Goal: Task Accomplishment & Management: Manage account settings

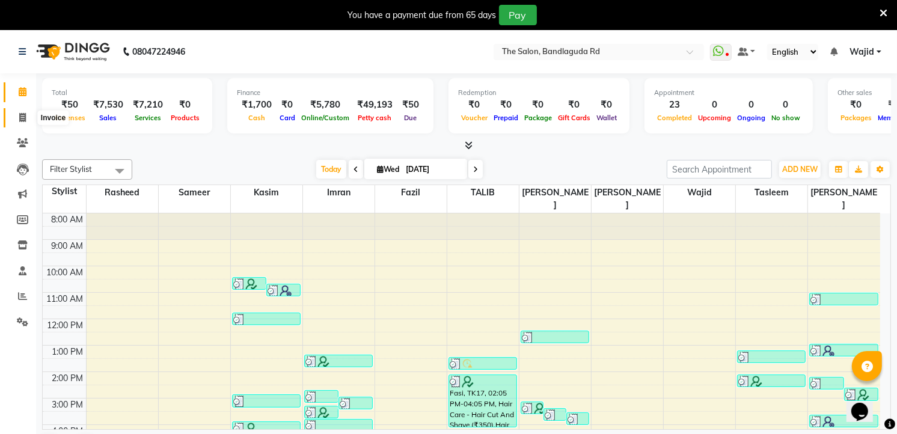
click at [27, 123] on span at bounding box center [22, 118] width 21 height 14
select select "service"
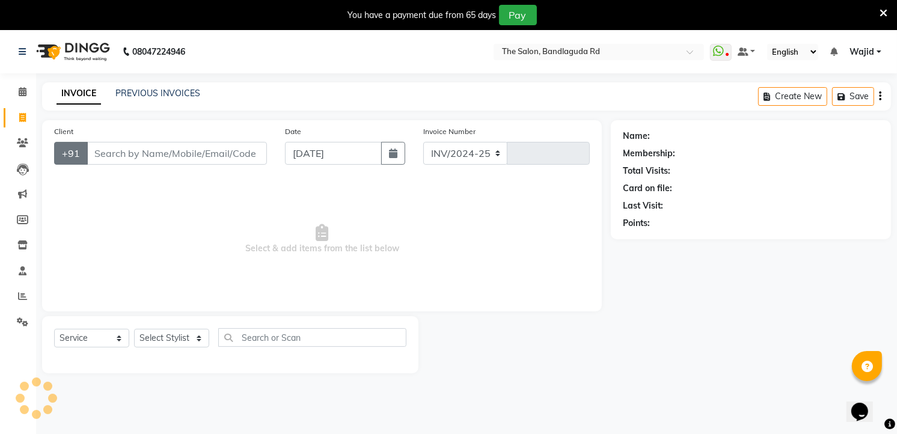
select select "5198"
type input "13316"
click at [123, 142] on input "Client" at bounding box center [177, 153] width 180 height 23
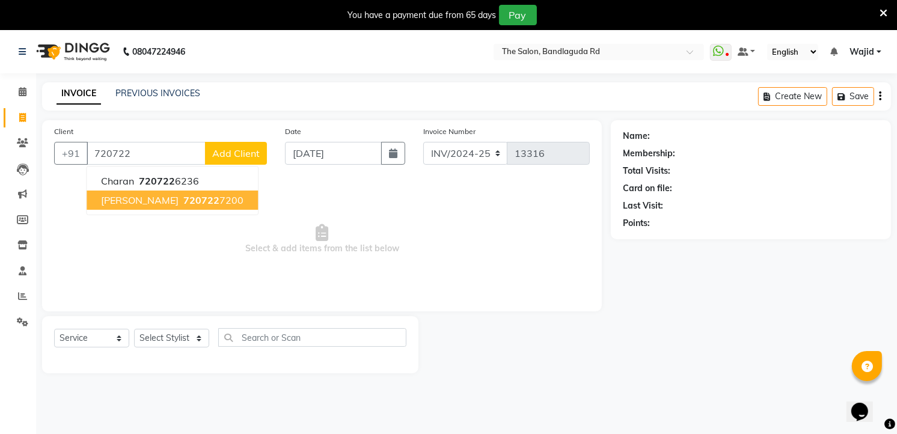
click at [183, 197] on span "720722" at bounding box center [201, 200] width 36 height 12
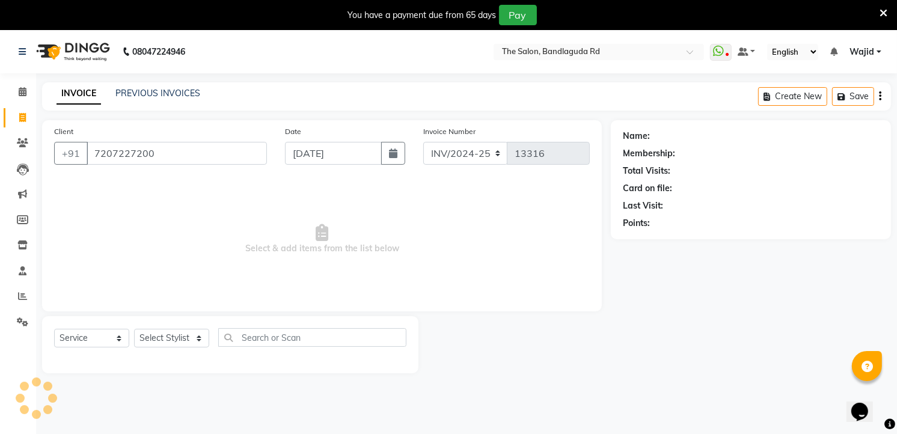
type input "7207227200"
select select "2: Object"
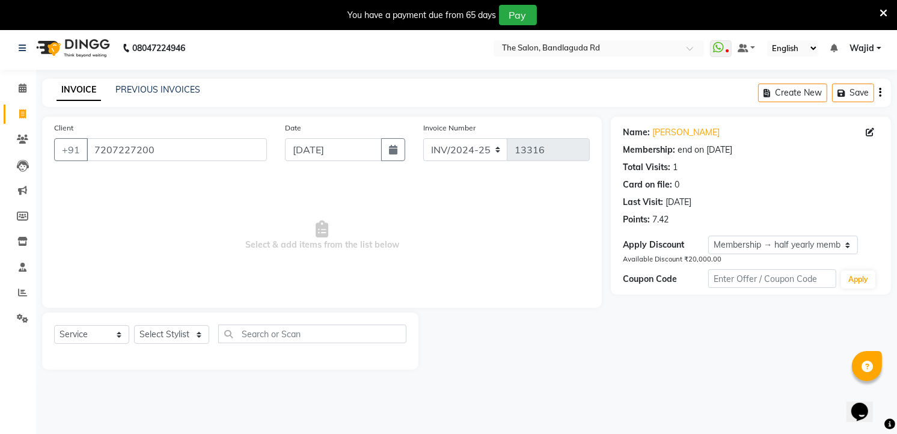
scroll to position [30, 0]
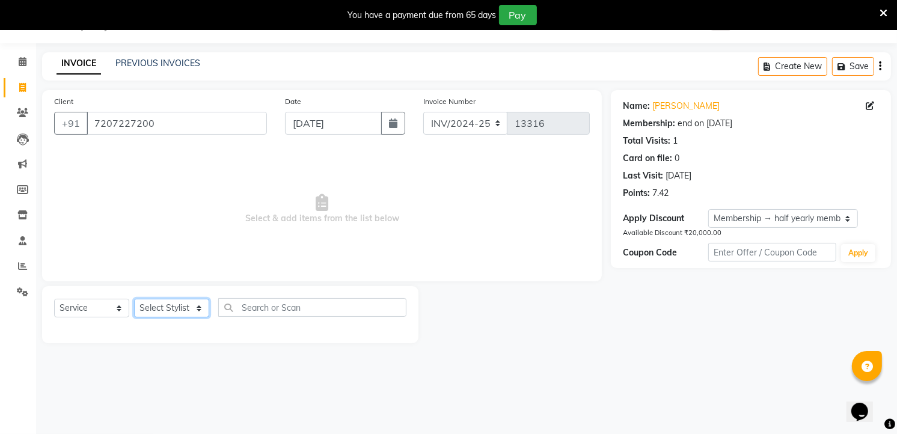
click at [176, 303] on select "Select Stylist AIJAZ fazil imran kasim mohsin rasheed sameer Shadab TALIB Tasle…" at bounding box center [171, 308] width 75 height 19
select select "88754"
click at [134, 300] on select "Select Stylist AIJAZ fazil imran kasim mohsin rasheed sameer Shadab TALIB Tasle…" at bounding box center [171, 308] width 75 height 19
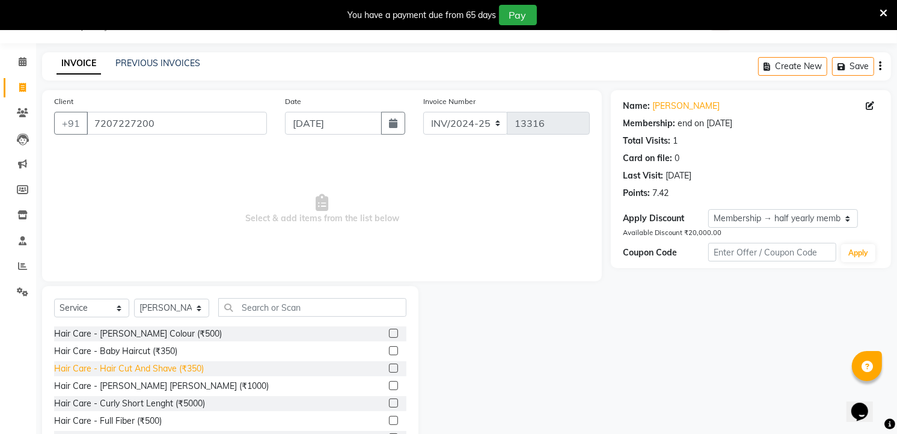
click at [187, 372] on div "Hair Care - Hair Cut And Shave (₹350)" at bounding box center [129, 369] width 150 height 13
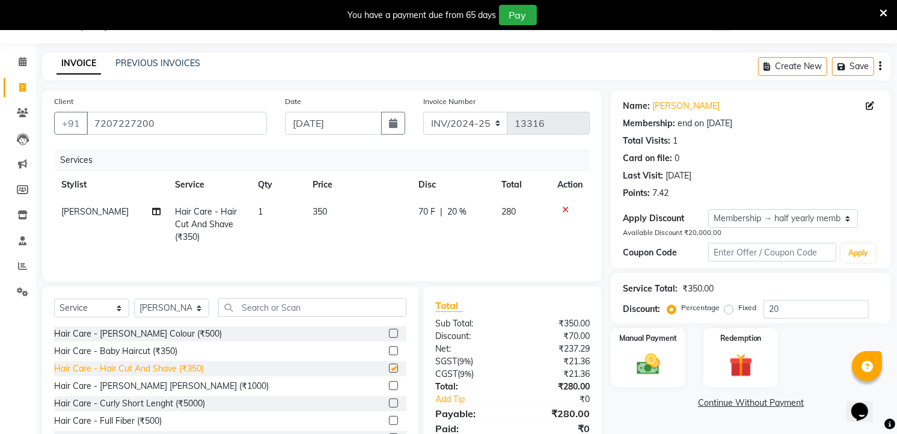
checkbox input "false"
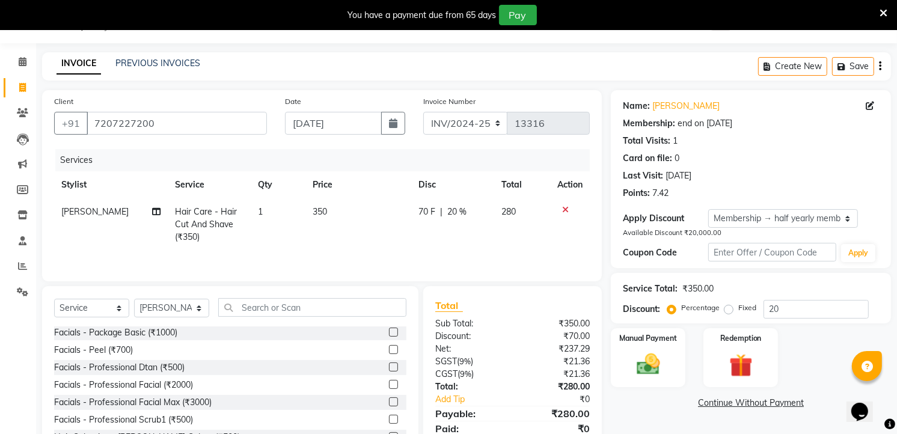
scroll to position [935, 0]
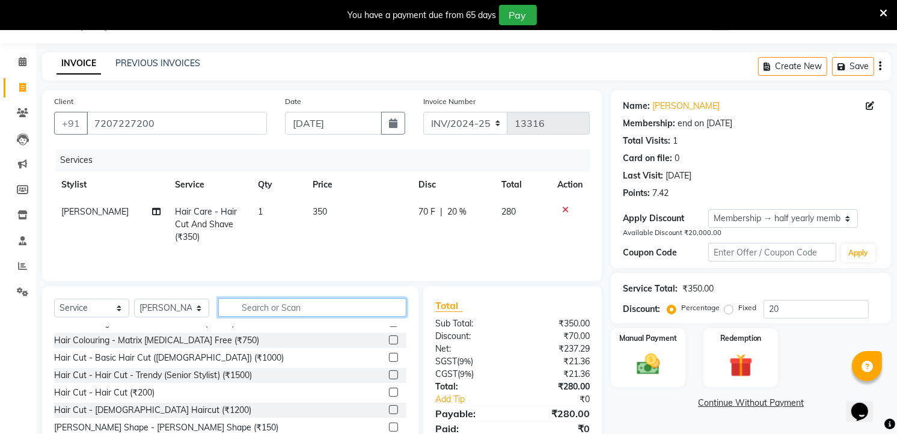
click at [301, 312] on input "text" at bounding box center [312, 307] width 188 height 19
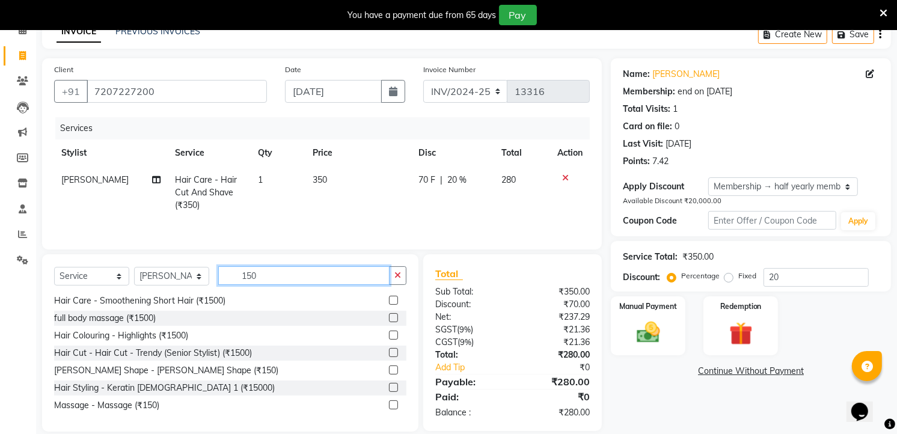
scroll to position [79, 0]
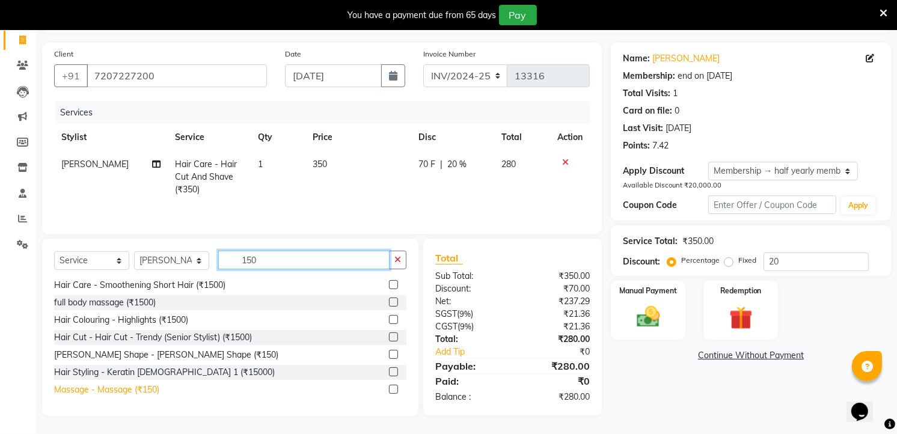
type input "150"
click at [127, 394] on div "Massage - Massage (₹150)" at bounding box center [106, 390] width 105 height 13
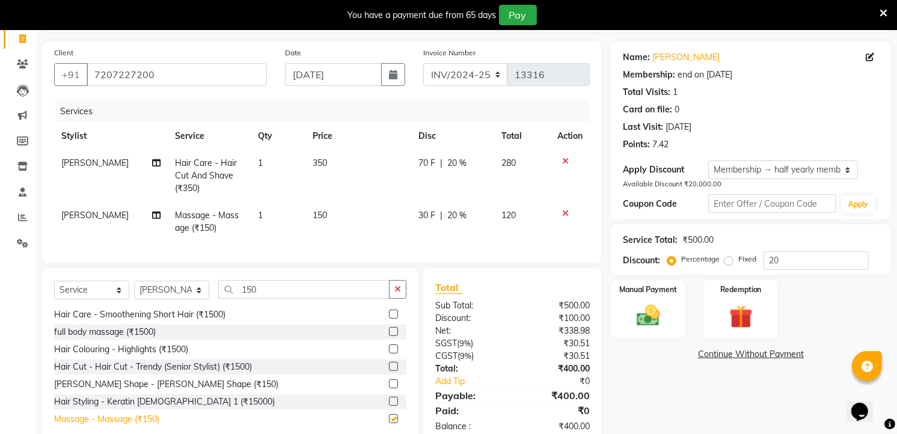
checkbox input "false"
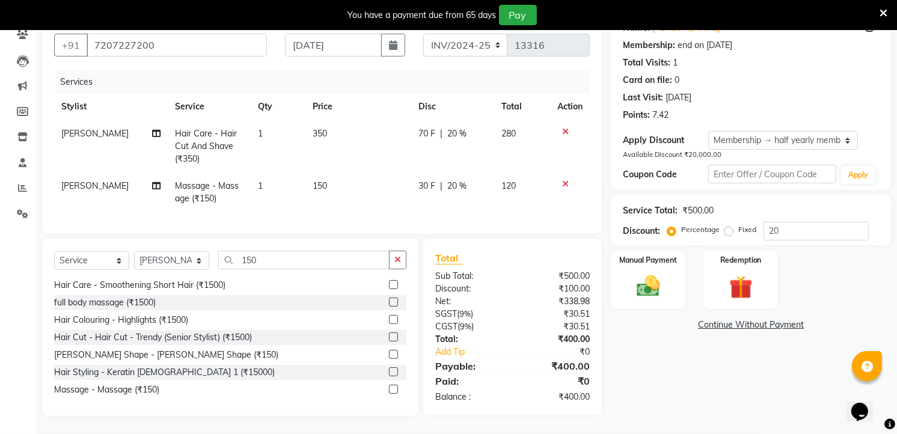
scroll to position [118, 0]
click at [639, 254] on label "Manual Payment" at bounding box center [648, 259] width 60 height 11
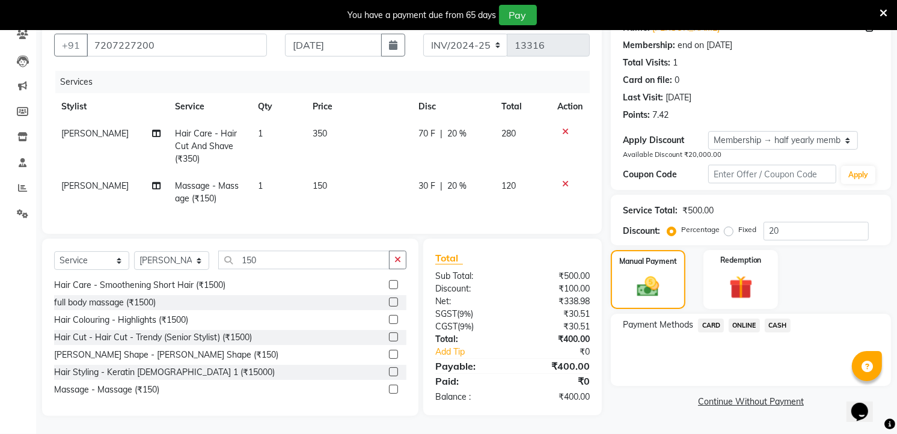
click at [750, 319] on span "ONLINE" at bounding box center [744, 326] width 31 height 14
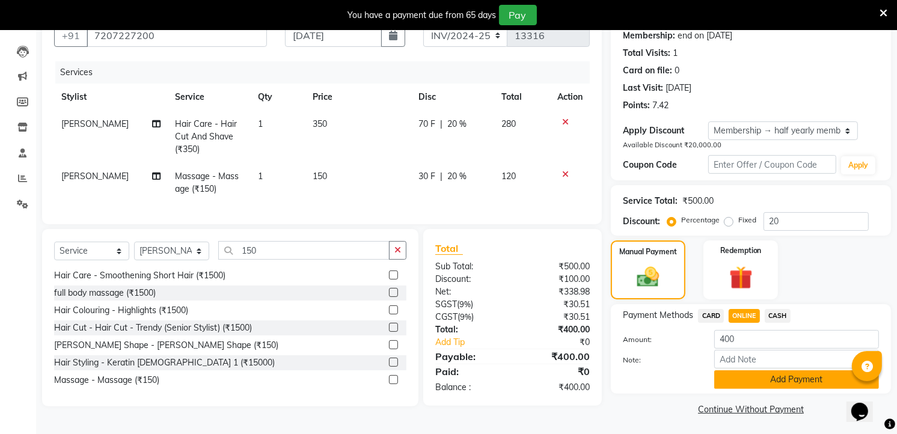
scroll to position [120, 0]
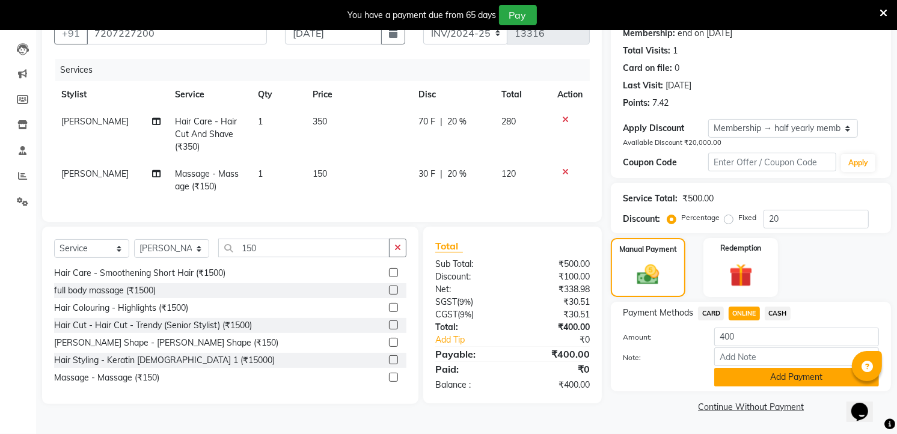
click at [775, 381] on button "Add Payment" at bounding box center [797, 377] width 165 height 19
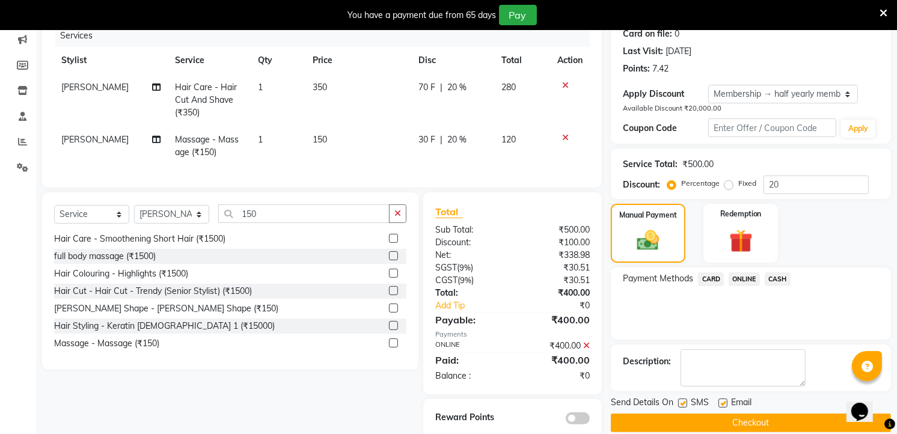
scroll to position [185, 0]
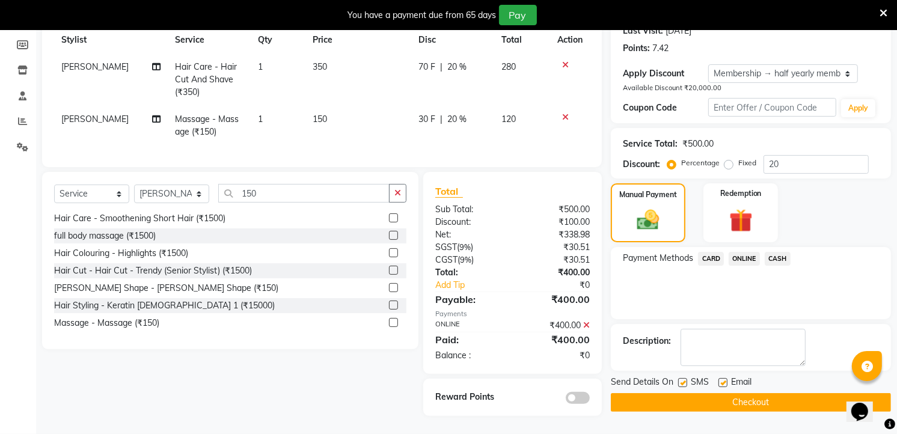
click at [740, 398] on button "Checkout" at bounding box center [751, 402] width 280 height 19
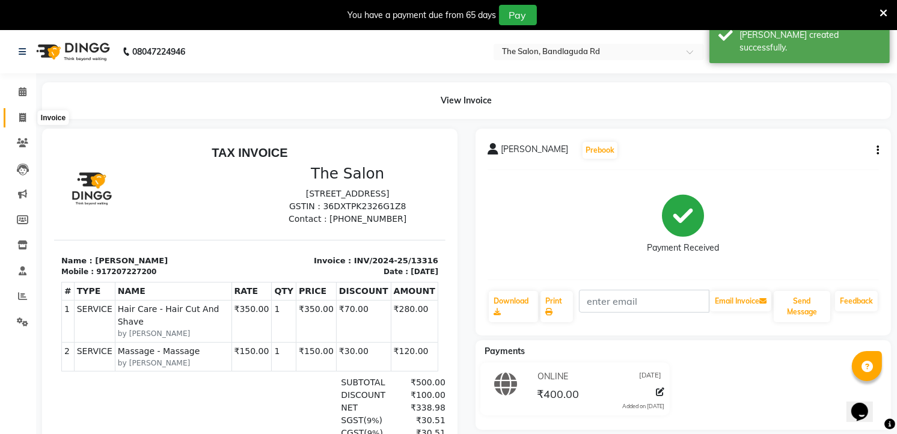
click at [26, 122] on span at bounding box center [22, 118] width 21 height 14
select select "service"
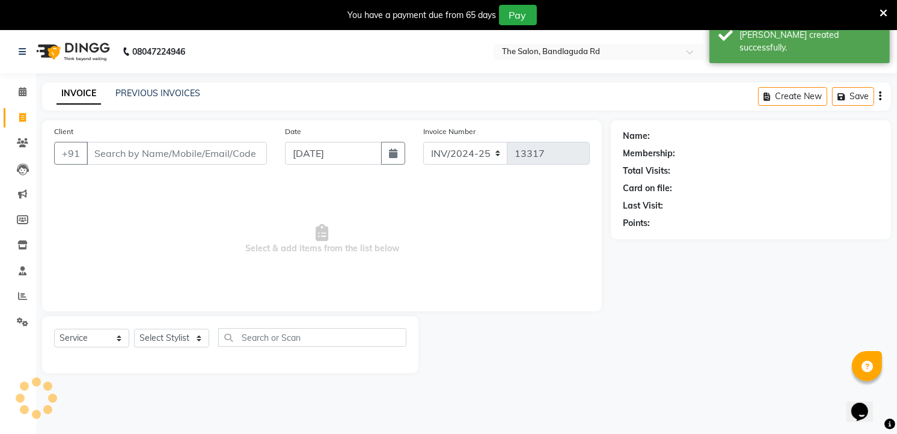
scroll to position [30, 0]
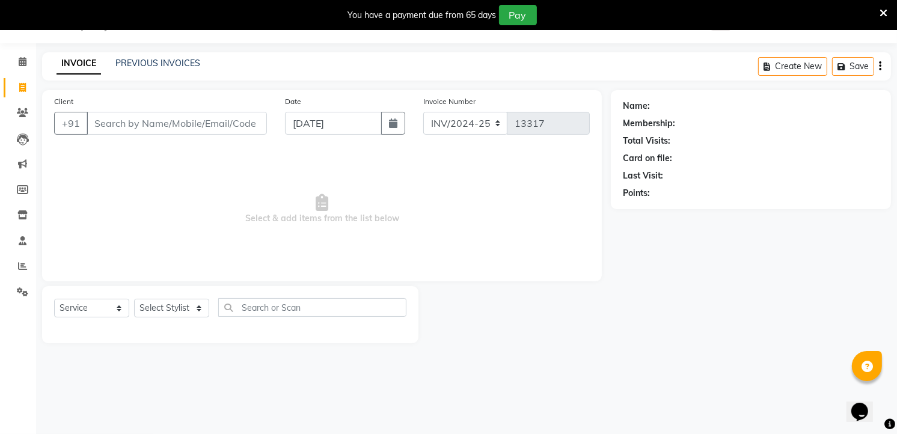
click at [882, 13] on icon at bounding box center [884, 13] width 8 height 11
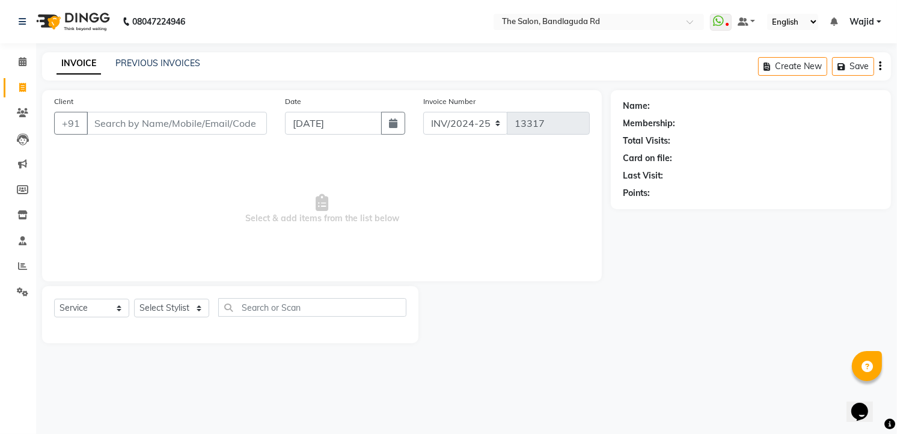
scroll to position [0, 0]
click at [16, 89] on span at bounding box center [22, 88] width 21 height 14
select select "service"
type input "13317"
select select "5198"
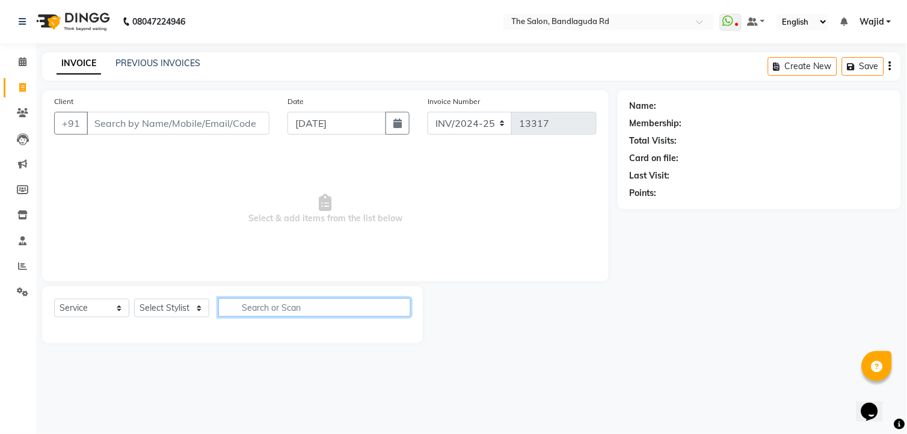
click at [326, 302] on input "text" at bounding box center [314, 307] width 192 height 19
type input "girl"
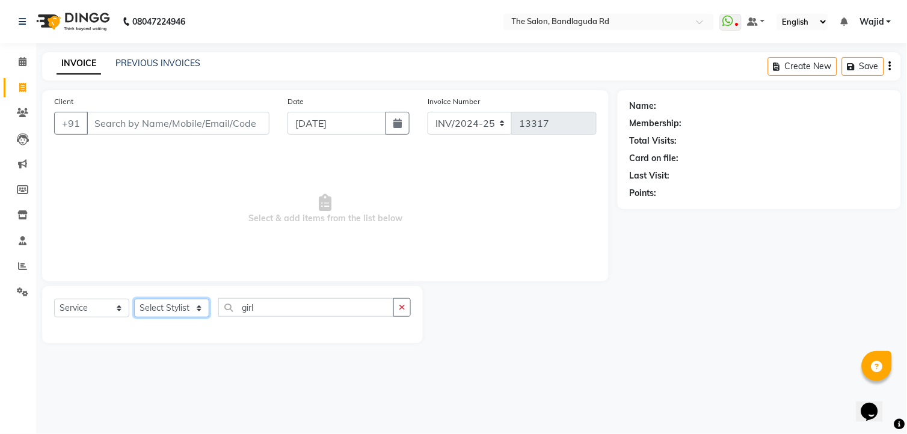
click at [173, 314] on select "Select Stylist [PERSON_NAME] [PERSON_NAME] [PERSON_NAME] [PERSON_NAME] TALIB [P…" at bounding box center [171, 308] width 75 height 19
select select "63353"
click at [134, 300] on select "Select Stylist [PERSON_NAME] [PERSON_NAME] [PERSON_NAME] [PERSON_NAME] TALIB [P…" at bounding box center [171, 308] width 75 height 19
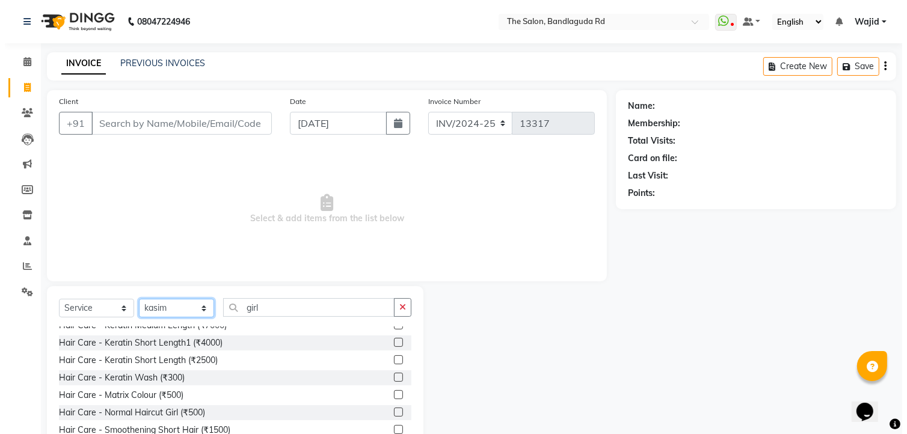
scroll to position [267, 0]
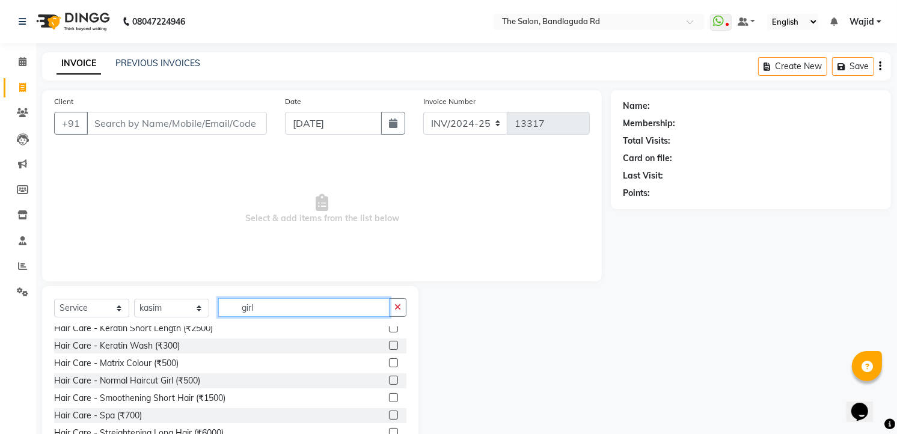
click at [274, 309] on input "girl" at bounding box center [303, 307] width 171 height 19
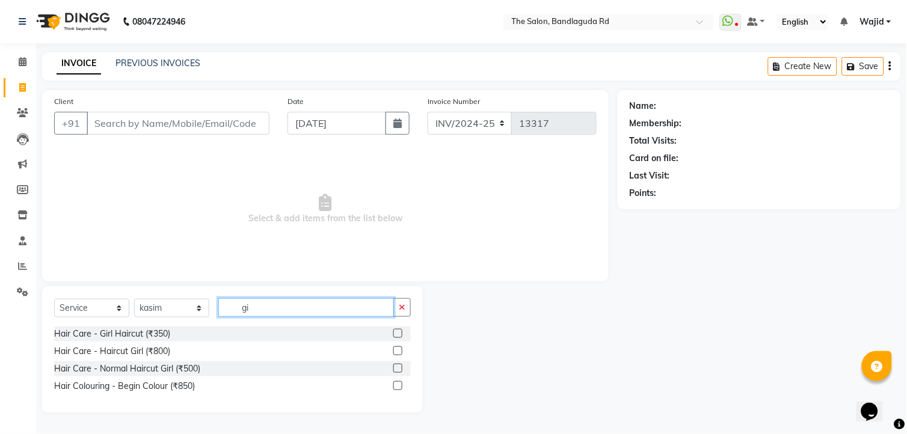
type input "g"
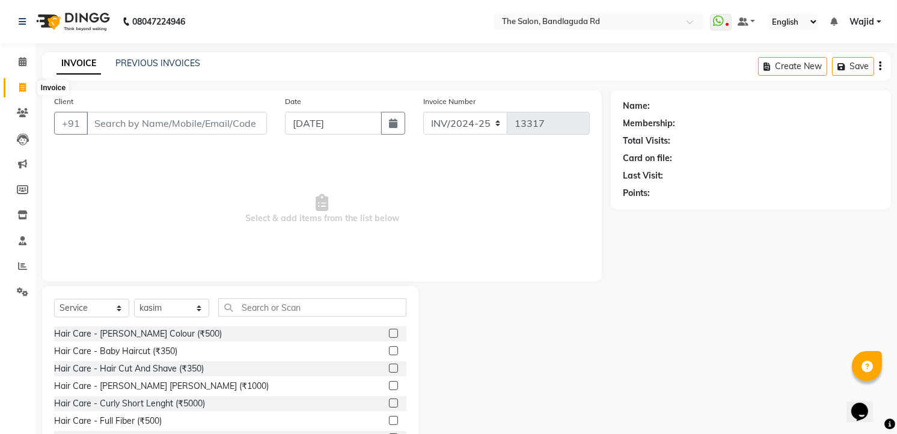
click at [28, 90] on span at bounding box center [22, 88] width 21 height 14
select select "service"
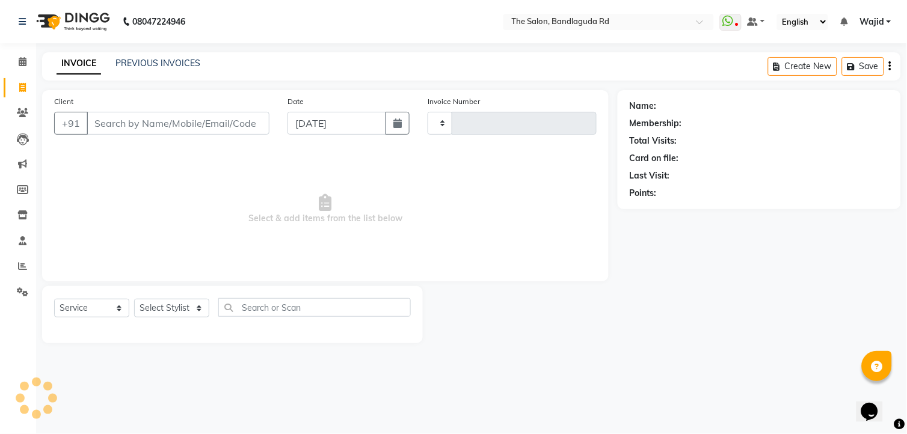
type input "13317"
select select "5198"
click at [514, 361] on main "INVOICE PREVIOUS INVOICES Create New Save Client +91 Date 03-09-2025 Invoice Nu…" at bounding box center [471, 206] width 871 height 309
drag, startPoint x: -3, startPoint y: 463, endPoint x: 522, endPoint y: 402, distance: 528.7
click at [522, 402] on div "08047224946 Select Location × The Salon, Bandlaguda Rd WhatsApp Status ✕ Status…" at bounding box center [453, 217] width 907 height 434
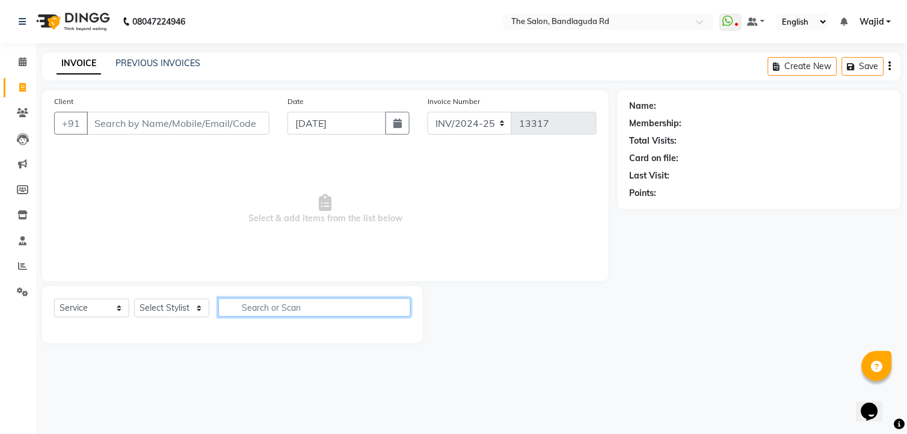
click at [295, 304] on input "text" at bounding box center [314, 307] width 192 height 19
click at [646, 368] on div "08047224946 Select Location × The Salon, Bandlaguda Rd WhatsApp Status ✕ Status…" at bounding box center [453, 217] width 907 height 434
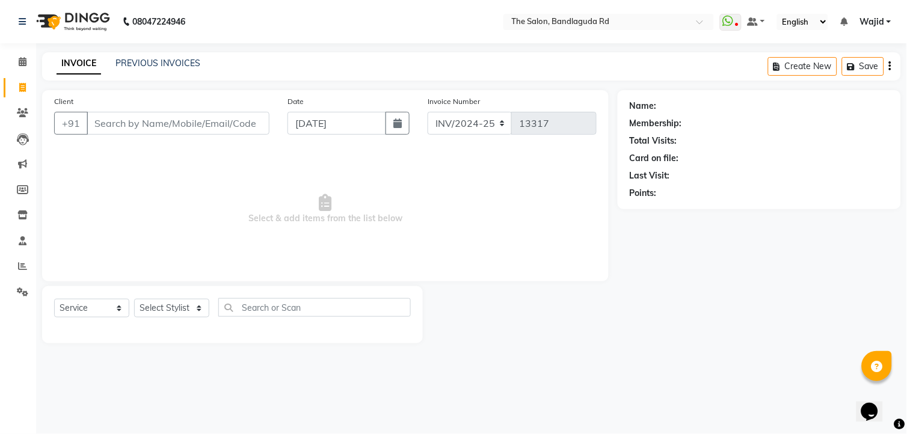
click at [603, 371] on div "08047224946 Select Location × The Salon, Bandlaguda Rd WhatsApp Status ✕ Status…" at bounding box center [453, 217] width 907 height 434
click at [177, 302] on select "Select Stylist [PERSON_NAME] [PERSON_NAME] [PERSON_NAME] [PERSON_NAME] TALIB [P…" at bounding box center [171, 308] width 75 height 19
click at [134, 300] on select "Select Stylist [PERSON_NAME] [PERSON_NAME] [PERSON_NAME] [PERSON_NAME] TALIB [P…" at bounding box center [171, 308] width 75 height 19
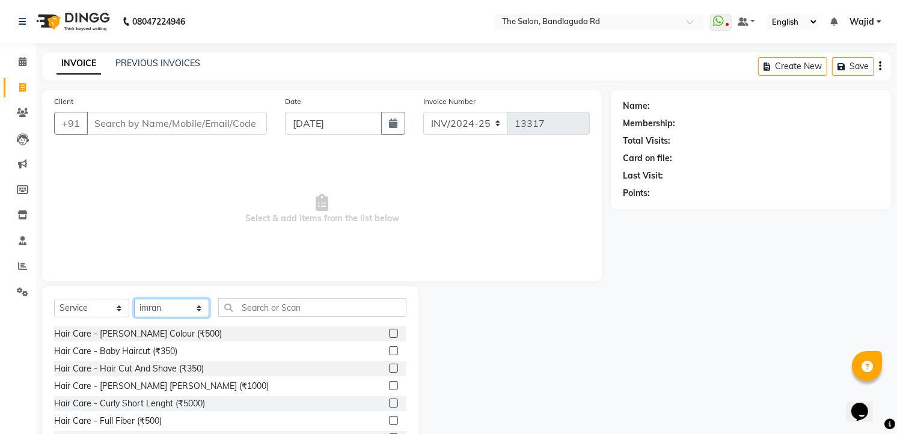
click at [185, 304] on select "Select Stylist [PERSON_NAME] [PERSON_NAME] [PERSON_NAME] [PERSON_NAME] TALIB [P…" at bounding box center [171, 308] width 75 height 19
select select "63353"
click at [134, 300] on select "Select Stylist [PERSON_NAME] [PERSON_NAME] [PERSON_NAME] [PERSON_NAME] TALIB [P…" at bounding box center [171, 308] width 75 height 19
click at [217, 363] on div "Hair Care - Hair Cut And Shave (₹350)" at bounding box center [230, 369] width 353 height 15
click at [194, 368] on div "Hair Care - Hair Cut And Shave (₹350)" at bounding box center [129, 369] width 150 height 13
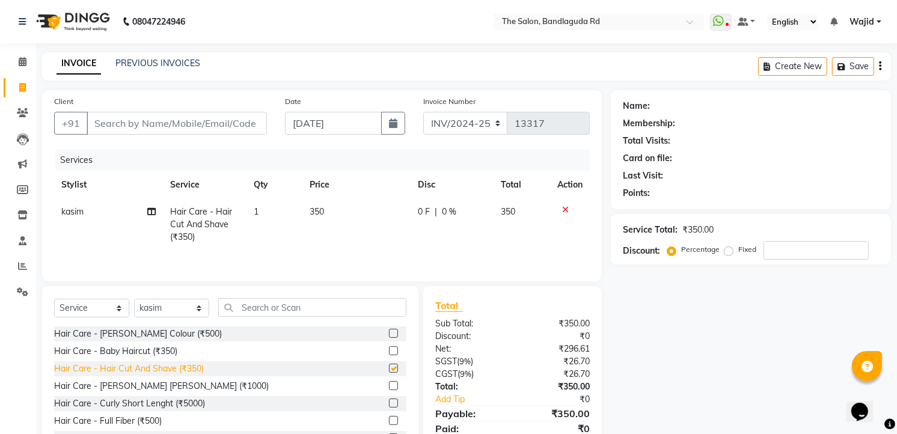
checkbox input "false"
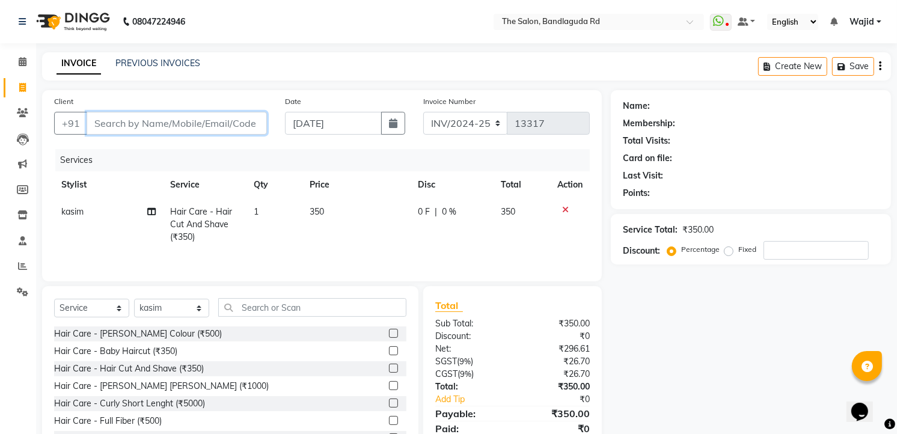
click at [176, 128] on input "Client" at bounding box center [177, 123] width 180 height 23
type input "9"
type input "0"
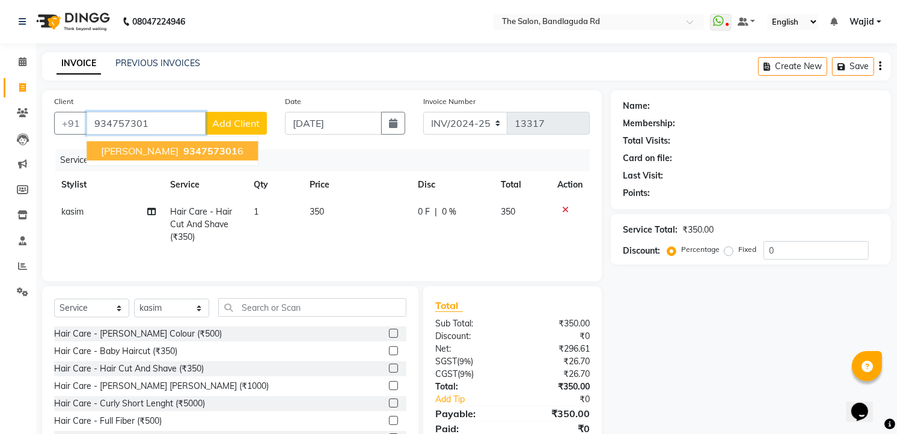
click at [202, 152] on span "934757301" at bounding box center [210, 151] width 54 height 12
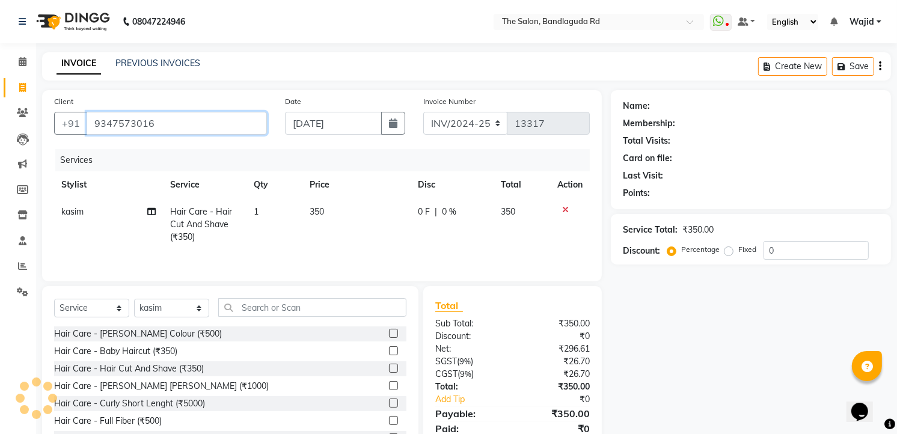
type input "9347573016"
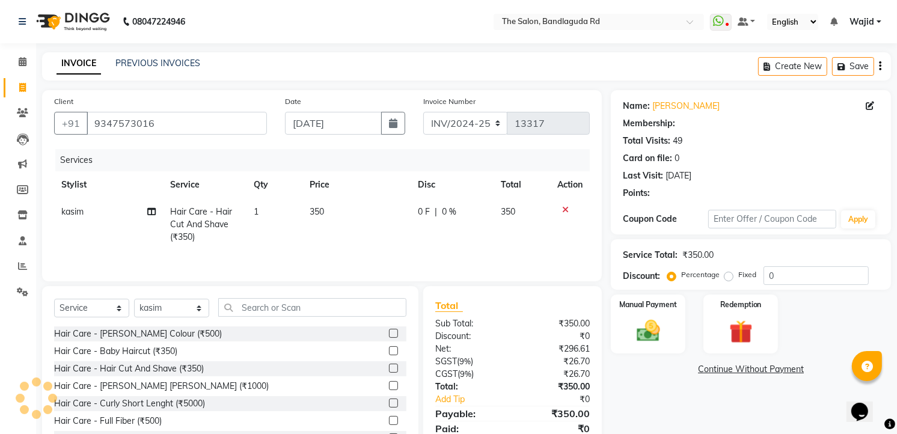
type input "20"
select select "2: Object"
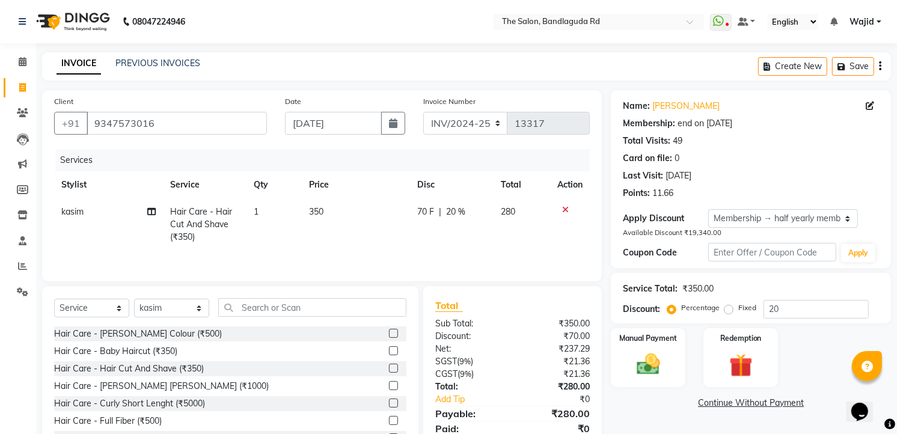
scroll to position [49, 0]
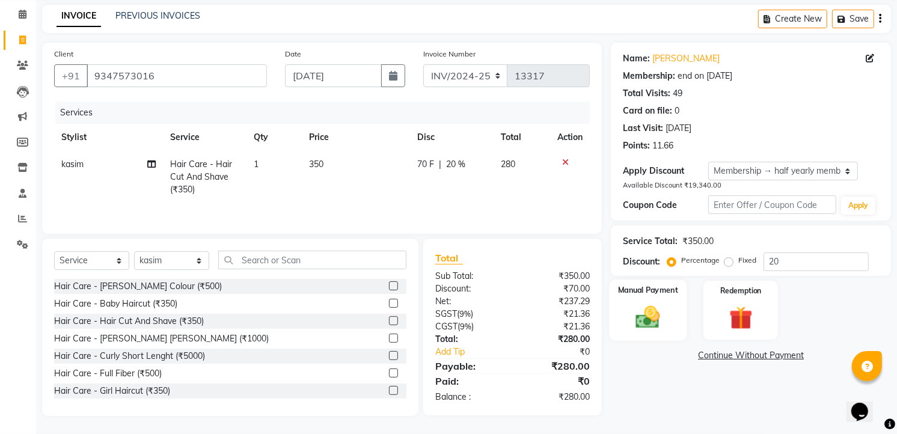
click at [673, 297] on div "Manual Payment" at bounding box center [649, 310] width 78 height 61
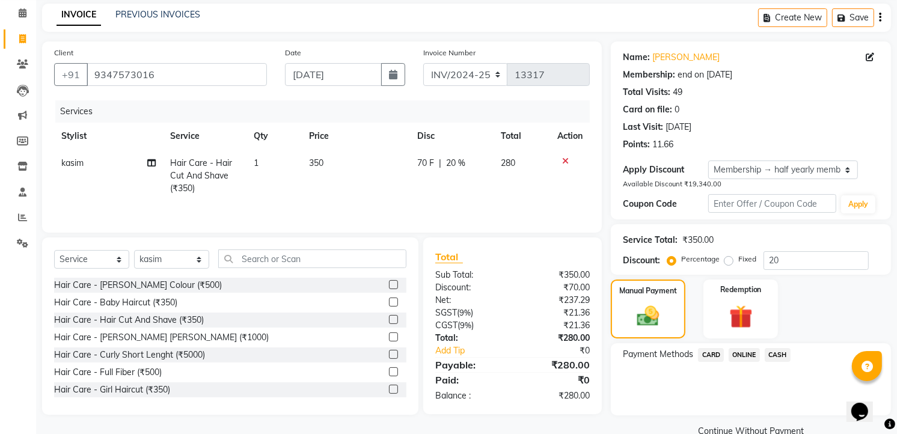
click at [783, 356] on span "CASH" at bounding box center [778, 355] width 26 height 14
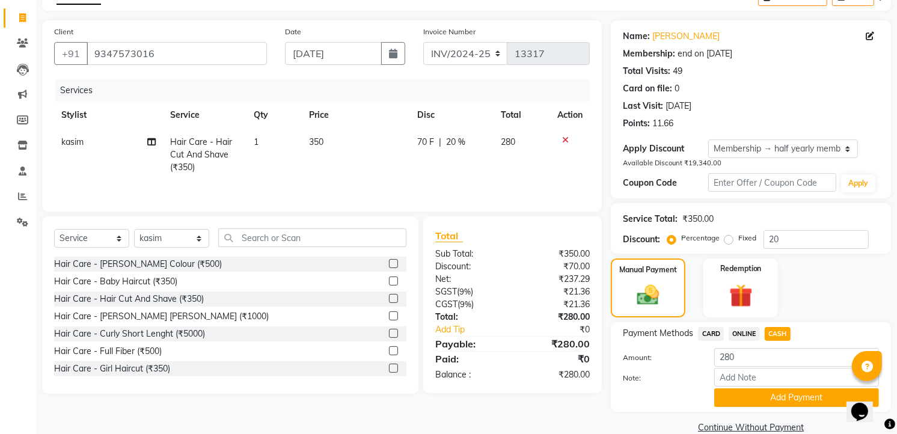
scroll to position [90, 0]
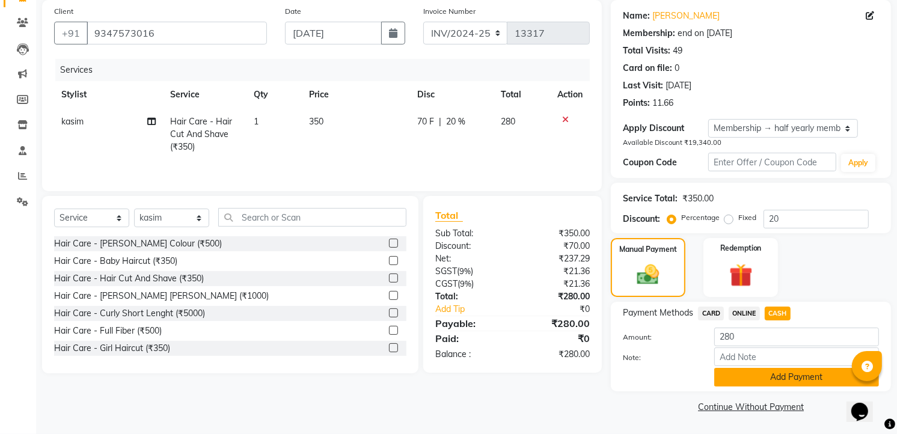
click at [781, 373] on button "Add Payment" at bounding box center [797, 377] width 165 height 19
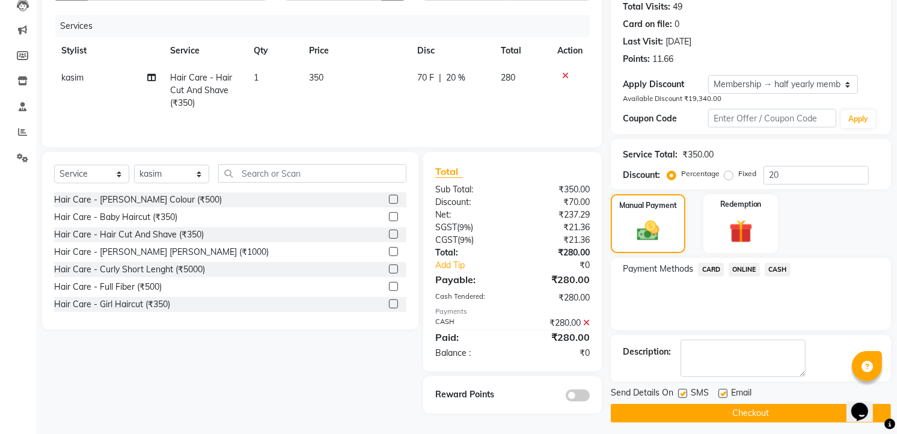
scroll to position [140, 0]
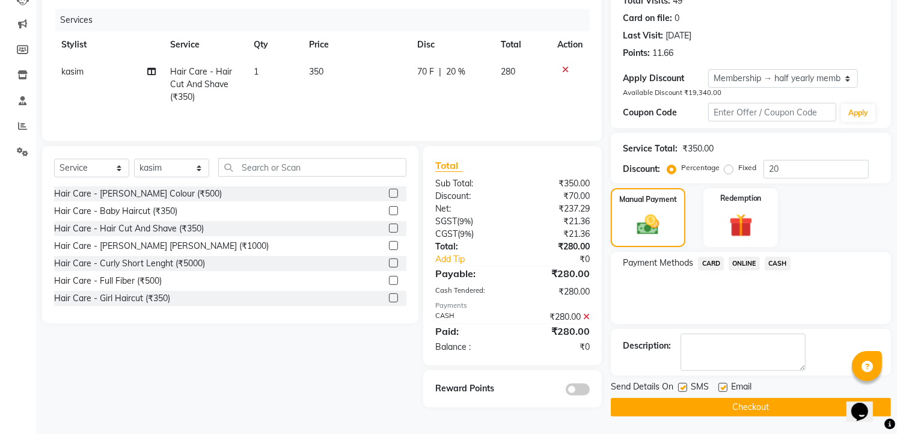
click at [725, 405] on button "Checkout" at bounding box center [751, 407] width 280 height 19
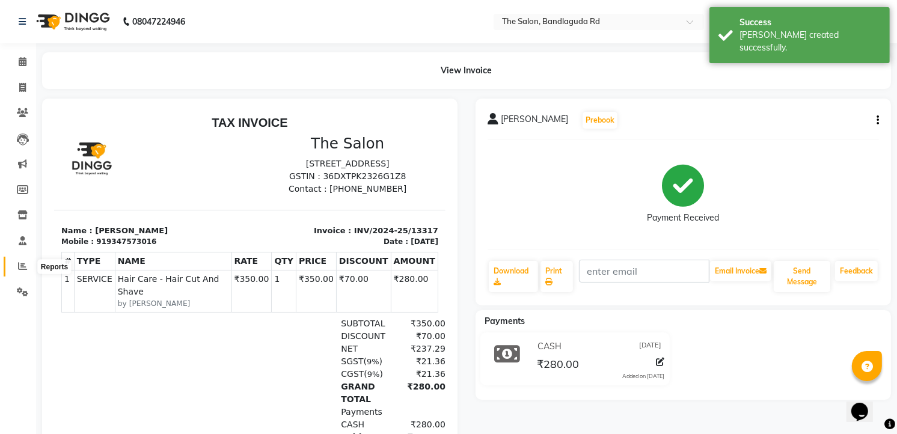
click at [18, 267] on icon at bounding box center [22, 266] width 9 height 9
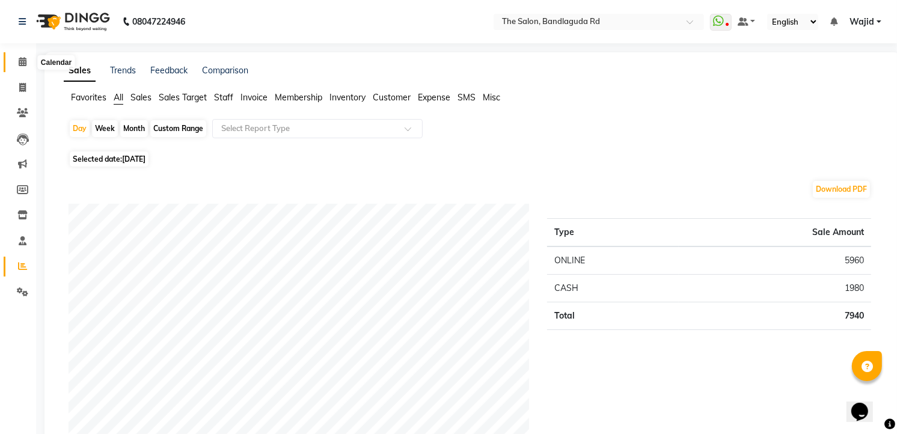
click at [16, 63] on span at bounding box center [22, 62] width 21 height 14
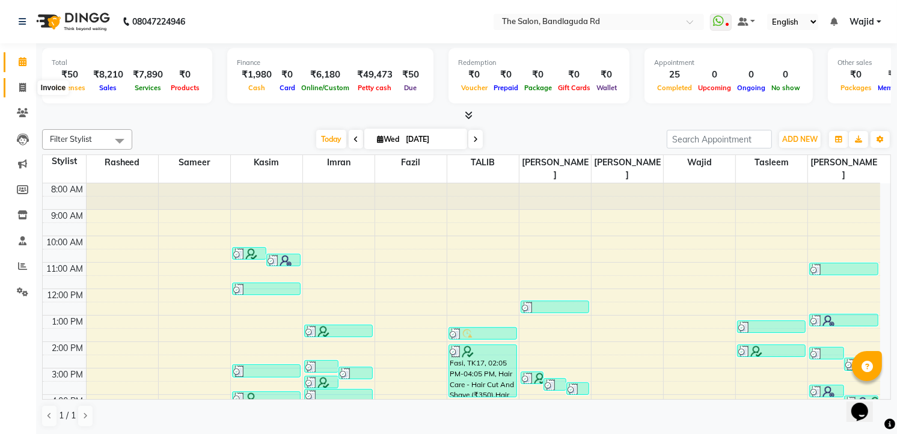
click at [20, 87] on icon at bounding box center [22, 87] width 7 height 9
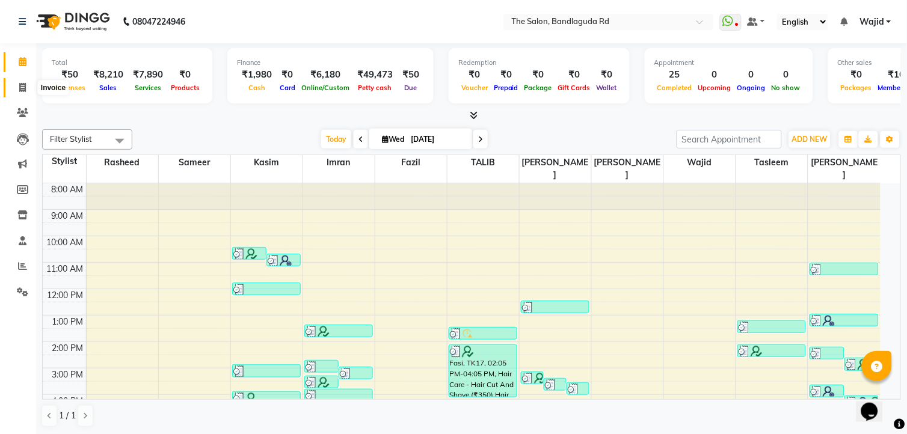
select select "service"
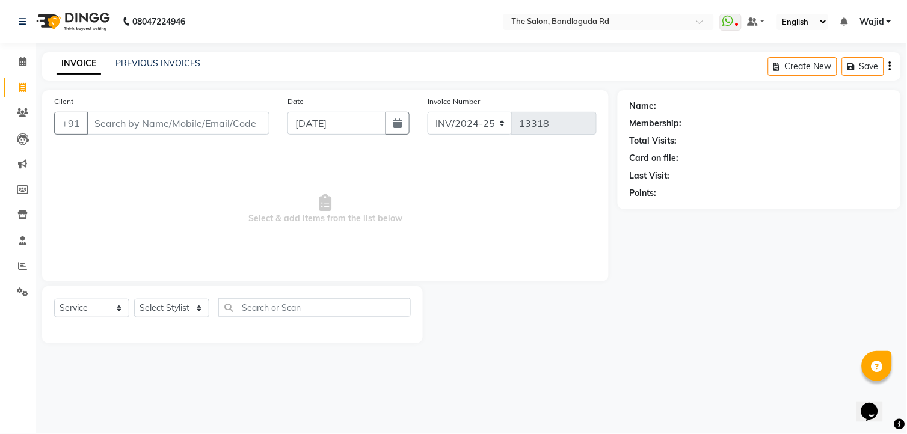
click at [132, 117] on input "Client" at bounding box center [178, 123] width 183 height 23
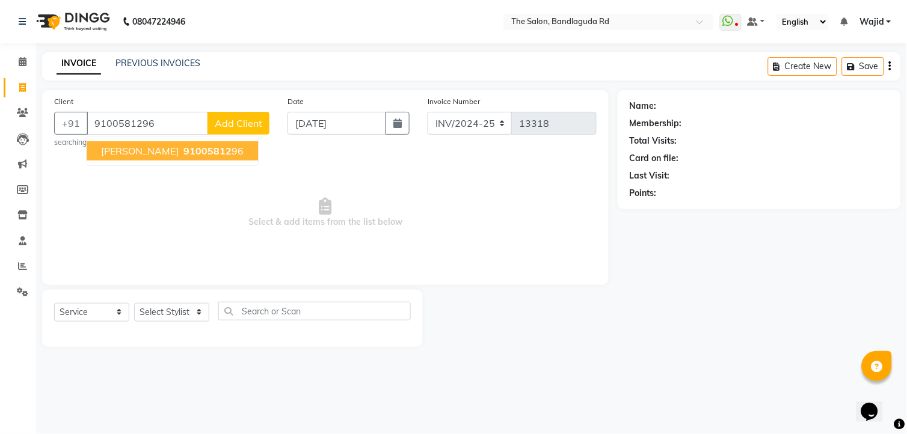
type input "9100581296"
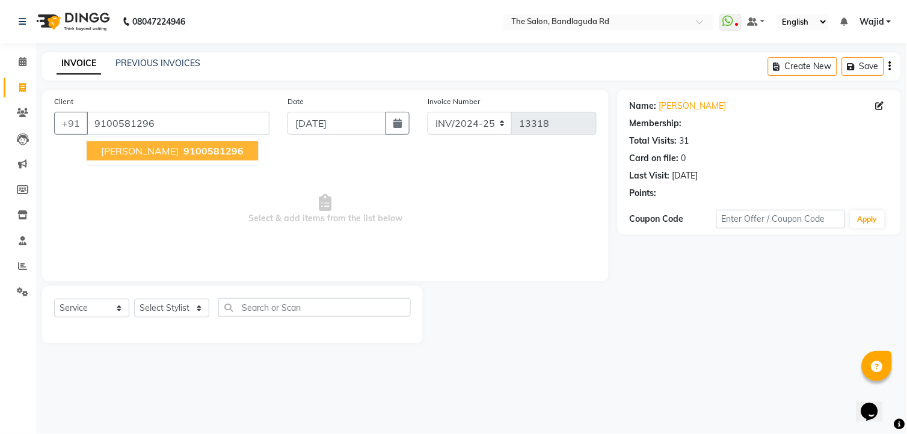
select select "2: Object"
click at [117, 145] on span "Ahmed abdi" at bounding box center [140, 151] width 78 height 12
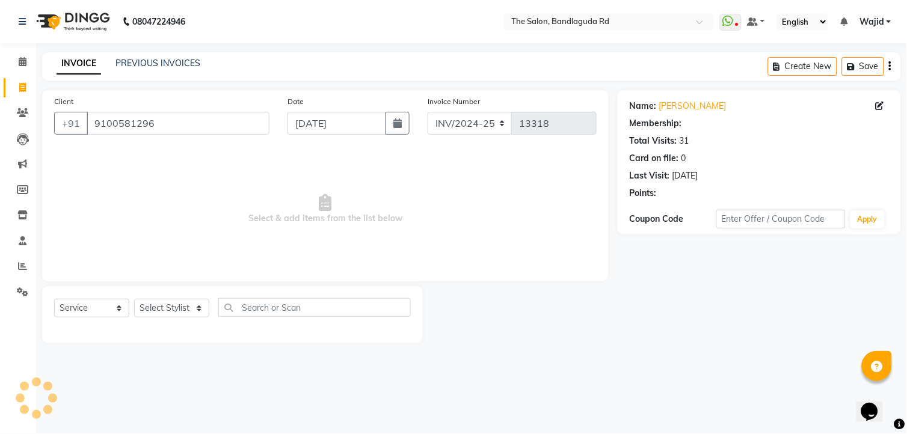
select select "2: Object"
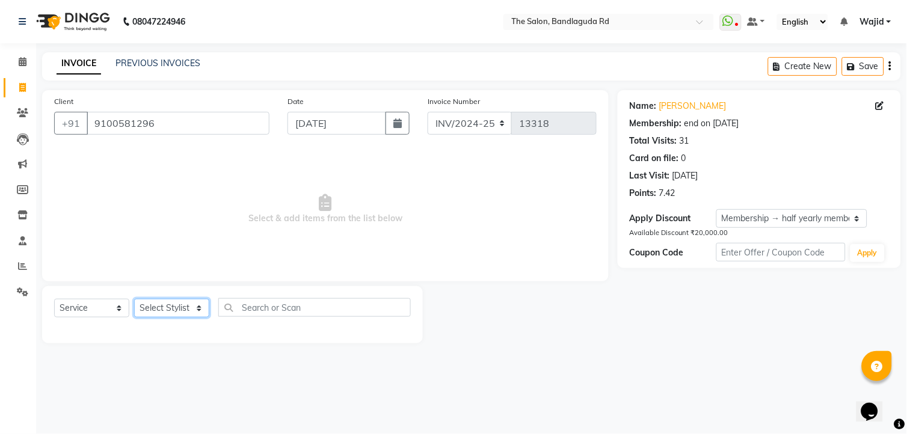
click at [183, 300] on select "Select Stylist [PERSON_NAME] [PERSON_NAME] [PERSON_NAME] [PERSON_NAME] TALIB [P…" at bounding box center [171, 308] width 75 height 19
select select "65400"
click at [134, 300] on select "Select Stylist [PERSON_NAME] [PERSON_NAME] [PERSON_NAME] [PERSON_NAME] TALIB [P…" at bounding box center [171, 308] width 75 height 19
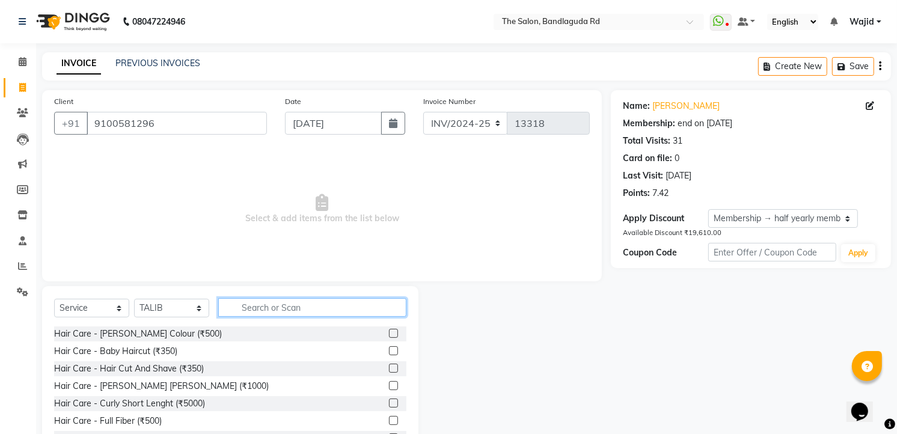
click at [307, 311] on input "text" at bounding box center [312, 307] width 188 height 19
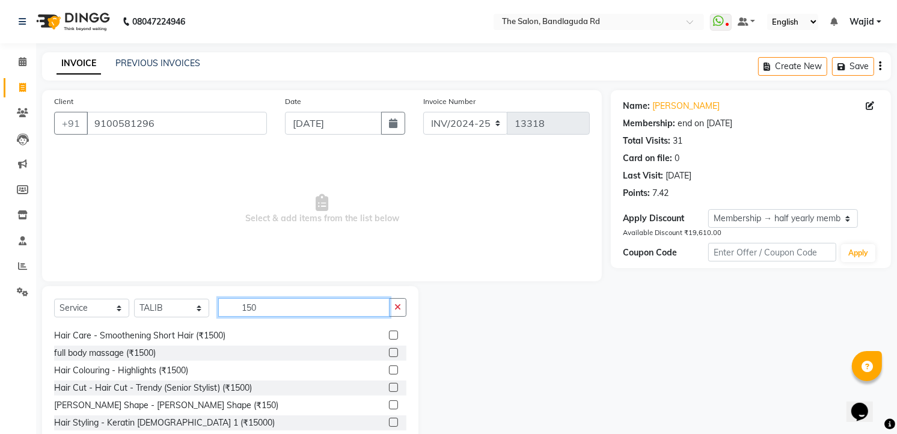
scroll to position [19, 0]
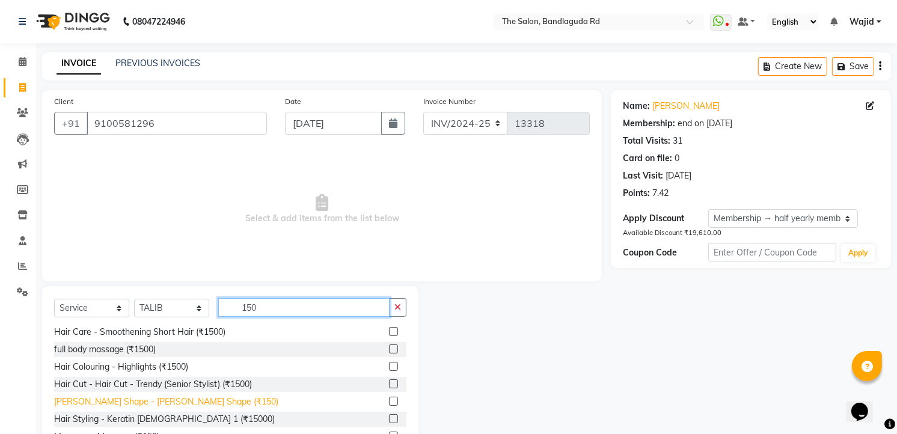
type input "150"
click at [164, 399] on div "[PERSON_NAME] Shape - [PERSON_NAME] Shape (₹150)" at bounding box center [166, 402] width 224 height 13
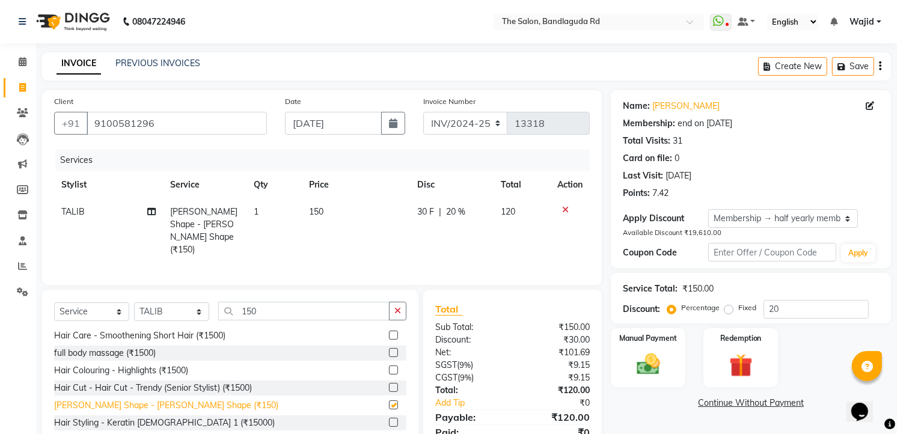
checkbox input "false"
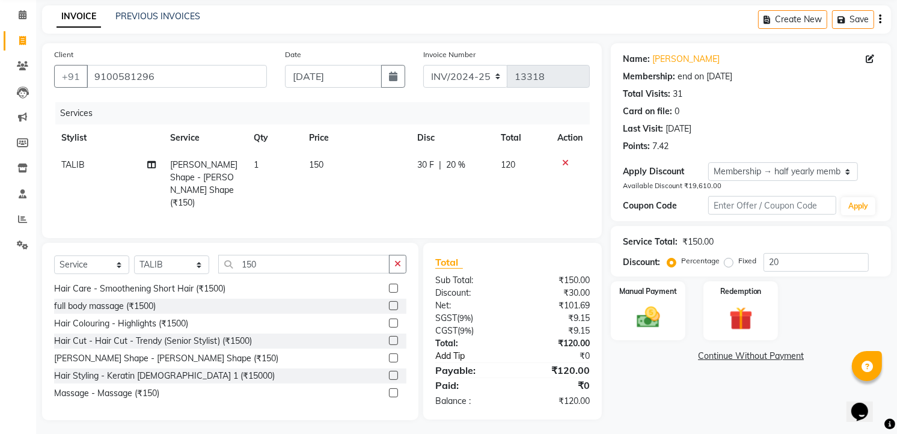
click at [464, 350] on link "Add Tip" at bounding box center [476, 356] width 101 height 13
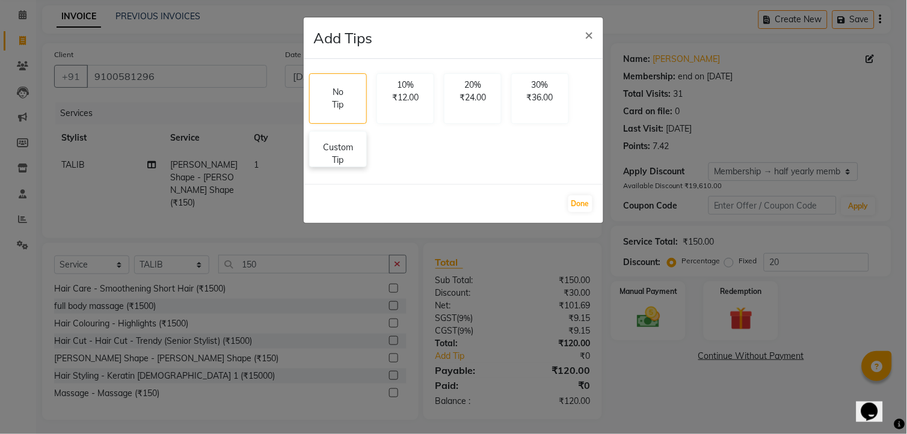
click at [357, 150] on p "Custom Tip" at bounding box center [338, 153] width 42 height 25
select select "65400"
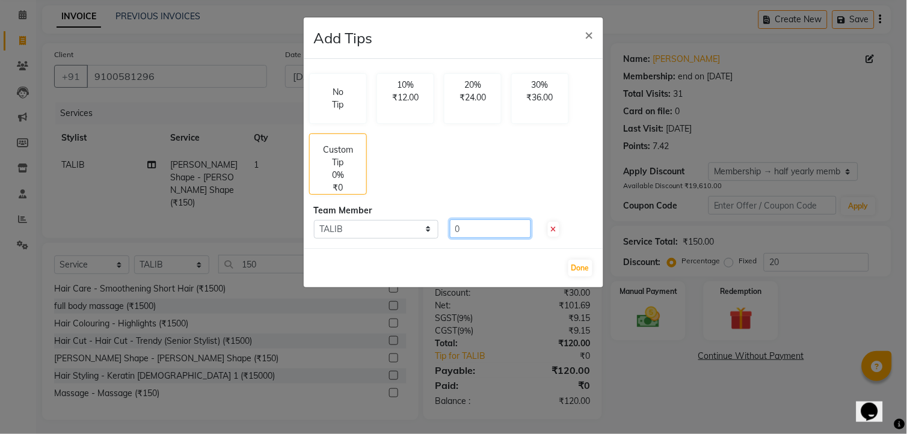
click at [485, 233] on input "0" at bounding box center [490, 229] width 81 height 19
type input "30"
click at [592, 266] on button "Done" at bounding box center [580, 268] width 24 height 17
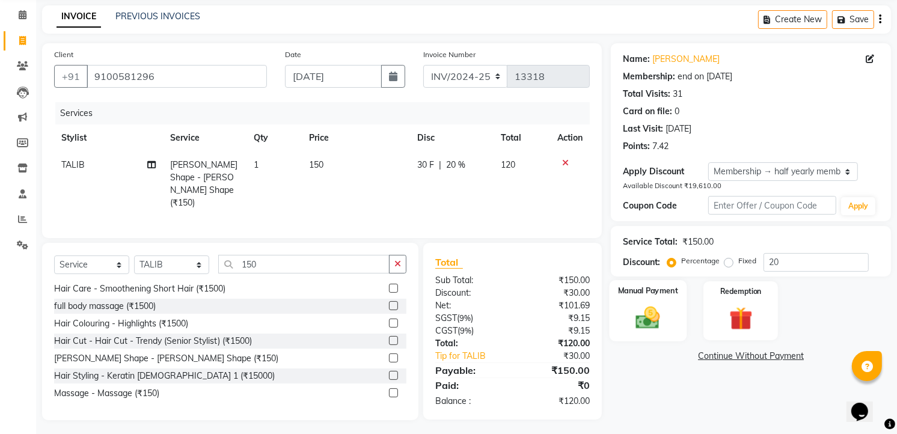
click at [657, 312] on img at bounding box center [648, 318] width 39 height 28
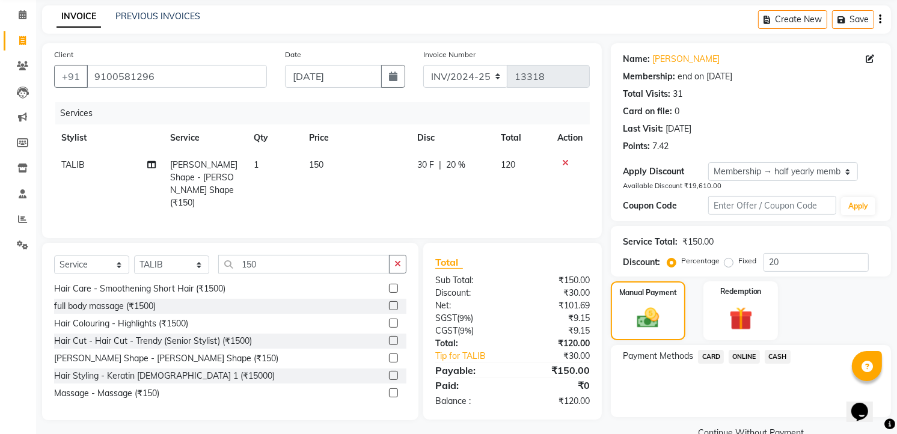
click at [748, 356] on span "ONLINE" at bounding box center [744, 357] width 31 height 14
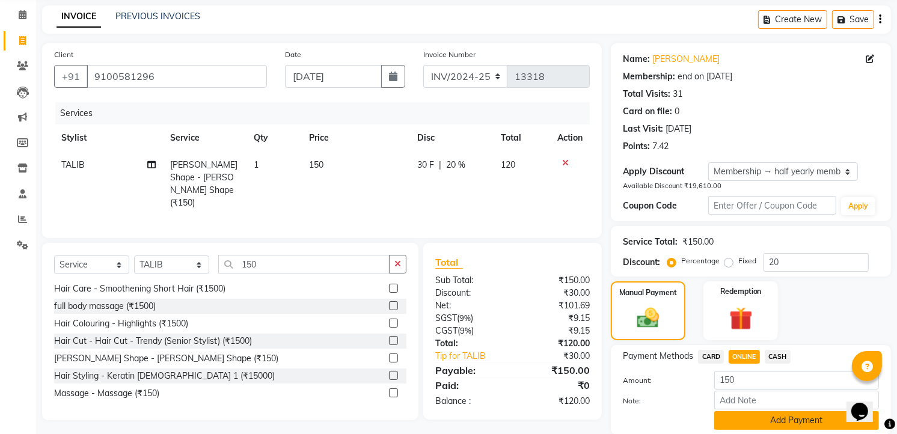
click at [789, 420] on button "Add Payment" at bounding box center [797, 420] width 165 height 19
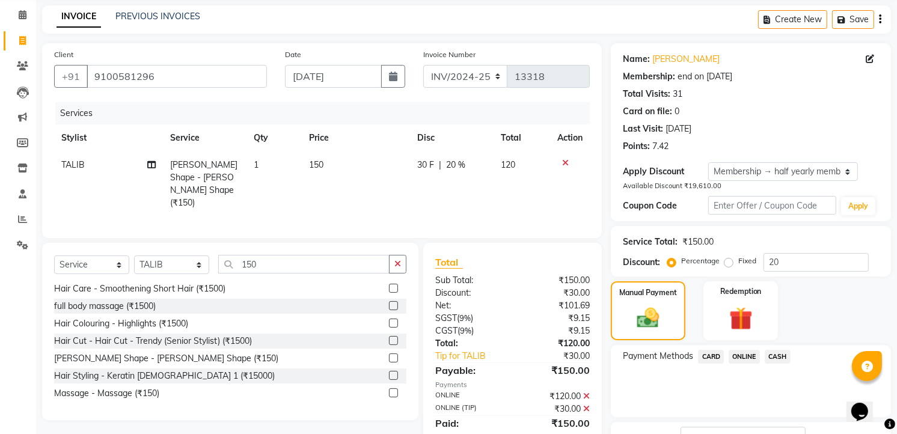
scroll to position [140, 0]
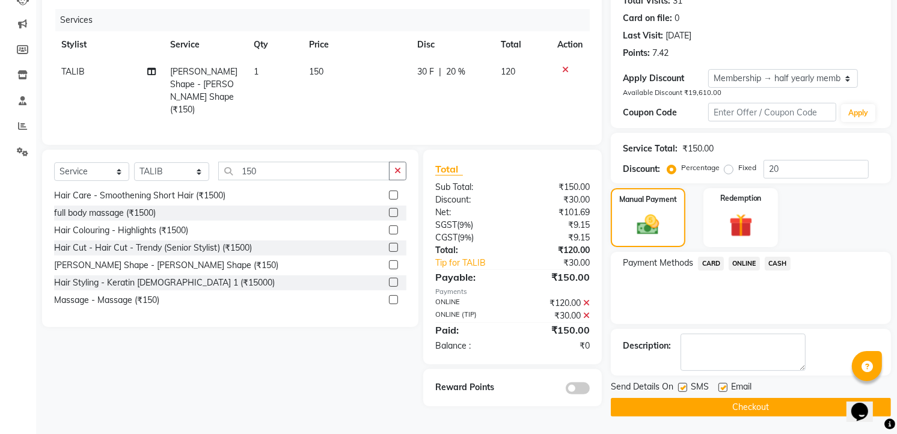
click at [791, 398] on button "Checkout" at bounding box center [751, 407] width 280 height 19
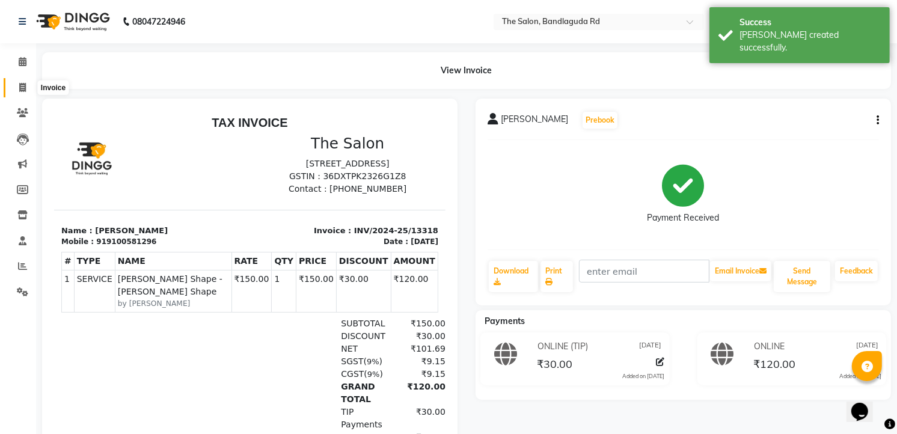
click at [22, 93] on span at bounding box center [22, 88] width 21 height 14
select select "service"
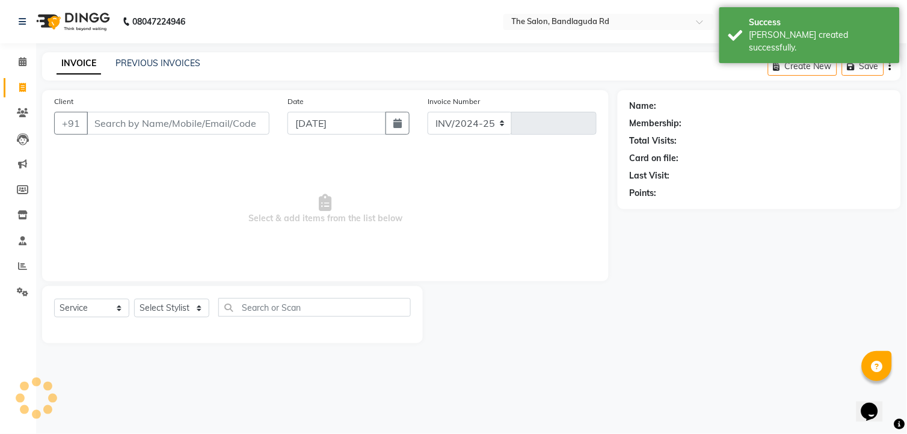
select select "5198"
type input "13319"
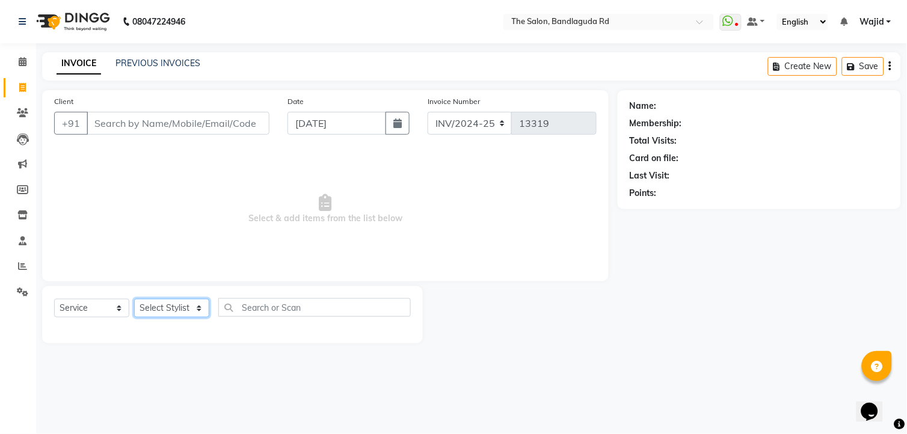
click at [159, 311] on select "Select Stylist [PERSON_NAME] [PERSON_NAME] [PERSON_NAME] [PERSON_NAME] TALIB [P…" at bounding box center [171, 308] width 75 height 19
select select "88754"
click at [134, 300] on select "Select Stylist [PERSON_NAME] [PERSON_NAME] [PERSON_NAME] [PERSON_NAME] TALIB [P…" at bounding box center [171, 308] width 75 height 19
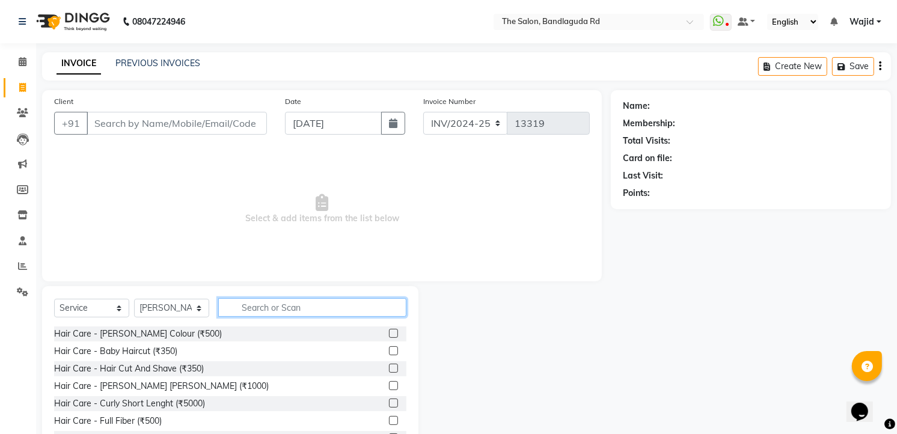
click at [279, 302] on input "text" at bounding box center [312, 307] width 188 height 19
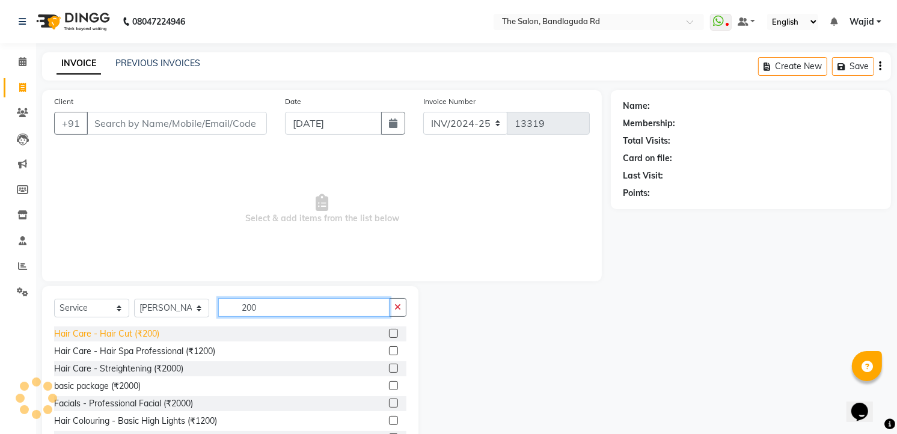
type input "200"
click at [107, 334] on div "Hair Care - Hair Cut (₹200)" at bounding box center [106, 334] width 105 height 13
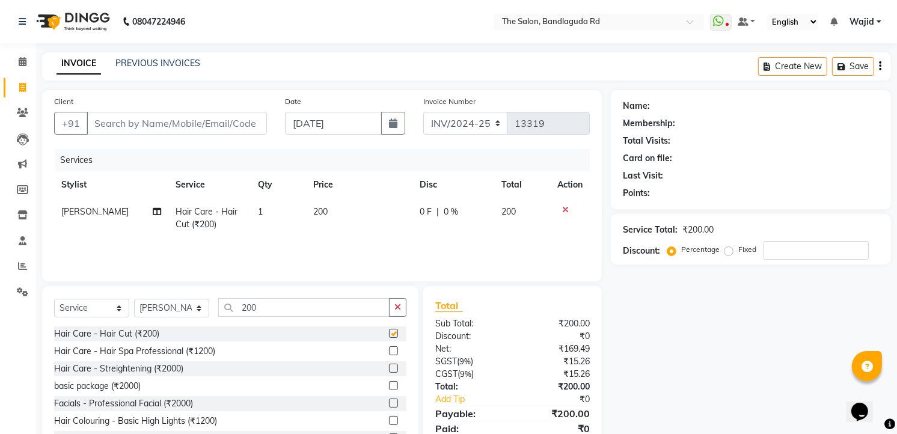
checkbox input "false"
click at [266, 310] on input "200" at bounding box center [303, 307] width 171 height 19
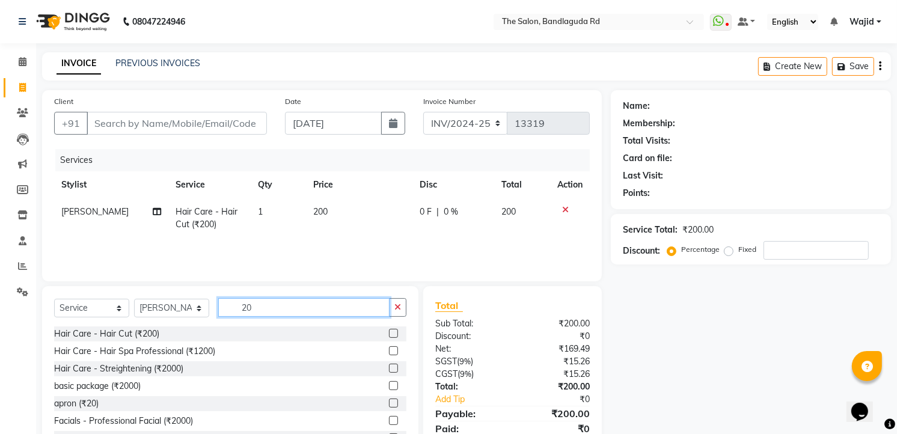
type input "2"
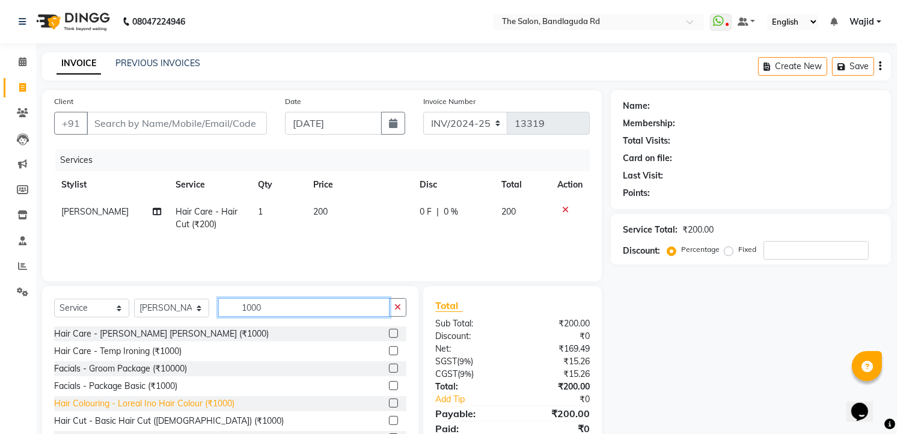
type input "1000"
click at [208, 400] on div "Hair Colouring - Loreal Ino Hair Colour (₹1000)" at bounding box center [144, 404] width 180 height 13
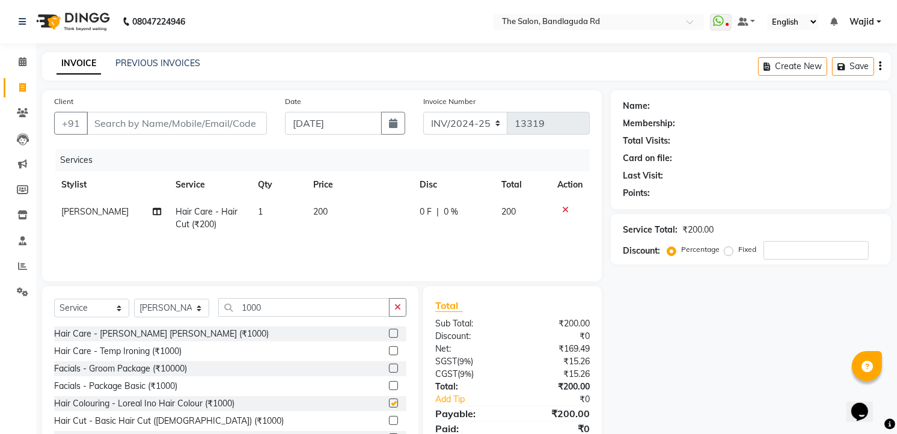
checkbox input "false"
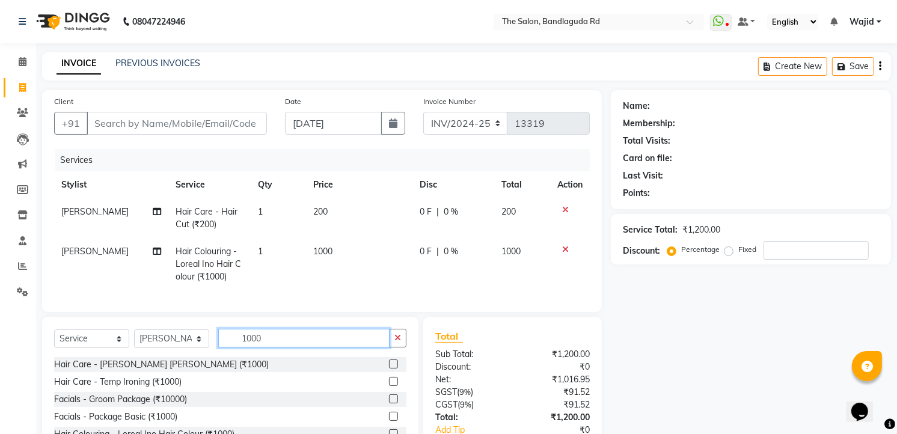
click at [303, 348] on input "1000" at bounding box center [303, 338] width 171 height 19
type input "1"
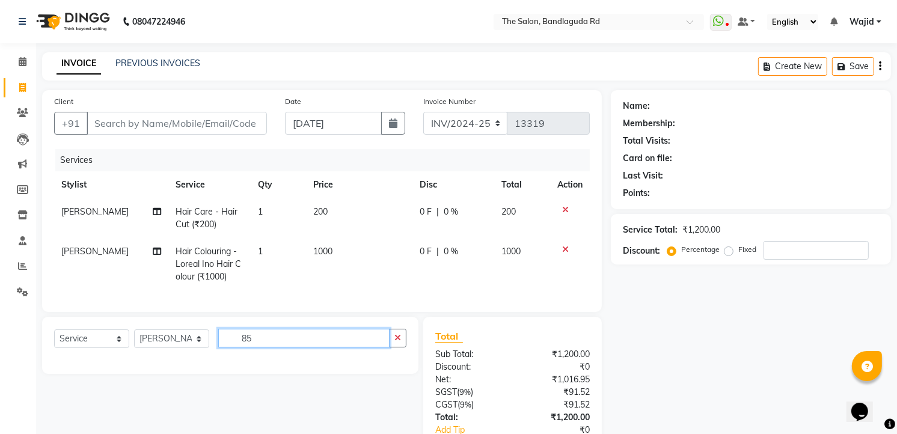
type input "8"
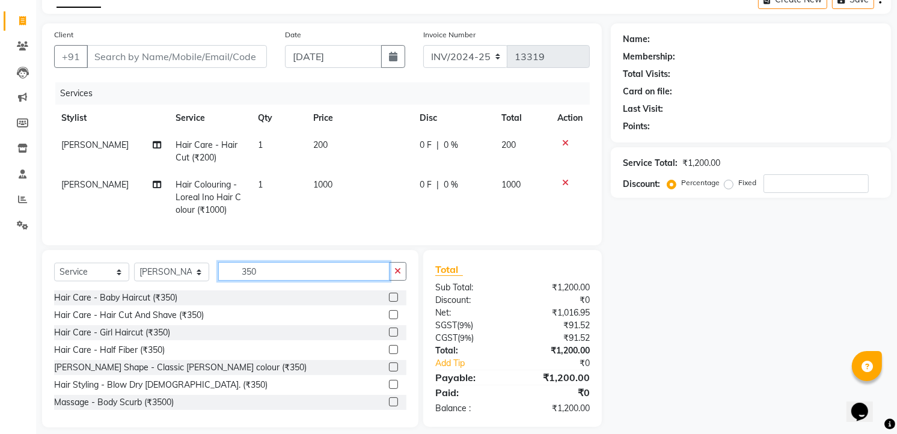
scroll to position [1, 0]
type input "350"
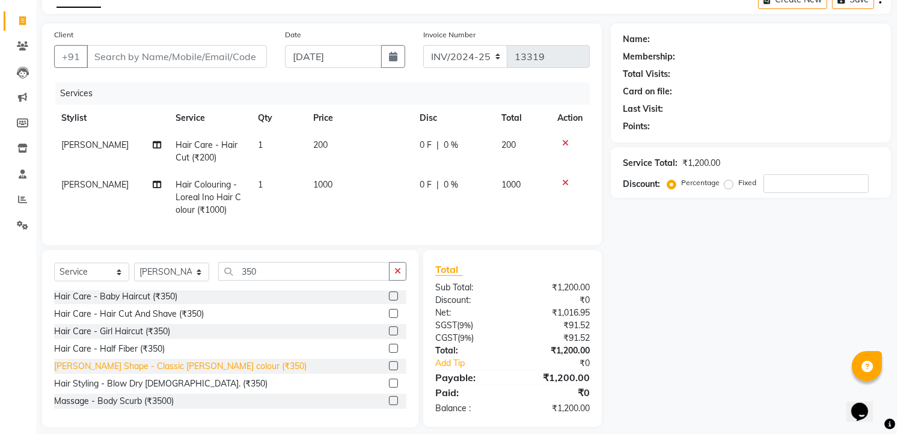
click at [147, 373] on div "[PERSON_NAME] Shape - Classic [PERSON_NAME] colour (₹350)" at bounding box center [180, 366] width 253 height 13
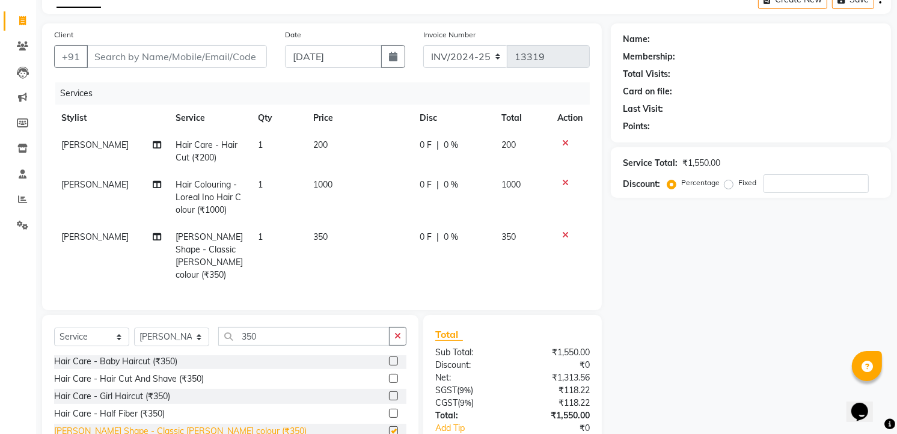
checkbox input "false"
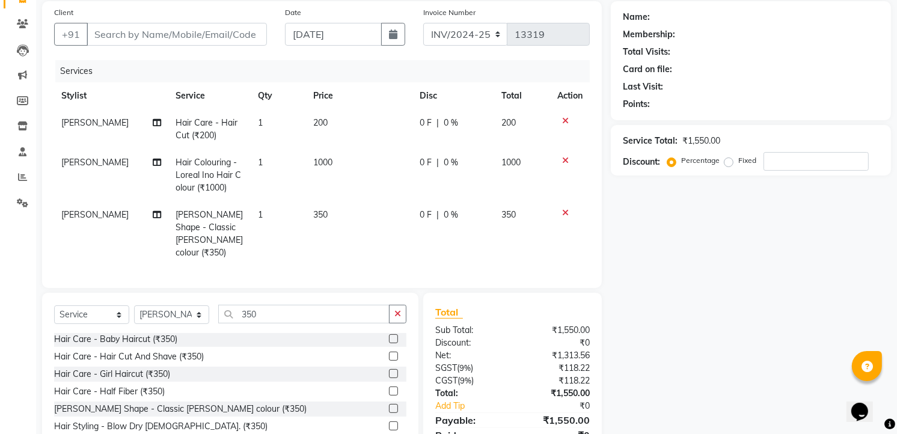
scroll to position [67, 0]
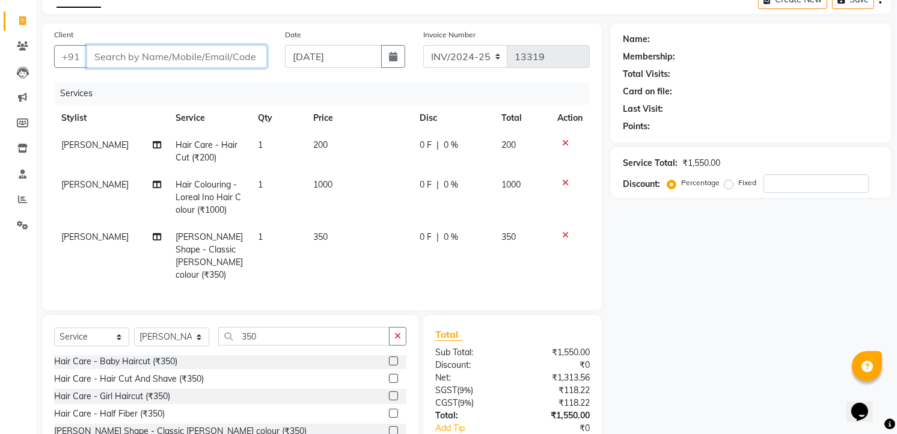
click at [149, 51] on input "Client" at bounding box center [177, 56] width 180 height 23
type input "8"
type input "0"
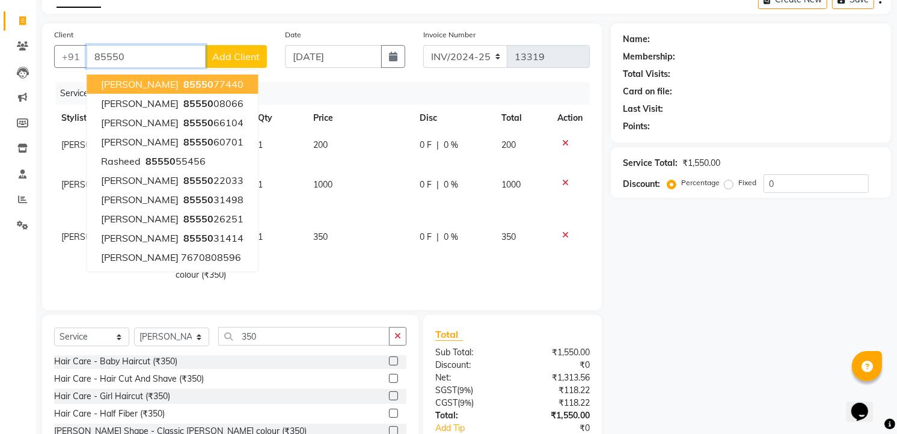
click at [181, 81] on ngb-highlight "85550 77440" at bounding box center [212, 84] width 63 height 12
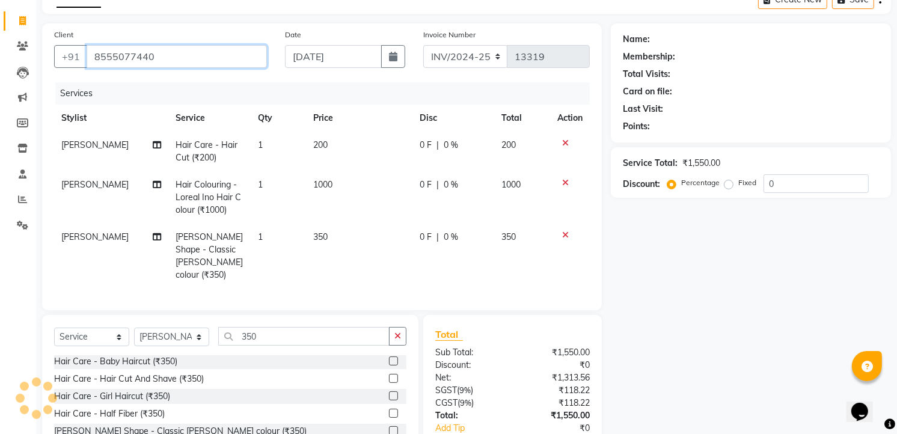
type input "8555077440"
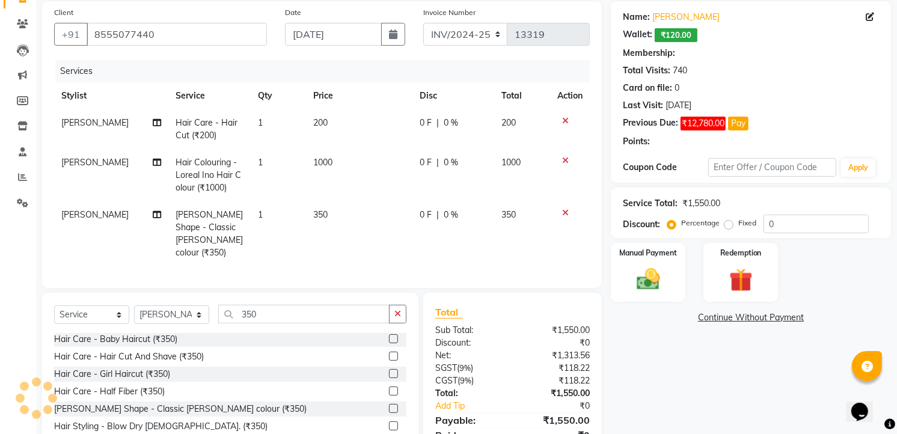
select select "1: Object"
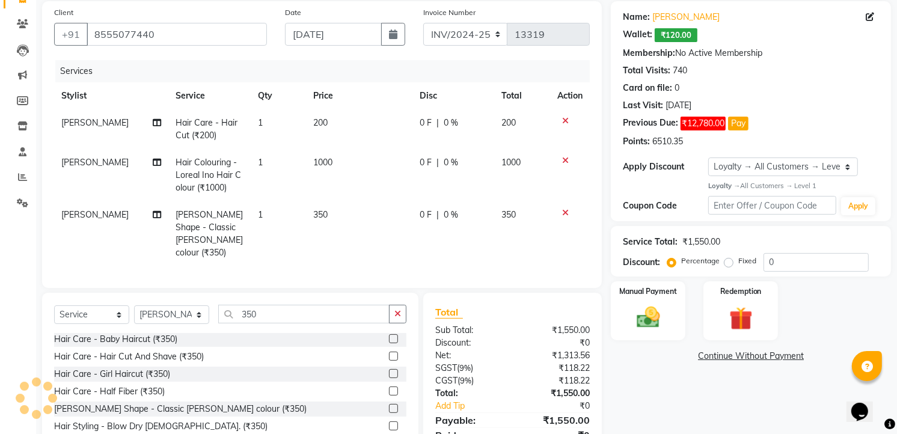
scroll to position [140, 0]
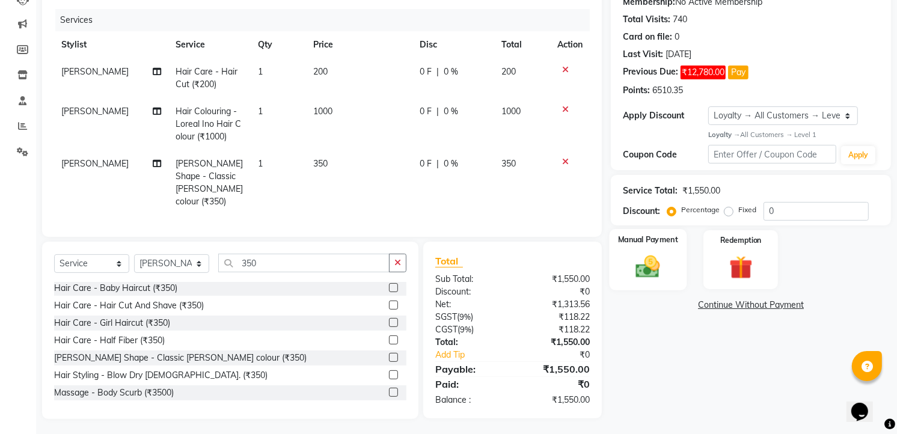
click at [654, 261] on img at bounding box center [648, 267] width 39 height 28
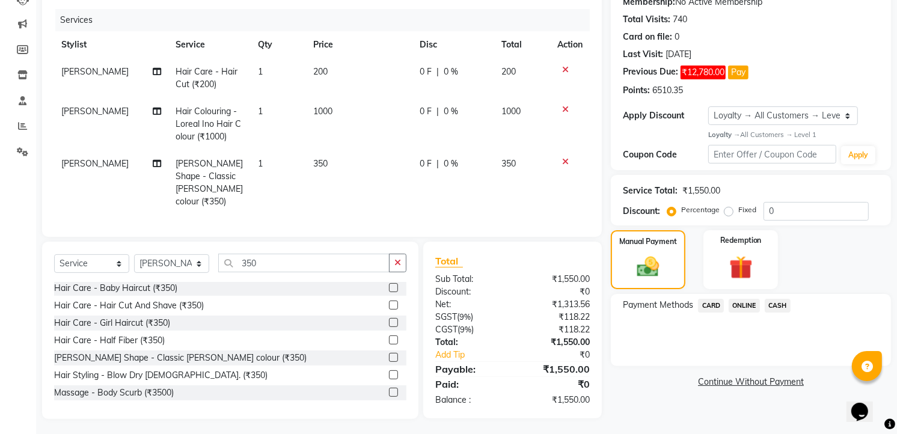
click at [784, 304] on span "CASH" at bounding box center [778, 306] width 26 height 14
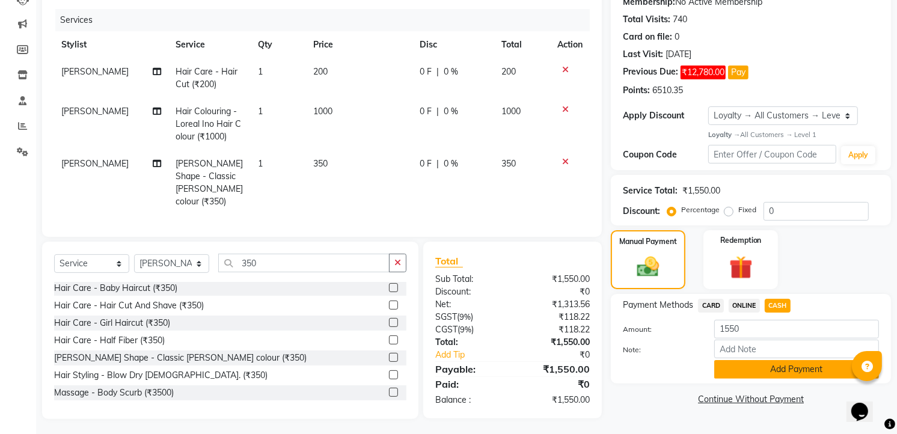
click at [760, 362] on button "Add Payment" at bounding box center [797, 369] width 165 height 19
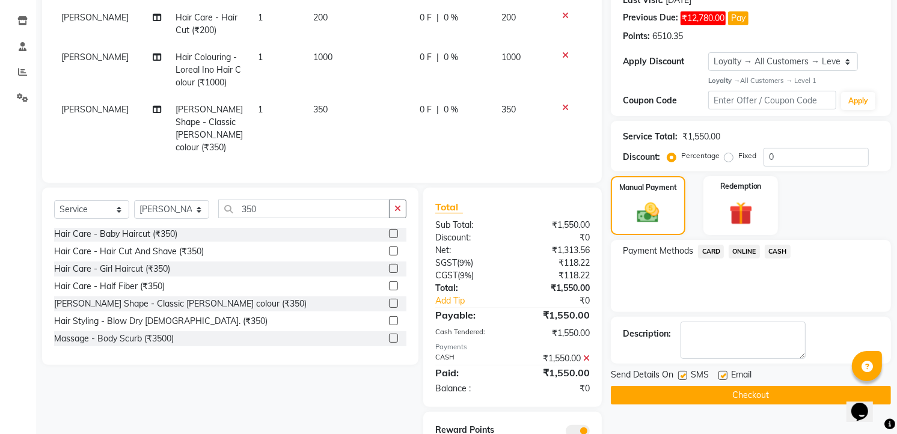
scroll to position [242, 0]
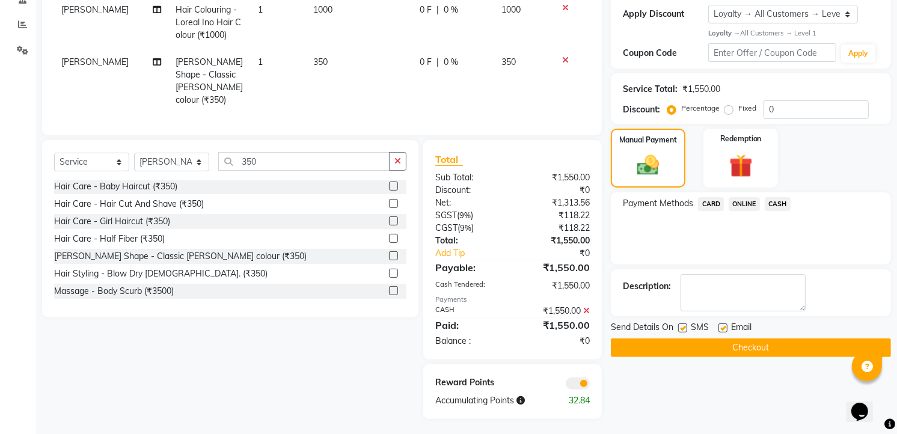
click at [783, 347] on button "Checkout" at bounding box center [751, 348] width 280 height 19
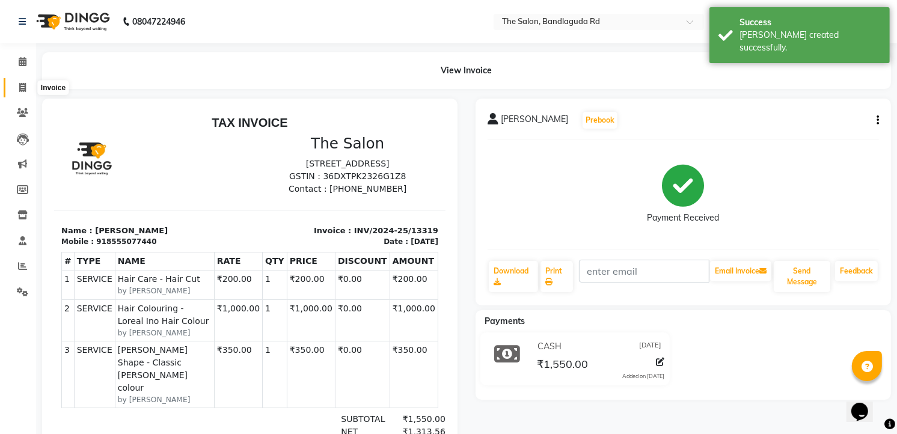
click at [32, 88] on span at bounding box center [22, 88] width 21 height 14
select select "service"
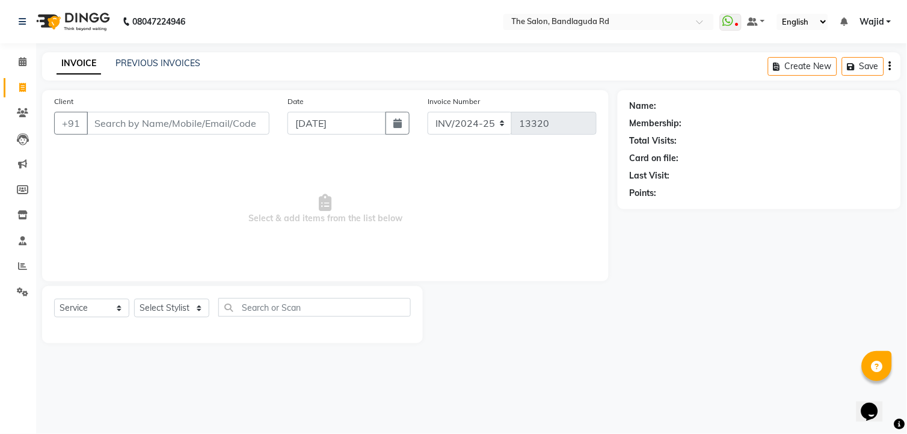
click at [122, 203] on span "Select & add items from the list below" at bounding box center [325, 209] width 543 height 120
click at [119, 130] on input "Client" at bounding box center [178, 123] width 183 height 23
click at [119, 131] on input "Client" at bounding box center [178, 123] width 183 height 23
type input "7"
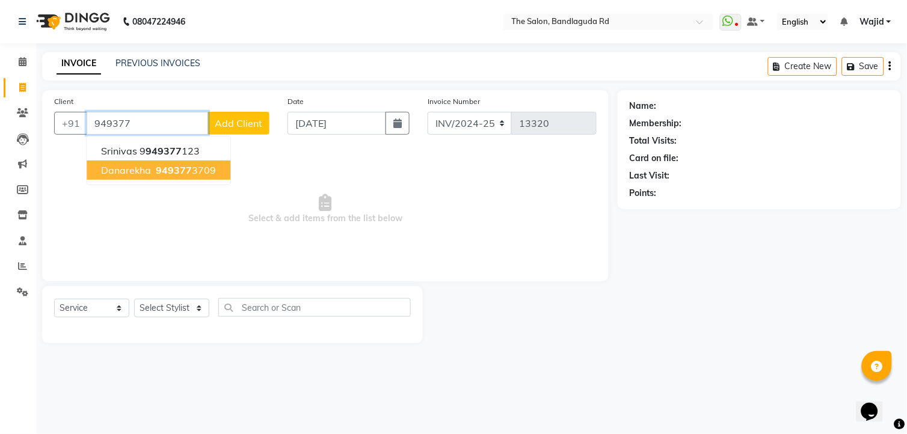
click at [158, 162] on button "danarekha 949377 3709" at bounding box center [159, 170] width 144 height 19
type input "9493773709"
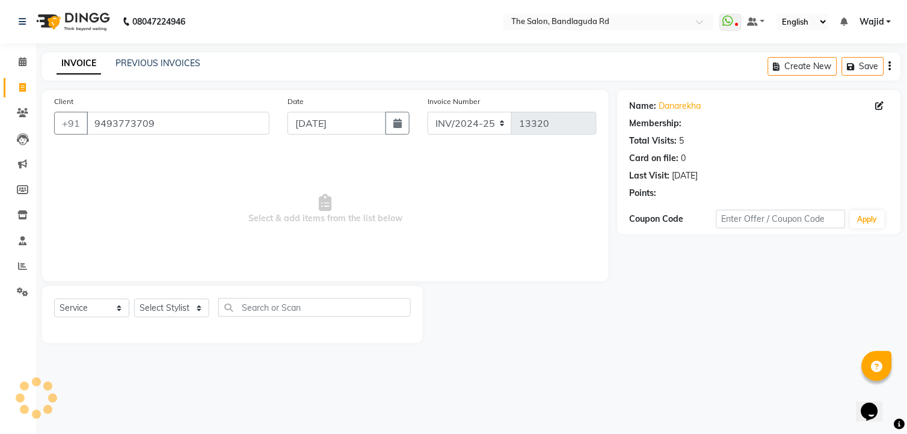
select select "1: Object"
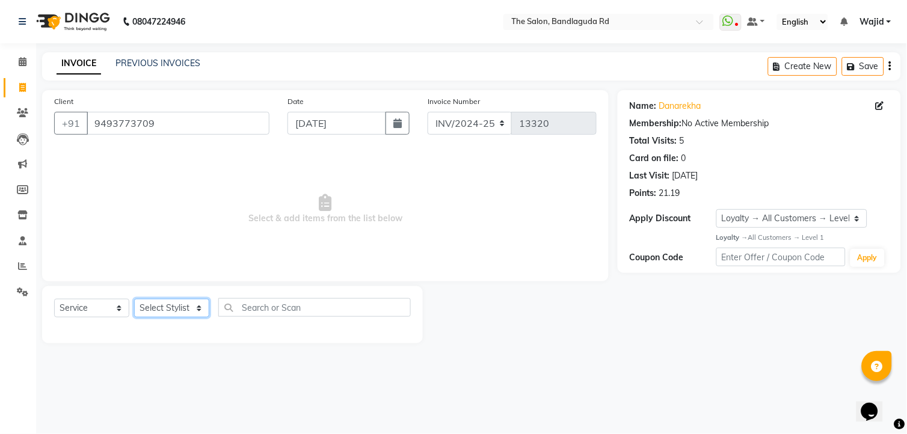
click at [163, 306] on select "Select Stylist [PERSON_NAME] [PERSON_NAME] [PERSON_NAME] [PERSON_NAME] TALIB [P…" at bounding box center [171, 308] width 75 height 19
select select "63354"
click at [134, 300] on select "Select Stylist [PERSON_NAME] [PERSON_NAME] [PERSON_NAME] [PERSON_NAME] TALIB [P…" at bounding box center [171, 308] width 75 height 19
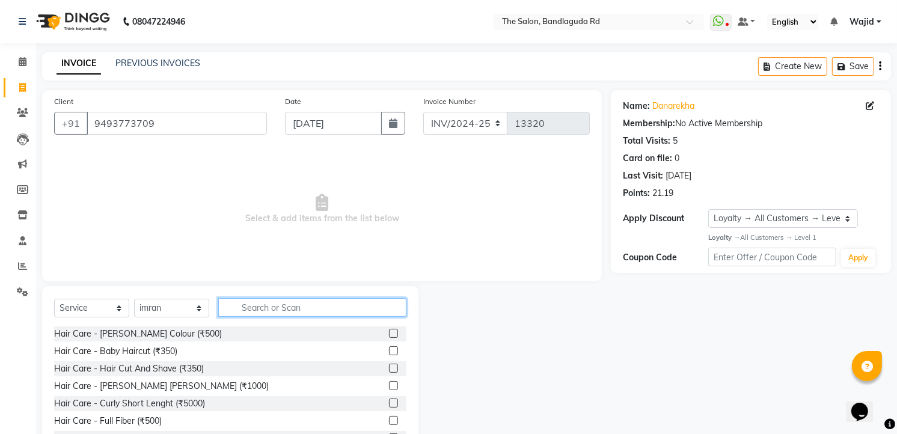
click at [263, 302] on input "text" at bounding box center [312, 307] width 188 height 19
type input "5"
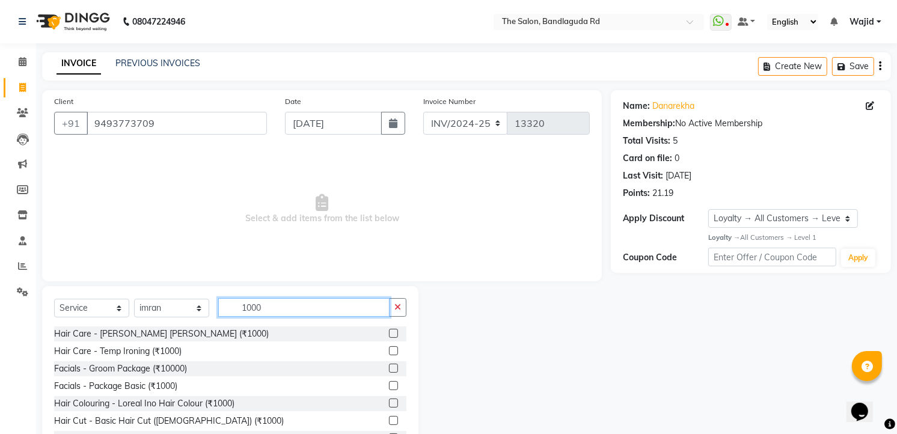
scroll to position [2, 0]
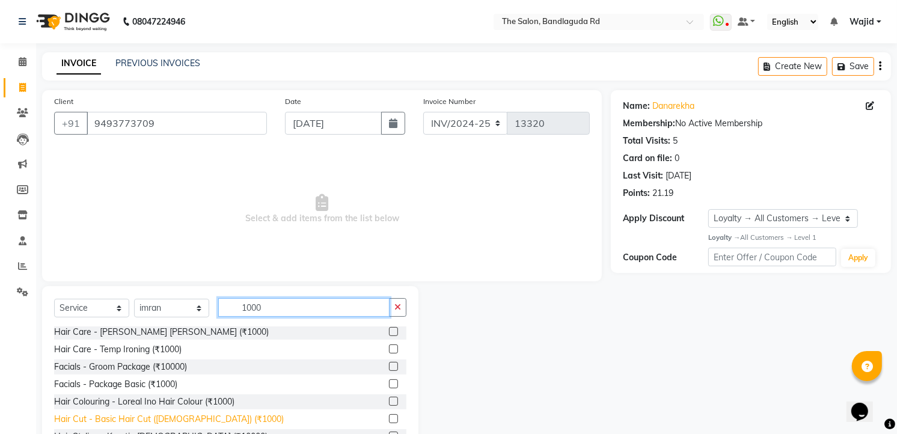
type input "1000"
click at [170, 420] on div "Hair Cut - Basic Hair Cut ([DEMOGRAPHIC_DATA]) (₹1000)" at bounding box center [169, 419] width 230 height 13
checkbox input "false"
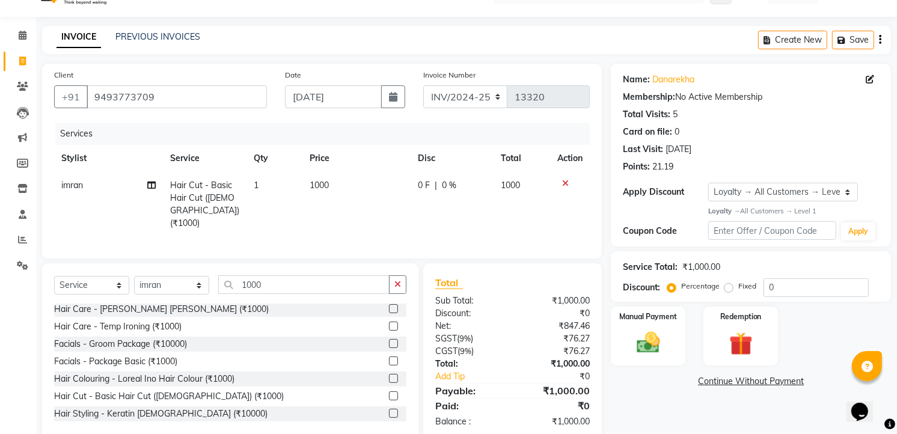
scroll to position [49, 0]
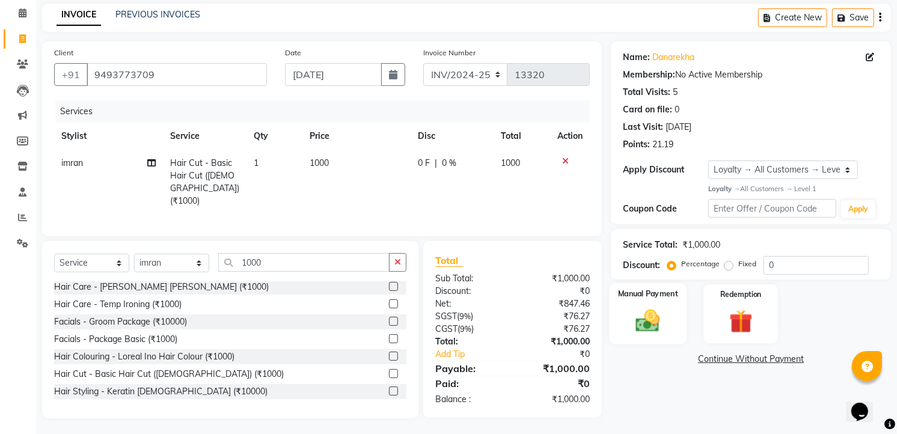
click at [645, 323] on img at bounding box center [648, 321] width 39 height 28
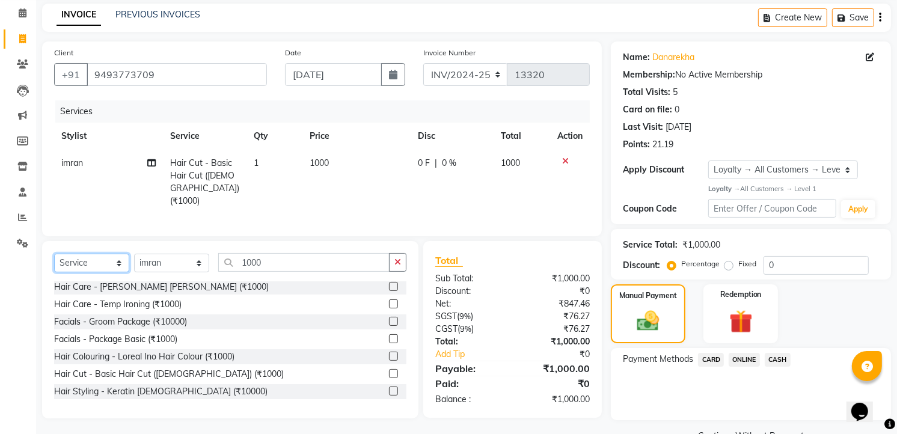
click at [82, 265] on select "Select Service Product Membership Package Voucher Prepaid Gift Card" at bounding box center [91, 263] width 75 height 19
click at [54, 254] on select "Select Service Product Membership Package Voucher Prepaid Gift Card" at bounding box center [91, 263] width 75 height 19
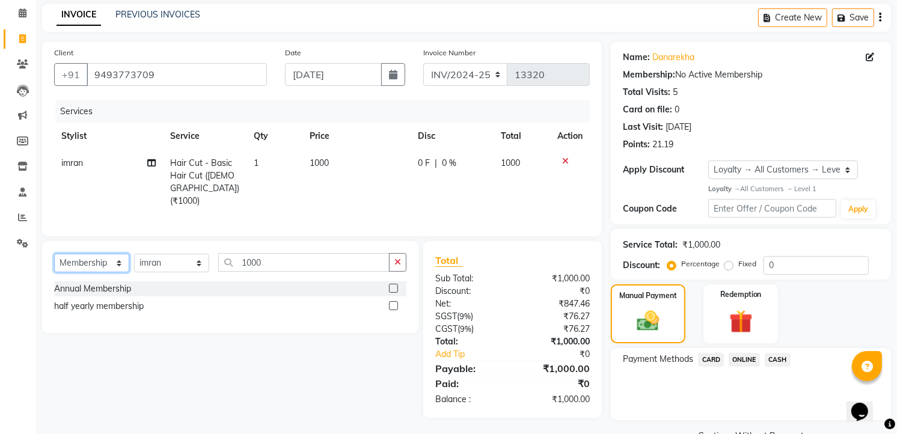
scroll to position [0, 0]
click at [137, 307] on div "half yearly membership" at bounding box center [99, 306] width 90 height 13
select select "select"
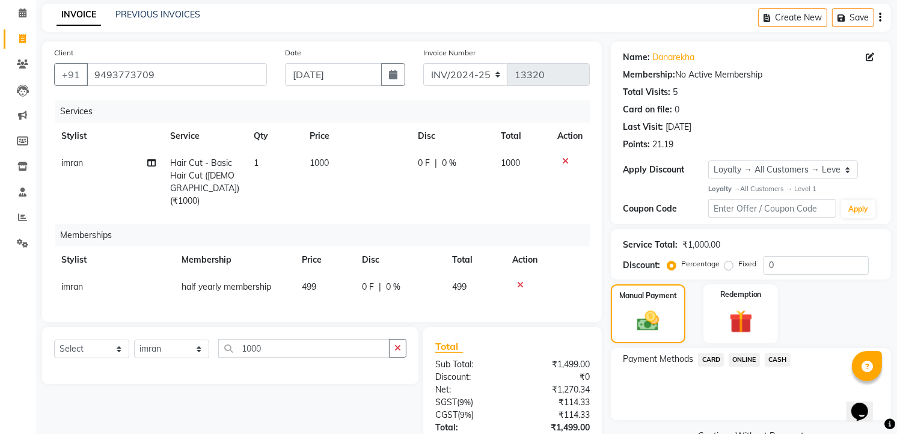
click at [320, 274] on td "499" at bounding box center [325, 287] width 60 height 27
select select "63354"
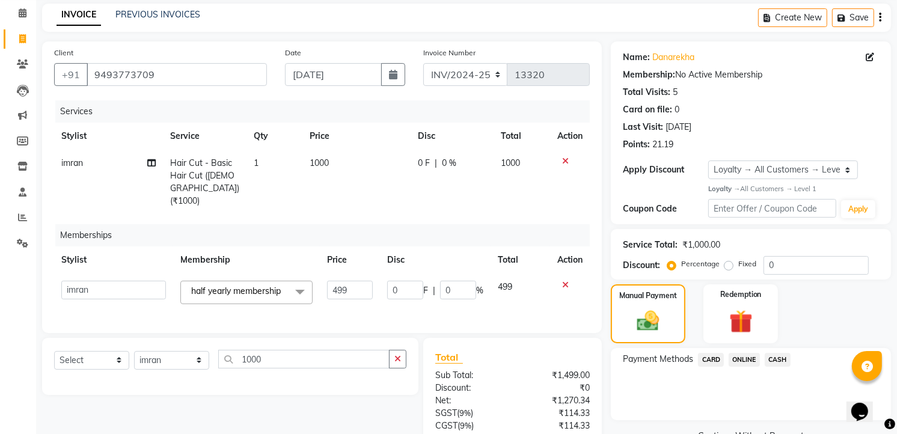
click at [320, 274] on td "499" at bounding box center [350, 293] width 60 height 38
click at [355, 281] on input "499" at bounding box center [349, 290] width 45 height 19
type input "4"
type input "100"
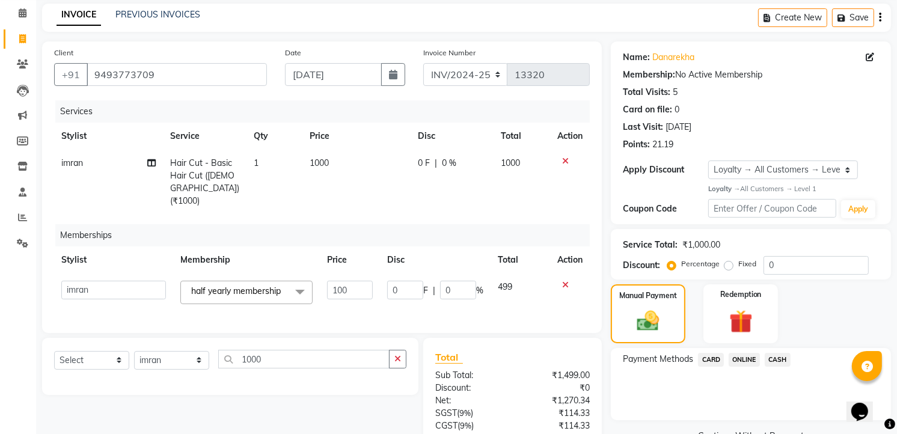
click at [422, 227] on div "Memberships" at bounding box center [327, 235] width 544 height 22
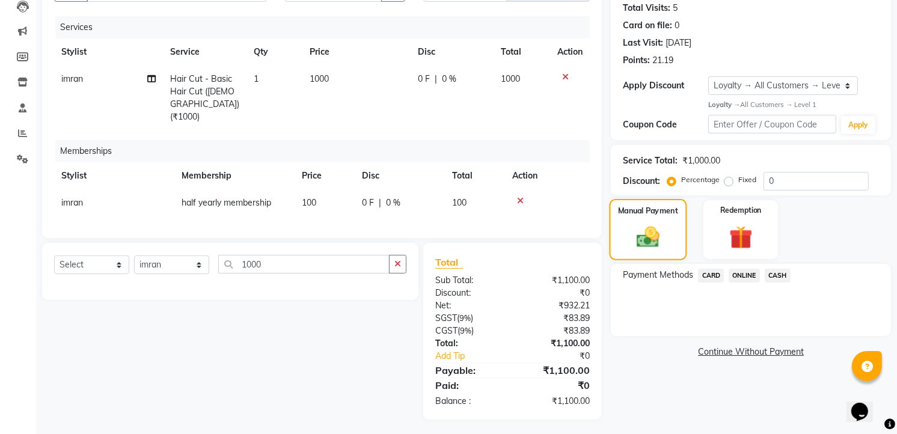
scroll to position [134, 0]
click at [641, 244] on img at bounding box center [648, 236] width 37 height 26
click at [739, 272] on span "ONLINE" at bounding box center [744, 275] width 31 height 14
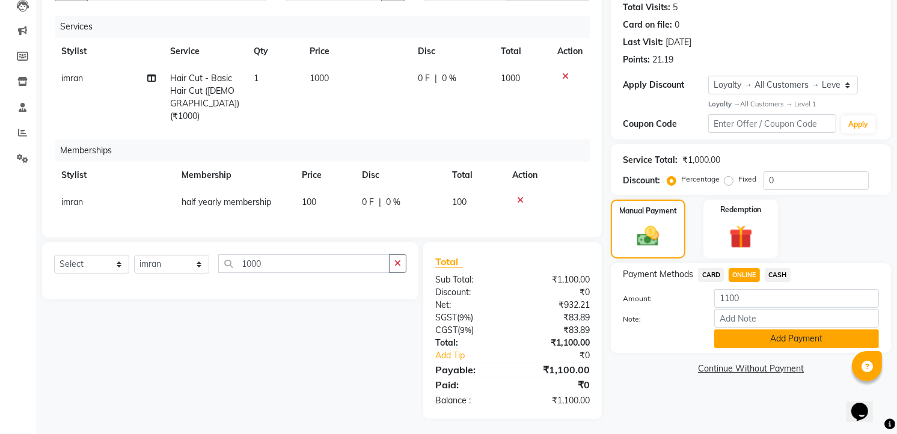
click at [765, 337] on button "Add Payment" at bounding box center [797, 339] width 165 height 19
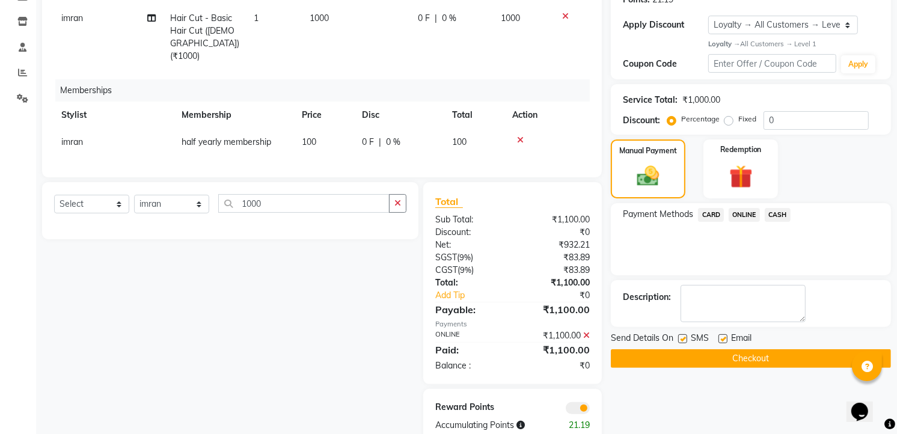
scroll to position [218, 0]
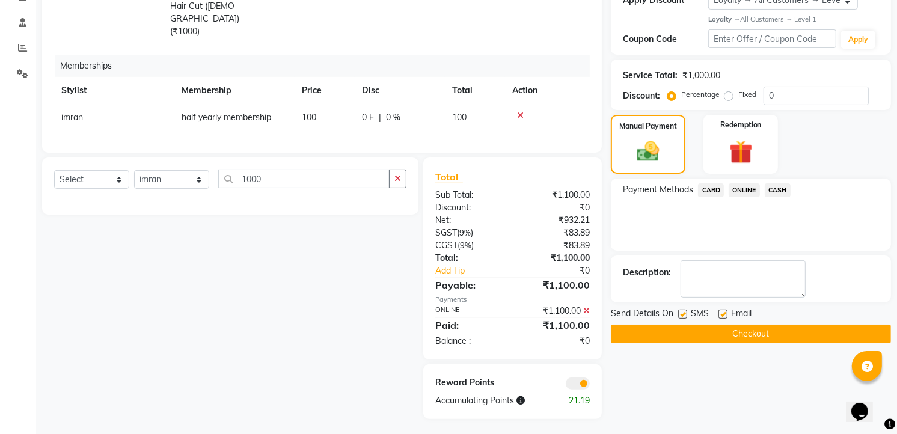
click at [702, 340] on button "Checkout" at bounding box center [751, 334] width 280 height 19
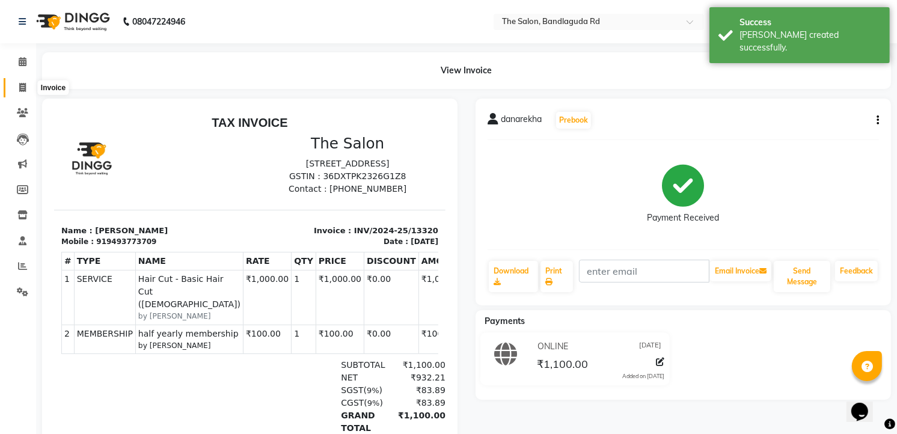
click at [25, 84] on icon at bounding box center [22, 87] width 7 height 9
select select "service"
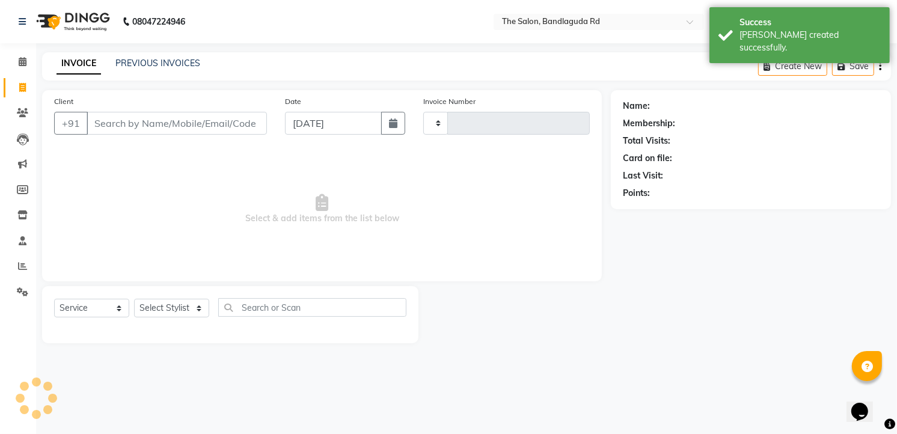
type input "13321"
select select "5198"
click at [164, 126] on input "Client" at bounding box center [178, 123] width 183 height 23
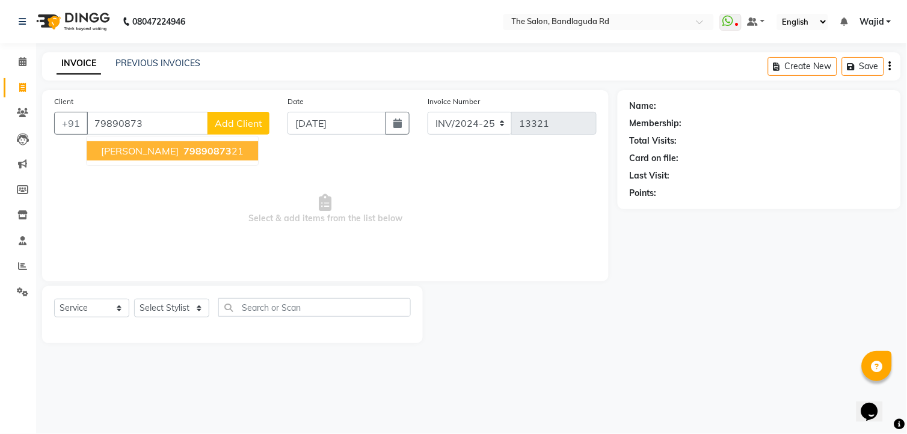
click at [183, 153] on span "79890873" at bounding box center [207, 151] width 48 height 12
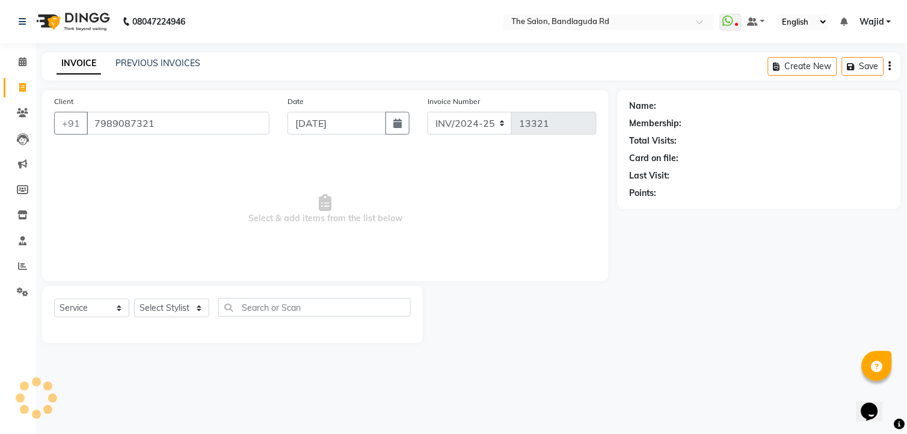
type input "7989087321"
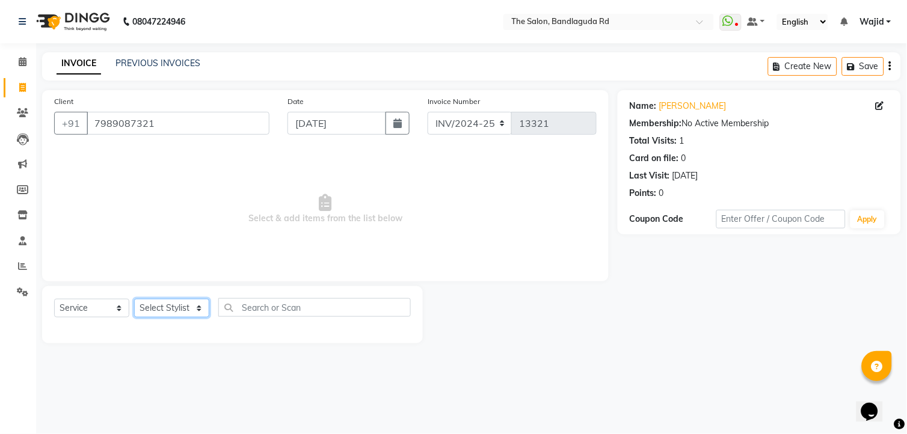
click at [164, 307] on select "Select Stylist [PERSON_NAME] [PERSON_NAME] [PERSON_NAME] [PERSON_NAME] TALIB [P…" at bounding box center [171, 308] width 75 height 19
select select "63353"
click at [134, 300] on select "Select Stylist [PERSON_NAME] [PERSON_NAME] [PERSON_NAME] [PERSON_NAME] TALIB [P…" at bounding box center [171, 308] width 75 height 19
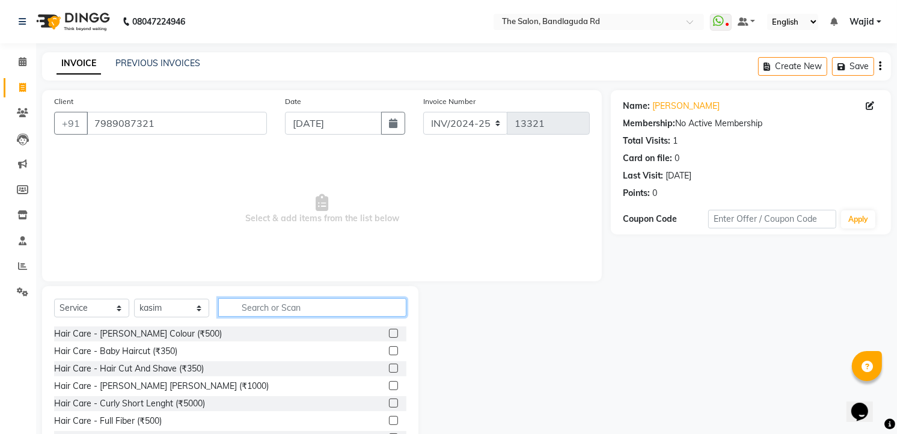
click at [272, 310] on input "text" at bounding box center [312, 307] width 188 height 19
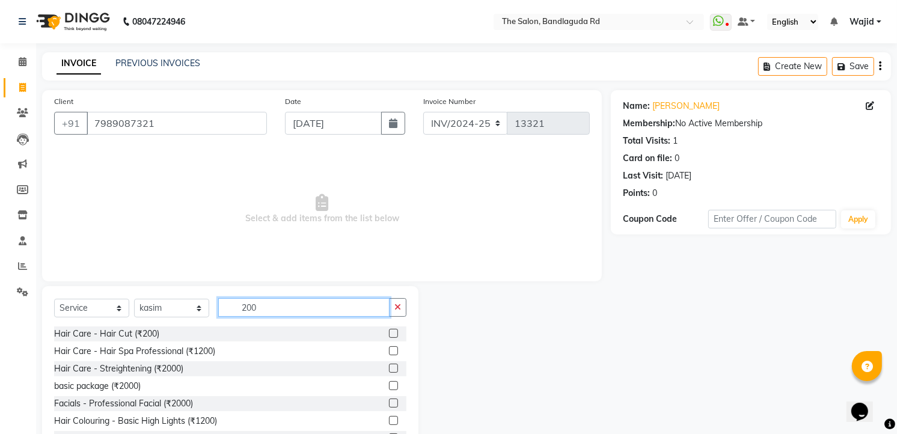
type input "200"
click at [169, 313] on select "Select Stylist [PERSON_NAME] [PERSON_NAME] [PERSON_NAME] [PERSON_NAME] TALIB [P…" at bounding box center [171, 308] width 75 height 19
select select "86723"
click at [134, 300] on select "Select Stylist [PERSON_NAME] [PERSON_NAME] [PERSON_NAME] [PERSON_NAME] TALIB [P…" at bounding box center [171, 308] width 75 height 19
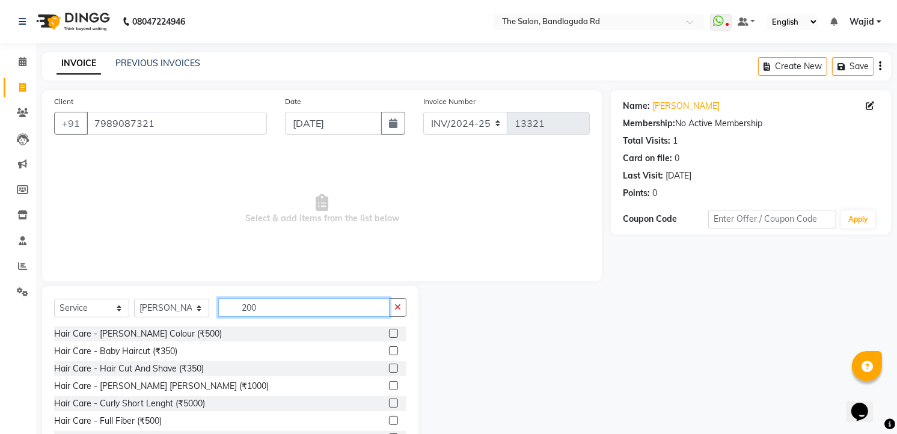
click at [274, 305] on input "200" at bounding box center [303, 307] width 171 height 19
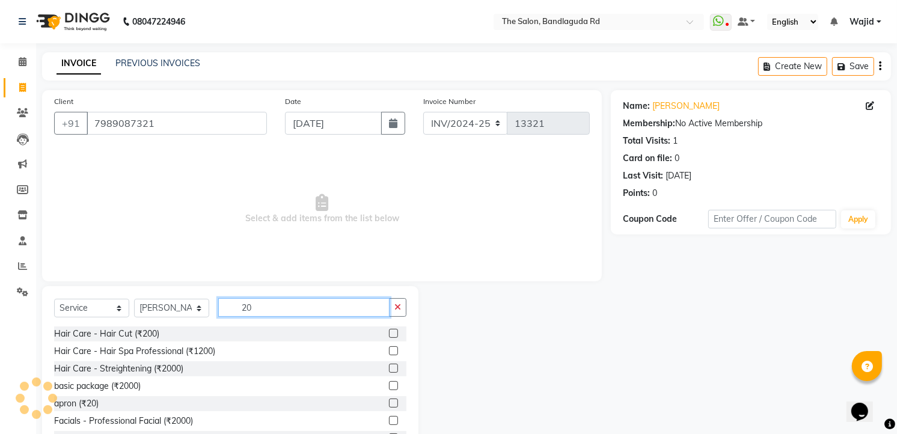
type input "2"
type input "200"
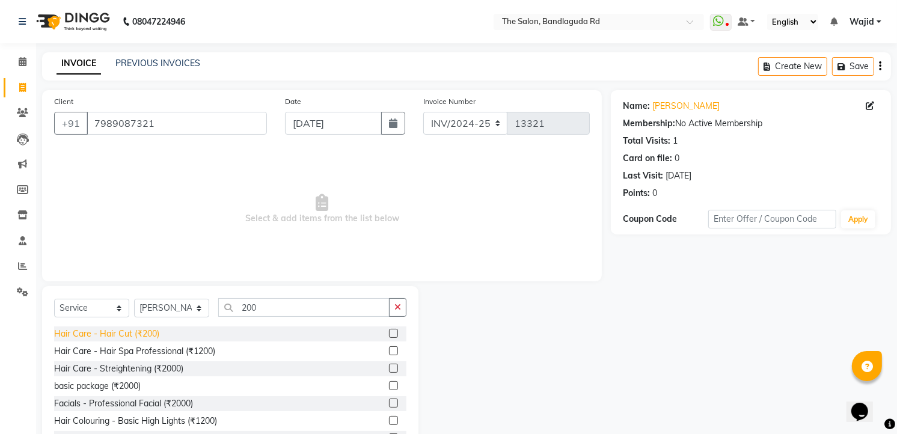
click at [90, 339] on div "Hair Care - Hair Cut (₹200)" at bounding box center [106, 334] width 105 height 13
checkbox input "false"
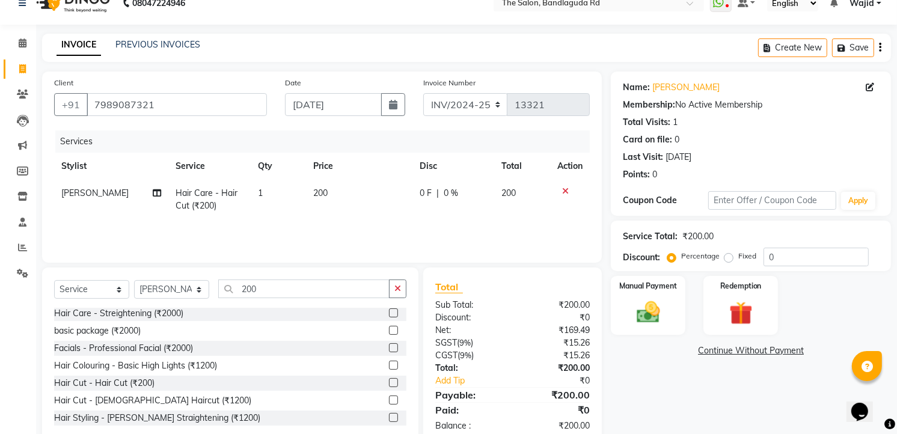
scroll to position [47, 0]
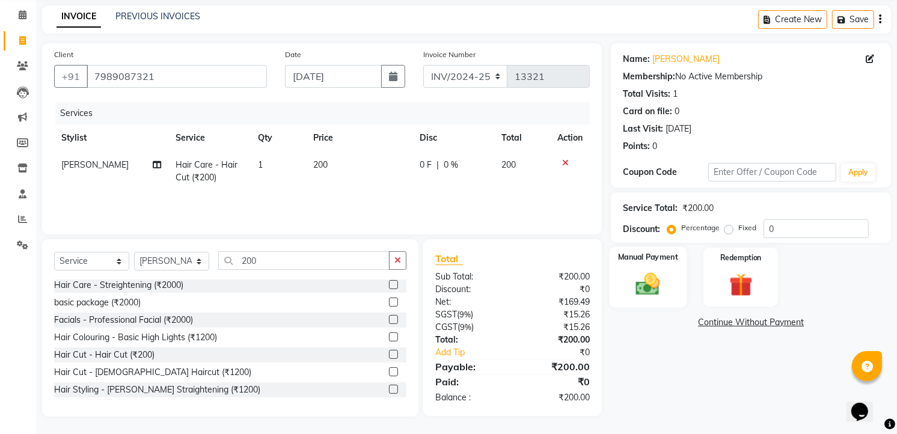
click at [640, 274] on img at bounding box center [648, 285] width 39 height 28
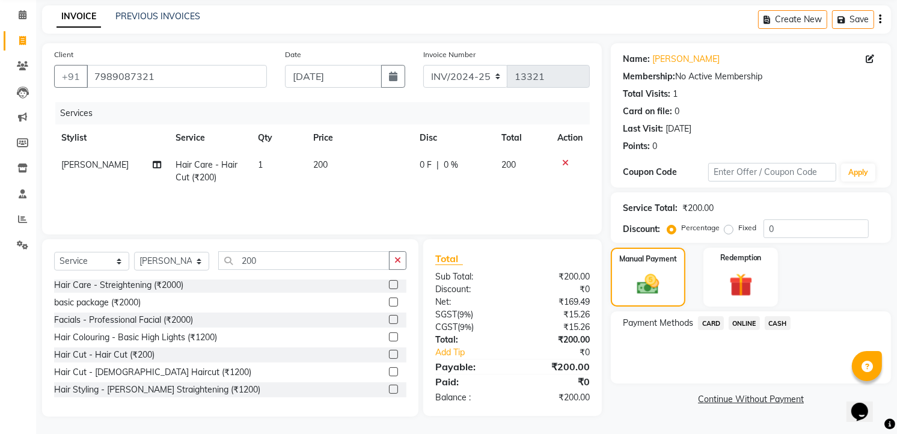
click at [777, 327] on span "CASH" at bounding box center [778, 323] width 26 height 14
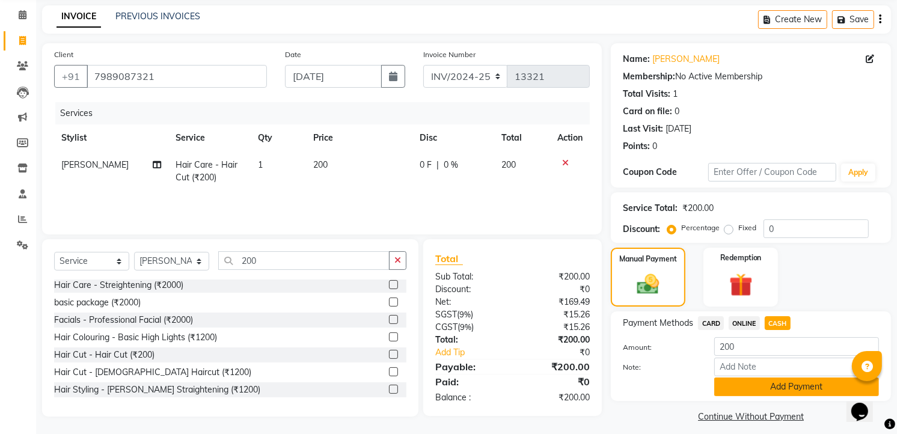
click at [780, 393] on button "Add Payment" at bounding box center [797, 387] width 165 height 19
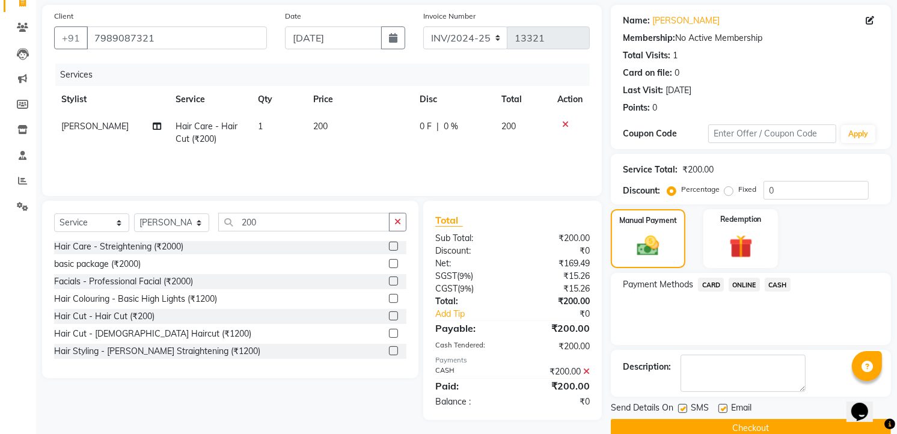
scroll to position [106, 0]
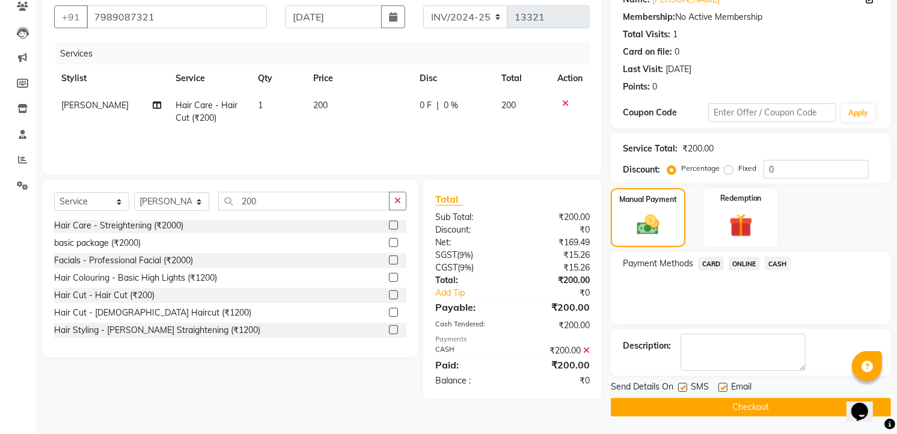
click at [767, 400] on button "Checkout" at bounding box center [751, 407] width 280 height 19
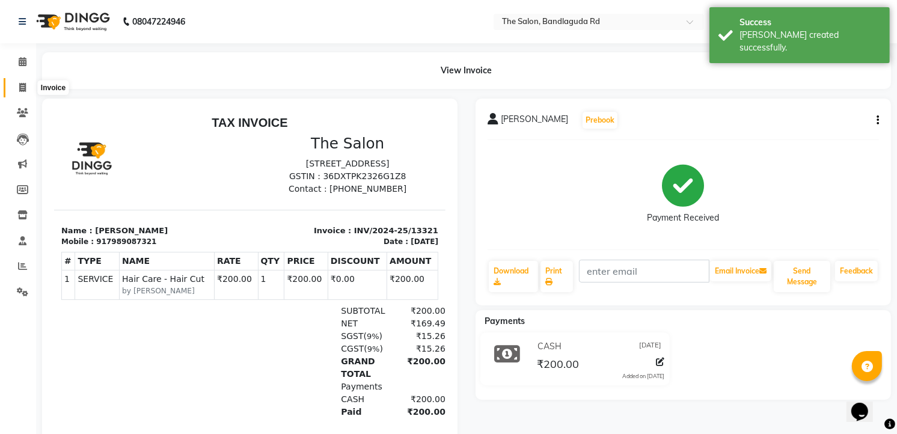
click at [26, 82] on span at bounding box center [22, 88] width 21 height 14
select select "service"
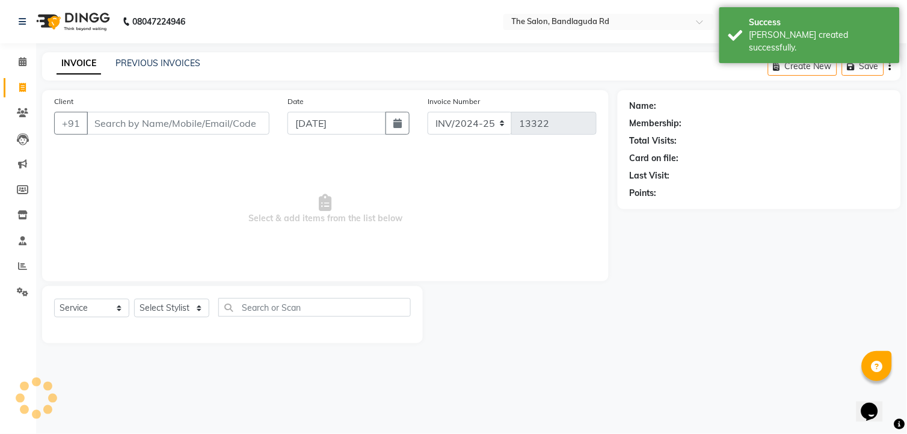
click at [115, 117] on input "Client" at bounding box center [178, 123] width 183 height 23
click at [167, 300] on select "Select Stylist [PERSON_NAME] [PERSON_NAME] [PERSON_NAME] [PERSON_NAME] TALIB [P…" at bounding box center [171, 308] width 75 height 19
select select "63353"
click at [134, 300] on select "Select Stylist [PERSON_NAME] [PERSON_NAME] [PERSON_NAME] [PERSON_NAME] TALIB [P…" at bounding box center [171, 308] width 75 height 19
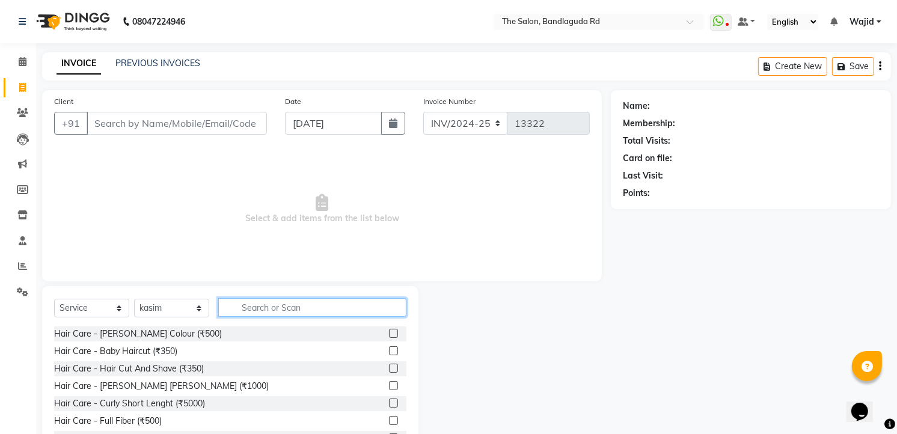
click at [288, 305] on input "text" at bounding box center [312, 307] width 188 height 19
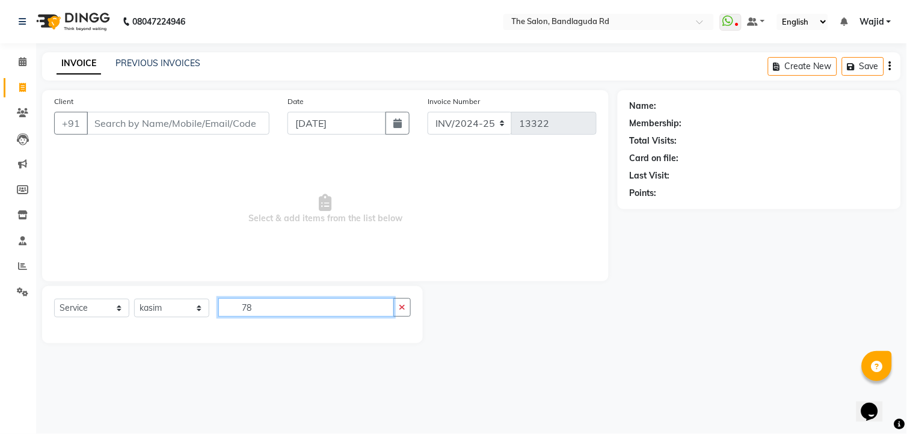
type input "7"
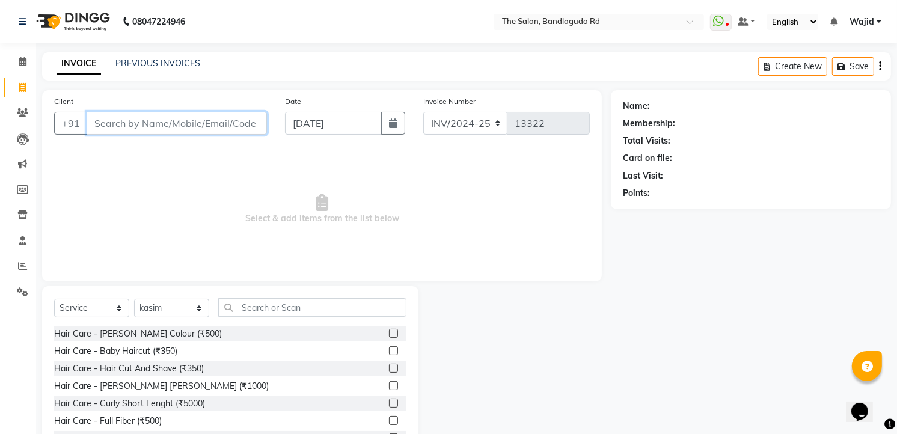
drag, startPoint x: 223, startPoint y: 118, endPoint x: 205, endPoint y: 129, distance: 21.6
click at [220, 121] on input "Client" at bounding box center [177, 123] width 180 height 23
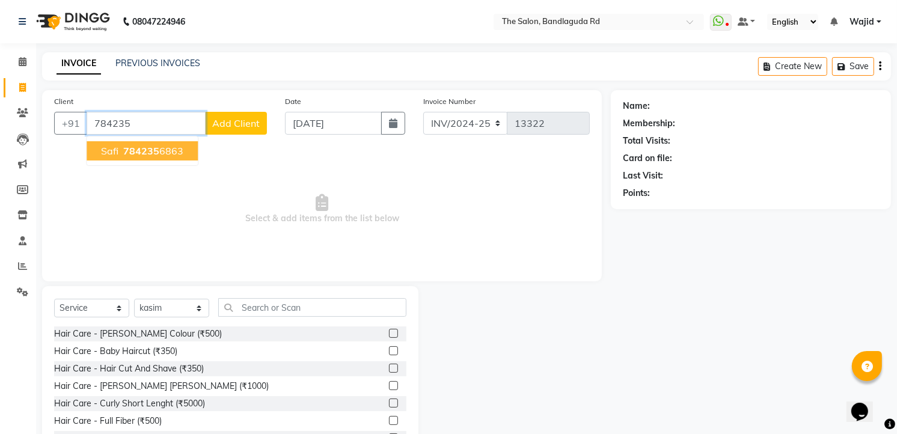
click at [172, 158] on button "safi 784235 6863" at bounding box center [142, 150] width 111 height 19
type input "7842356863"
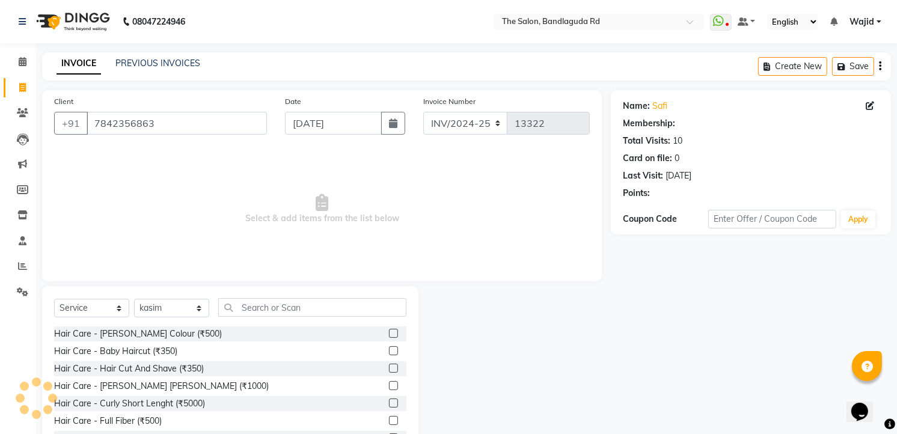
select select "2: Object"
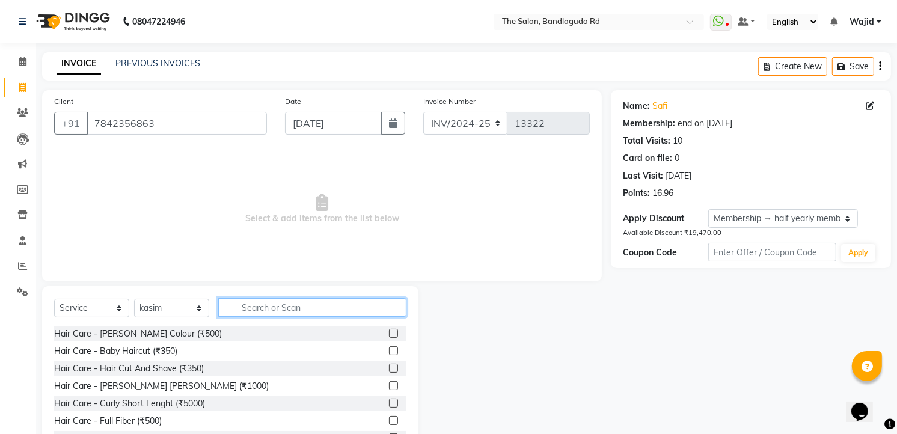
click at [282, 304] on input "text" at bounding box center [312, 307] width 188 height 19
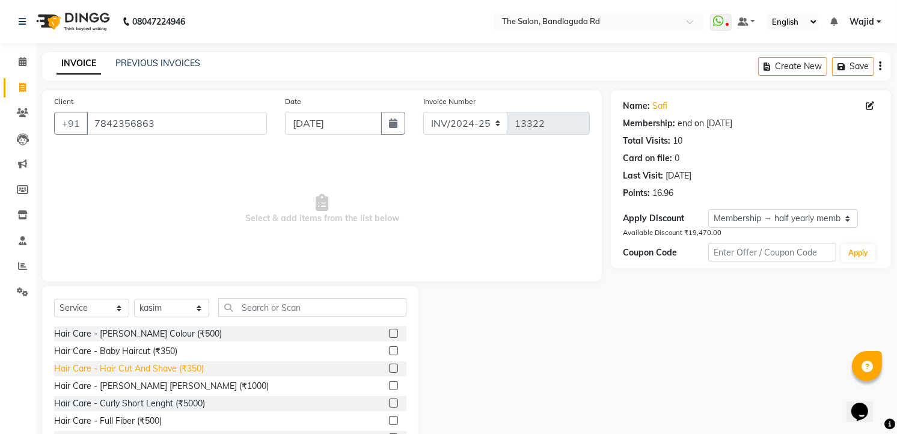
click at [187, 366] on div "Hair Care - Hair Cut And Shave (₹350)" at bounding box center [129, 369] width 150 height 13
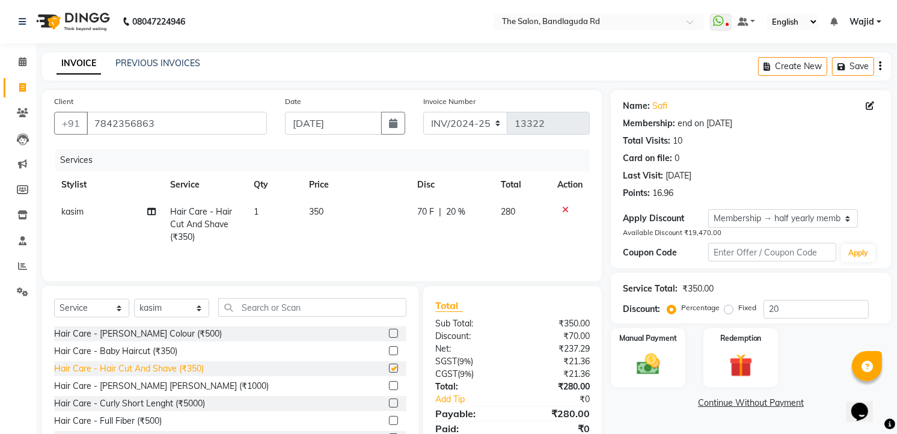
checkbox input "false"
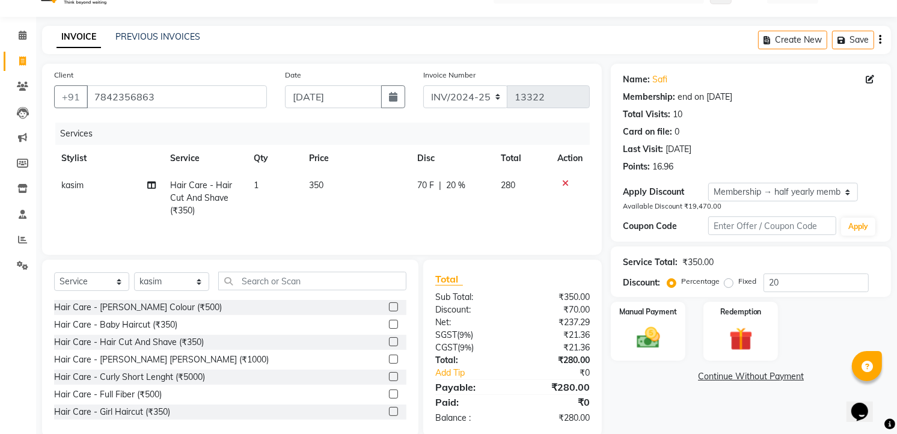
scroll to position [49, 0]
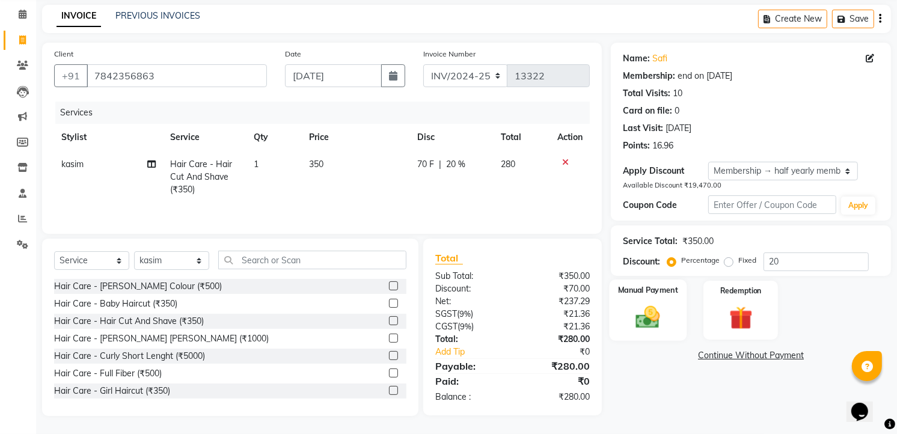
click at [640, 315] on img at bounding box center [648, 317] width 39 height 28
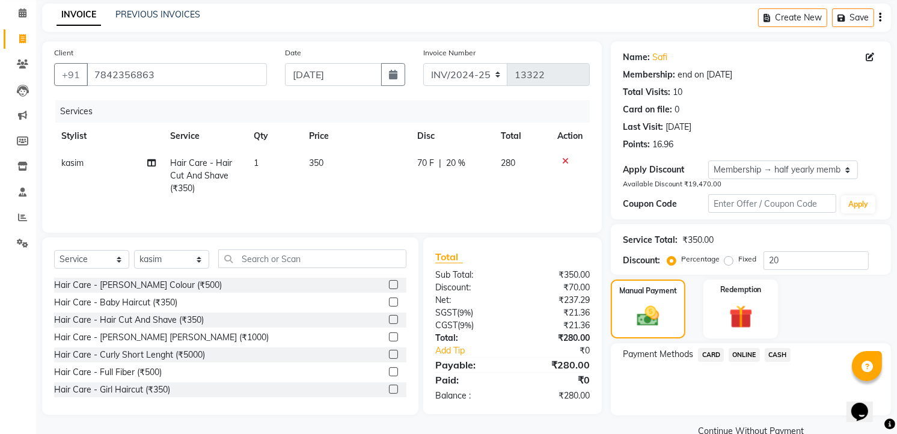
scroll to position [72, 0]
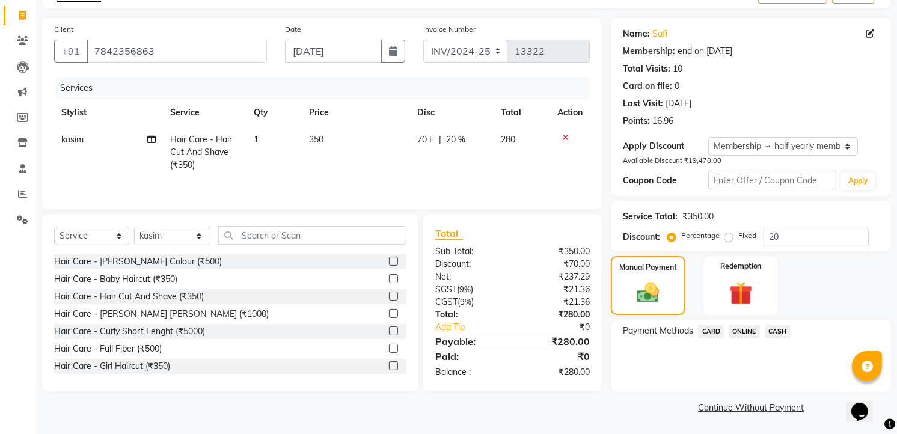
click at [748, 329] on span "ONLINE" at bounding box center [744, 332] width 31 height 14
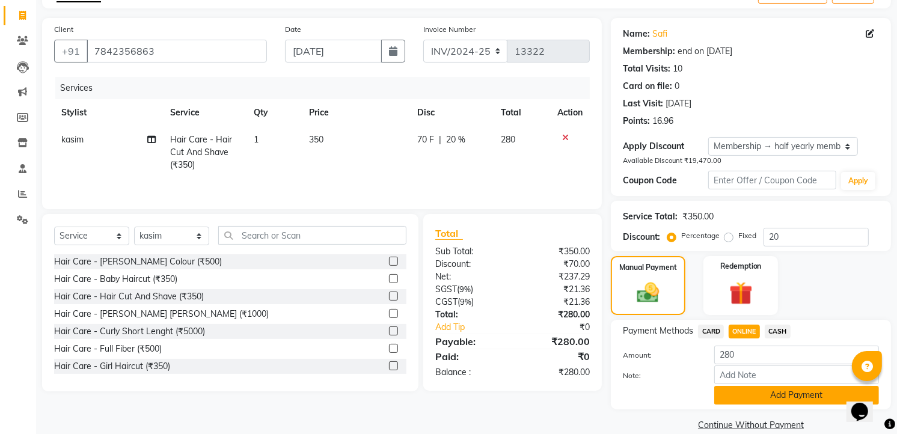
click at [791, 397] on button "Add Payment" at bounding box center [797, 395] width 165 height 19
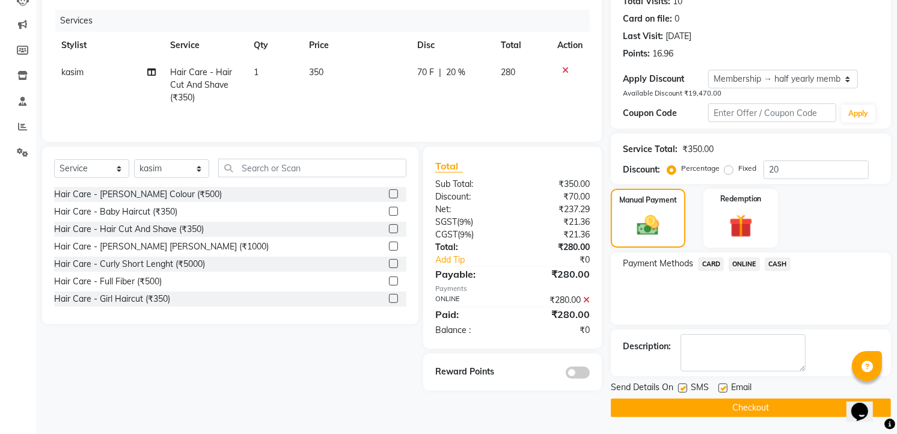
scroll to position [140, 0]
click at [692, 402] on button "Checkout" at bounding box center [751, 407] width 280 height 19
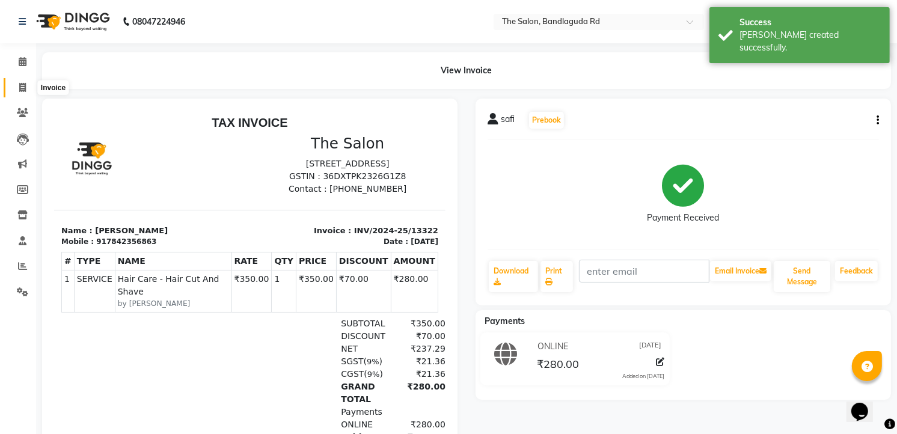
click at [27, 83] on span at bounding box center [22, 88] width 21 height 14
select select "service"
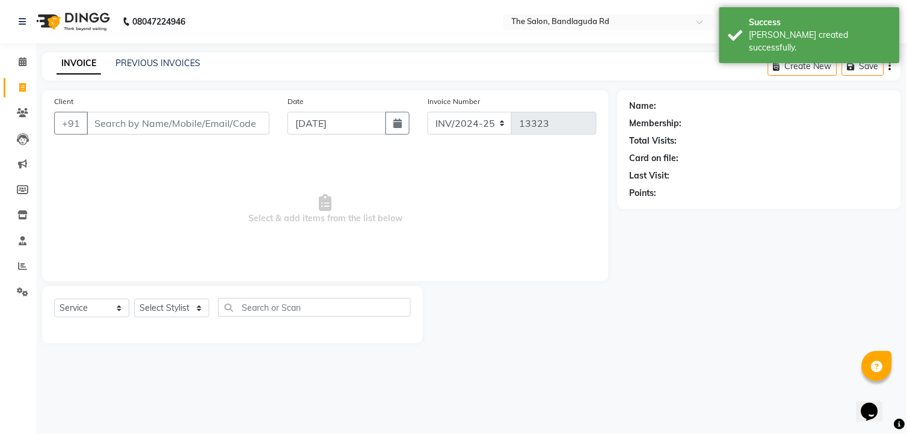
click at [115, 120] on input "Client" at bounding box center [178, 123] width 183 height 23
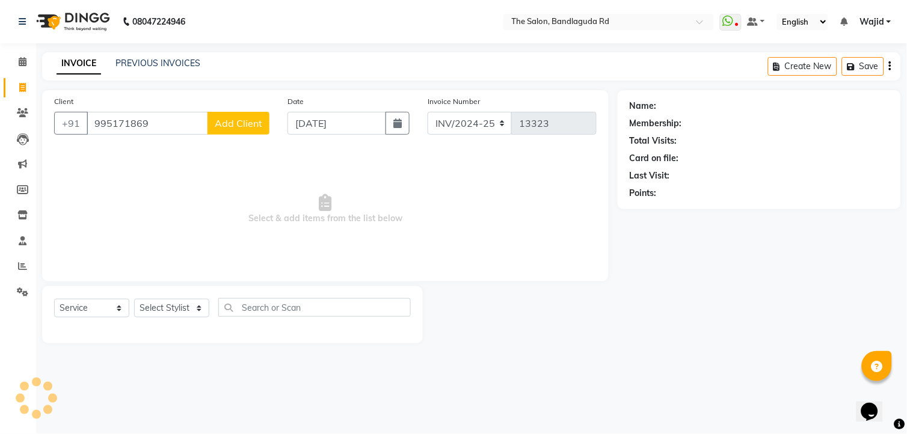
click at [117, 121] on input "995171869" at bounding box center [148, 123] width 122 height 23
type input "9951071869"
select select "2: Object"
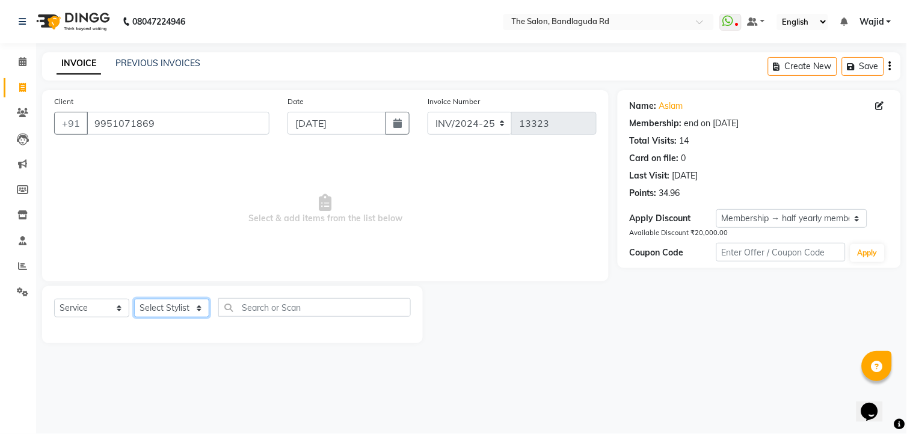
click at [153, 310] on select "Select Stylist AIJAZ fazil imran kasim mohsin rasheed sameer Shadab TALIB Tasle…" at bounding box center [171, 308] width 75 height 19
select select "88752"
click at [134, 300] on select "Select Stylist AIJAZ fazil imran kasim mohsin rasheed sameer Shadab TALIB Tasle…" at bounding box center [171, 308] width 75 height 19
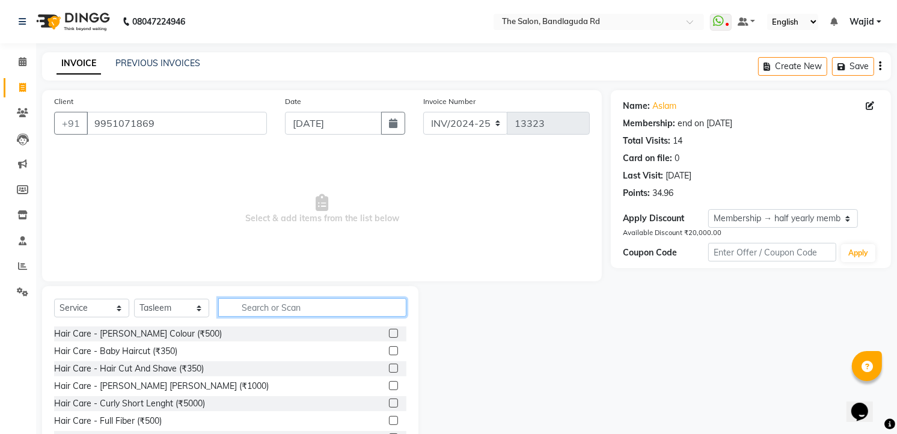
click at [260, 308] on input "text" at bounding box center [312, 307] width 188 height 19
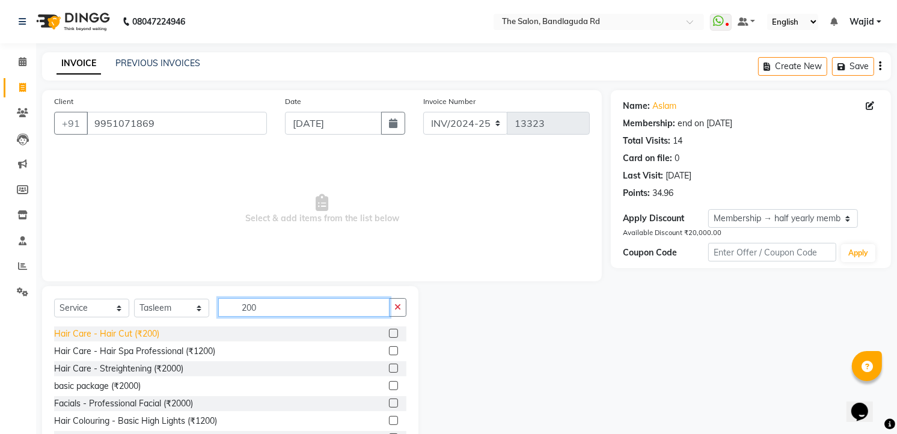
type input "200"
click at [100, 334] on div "Hair Care - Hair Cut (₹200)" at bounding box center [106, 334] width 105 height 13
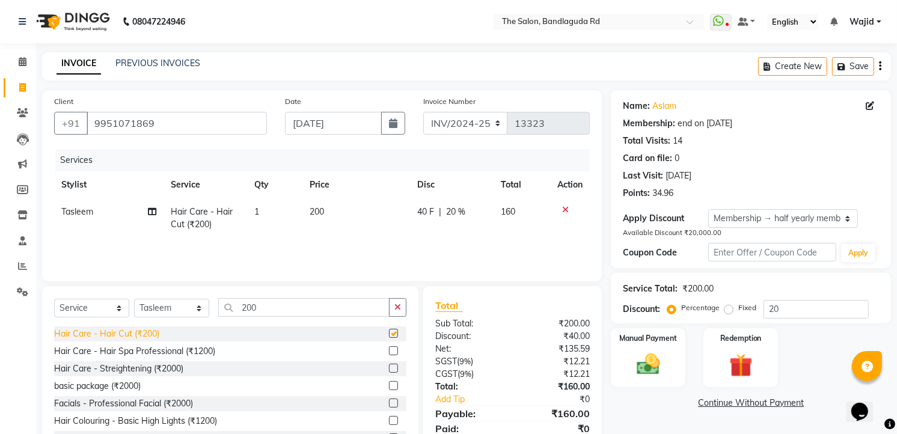
checkbox input "false"
click at [268, 303] on input "200" at bounding box center [303, 307] width 171 height 19
click at [564, 208] on icon at bounding box center [565, 210] width 7 height 8
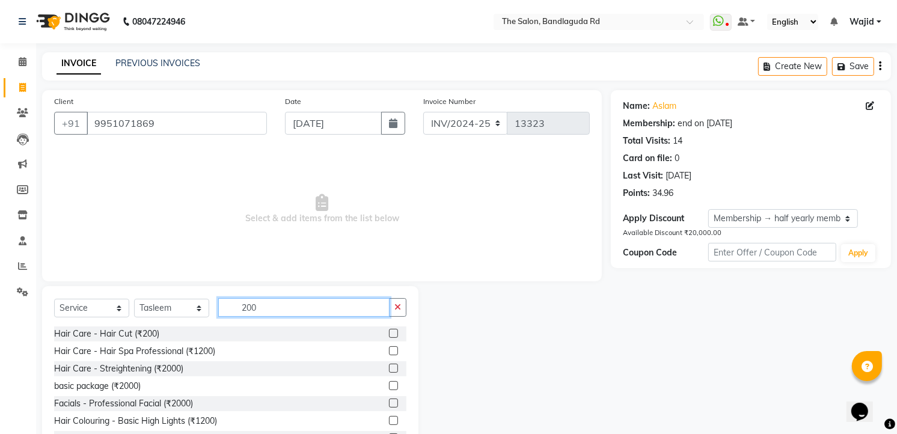
click at [282, 311] on input "200" at bounding box center [303, 307] width 171 height 19
type input "2"
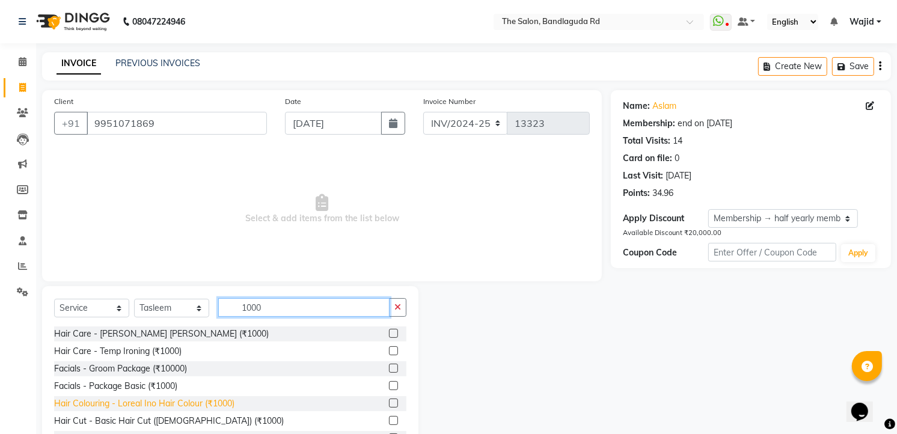
type input "1000"
click at [223, 407] on div "Hair Colouring - Loreal Ino Hair Colour (₹1000)" at bounding box center [144, 404] width 180 height 13
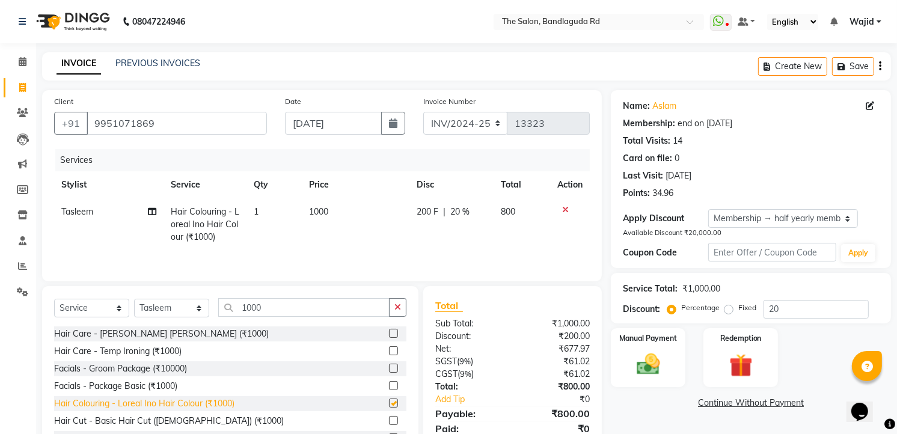
checkbox input "false"
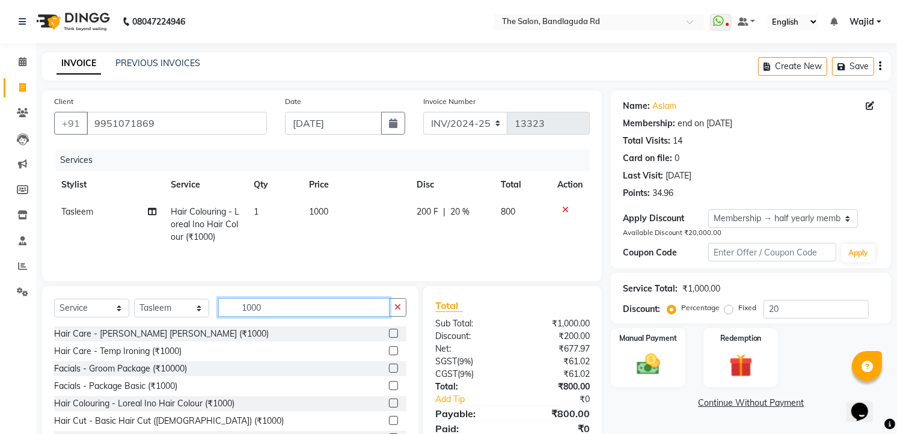
click at [281, 308] on input "1000" at bounding box center [303, 307] width 171 height 19
type input "1"
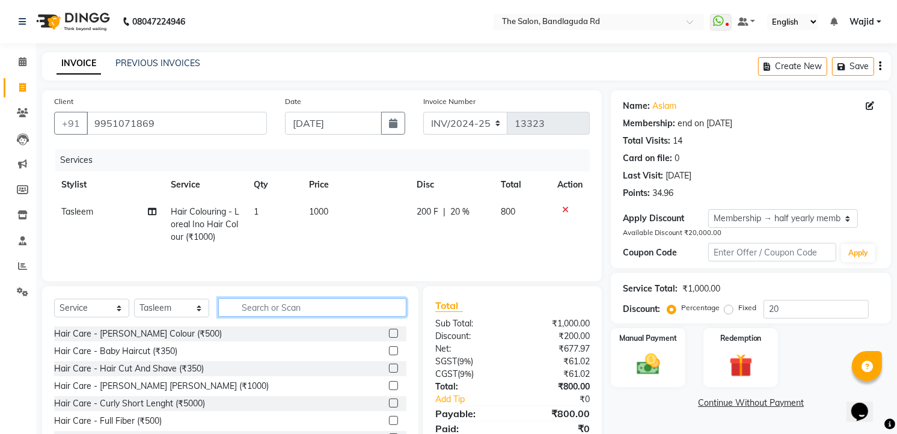
click at [281, 308] on input "text" at bounding box center [312, 307] width 188 height 19
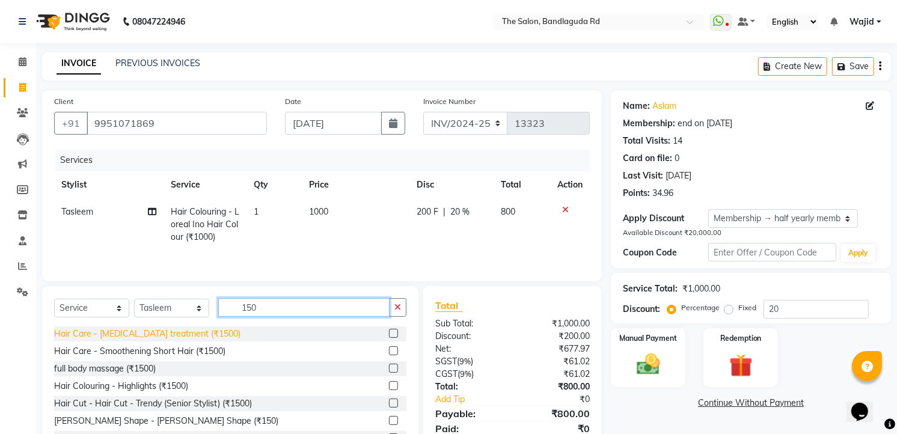
type input "150"
click at [166, 329] on div "Hair Care - Dandruff treatment (₹1500)" at bounding box center [147, 334] width 186 height 13
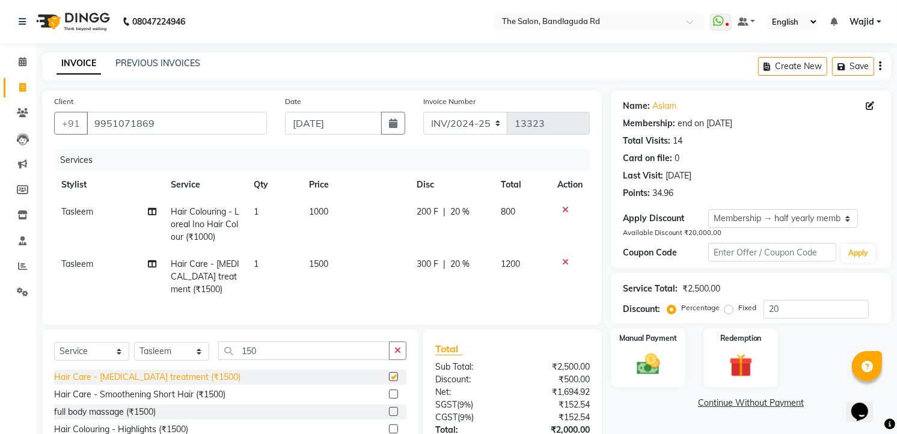
checkbox input "false"
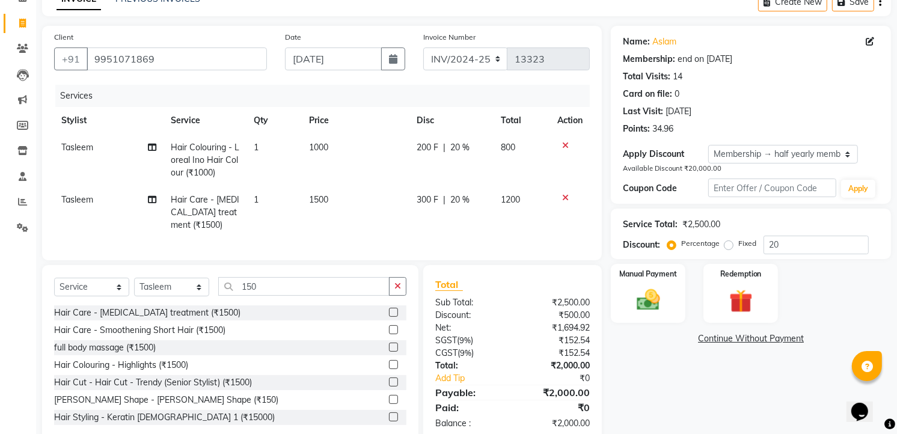
scroll to position [100, 0]
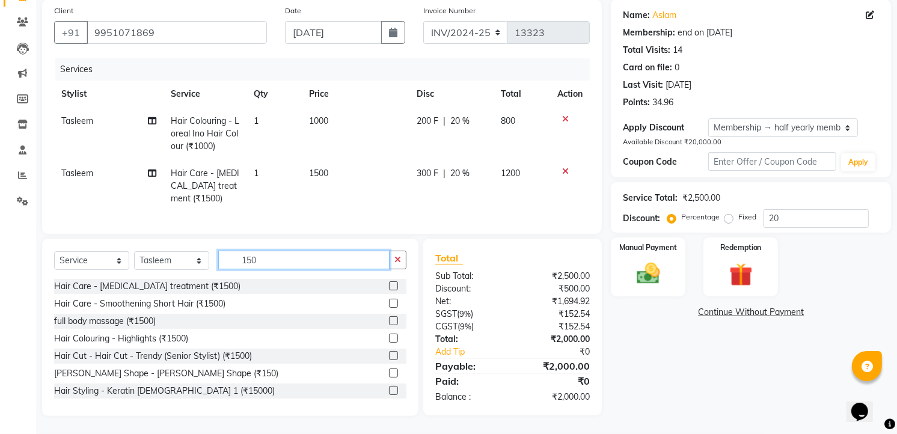
click at [329, 260] on input "150" at bounding box center [303, 260] width 171 height 19
type input "1"
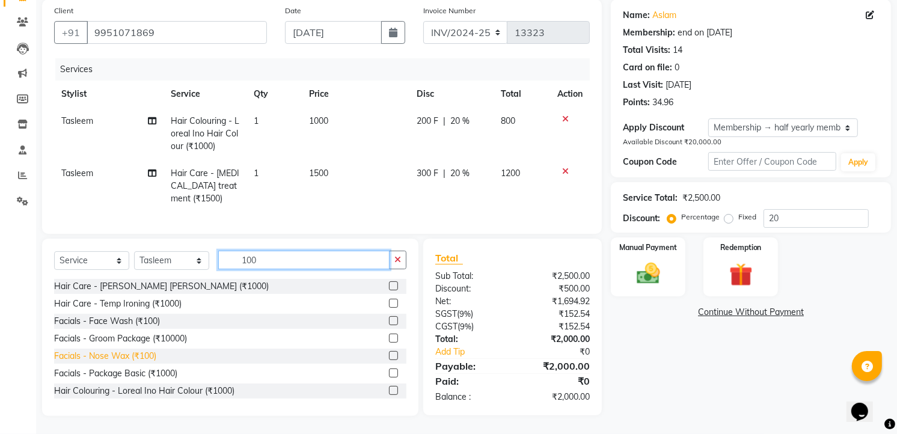
type input "100"
click at [141, 350] on div "Facials - Nose Wax (₹100)" at bounding box center [105, 356] width 102 height 13
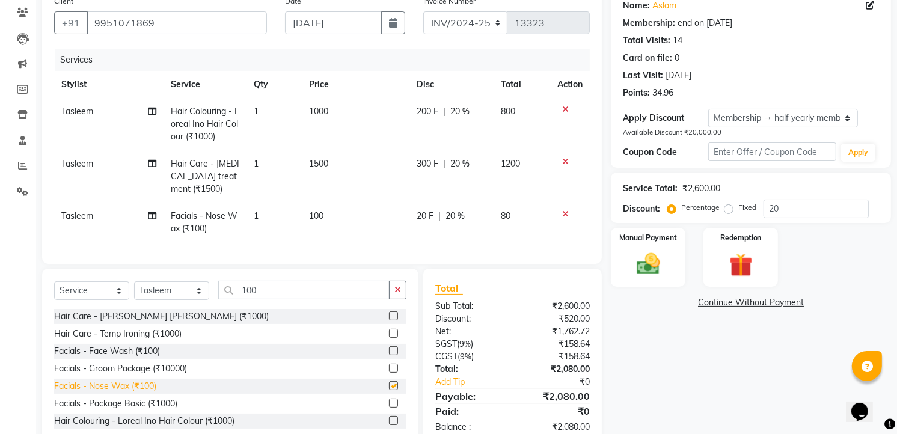
checkbox input "false"
click at [273, 297] on input "100" at bounding box center [303, 290] width 171 height 19
type input "1"
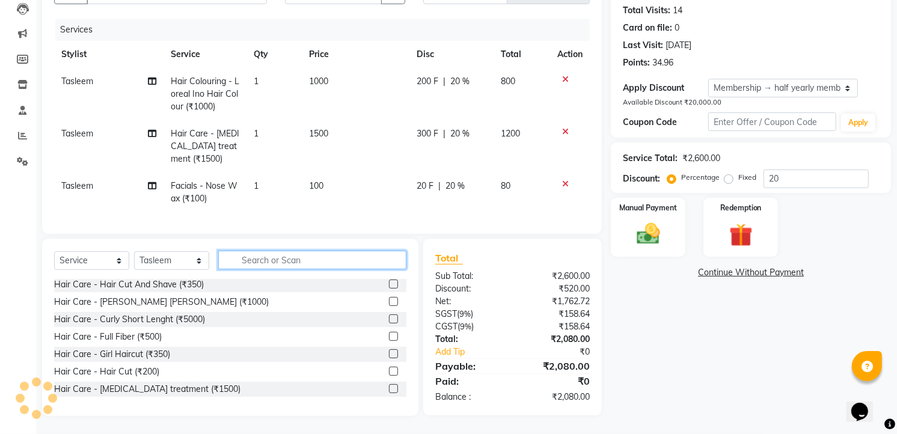
scroll to position [67, 0]
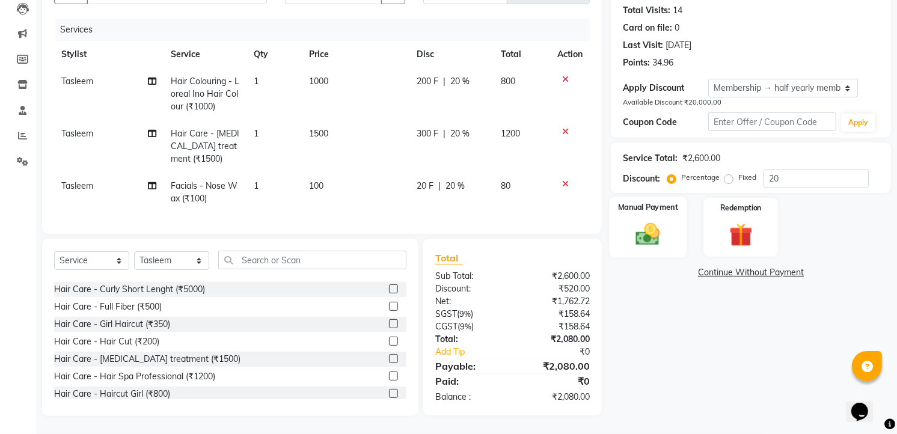
click at [654, 226] on img at bounding box center [648, 234] width 39 height 28
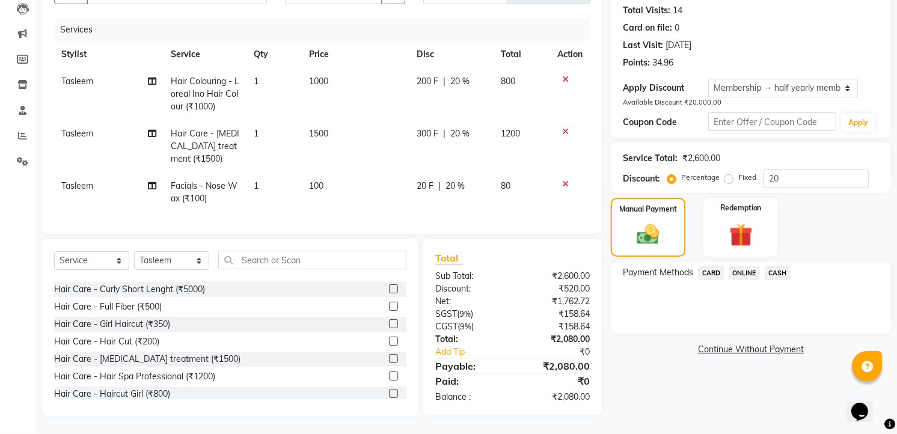
click at [740, 266] on span "ONLINE" at bounding box center [744, 273] width 31 height 14
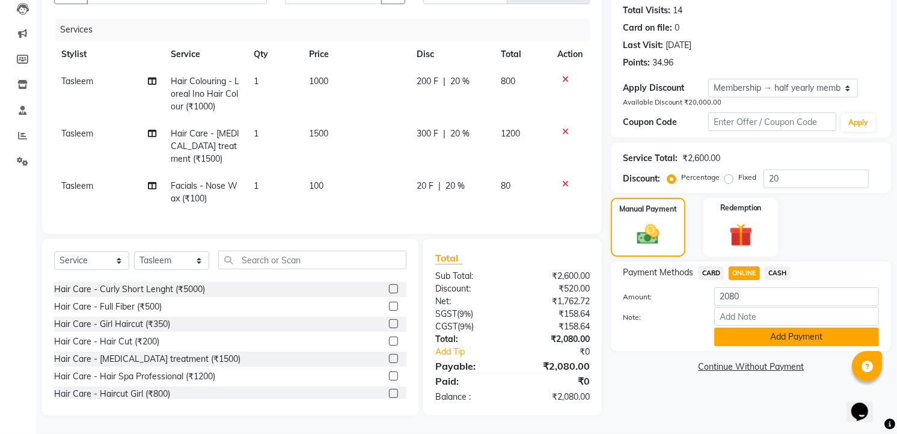
click at [784, 328] on button "Add Payment" at bounding box center [797, 337] width 165 height 19
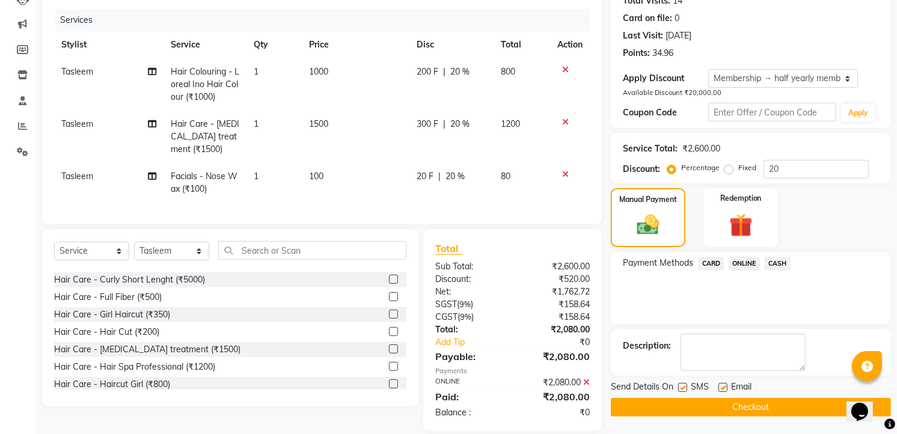
click at [692, 409] on button "Checkout" at bounding box center [751, 407] width 280 height 19
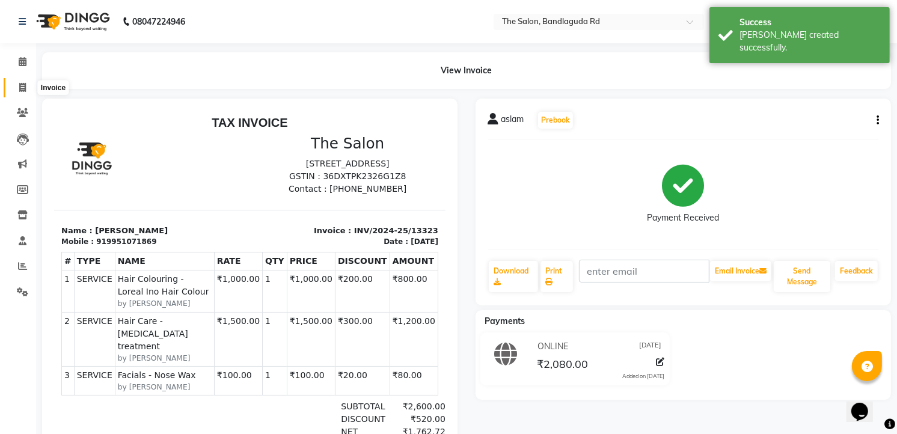
click at [22, 86] on icon at bounding box center [22, 87] width 7 height 9
select select "service"
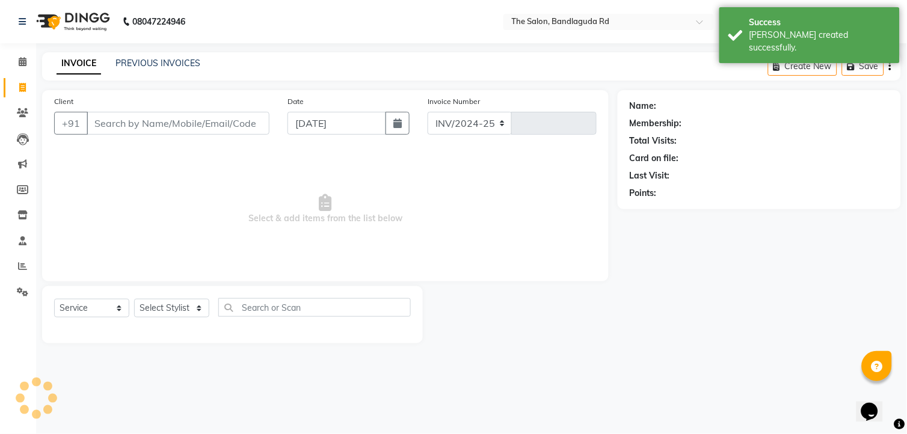
select select "5198"
type input "13324"
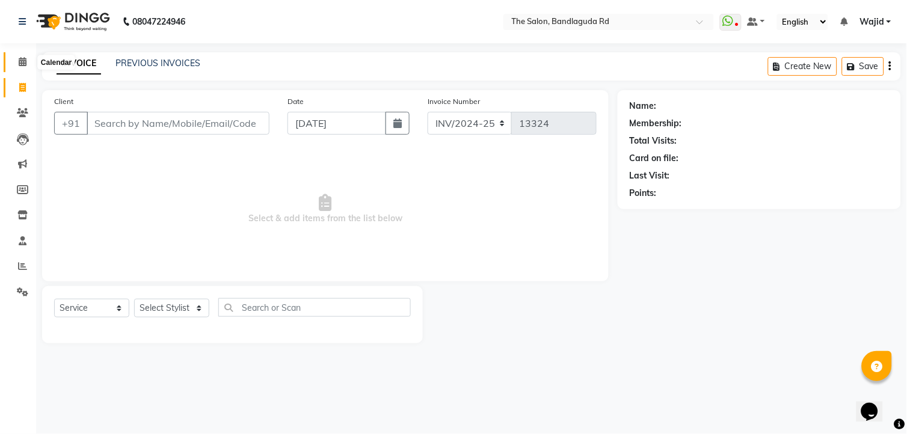
click at [32, 66] on span at bounding box center [22, 62] width 21 height 14
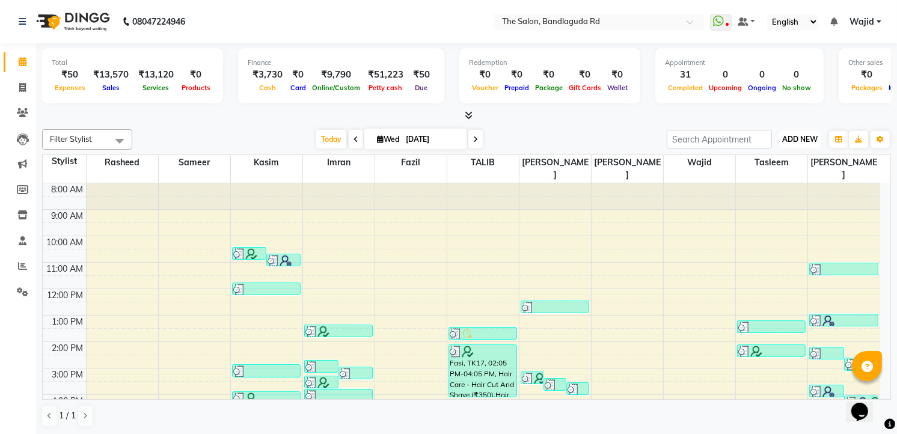
click at [807, 139] on span "ADD NEW" at bounding box center [800, 139] width 35 height 9
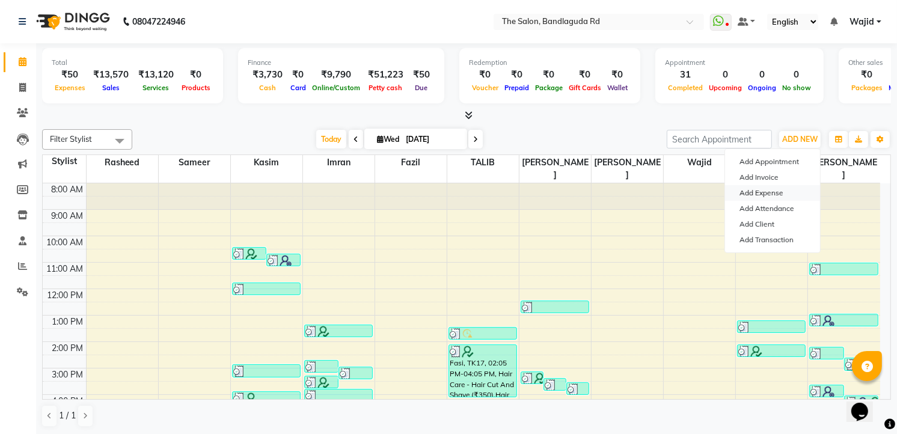
click at [776, 191] on link "Add Expense" at bounding box center [772, 193] width 95 height 16
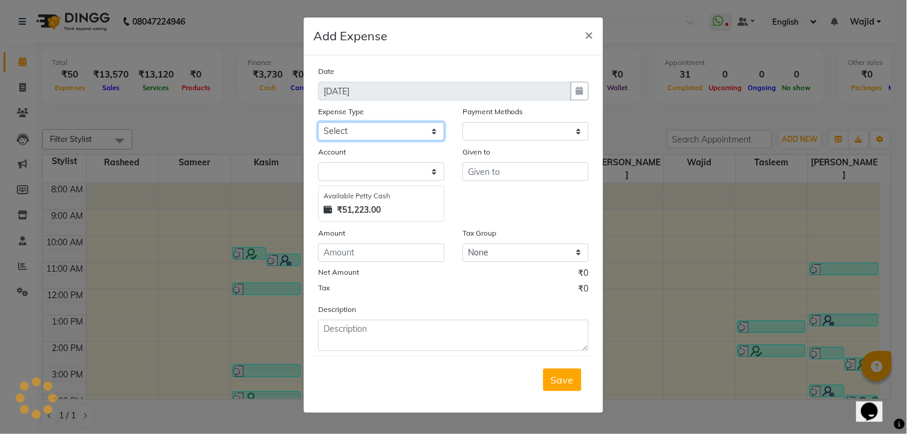
click at [392, 131] on select "Select Advance Salary aijaz bhai aijaz bhai chitti 10april Auto - Iqbal Bhai Ba…" at bounding box center [381, 131] width 126 height 19
select select "1"
select select "3232"
click at [394, 131] on select "Select Advance Salary aijaz bhai aijaz bhai chitti 10april Auto - Iqbal Bhai Ba…" at bounding box center [381, 131] width 126 height 19
select select "5649"
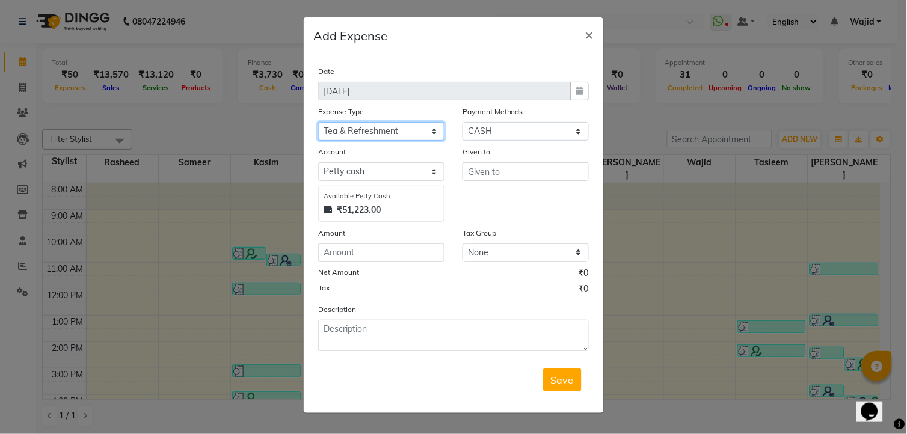
click at [318, 122] on select "Select Advance Salary aijaz bhai aijaz bhai chitti 10april Auto - Iqbal Bhai Ba…" at bounding box center [381, 131] width 126 height 19
click at [499, 166] on input "text" at bounding box center [526, 171] width 126 height 19
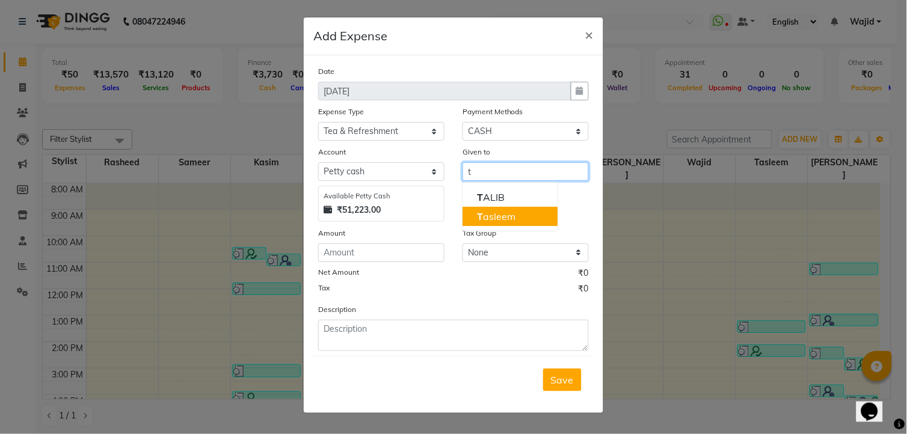
click at [500, 214] on ngb-highlight "T asleem" at bounding box center [496, 217] width 38 height 12
type input "Tasleem"
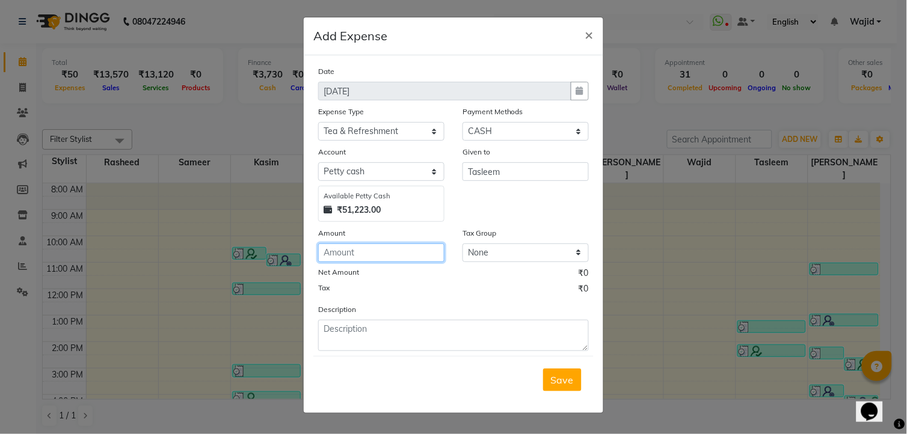
click at [401, 261] on input "number" at bounding box center [381, 253] width 126 height 19
type input "50"
click at [557, 365] on div "Save" at bounding box center [453, 380] width 280 height 48
click at [557, 368] on div "Save" at bounding box center [453, 380] width 280 height 48
drag, startPoint x: 557, startPoint y: 368, endPoint x: 556, endPoint y: 375, distance: 6.7
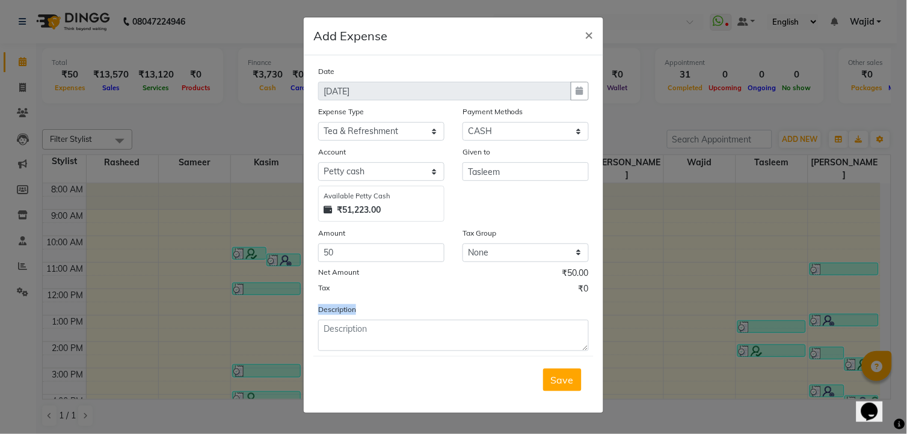
click at [556, 375] on span "Save" at bounding box center [562, 380] width 23 height 12
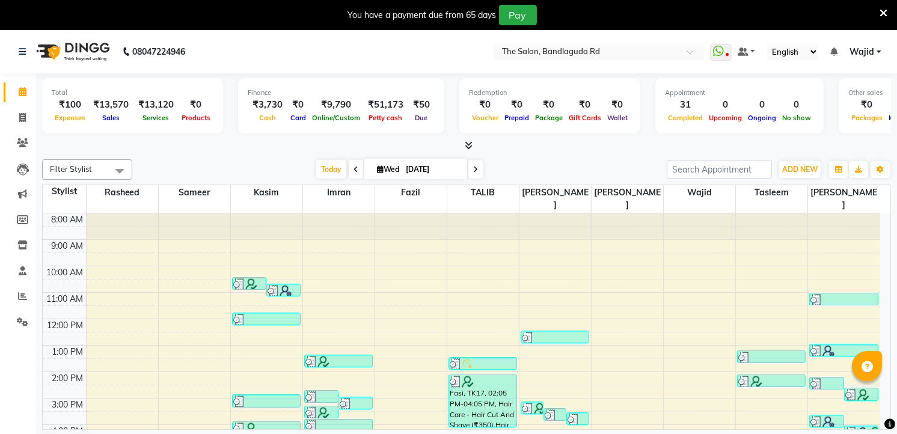
click at [885, 14] on icon at bounding box center [884, 13] width 8 height 11
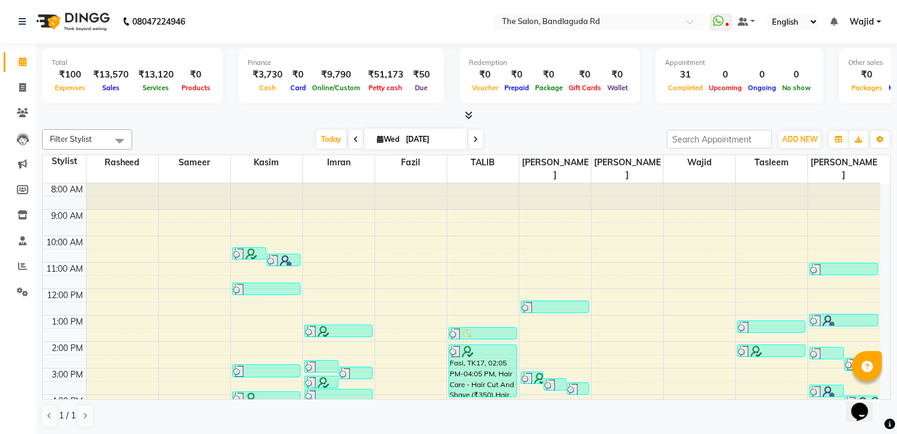
click at [32, 89] on li "Invoice" at bounding box center [18, 88] width 36 height 26
click at [29, 83] on span at bounding box center [22, 88] width 21 height 14
select select "service"
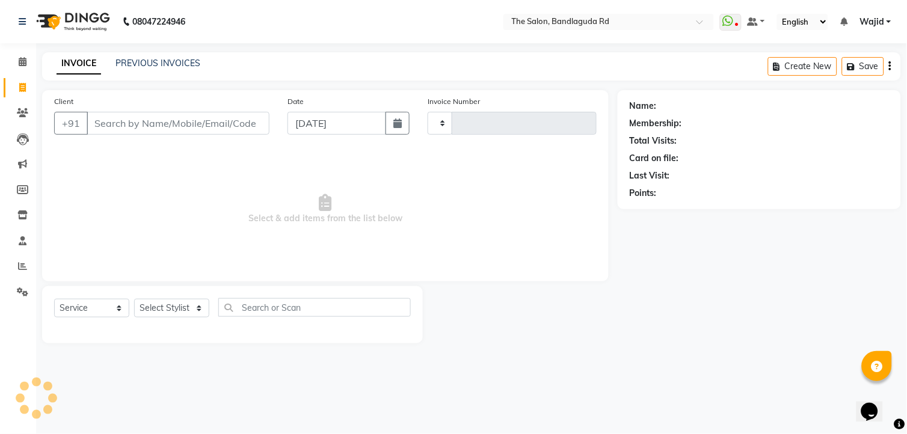
type input "13324"
select select "5198"
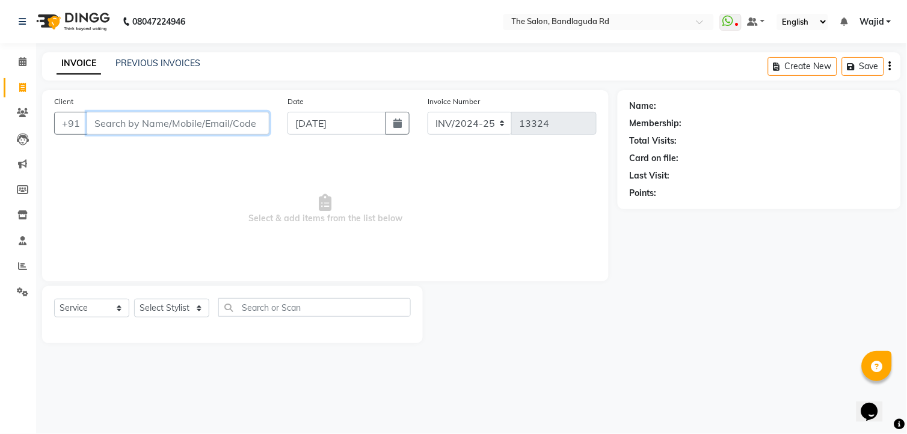
click at [142, 117] on input "Client" at bounding box center [178, 123] width 183 height 23
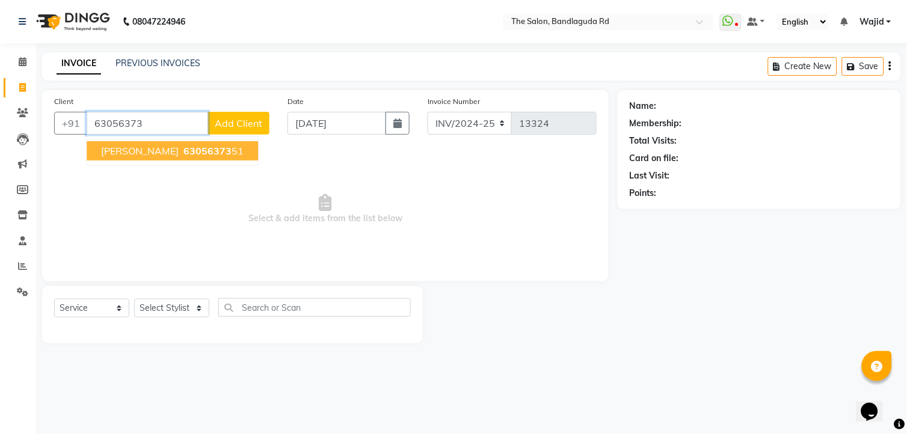
click at [189, 156] on span "63056373" at bounding box center [207, 151] width 48 height 12
type input "6305637351"
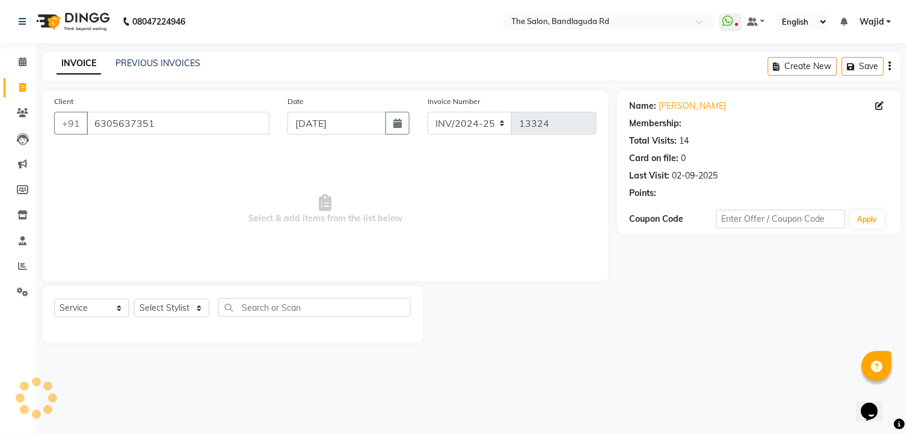
select select "2: Object"
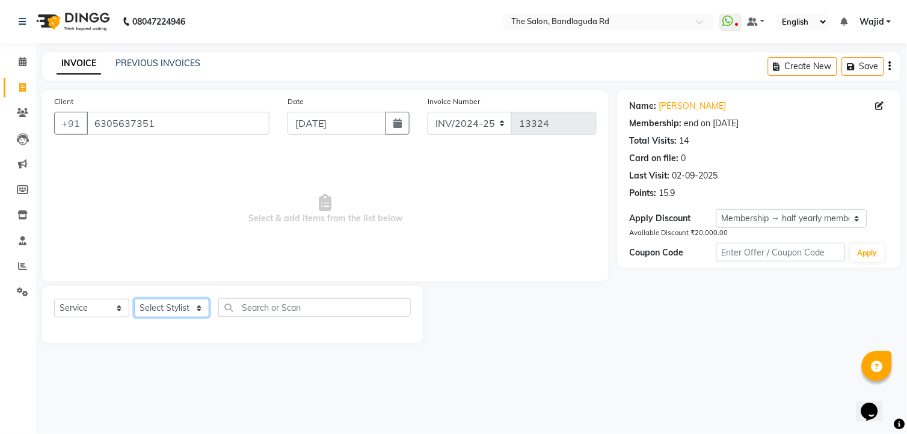
click at [159, 310] on select "Select Stylist AIJAZ fazil imran kasim mohsin rasheed sameer Shadab TALIB Tasle…" at bounding box center [171, 308] width 75 height 19
click at [134, 300] on select "Select Stylist AIJAZ fazil imran kasim mohsin rasheed sameer Shadab TALIB Tasle…" at bounding box center [171, 308] width 75 height 19
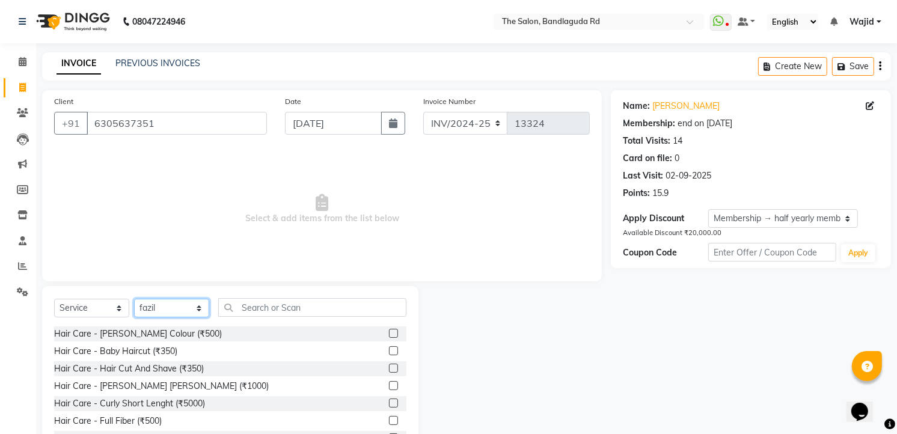
click at [175, 299] on select "Select Stylist AIJAZ fazil imran kasim mohsin rasheed sameer Shadab TALIB Tasle…" at bounding box center [171, 308] width 75 height 19
select select "63354"
click at [134, 300] on select "Select Stylist AIJAZ fazil imran kasim mohsin rasheed sameer Shadab TALIB Tasle…" at bounding box center [171, 308] width 75 height 19
click at [272, 314] on input "text" at bounding box center [312, 307] width 188 height 19
click at [194, 370] on div "Hair Care - Hair Cut And Shave (₹350)" at bounding box center [129, 369] width 150 height 13
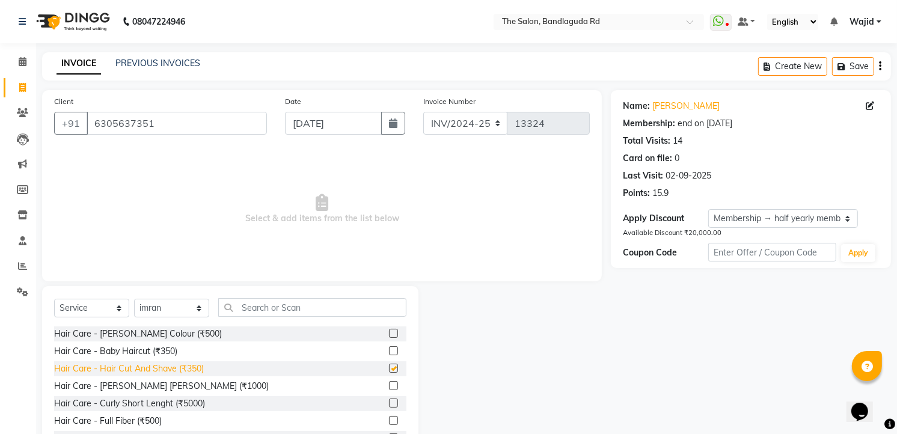
checkbox input "false"
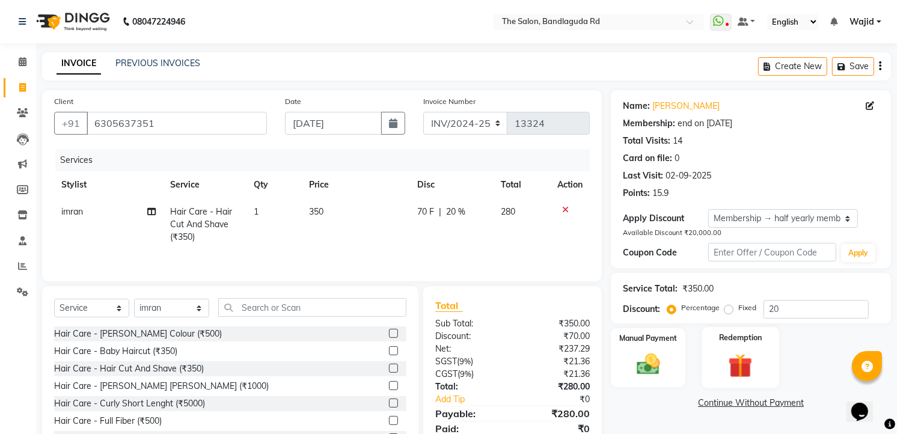
scroll to position [49, 0]
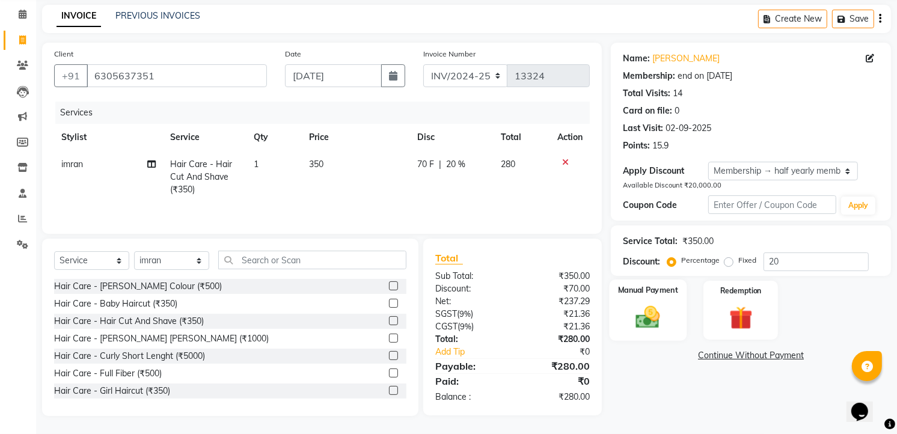
click at [638, 300] on div "Manual Payment" at bounding box center [649, 310] width 78 height 61
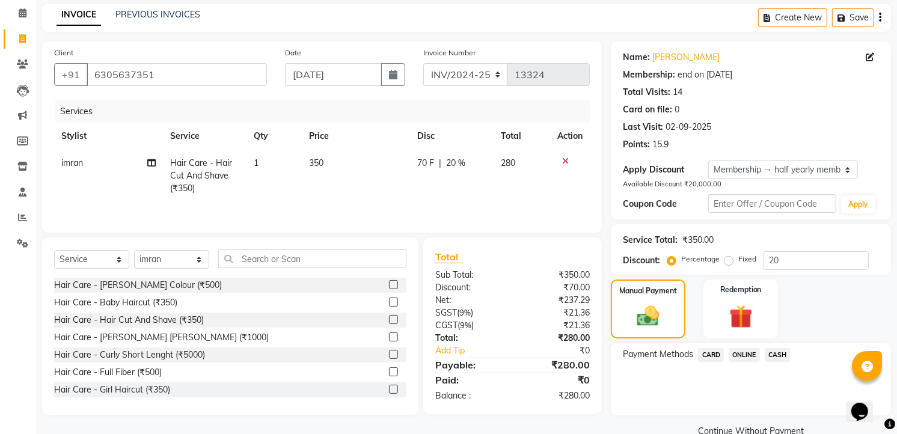
scroll to position [72, 0]
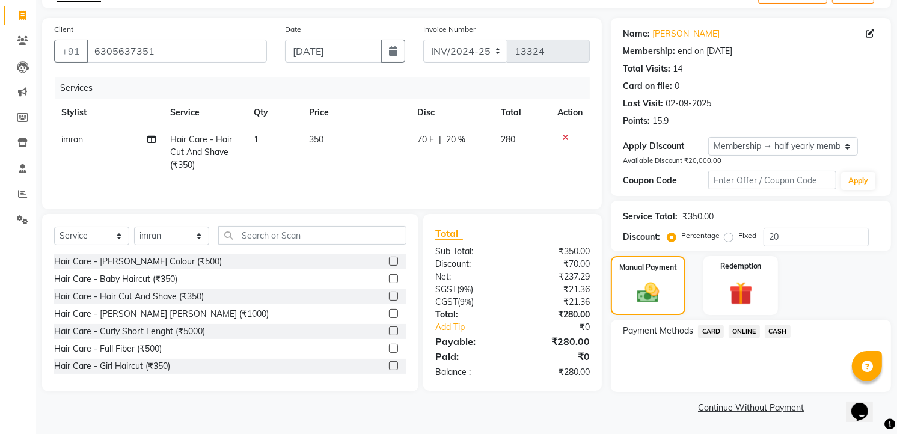
click at [736, 329] on span "ONLINE" at bounding box center [744, 332] width 31 height 14
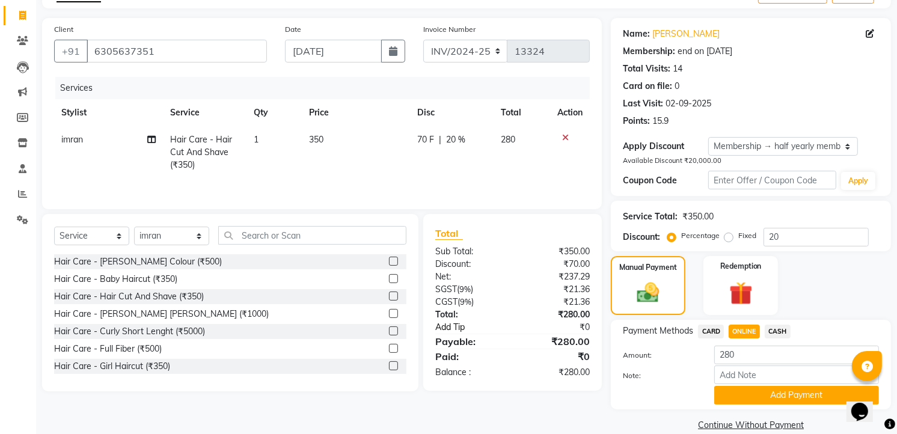
click at [444, 330] on link "Add Tip" at bounding box center [476, 327] width 101 height 13
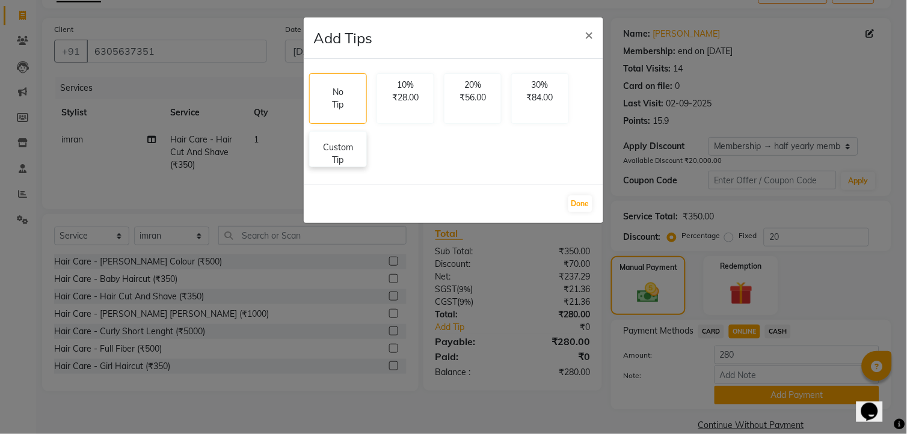
click at [327, 165] on p "Custom Tip" at bounding box center [338, 153] width 42 height 25
select select "63354"
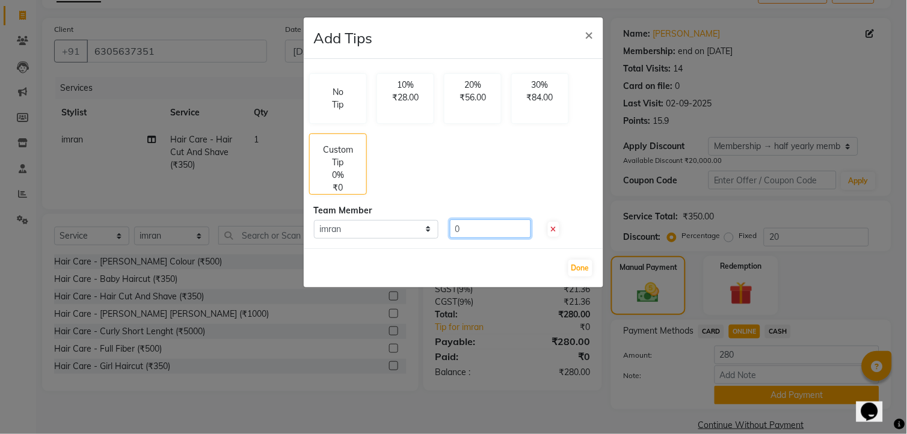
click at [466, 233] on input "0" at bounding box center [490, 229] width 81 height 19
type input "20"
click at [572, 267] on button "Done" at bounding box center [580, 268] width 24 height 17
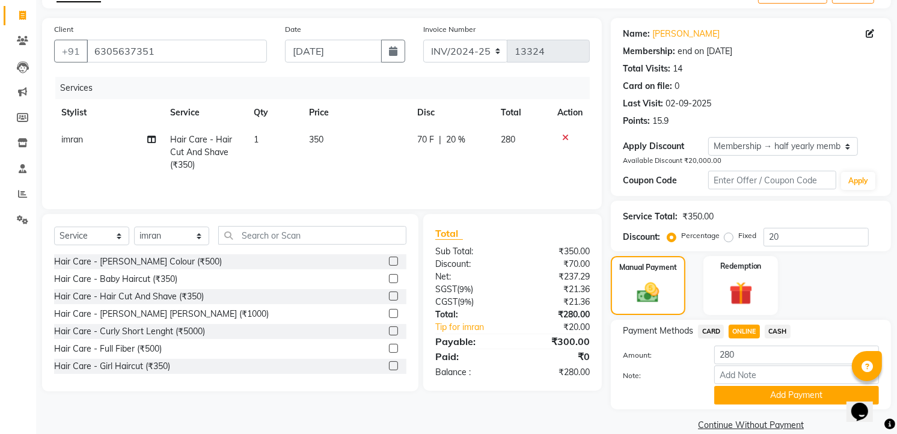
click at [747, 334] on span "ONLINE" at bounding box center [744, 332] width 31 height 14
type input "300"
click at [746, 395] on button "Add Payment" at bounding box center [797, 395] width 165 height 19
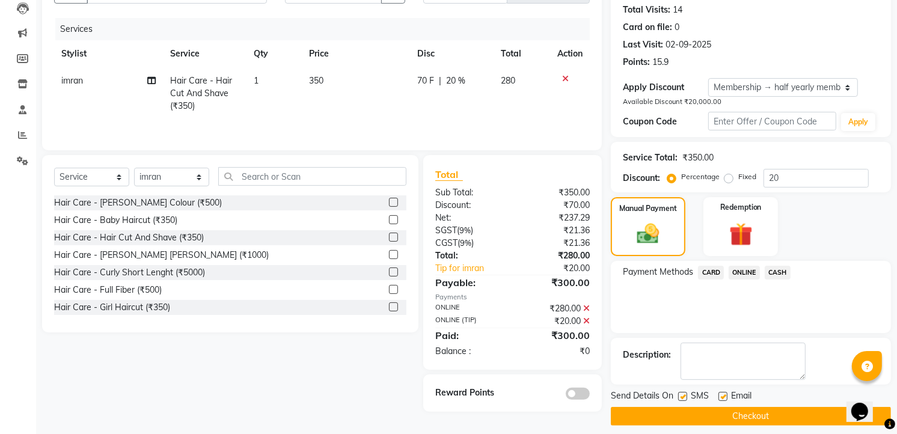
scroll to position [140, 0]
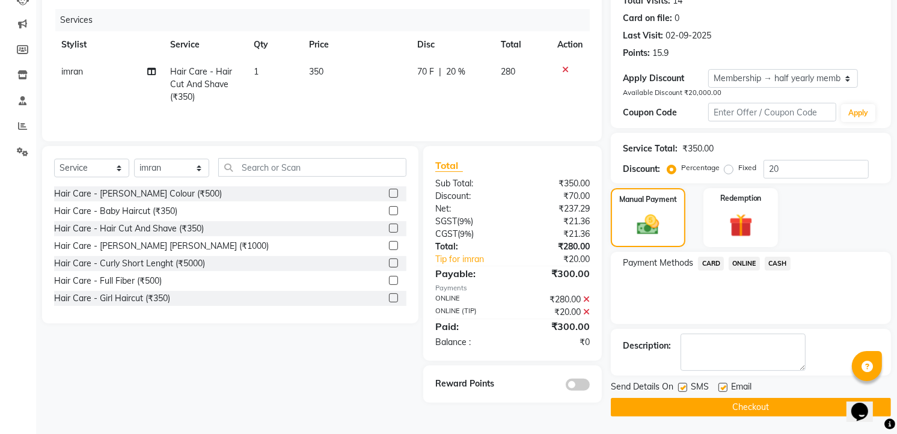
click at [725, 403] on button "Checkout" at bounding box center [751, 407] width 280 height 19
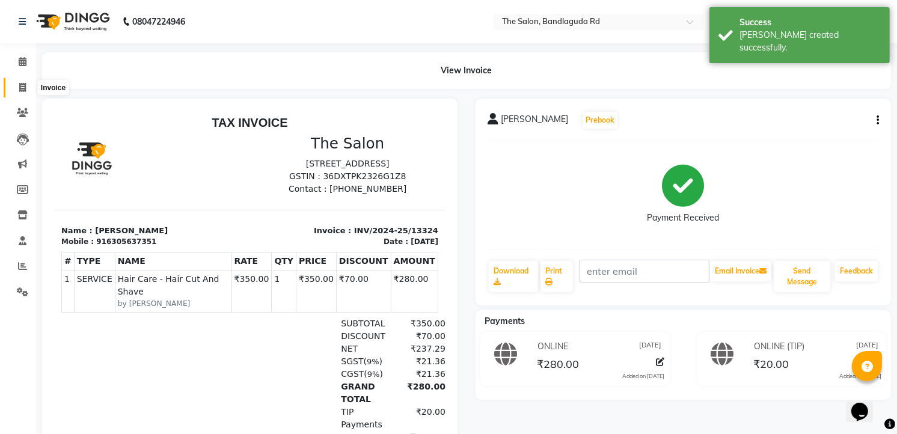
click at [24, 83] on icon at bounding box center [22, 87] width 7 height 9
select select "service"
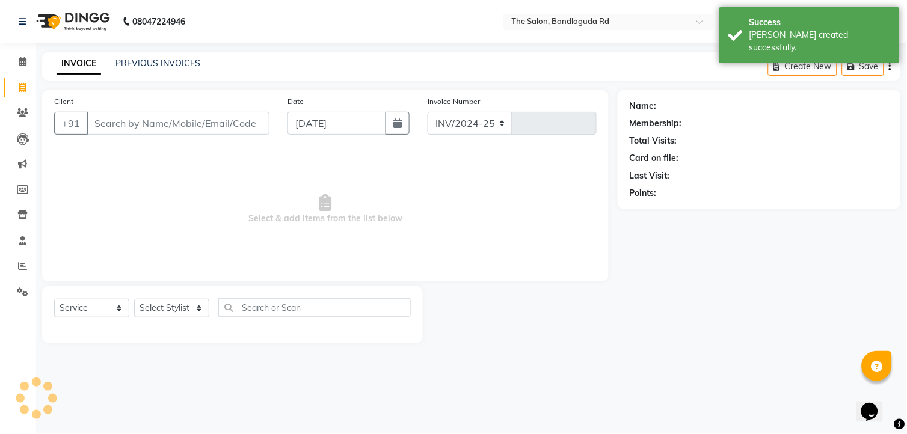
select select "5198"
type input "13325"
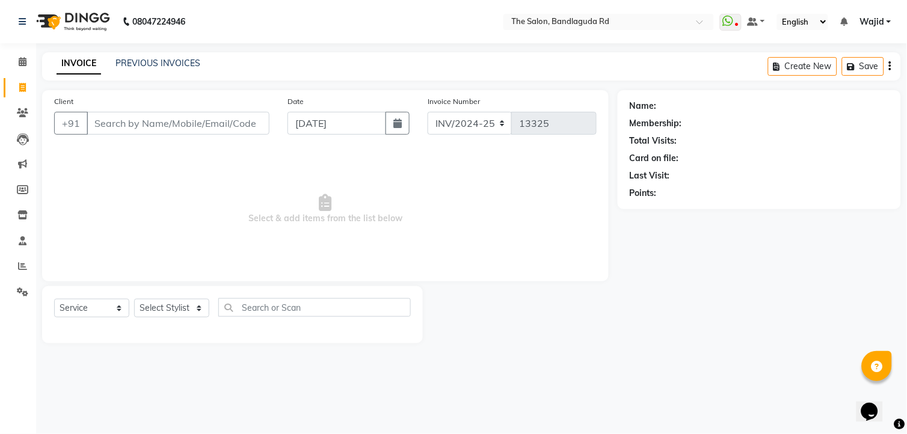
drag, startPoint x: 467, startPoint y: 356, endPoint x: 331, endPoint y: 386, distance: 138.8
click at [331, 386] on div "08047224946 Select Location × The Salon, Bandlaguda Rd WhatsApp Status ✕ Status…" at bounding box center [453, 217] width 907 height 434
click at [18, 276] on link "Reports" at bounding box center [18, 267] width 29 height 20
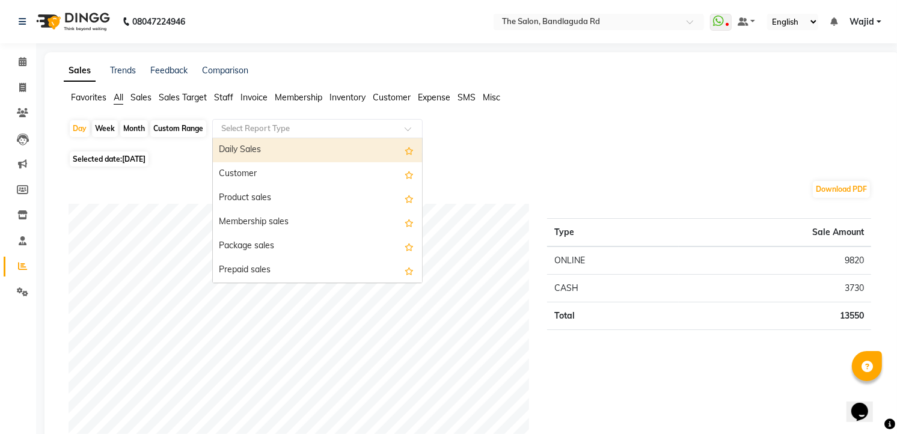
click at [250, 134] on input "text" at bounding box center [305, 129] width 173 height 12
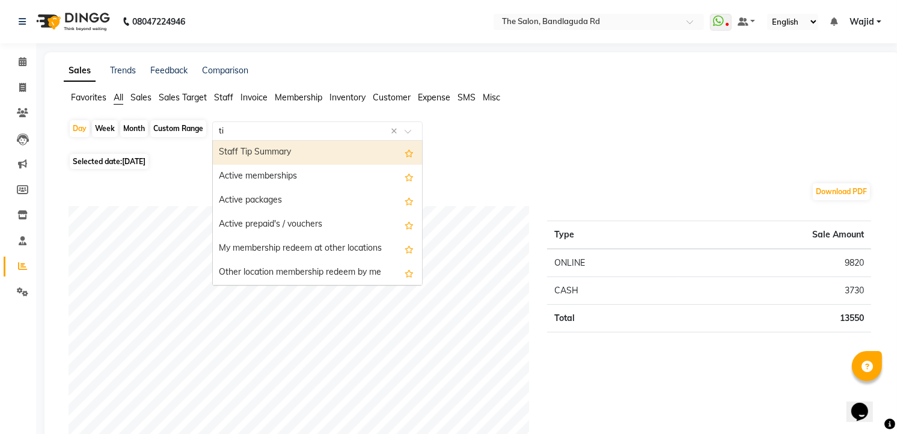
type input "tip"
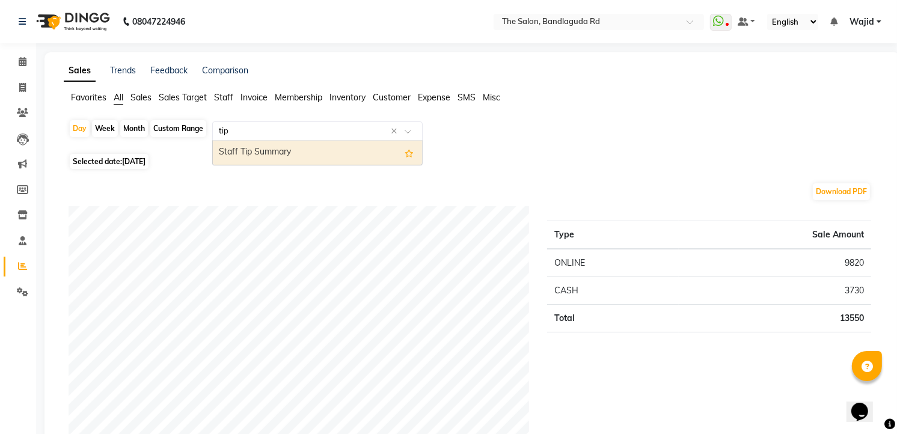
click at [268, 156] on div "Staff Tip Summary" at bounding box center [317, 153] width 209 height 24
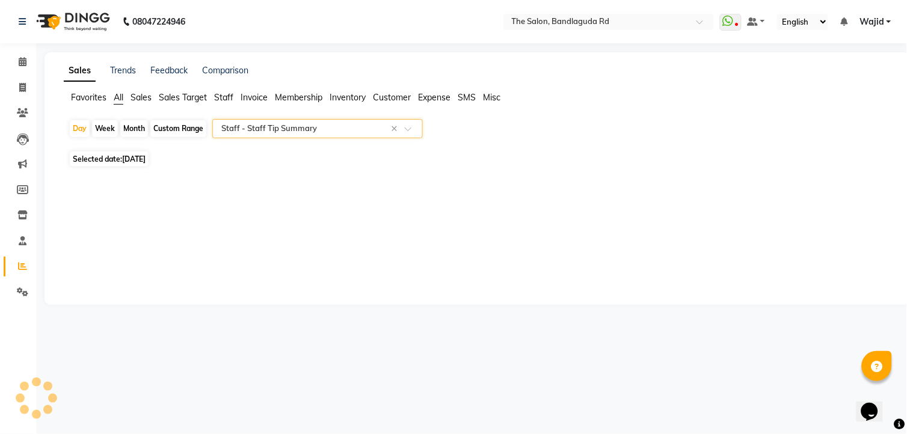
select select "full_report"
select select "csv"
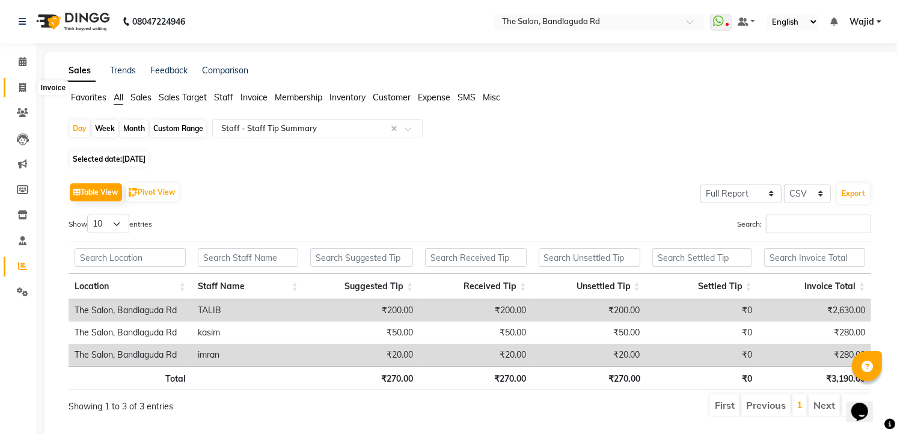
click at [31, 87] on span at bounding box center [22, 88] width 21 height 14
select select "service"
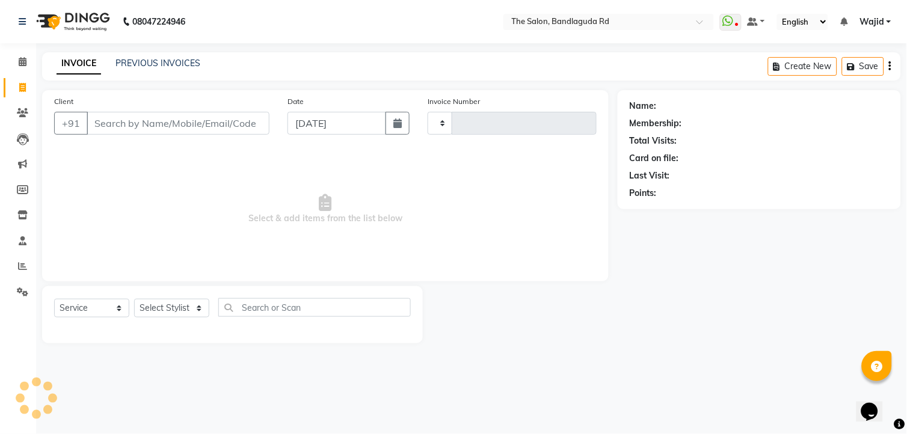
type input "13325"
select select "5198"
drag, startPoint x: 25, startPoint y: 266, endPoint x: 24, endPoint y: 259, distance: 7.8
click at [24, 266] on icon at bounding box center [22, 266] width 9 height 9
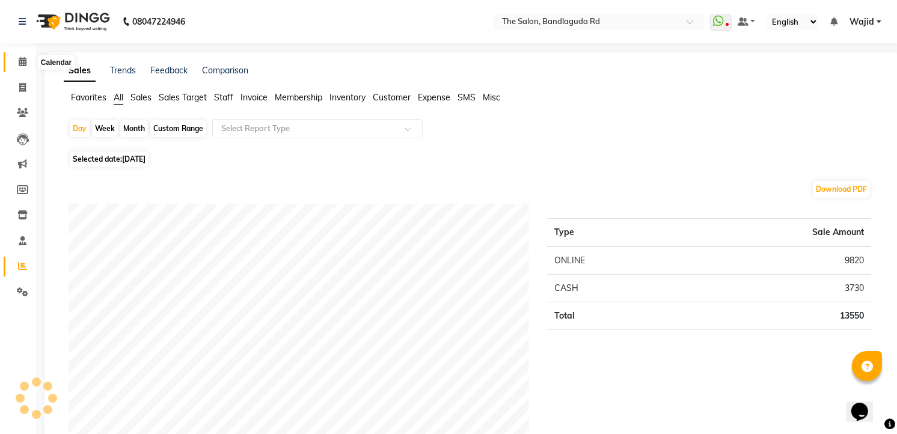
click at [12, 62] on span at bounding box center [22, 62] width 21 height 14
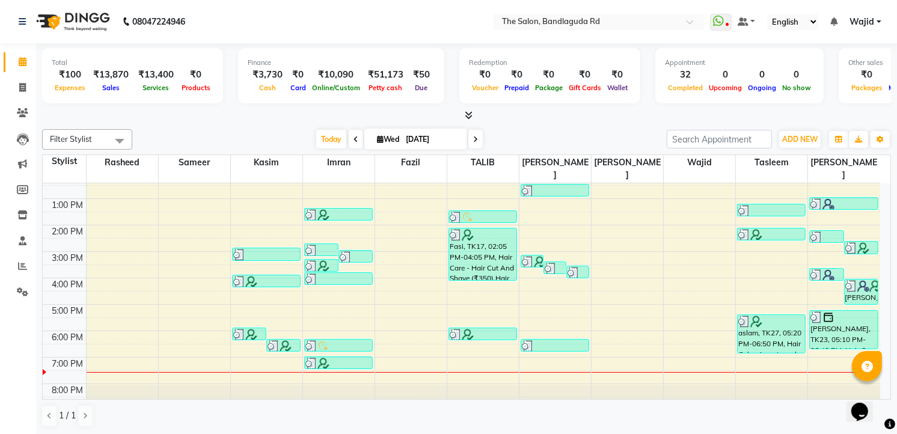
scroll to position [1, 0]
click at [16, 275] on link "Reports" at bounding box center [18, 266] width 29 height 20
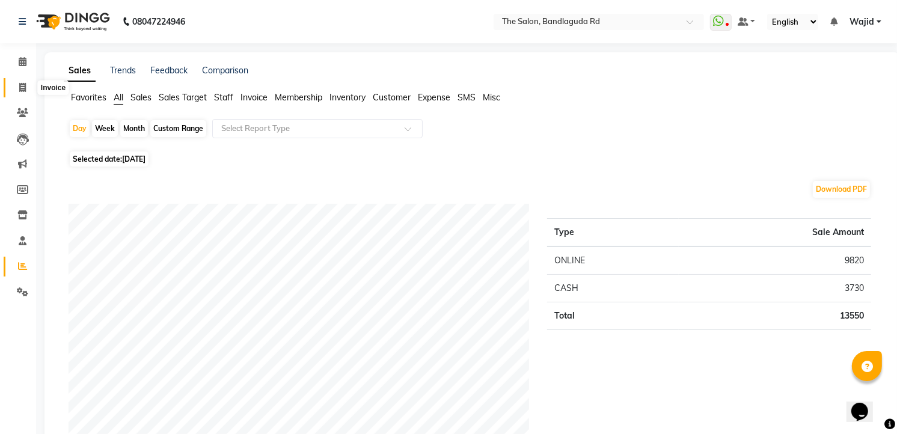
click at [15, 81] on span at bounding box center [22, 88] width 21 height 14
select select "service"
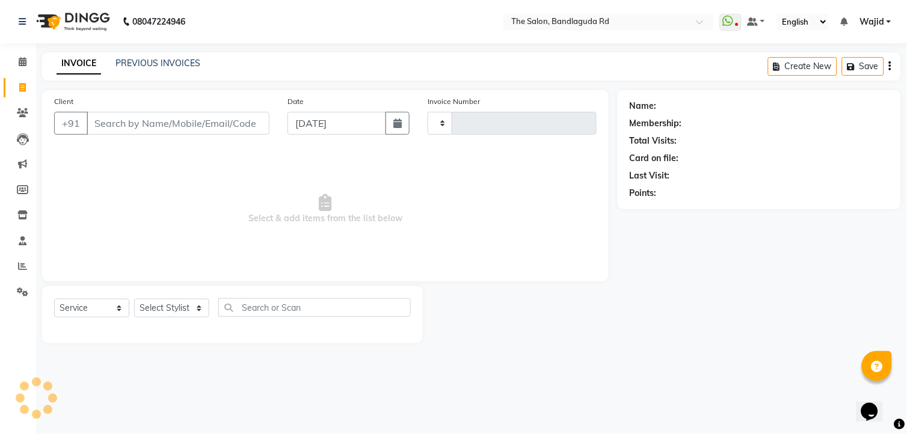
type input "13325"
select select "5198"
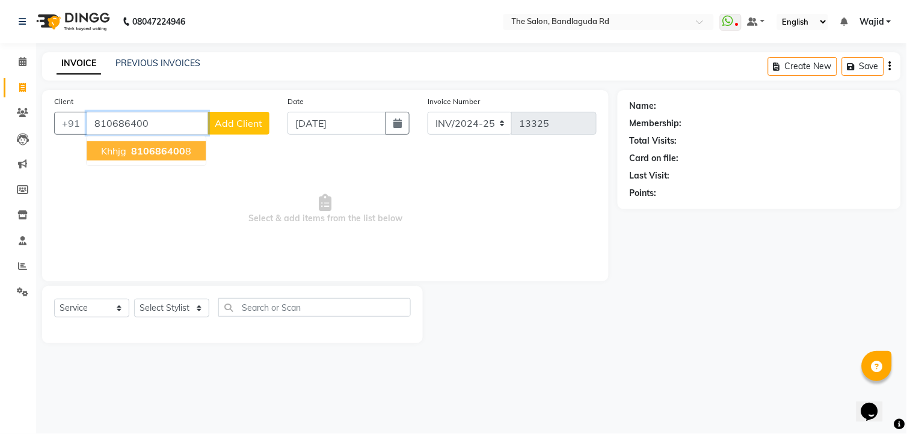
click at [149, 154] on span "810686400" at bounding box center [158, 151] width 54 height 12
type input "8106864008"
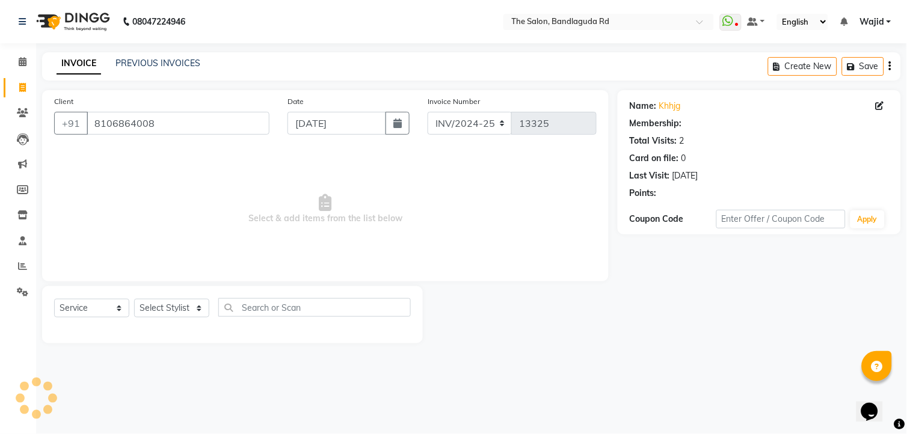
select select "2: Object"
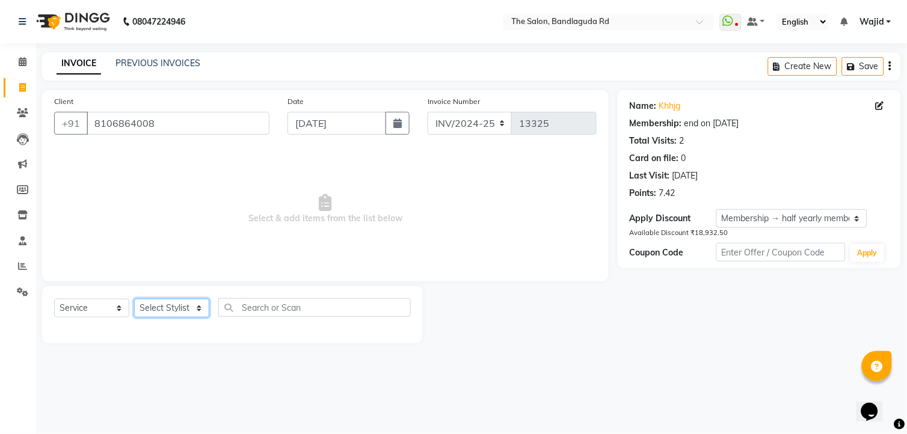
click at [165, 309] on select "Select Stylist [PERSON_NAME] [PERSON_NAME] [PERSON_NAME] [PERSON_NAME] TALIB [P…" at bounding box center [171, 308] width 75 height 19
select select "88752"
click at [134, 300] on select "Select Stylist [PERSON_NAME] [PERSON_NAME] [PERSON_NAME] [PERSON_NAME] TALIB [P…" at bounding box center [171, 308] width 75 height 19
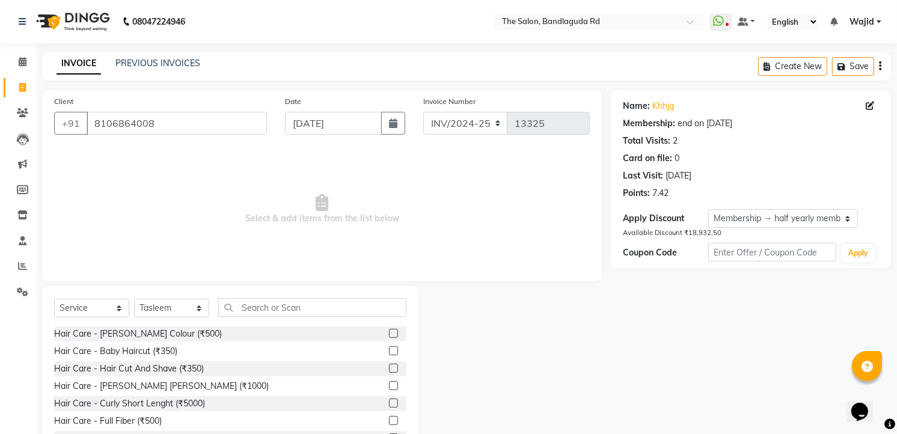
drag, startPoint x: 271, startPoint y: 297, endPoint x: 254, endPoint y: 306, distance: 18.8
click at [271, 298] on div "Select Service Product Membership Package Voucher Prepaid Gift Card Select Styl…" at bounding box center [230, 374] width 377 height 177
drag, startPoint x: 254, startPoint y: 306, endPoint x: 197, endPoint y: 268, distance: 69.1
click at [197, 268] on span "Select & add items from the list below" at bounding box center [322, 209] width 536 height 120
click at [269, 313] on input "text" at bounding box center [312, 307] width 188 height 19
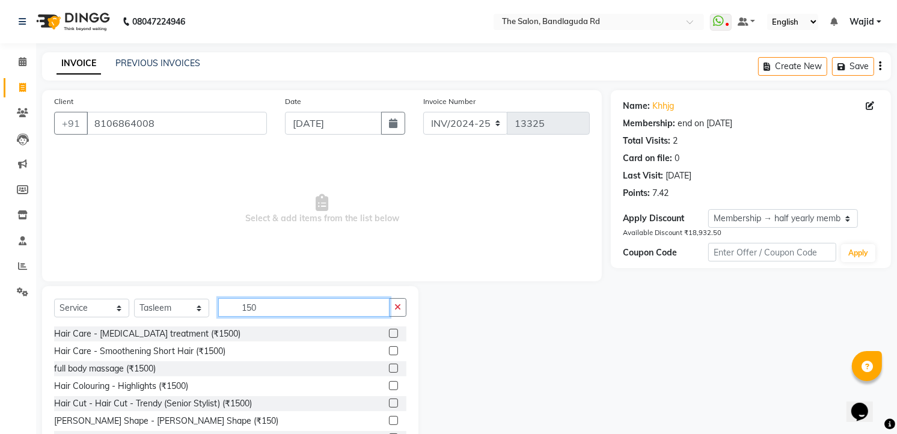
scroll to position [47, 0]
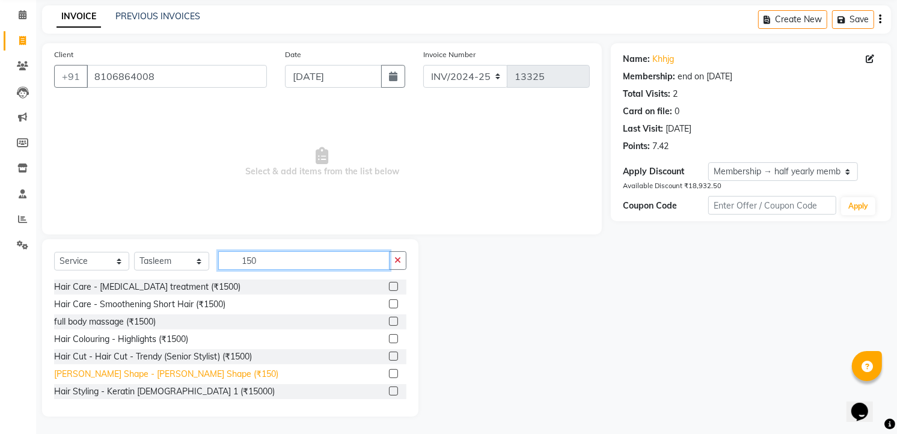
type input "150"
click at [132, 368] on div "[PERSON_NAME] Shape - [PERSON_NAME] Shape (₹150)" at bounding box center [166, 374] width 224 height 13
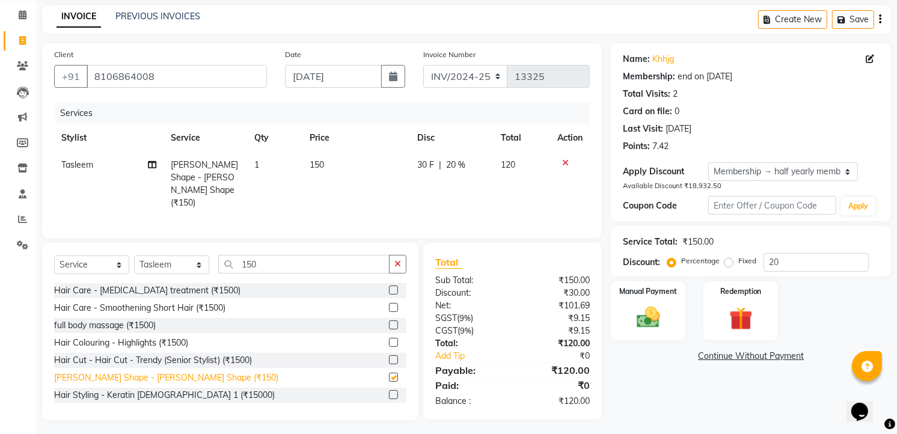
checkbox input "false"
click at [399, 265] on icon "button" at bounding box center [398, 264] width 7 height 8
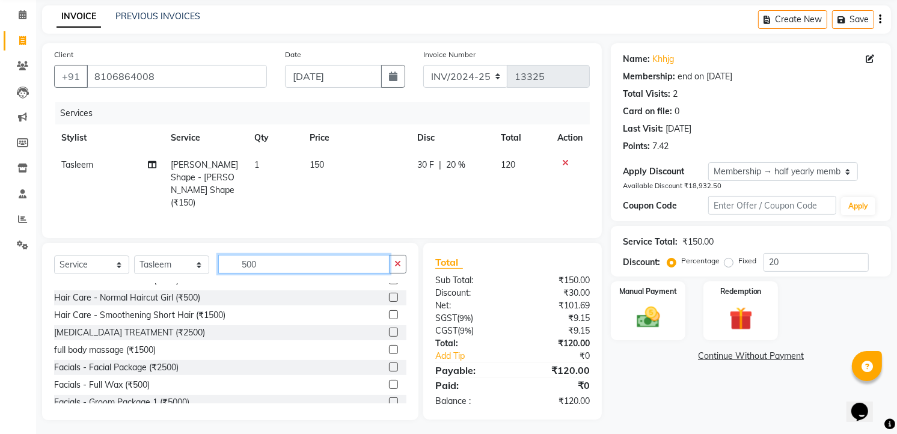
scroll to position [229, 0]
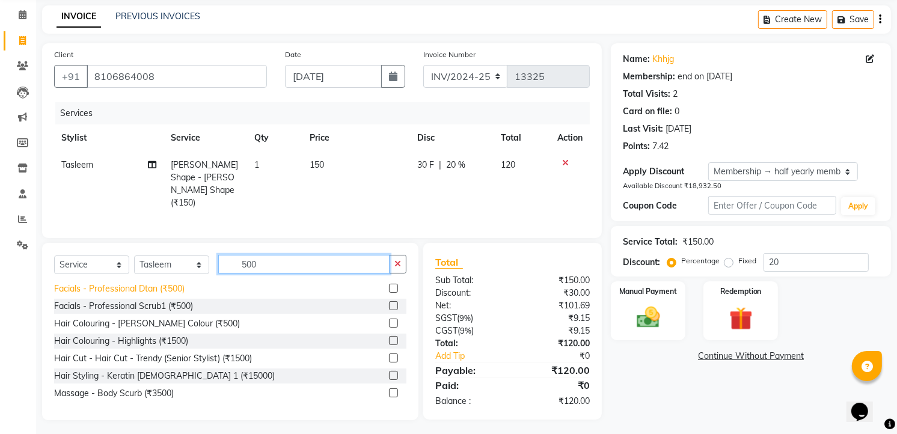
type input "500"
click at [165, 283] on div "Facials - Professional Dtan (₹500)" at bounding box center [119, 289] width 131 height 13
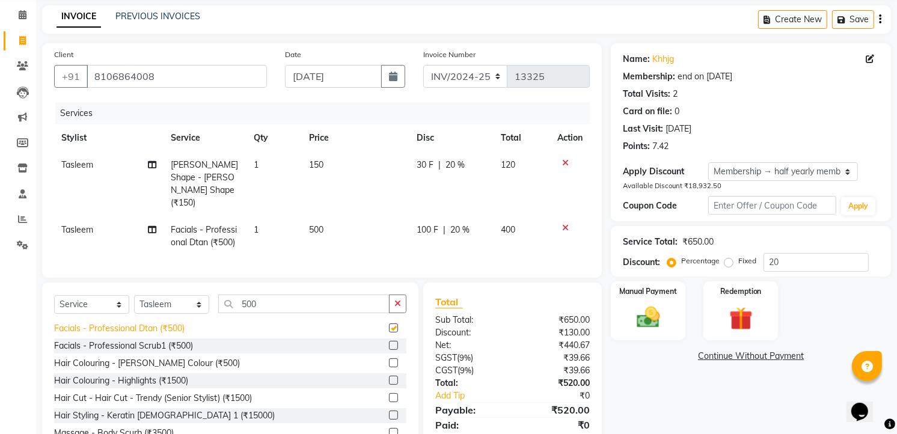
checkbox input "false"
click at [184, 295] on div "Select Service Product Membership Package Voucher Prepaid Gift Card Select Styl…" at bounding box center [230, 309] width 353 height 28
click at [178, 306] on select "Select Stylist [PERSON_NAME] [PERSON_NAME] [PERSON_NAME] [PERSON_NAME] TALIB [P…" at bounding box center [171, 304] width 75 height 19
select select "63353"
click at [134, 295] on select "Select Stylist [PERSON_NAME] [PERSON_NAME] [PERSON_NAME] [PERSON_NAME] TALIB [P…" at bounding box center [171, 304] width 75 height 19
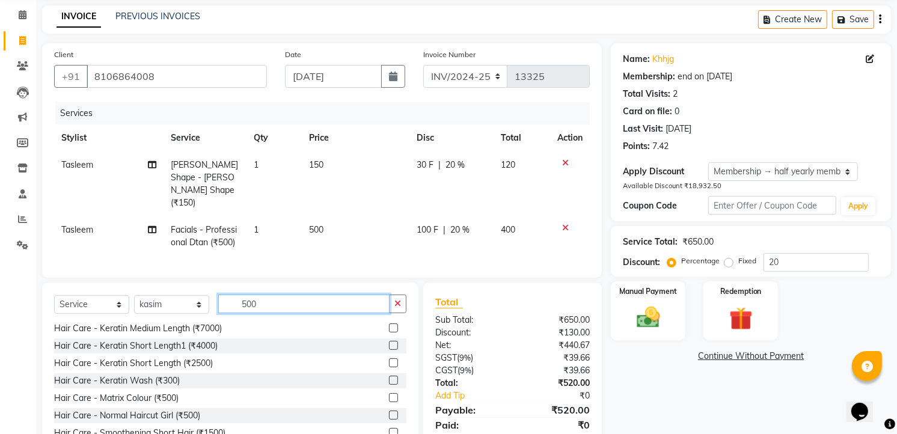
click at [295, 299] on input "500" at bounding box center [303, 304] width 171 height 19
type input "5"
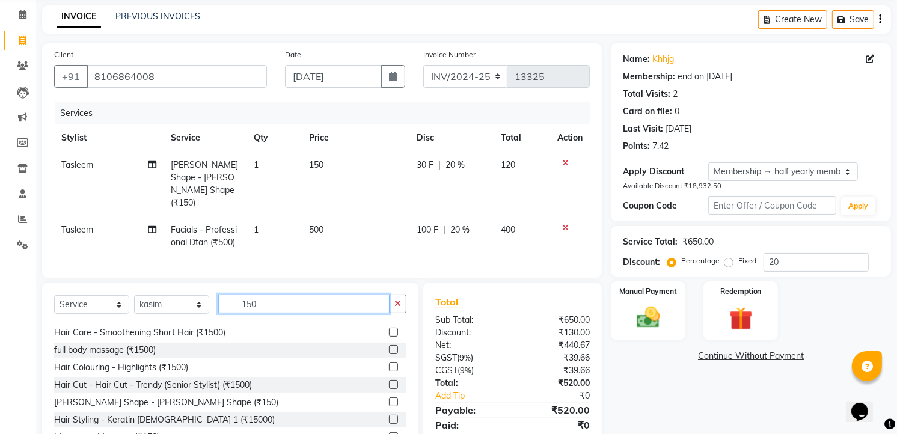
scroll to position [19, 0]
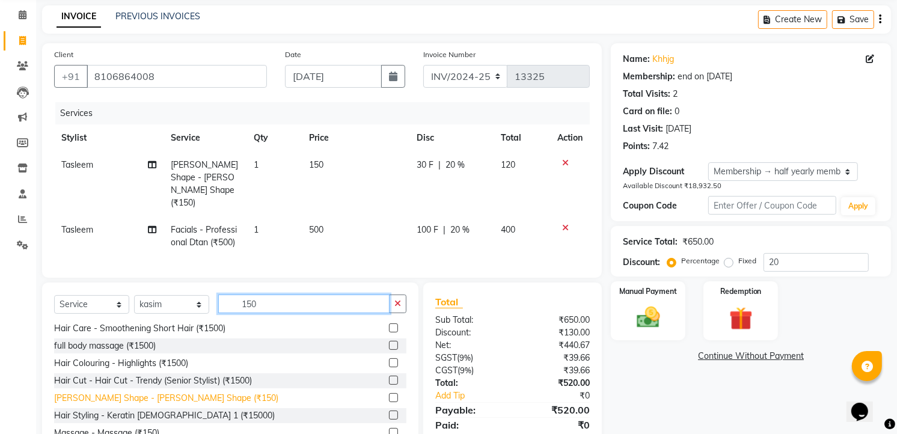
type input "150"
click at [171, 392] on div "[PERSON_NAME] Shape - [PERSON_NAME] Shape (₹150)" at bounding box center [166, 398] width 224 height 13
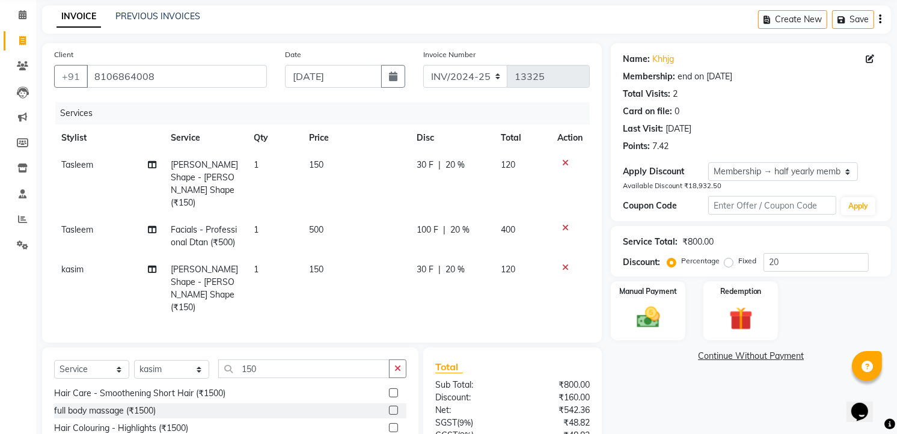
checkbox input "false"
click at [263, 360] on input "150" at bounding box center [303, 369] width 171 height 19
type input "1"
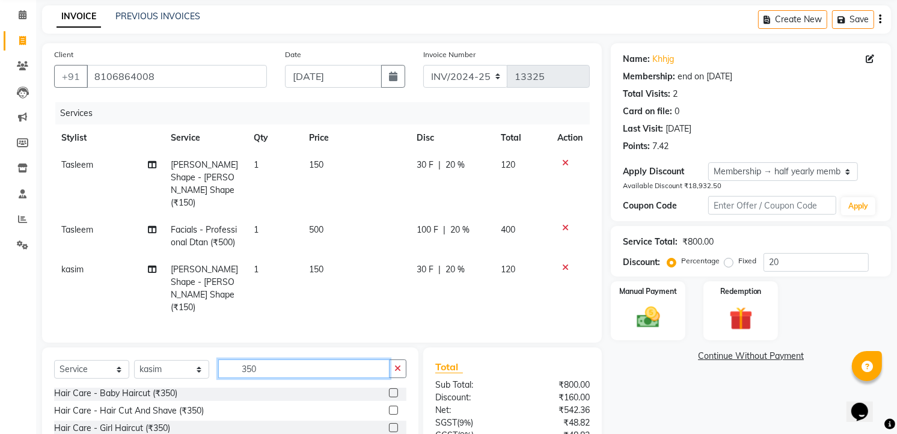
scroll to position [140, 0]
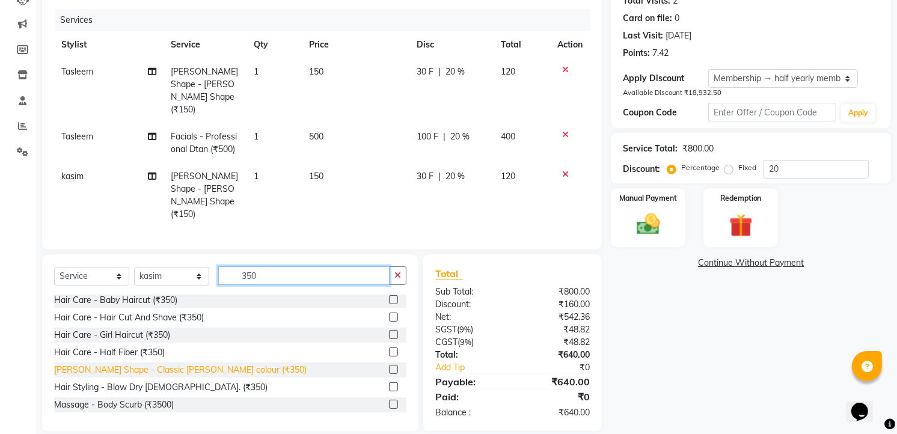
type input "350"
click at [211, 364] on div "[PERSON_NAME] Shape - Classic [PERSON_NAME] colour (₹350)" at bounding box center [180, 370] width 253 height 13
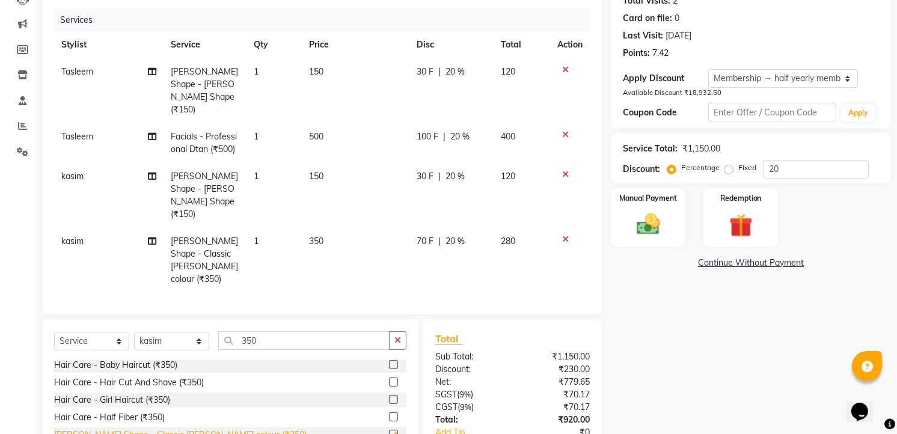
checkbox input "false"
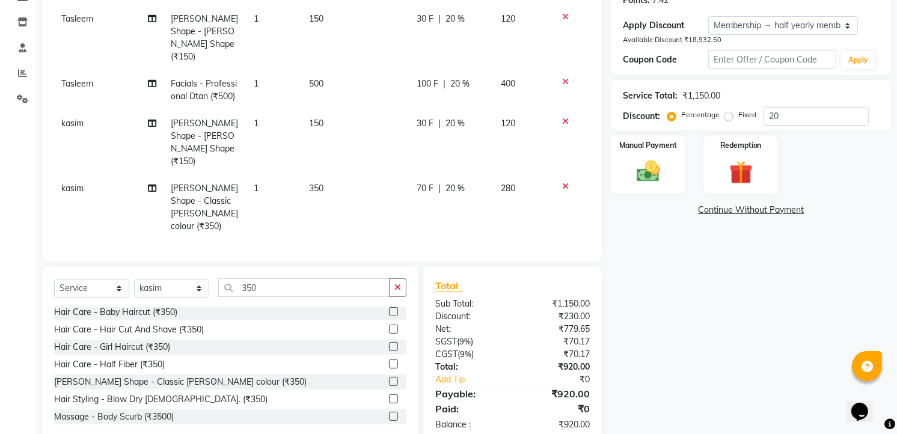
scroll to position [126, 0]
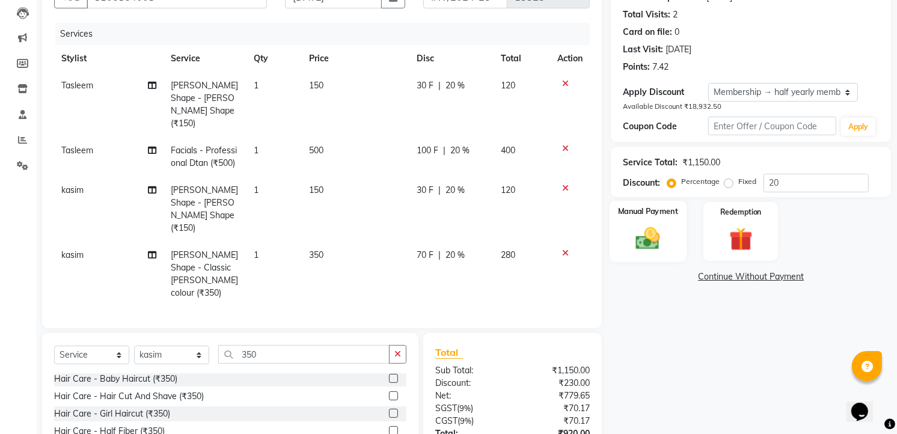
click at [660, 233] on img at bounding box center [648, 238] width 39 height 28
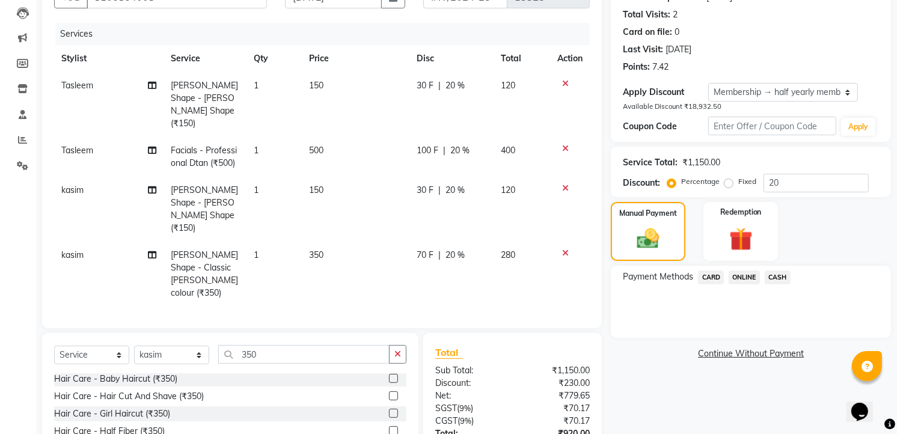
click at [795, 272] on div "Payment Methods CARD ONLINE CASH" at bounding box center [751, 279] width 256 height 16
click at [783, 272] on span "CASH" at bounding box center [778, 278] width 26 height 14
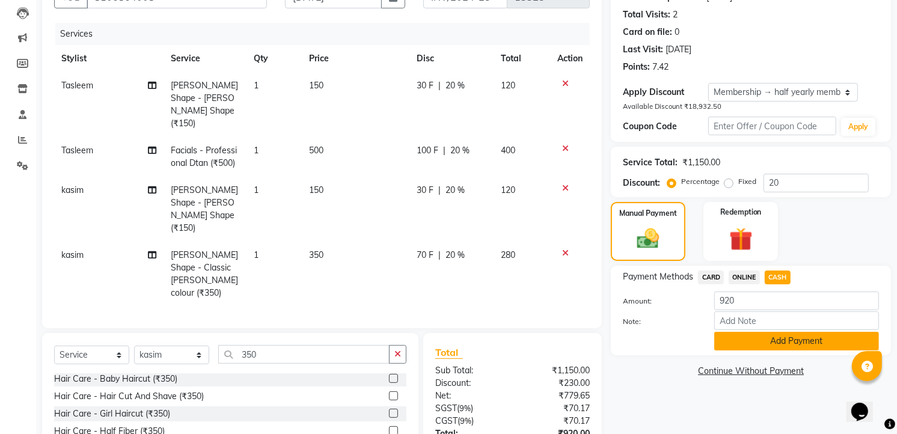
click at [771, 341] on button "Add Payment" at bounding box center [797, 341] width 165 height 19
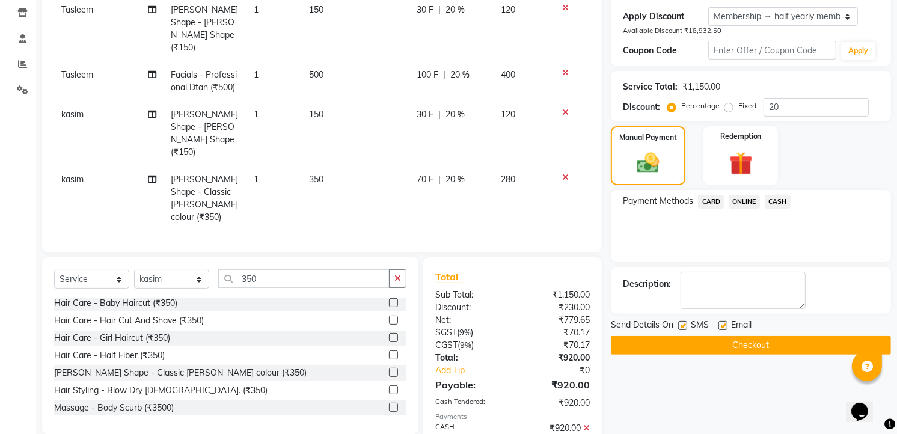
scroll to position [277, 0]
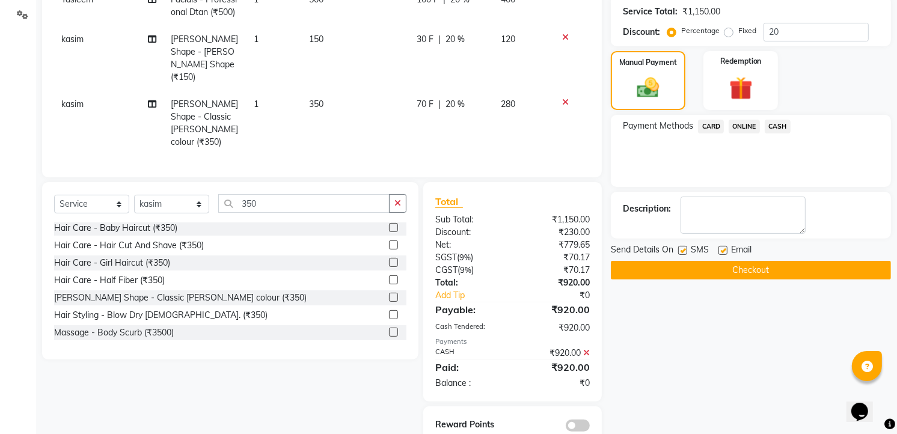
drag, startPoint x: 737, startPoint y: 271, endPoint x: 737, endPoint y: 279, distance: 7.8
click at [737, 279] on button "Checkout" at bounding box center [751, 270] width 280 height 19
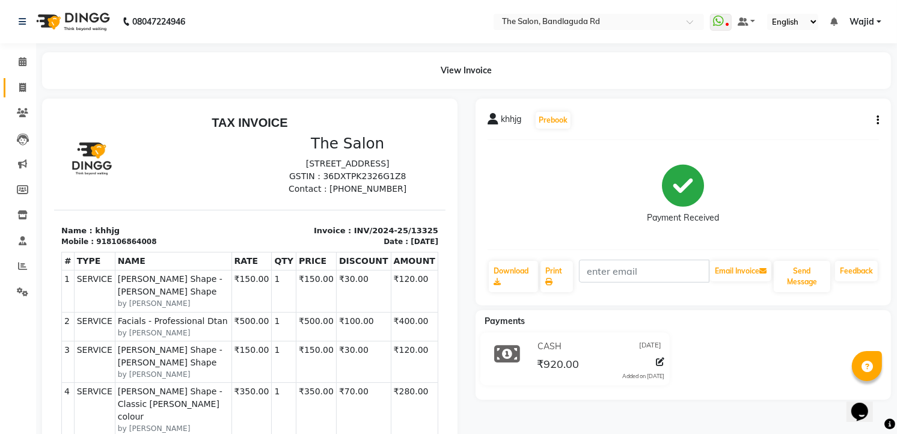
click at [6, 89] on link "Invoice" at bounding box center [18, 88] width 29 height 20
select select "service"
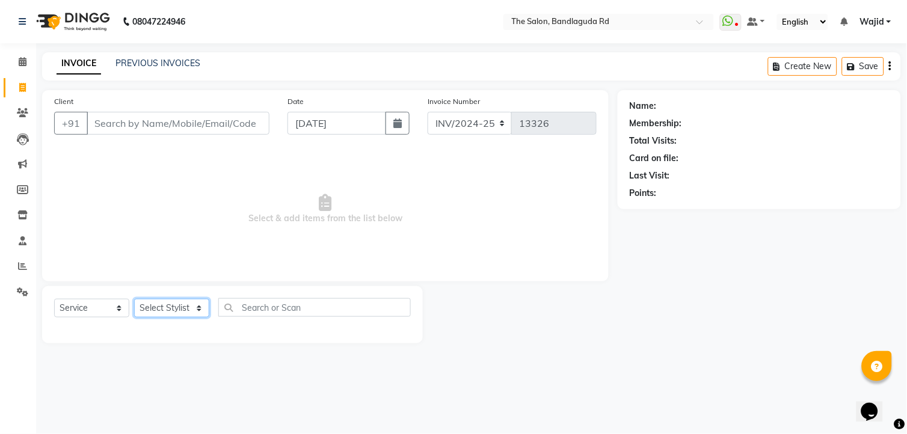
click at [167, 304] on select "Select Stylist [PERSON_NAME] [PERSON_NAME] [PERSON_NAME] [PERSON_NAME] TALIB [P…" at bounding box center [171, 308] width 75 height 19
select select "63353"
click at [134, 300] on select "Select Stylist [PERSON_NAME] [PERSON_NAME] [PERSON_NAME] [PERSON_NAME] TALIB [P…" at bounding box center [171, 308] width 75 height 19
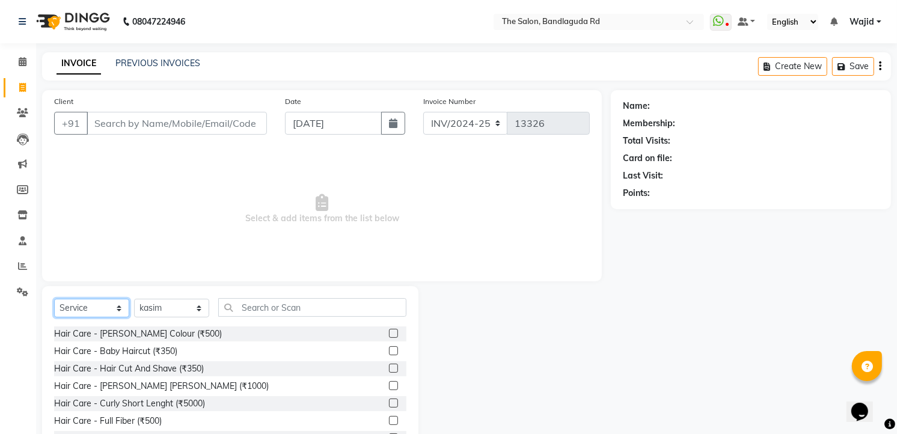
click at [79, 308] on select "Select Service Product Membership Package Voucher Prepaid Gift Card" at bounding box center [91, 308] width 75 height 19
select select "product"
click at [54, 300] on select "Select Service Product Membership Package Voucher Prepaid Gift Card" at bounding box center [91, 308] width 75 height 19
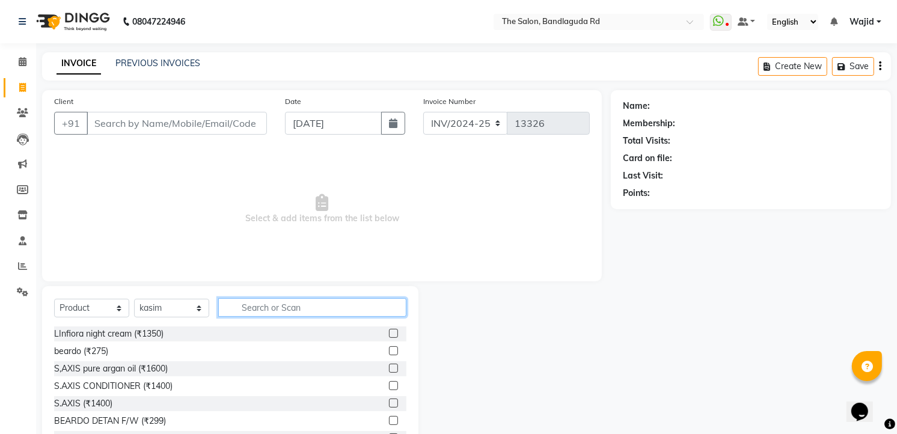
click at [273, 307] on input "text" at bounding box center [312, 307] width 188 height 19
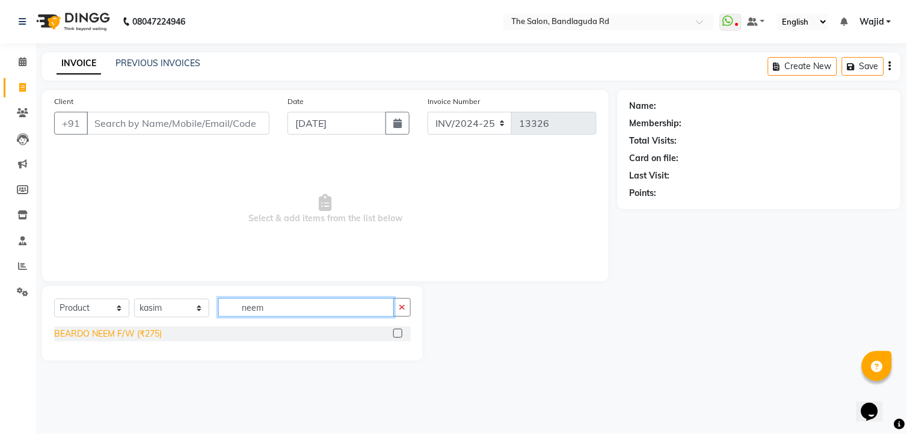
type input "neem"
click at [93, 330] on div "BEARDO NEEM F/W (₹275)" at bounding box center [108, 334] width 108 height 13
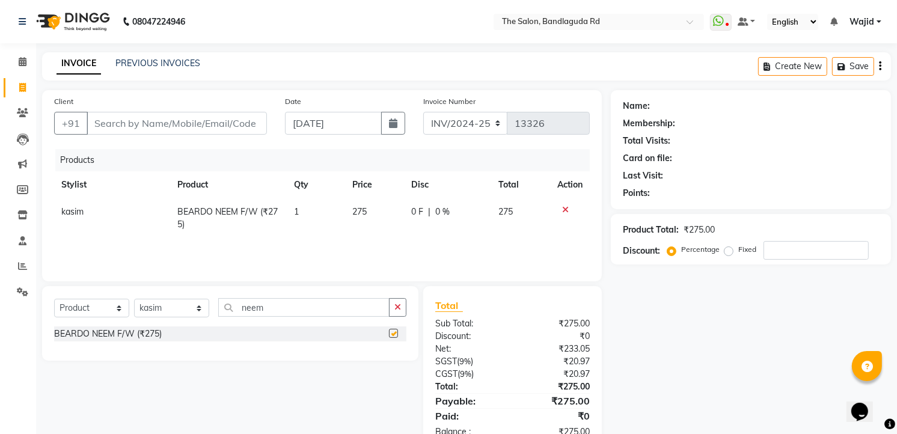
checkbox input "false"
click at [389, 305] on button "button" at bounding box center [397, 307] width 17 height 19
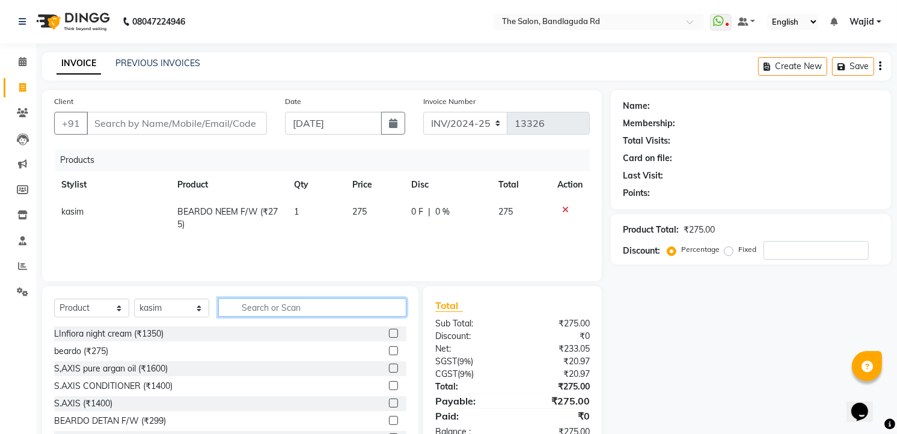
click at [326, 298] on input "text" at bounding box center [312, 307] width 188 height 19
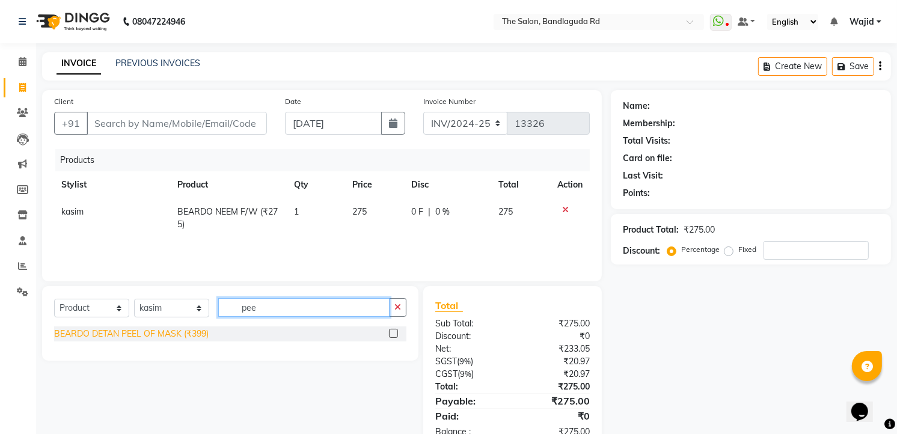
type input "pee"
click at [158, 339] on div "BEARDO DETAN PEEL OF MASK (₹399)" at bounding box center [131, 334] width 155 height 13
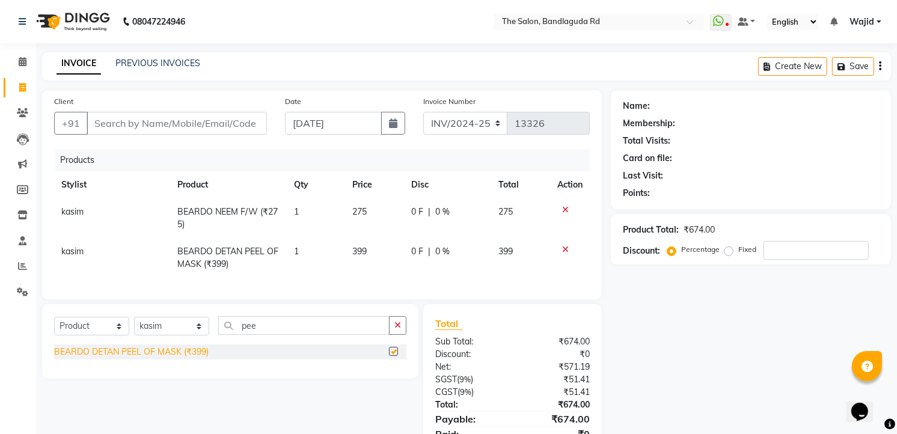
checkbox input "false"
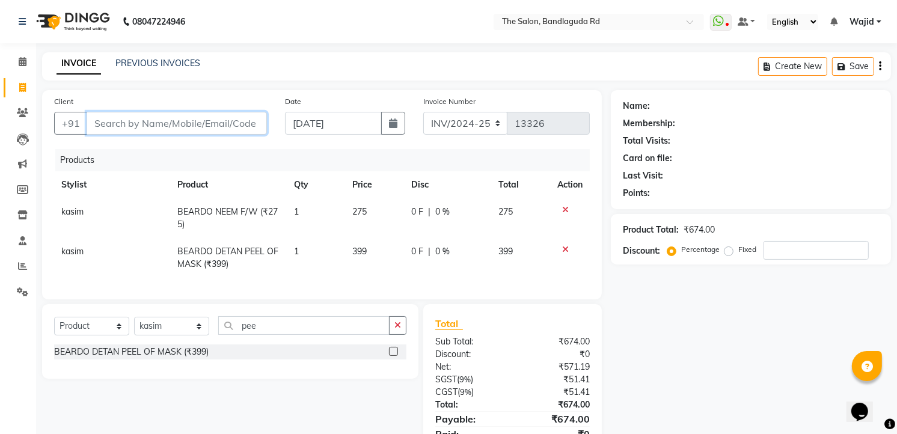
click at [203, 116] on input "Client" at bounding box center [177, 123] width 180 height 23
type input "9"
type input "0"
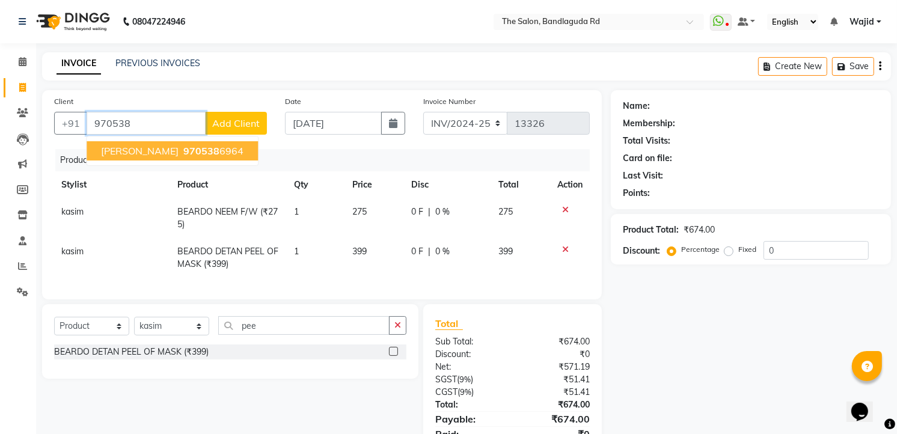
click at [182, 149] on ngb-highlight "970538 6964" at bounding box center [212, 151] width 63 height 12
type input "9705386964"
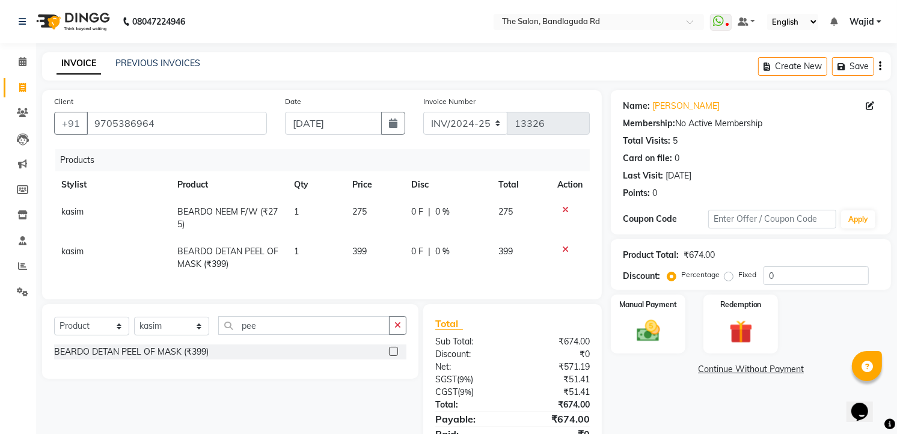
scroll to position [62, 0]
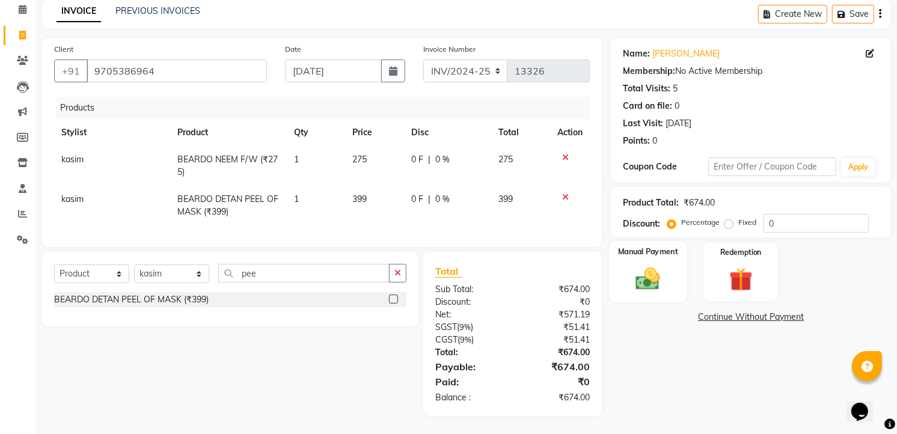
click at [650, 279] on img at bounding box center [648, 279] width 39 height 28
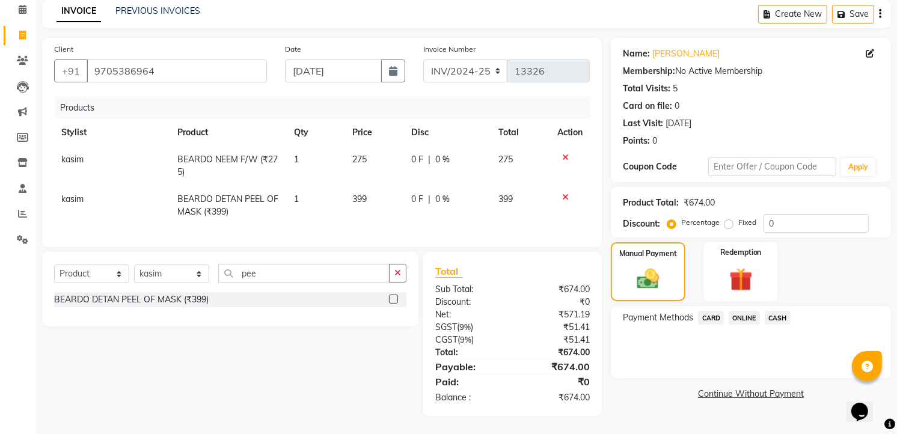
click at [738, 311] on span "ONLINE" at bounding box center [744, 318] width 31 height 14
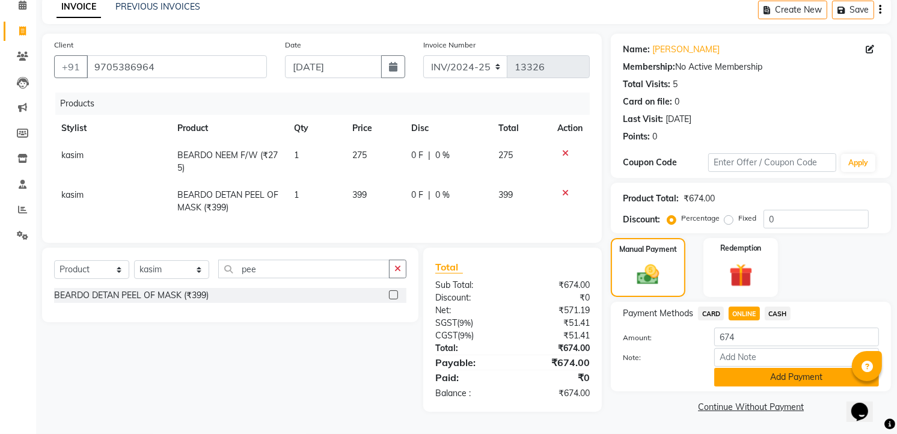
click at [743, 371] on button "Add Payment" at bounding box center [797, 377] width 165 height 19
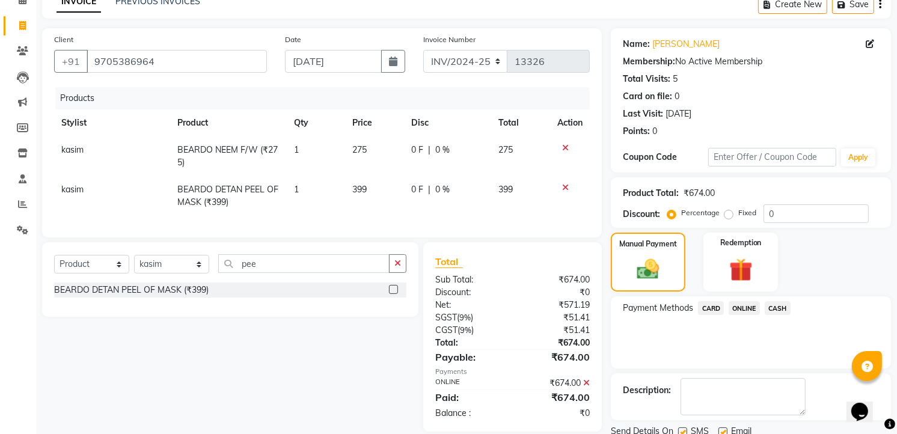
scroll to position [106, 0]
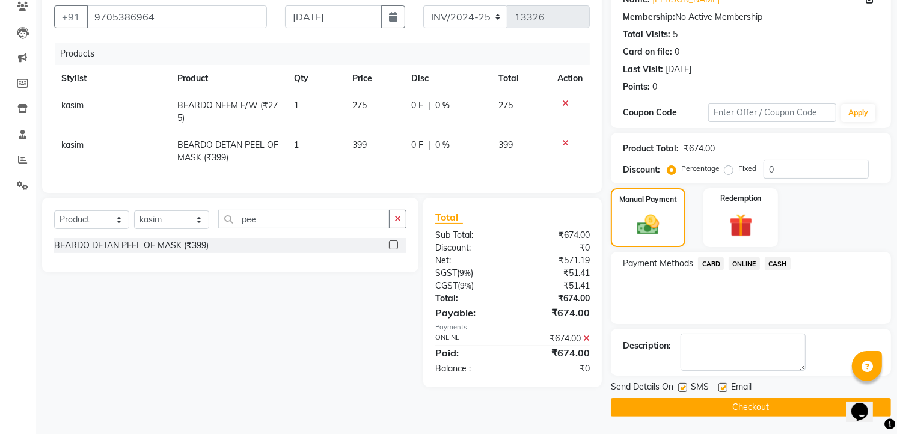
click at [731, 398] on button "Checkout" at bounding box center [751, 407] width 280 height 19
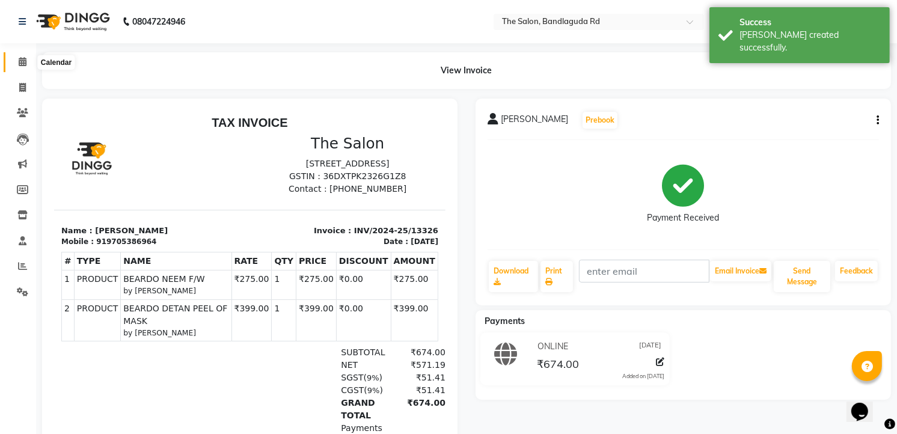
click at [21, 57] on span at bounding box center [22, 62] width 21 height 14
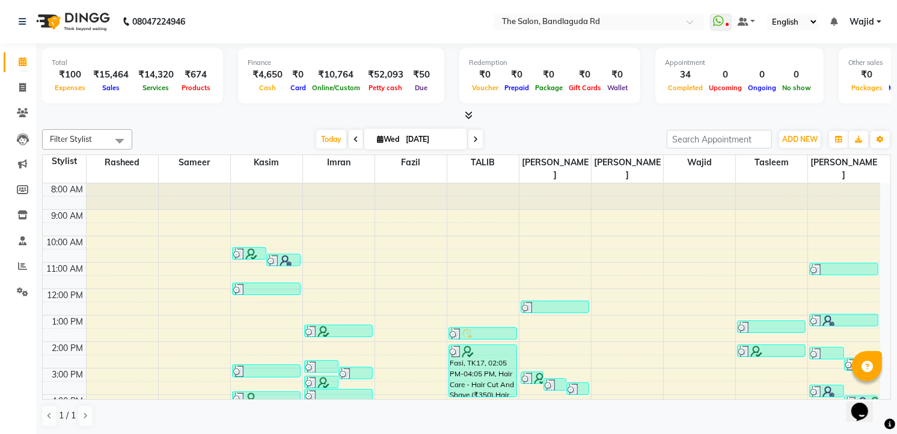
click at [79, 28] on img at bounding box center [72, 22] width 82 height 34
click at [18, 265] on icon at bounding box center [22, 266] width 9 height 9
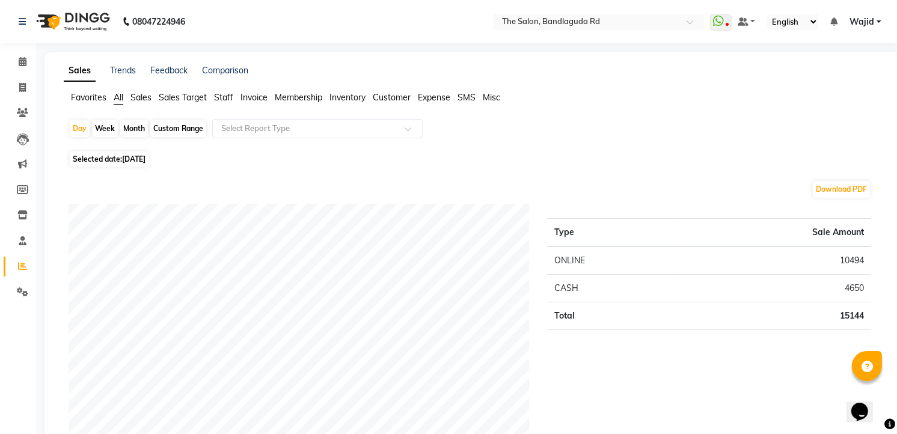
click at [126, 122] on div "Month" at bounding box center [134, 128] width 28 height 17
select select "9"
select select "2025"
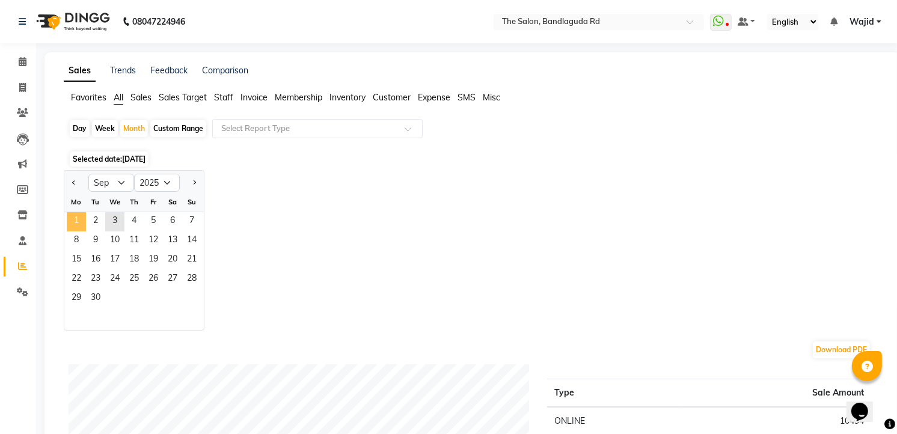
click at [79, 218] on span "1" at bounding box center [76, 221] width 19 height 19
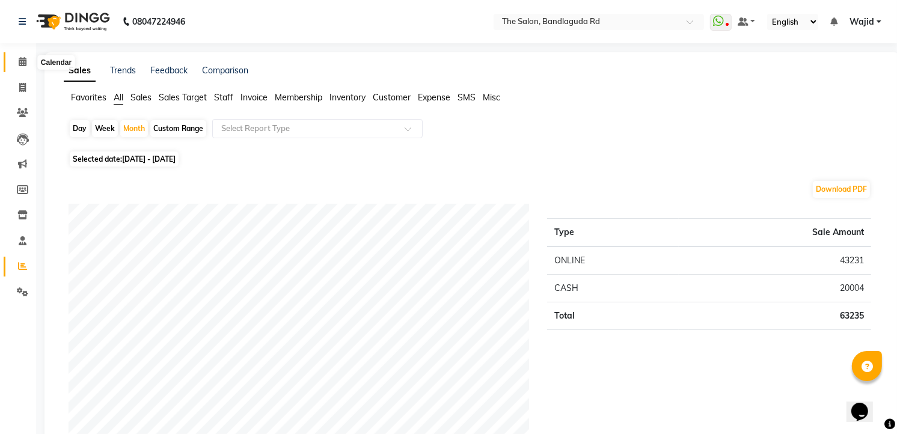
click at [19, 63] on icon at bounding box center [23, 61] width 8 height 9
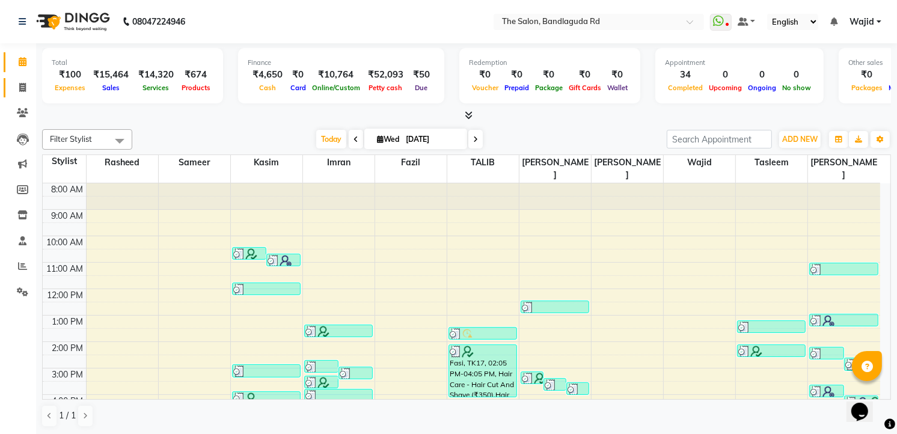
click at [10, 84] on link "Invoice" at bounding box center [18, 88] width 29 height 20
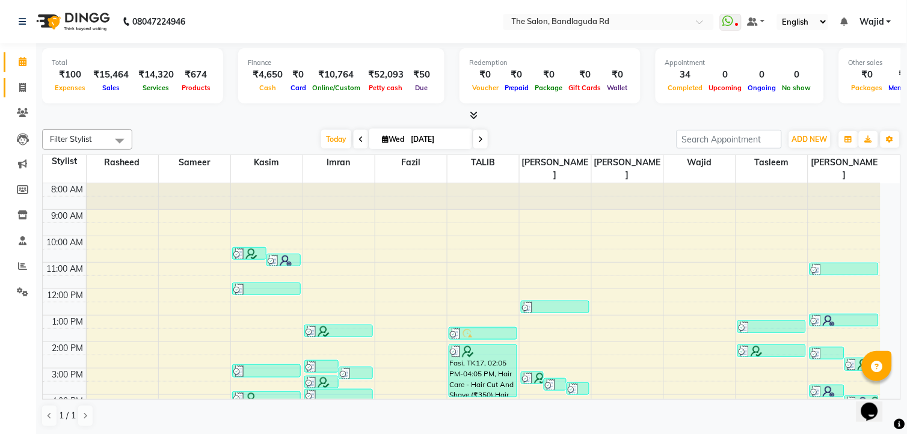
select select "service"
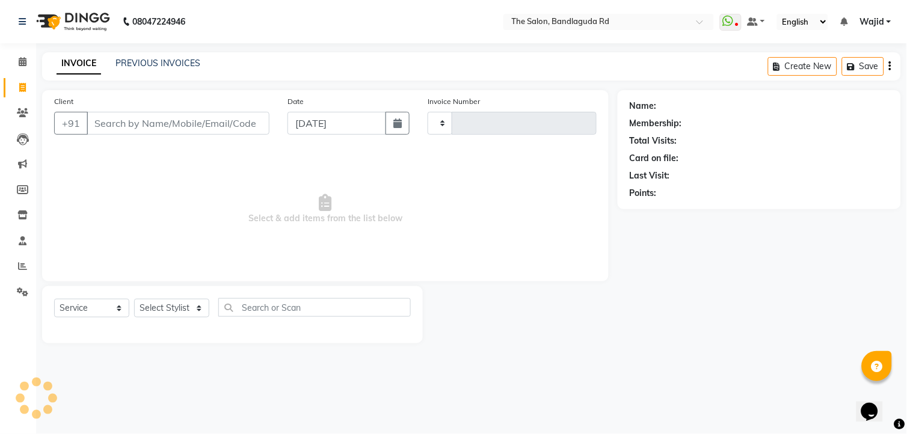
type input "13327"
select select "5198"
click at [8, 262] on link "Reports" at bounding box center [18, 267] width 29 height 20
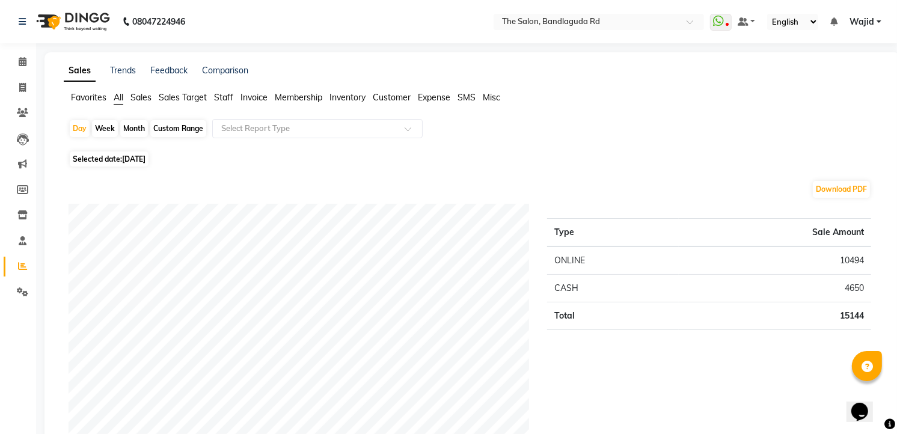
click at [100, 22] on img at bounding box center [72, 22] width 82 height 34
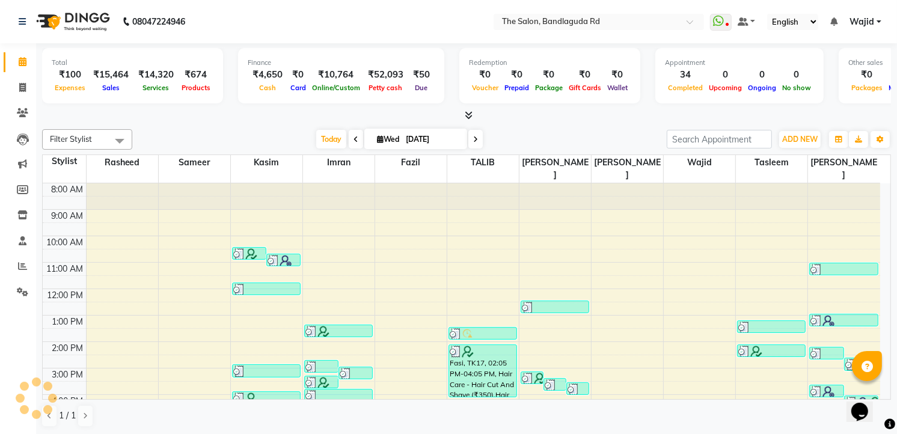
scroll to position [117, 0]
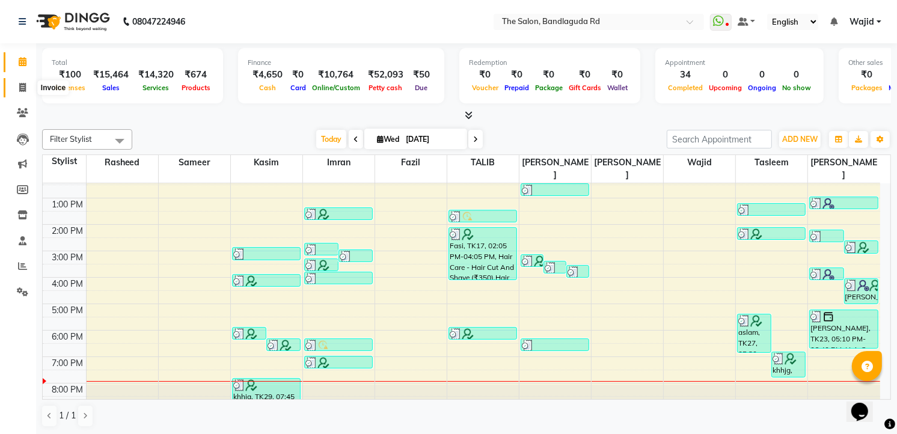
click at [25, 87] on icon at bounding box center [22, 87] width 7 height 9
select select "service"
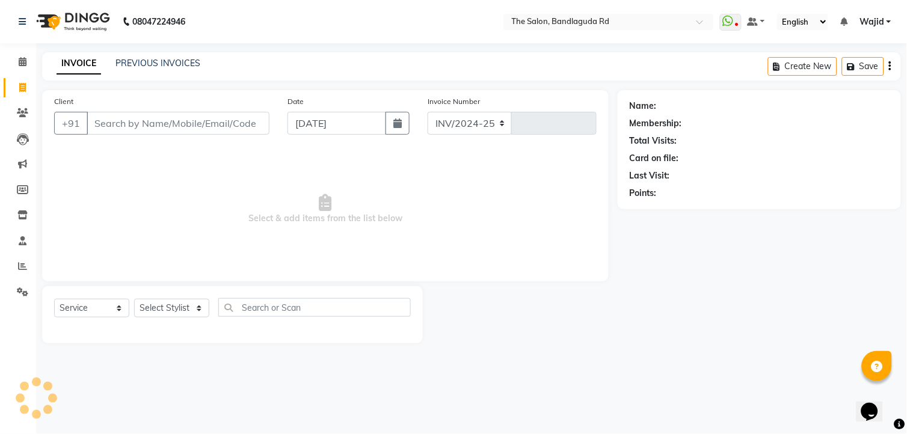
select select "5198"
type input "13327"
click at [18, 265] on icon at bounding box center [22, 266] width 9 height 9
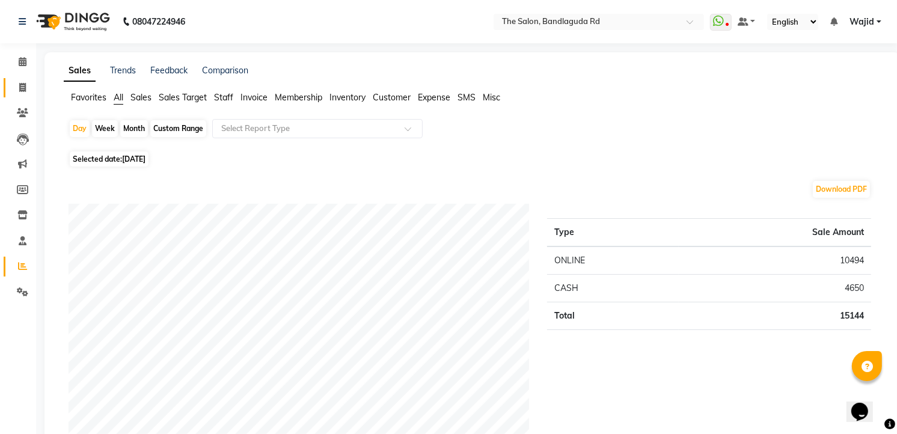
click at [16, 79] on link "Invoice" at bounding box center [18, 88] width 29 height 20
select select "service"
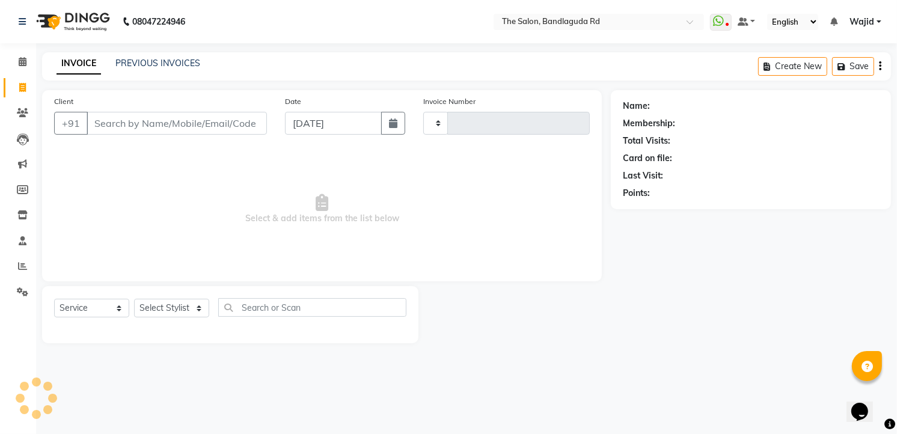
type input "13327"
select select "5198"
click at [23, 64] on icon at bounding box center [23, 61] width 8 height 9
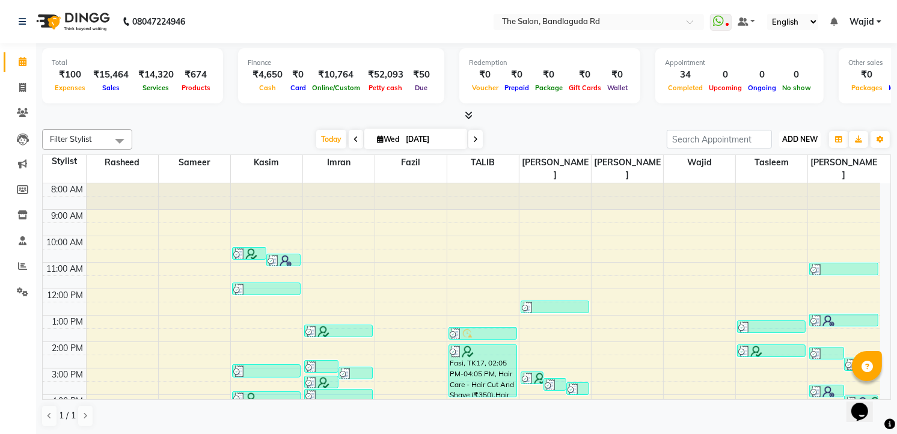
click at [790, 140] on span "ADD NEW" at bounding box center [800, 139] width 35 height 9
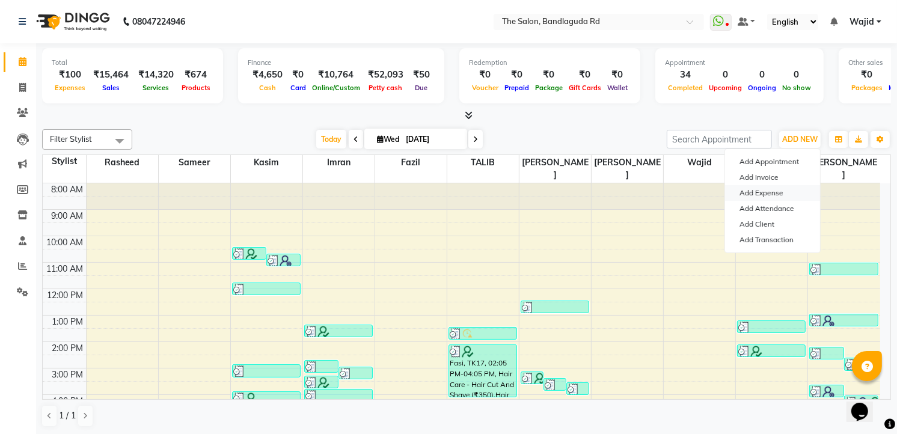
click at [776, 192] on link "Add Expense" at bounding box center [772, 193] width 95 height 16
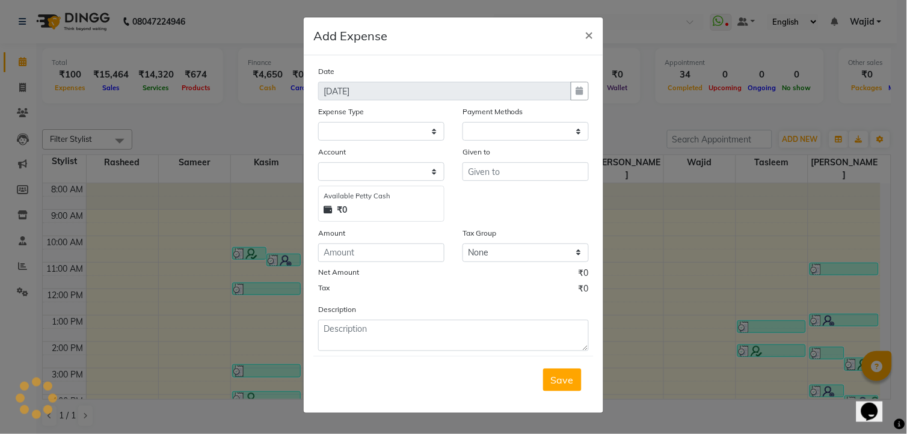
select select "1"
select select "3232"
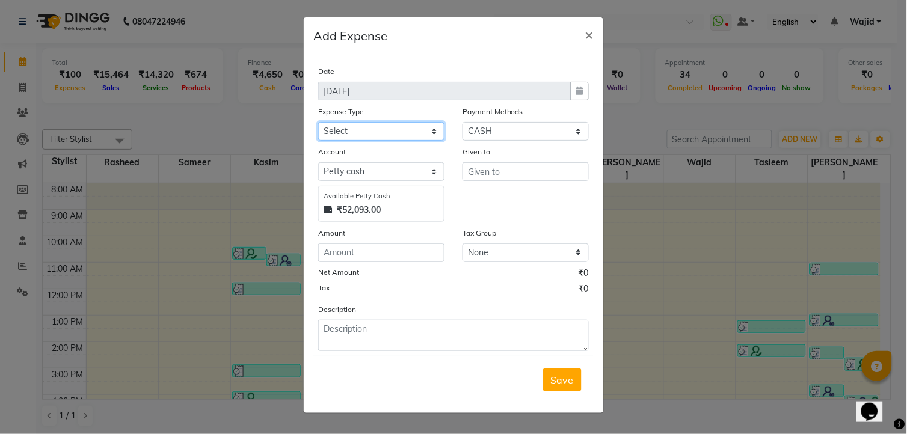
click at [379, 134] on select "Select Advance Salary [PERSON_NAME] bhai [PERSON_NAME] bhai chitti [DATE] Auto …" at bounding box center [381, 131] width 126 height 19
click at [784, 238] on ngb-modal-window "Add Expense × Date 03-09-2025 Expense Type Select Advance Salary aijaz bhai aij…" at bounding box center [453, 217] width 907 height 434
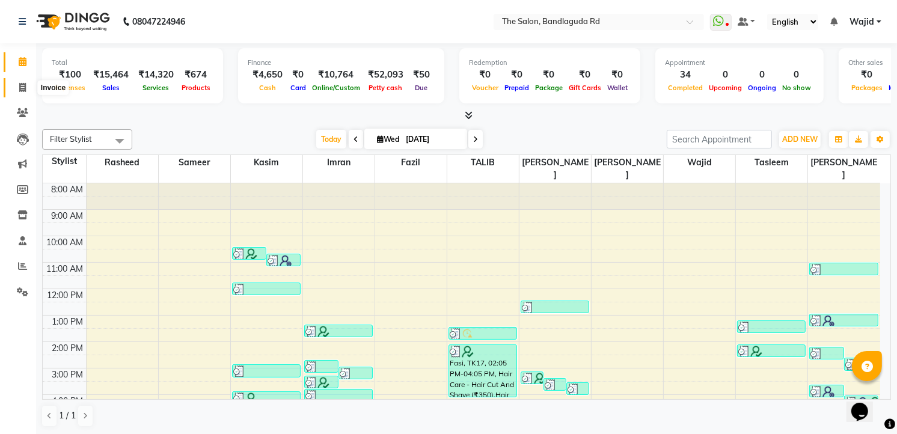
click at [25, 82] on span at bounding box center [22, 88] width 21 height 14
select select "service"
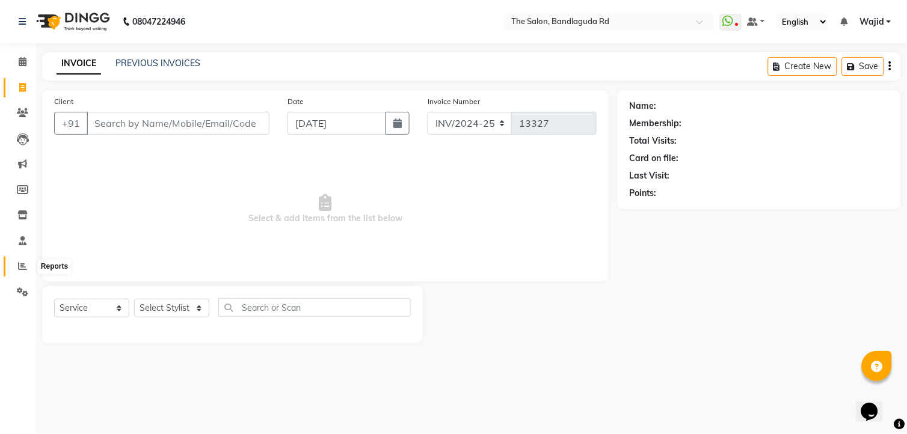
click at [24, 272] on span at bounding box center [22, 267] width 21 height 14
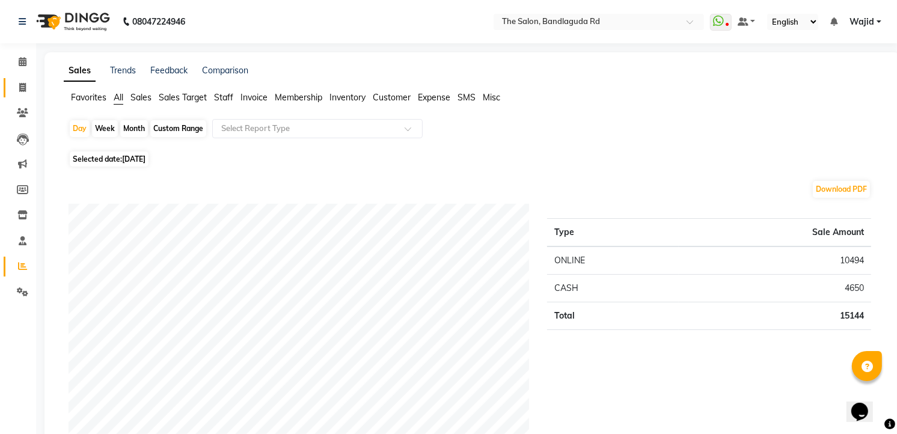
click at [18, 80] on link "Invoice" at bounding box center [18, 88] width 29 height 20
select select "service"
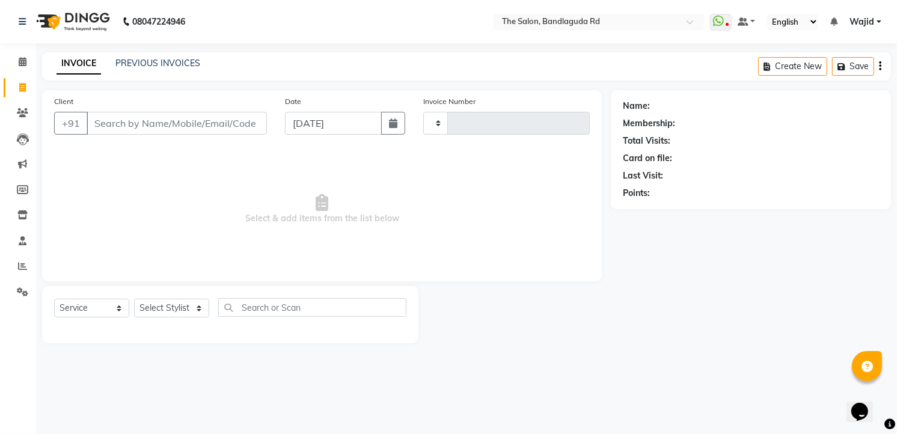
type input "13327"
select select "5198"
click at [179, 309] on select "Select Stylist [PERSON_NAME] [PERSON_NAME] [PERSON_NAME] [PERSON_NAME] TALIB [P…" at bounding box center [171, 308] width 75 height 19
select select "63353"
click at [134, 300] on select "Select Stylist [PERSON_NAME] [PERSON_NAME] [PERSON_NAME] [PERSON_NAME] TALIB [P…" at bounding box center [171, 308] width 75 height 19
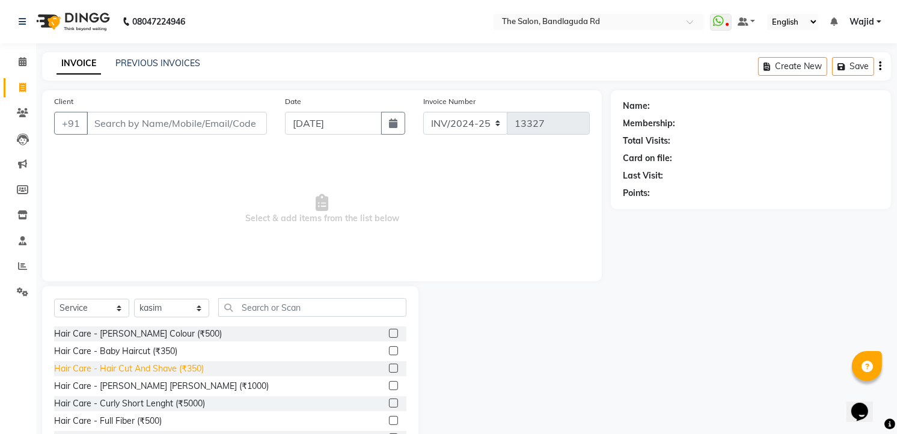
click at [196, 366] on div "Hair Care - Hair Cut And Shave (₹350)" at bounding box center [129, 369] width 150 height 13
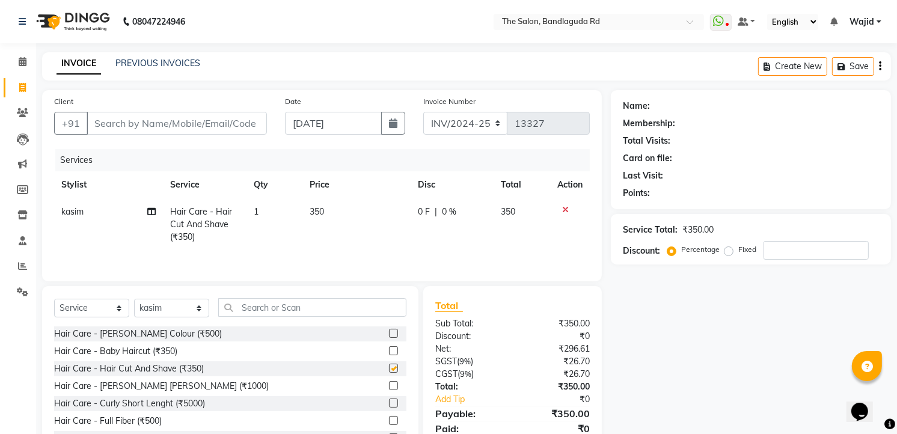
checkbox input "false"
click at [296, 310] on input "text" at bounding box center [312, 307] width 188 height 19
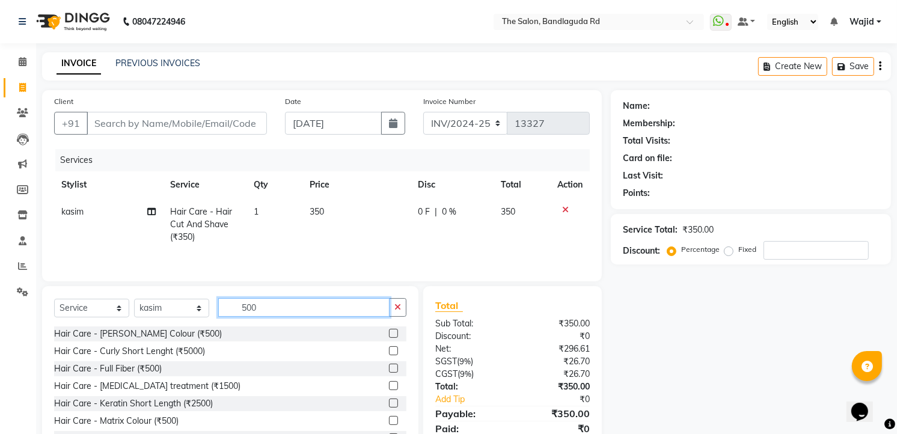
scroll to position [227, 0]
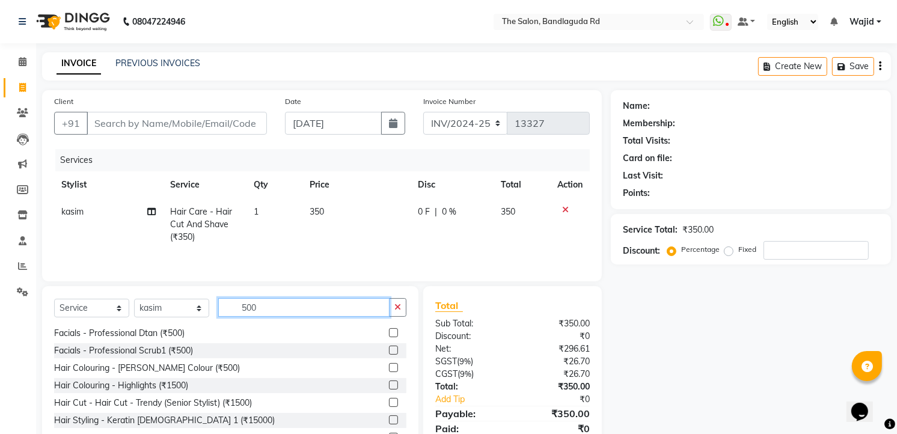
type input "500"
drag, startPoint x: 155, startPoint y: 340, endPoint x: 161, endPoint y: 329, distance: 12.9
click at [159, 333] on div "Facials - Professional Dtan (₹500)" at bounding box center [230, 333] width 353 height 15
drag, startPoint x: 161, startPoint y: 329, endPoint x: 134, endPoint y: 329, distance: 26.5
click at [134, 329] on div "Facials - Professional Dtan (₹500)" at bounding box center [119, 333] width 131 height 13
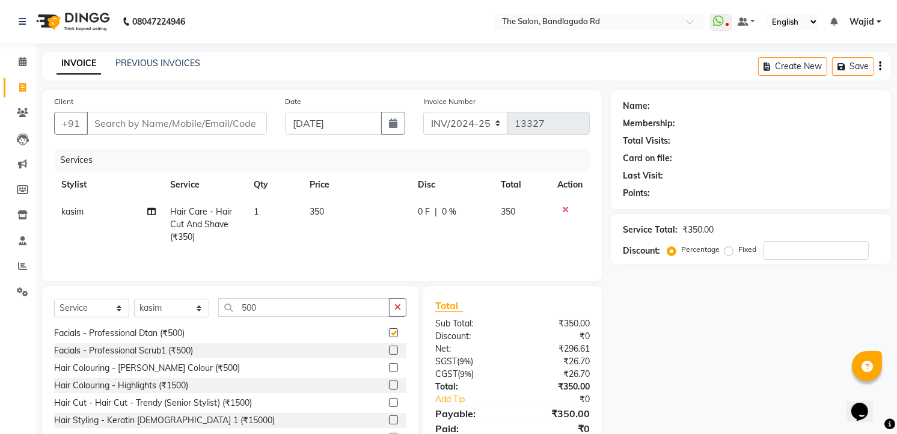
checkbox input "false"
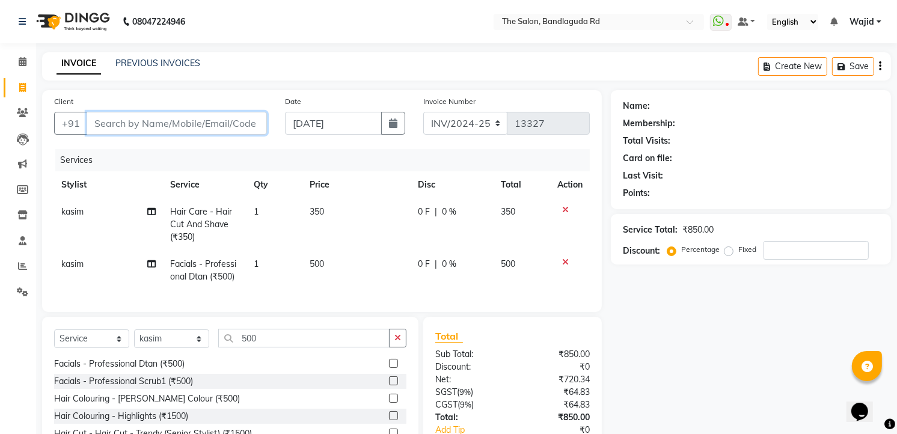
click at [220, 127] on input "Client" at bounding box center [177, 123] width 180 height 23
click at [177, 111] on div "Client +91" at bounding box center [160, 119] width 231 height 49
click at [177, 117] on input "Client" at bounding box center [177, 123] width 180 height 23
click at [226, 133] on input "Client" at bounding box center [177, 123] width 180 height 23
type input "8"
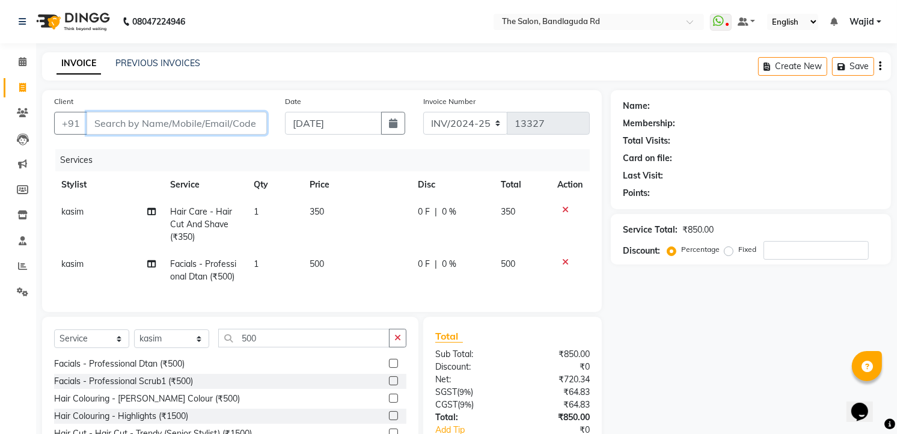
type input "0"
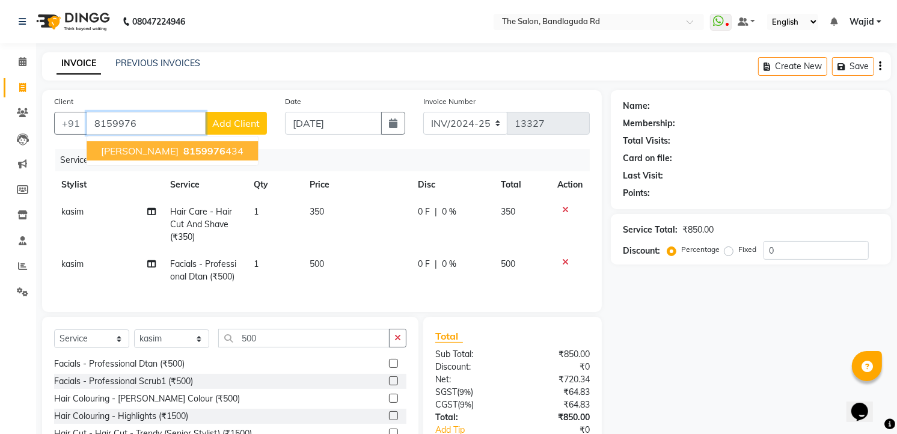
click at [183, 155] on span "8159976" at bounding box center [204, 151] width 42 height 12
type input "8159976434"
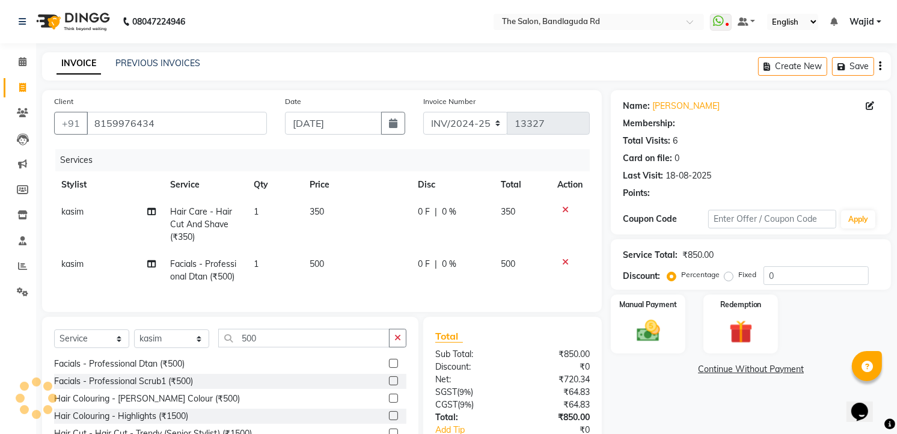
select select "2: Object"
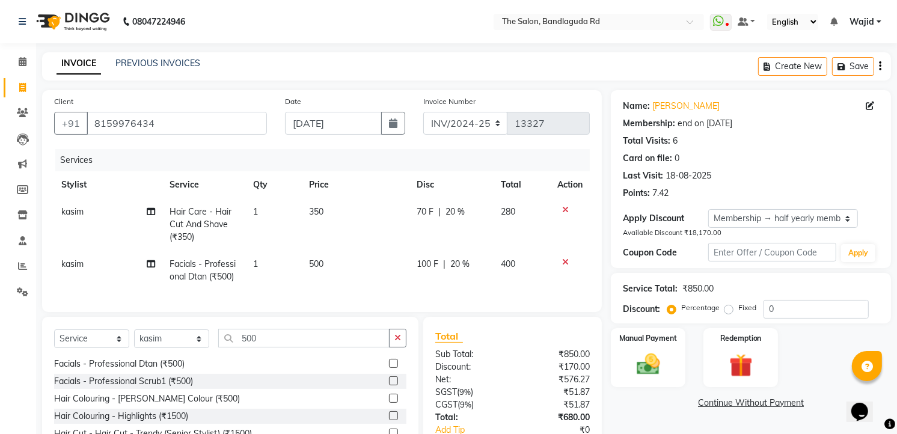
type input "20"
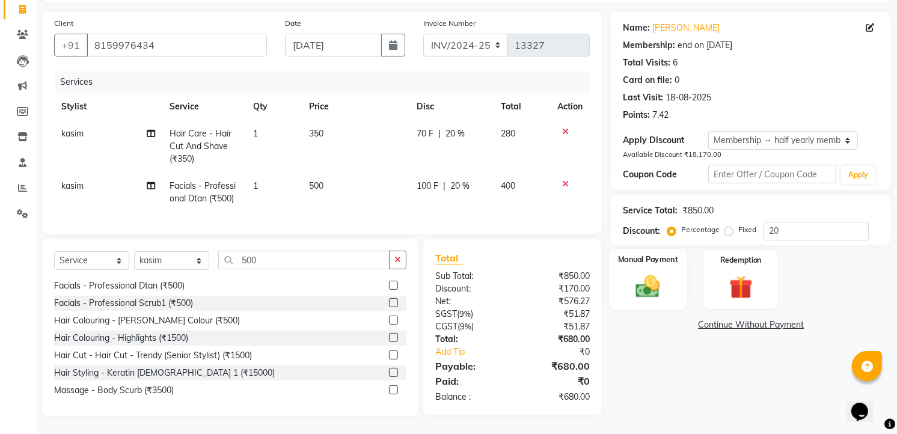
click at [673, 283] on div "Manual Payment" at bounding box center [649, 279] width 78 height 61
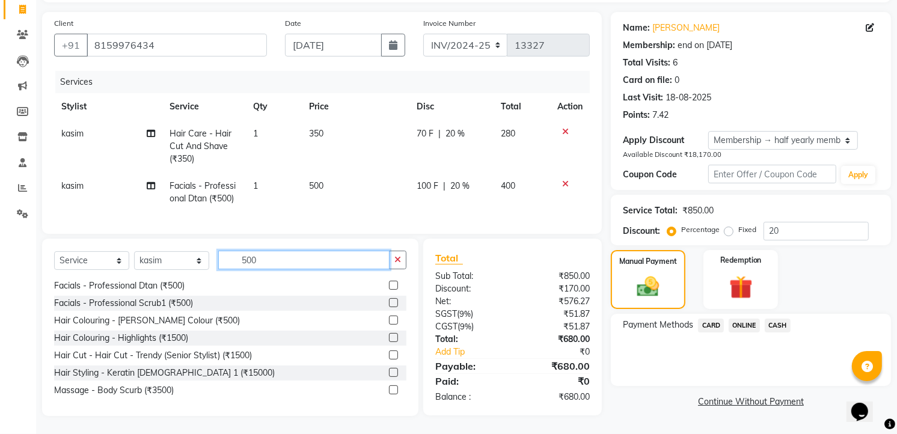
click at [266, 262] on input "500" at bounding box center [303, 260] width 171 height 19
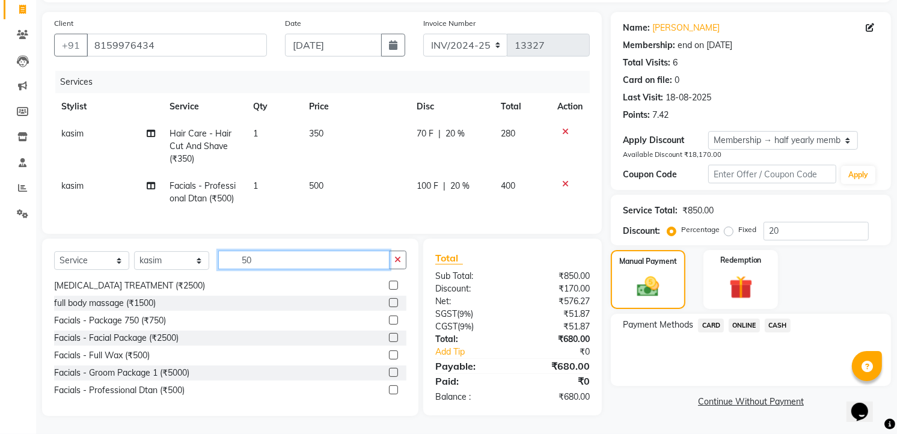
type input "5"
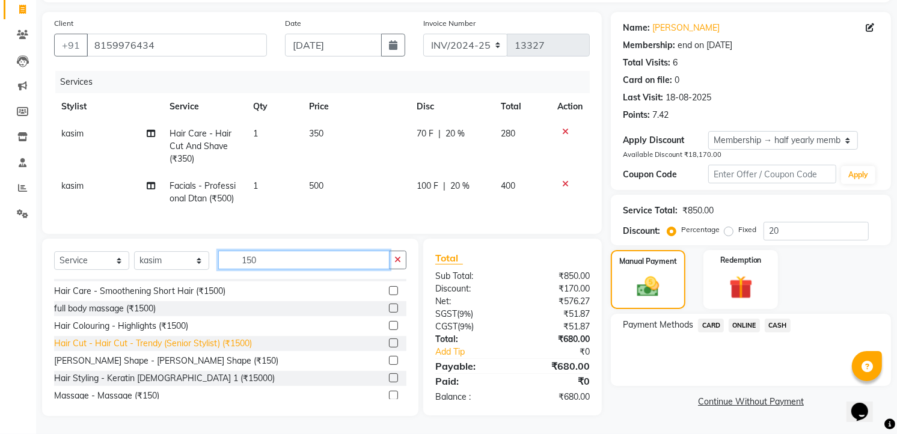
scroll to position [19, 0]
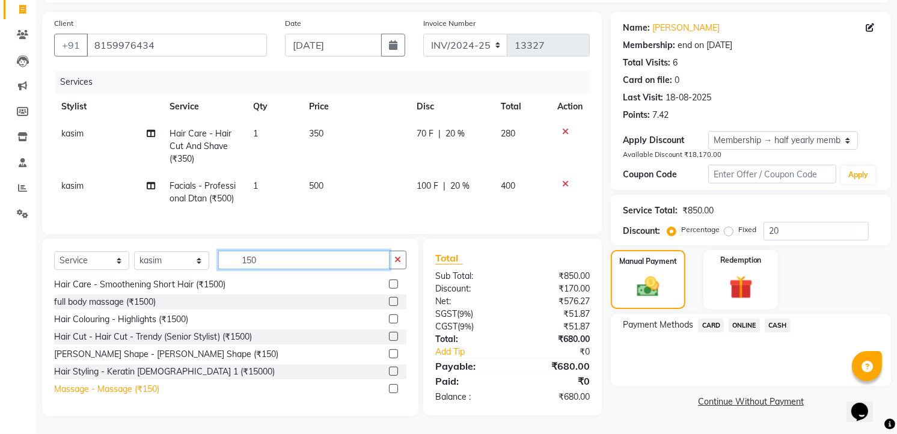
type input "150"
click at [87, 392] on div "Massage - Massage (₹150)" at bounding box center [106, 389] width 105 height 13
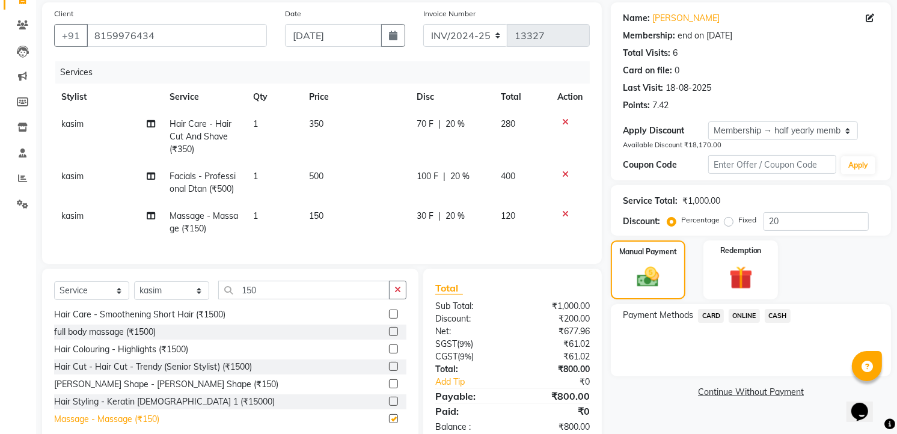
checkbox input "false"
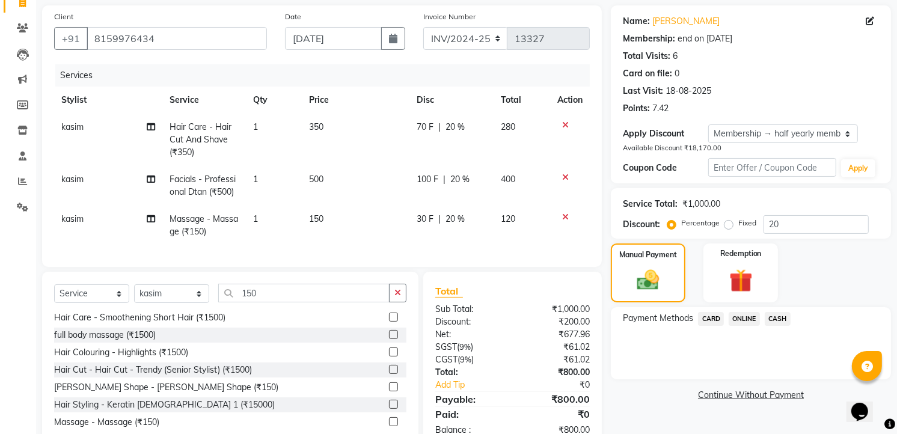
scroll to position [128, 0]
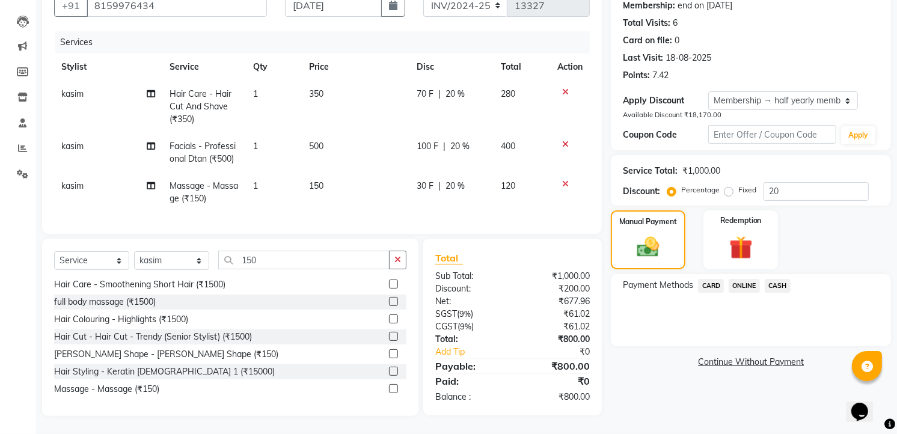
click at [741, 279] on span "ONLINE" at bounding box center [744, 286] width 31 height 14
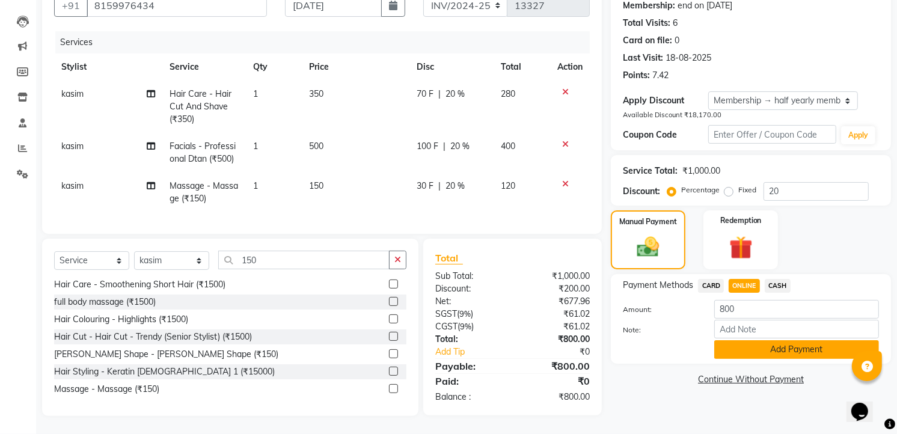
click at [778, 343] on button "Add Payment" at bounding box center [797, 349] width 165 height 19
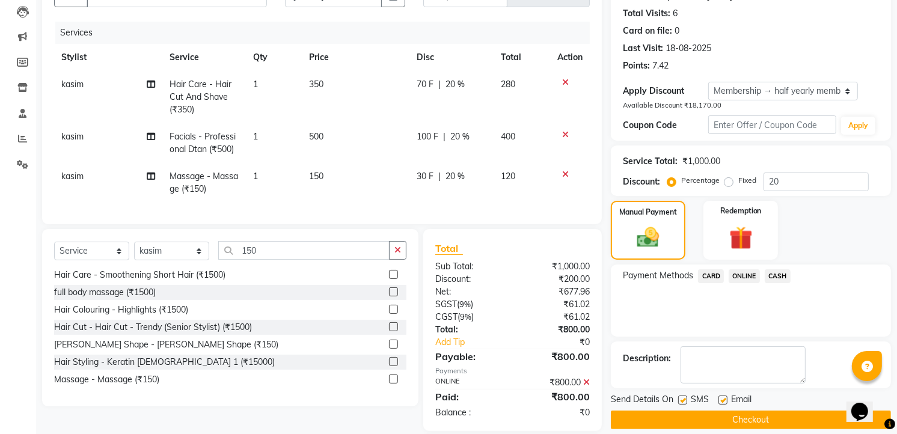
scroll to position [194, 0]
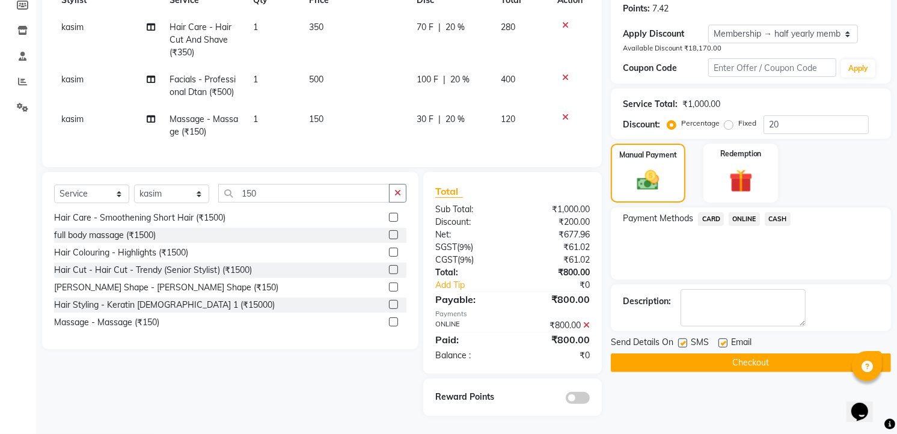
click at [768, 361] on button "Checkout" at bounding box center [751, 363] width 280 height 19
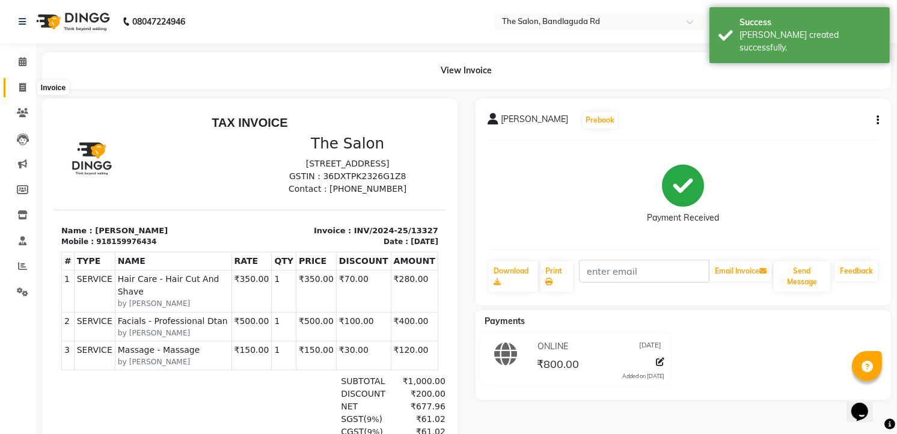
click at [31, 81] on span at bounding box center [22, 88] width 21 height 14
select select "service"
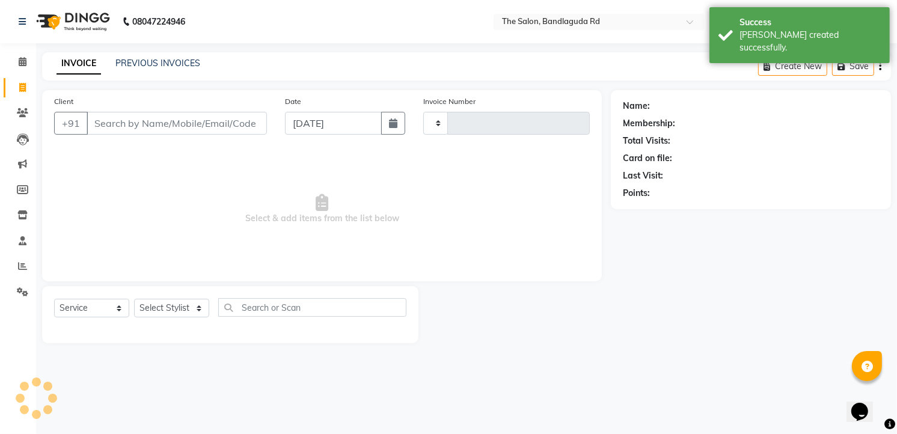
type input "13328"
select select "5198"
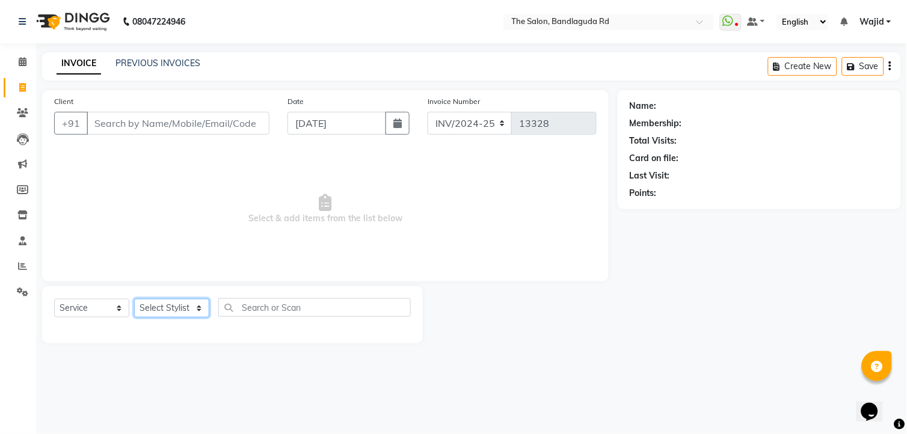
click at [173, 305] on select "Select Stylist [PERSON_NAME] [PERSON_NAME] [PERSON_NAME] [PERSON_NAME] TALIB [P…" at bounding box center [171, 308] width 75 height 19
select select "63354"
click at [134, 300] on select "Select Stylist [PERSON_NAME] [PERSON_NAME] [PERSON_NAME] [PERSON_NAME] TALIB [P…" at bounding box center [171, 308] width 75 height 19
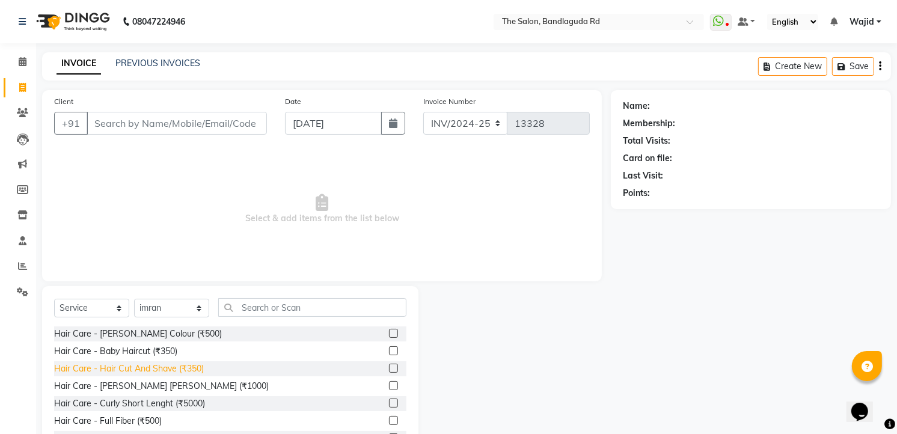
click at [176, 363] on div "Hair Care - Hair Cut And Shave (₹350)" at bounding box center [129, 369] width 150 height 13
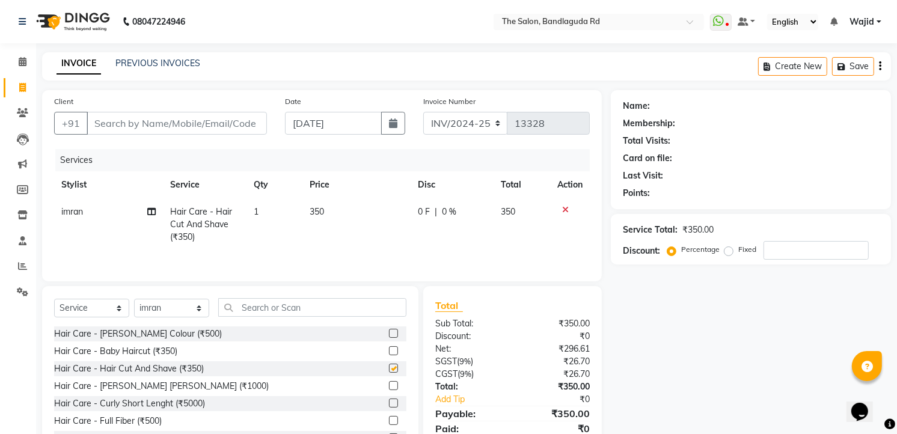
checkbox input "false"
click at [183, 119] on input "Client" at bounding box center [177, 123] width 180 height 23
type input "7"
type input "0"
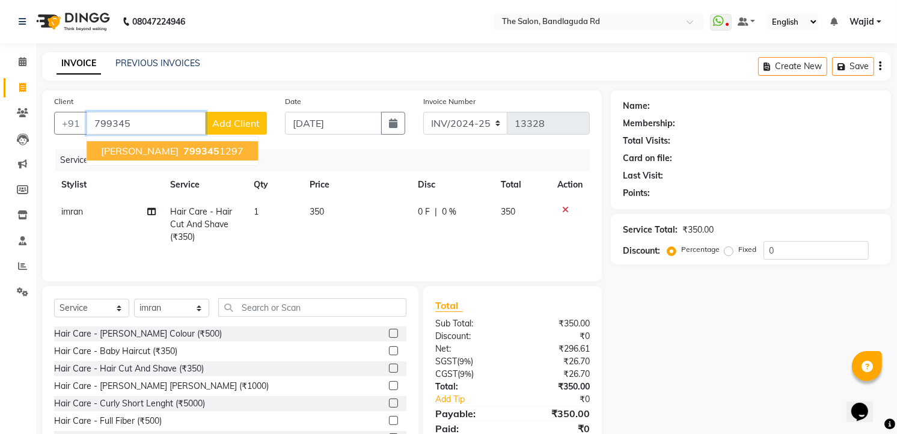
click at [181, 156] on ngb-highlight "799345 1297" at bounding box center [212, 151] width 63 height 12
type input "7993451297"
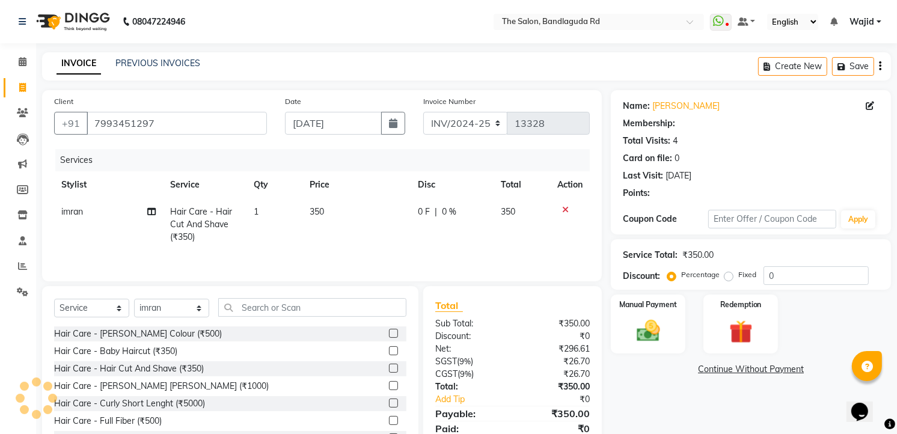
select select "1: Object"
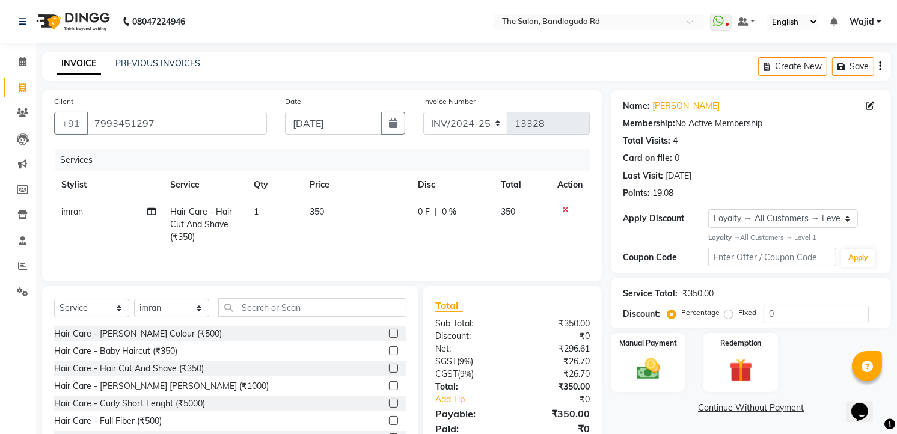
scroll to position [49, 0]
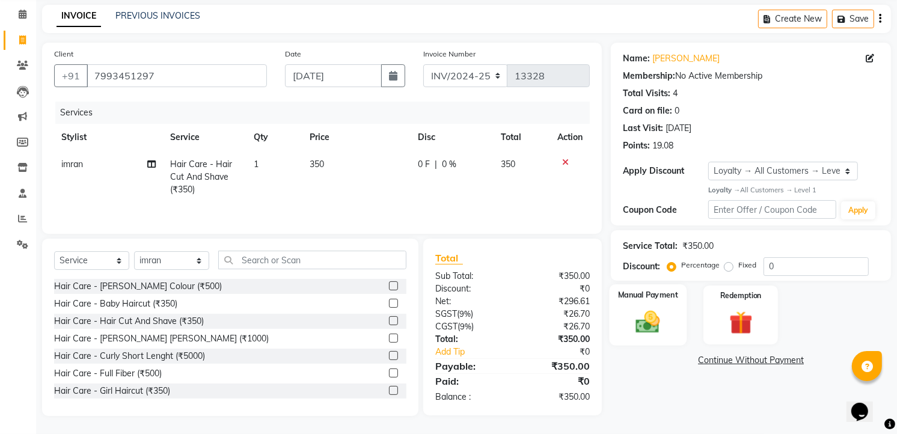
drag, startPoint x: 651, startPoint y: 322, endPoint x: 645, endPoint y: 324, distance: 6.3
click at [651, 322] on img at bounding box center [648, 322] width 39 height 28
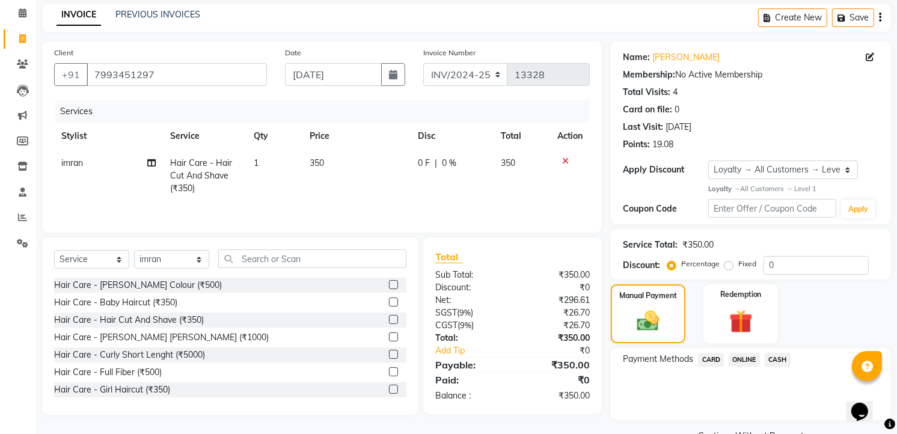
click at [752, 364] on span "ONLINE" at bounding box center [744, 360] width 31 height 14
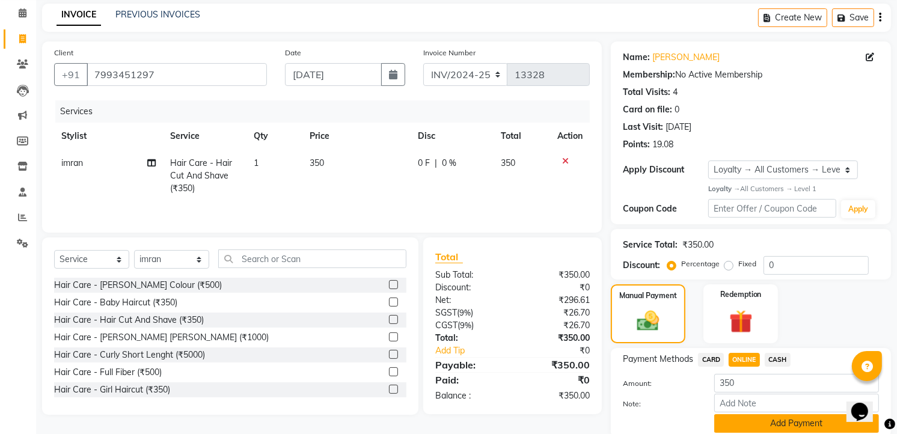
scroll to position [94, 0]
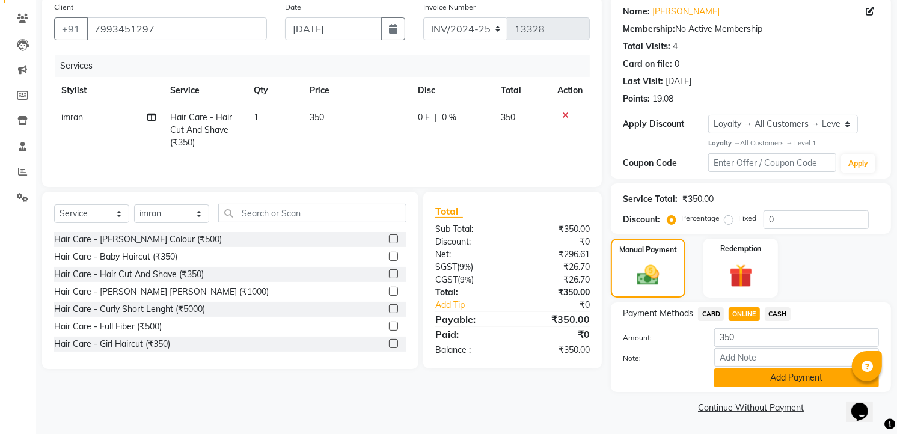
click at [762, 369] on button "Add Payment" at bounding box center [797, 378] width 165 height 19
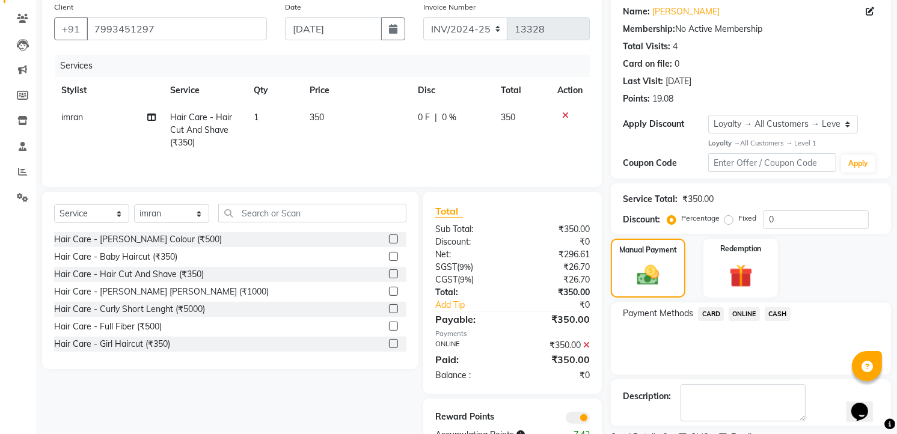
scroll to position [145, 0]
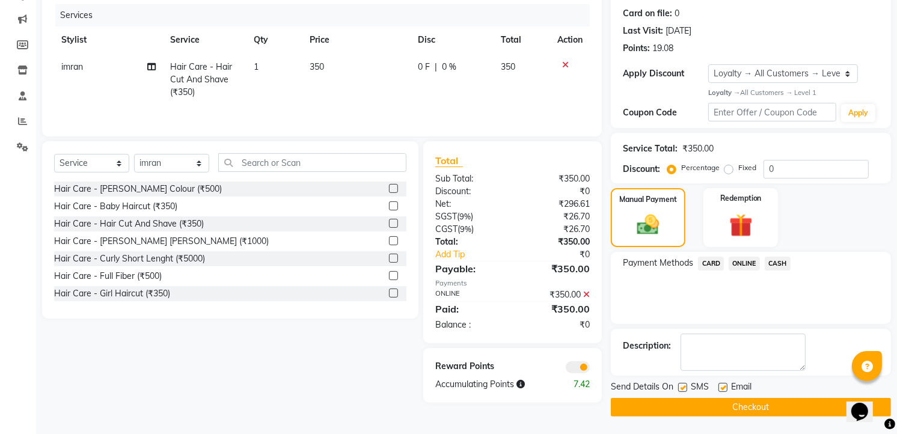
click at [740, 405] on button "Checkout" at bounding box center [751, 407] width 280 height 19
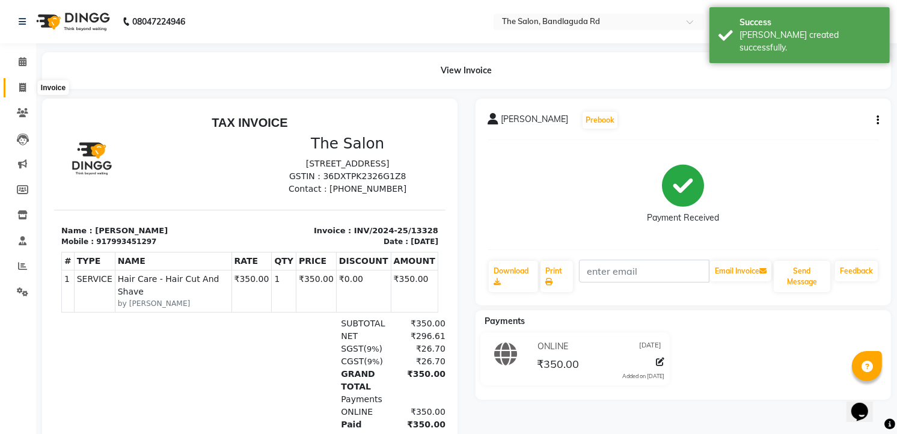
click at [22, 90] on icon at bounding box center [22, 87] width 7 height 9
select select "service"
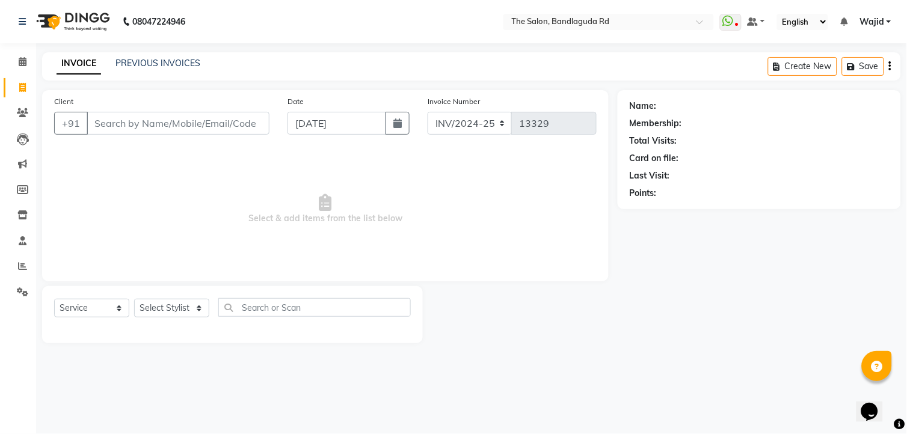
drag, startPoint x: 39, startPoint y: 65, endPoint x: 467, endPoint y: 336, distance: 506.7
click at [467, 336] on div at bounding box center [520, 314] width 195 height 57
click at [132, 131] on input "Client" at bounding box center [178, 123] width 183 height 23
click at [137, 152] on span "Select & add items from the list below" at bounding box center [325, 209] width 543 height 120
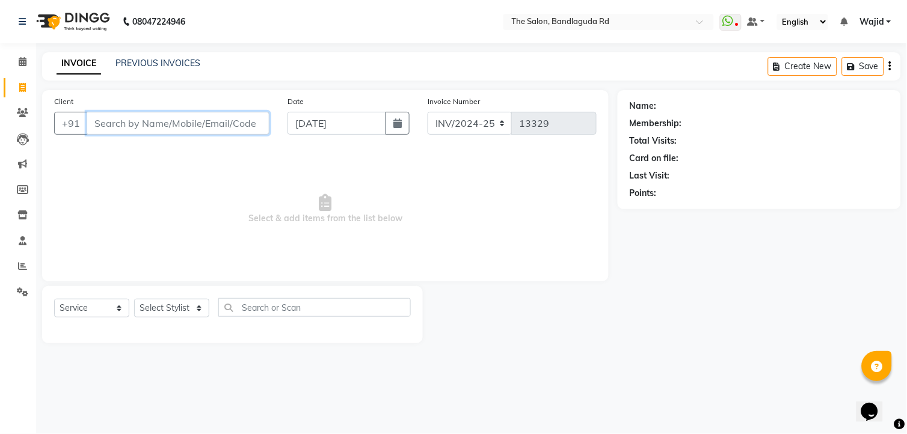
drag, startPoint x: 119, startPoint y: 117, endPoint x: 115, endPoint y: 122, distance: 6.9
click at [115, 122] on input "Client" at bounding box center [178, 123] width 183 height 23
click at [55, 434] on html "08047224946 Select Location × The Salon, Bandlaguda Rd WhatsApp Status ✕ Status…" at bounding box center [453, 217] width 907 height 434
click at [14, 268] on span at bounding box center [22, 267] width 21 height 14
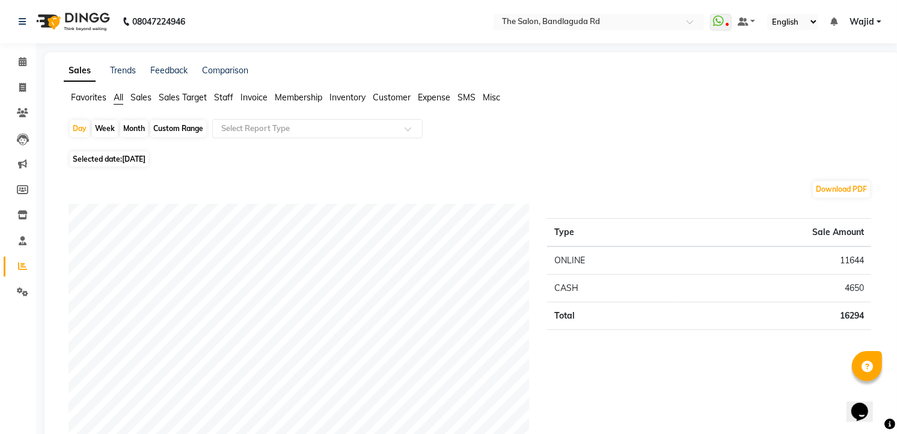
click at [295, 103] on li "Membership" at bounding box center [299, 97] width 48 height 13
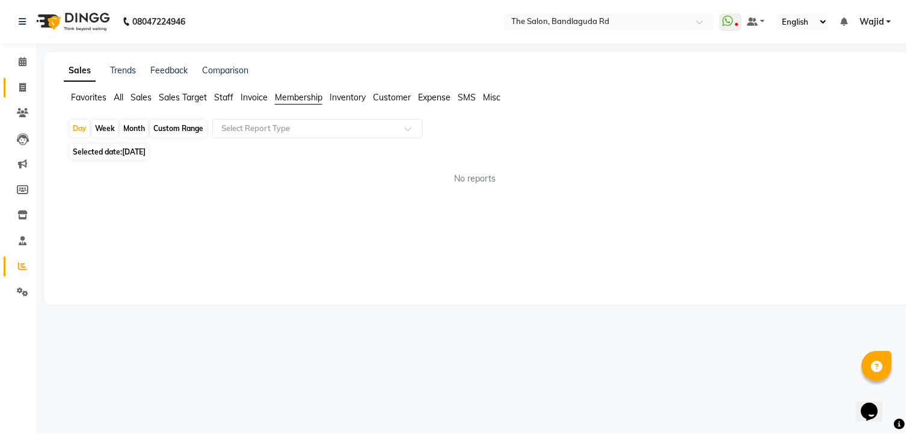
click at [14, 79] on link "Invoice" at bounding box center [18, 88] width 29 height 20
select select "service"
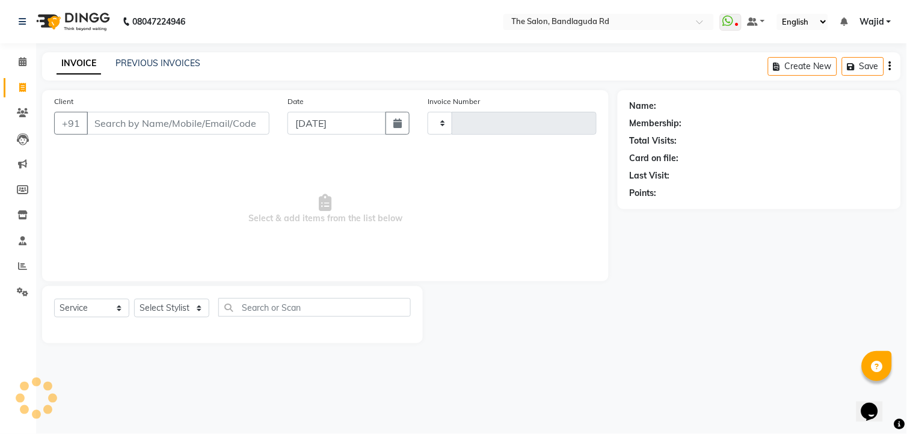
type input "13329"
select select "5198"
click at [166, 309] on select "Select Stylist [PERSON_NAME] [PERSON_NAME] [PERSON_NAME] [PERSON_NAME] TALIB [P…" at bounding box center [171, 308] width 75 height 19
select select "88754"
click at [134, 300] on select "Select Stylist [PERSON_NAME] [PERSON_NAME] [PERSON_NAME] [PERSON_NAME] TALIB [P…" at bounding box center [171, 308] width 75 height 19
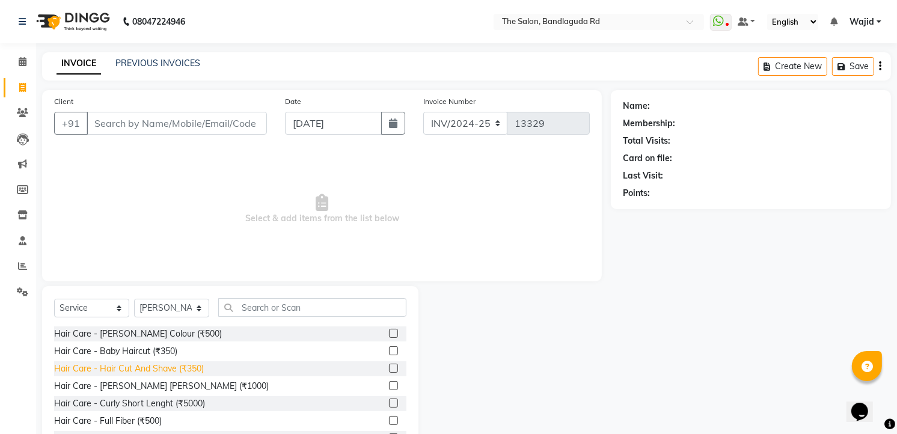
click at [132, 363] on div "Hair Care - Hair Cut And Shave (₹350)" at bounding box center [129, 369] width 150 height 13
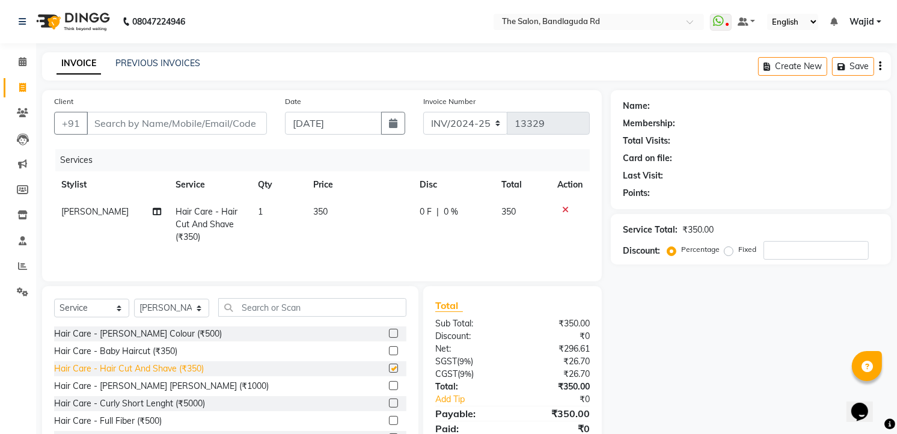
checkbox input "false"
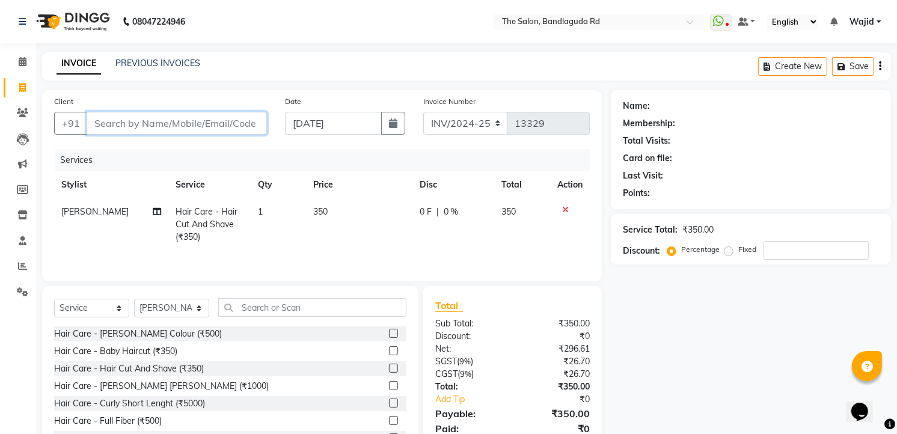
click at [188, 122] on input "Client" at bounding box center [177, 123] width 180 height 23
click at [206, 122] on input "Client" at bounding box center [177, 123] width 180 height 23
drag, startPoint x: 206, startPoint y: 122, endPoint x: 193, endPoint y: 127, distance: 13.5
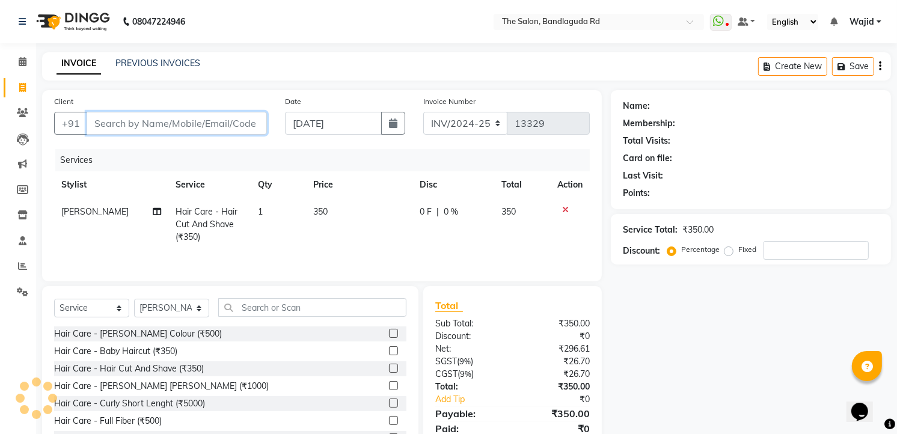
click at [193, 127] on input "Client" at bounding box center [177, 123] width 180 height 23
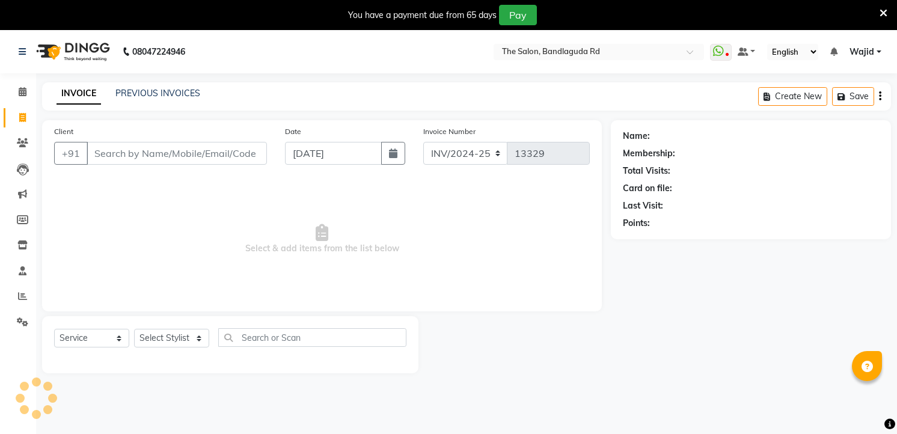
select select "service"
click at [171, 344] on select "Select Stylist AIJAZ fazil imran kasim mohsin rasheed sameer Shadab TALIB Tasle…" at bounding box center [171, 338] width 75 height 19
select select "88754"
click at [134, 330] on select "Select Stylist AIJAZ fazil imran kasim mohsin rasheed sameer Shadab TALIB Tasle…" at bounding box center [171, 338] width 75 height 19
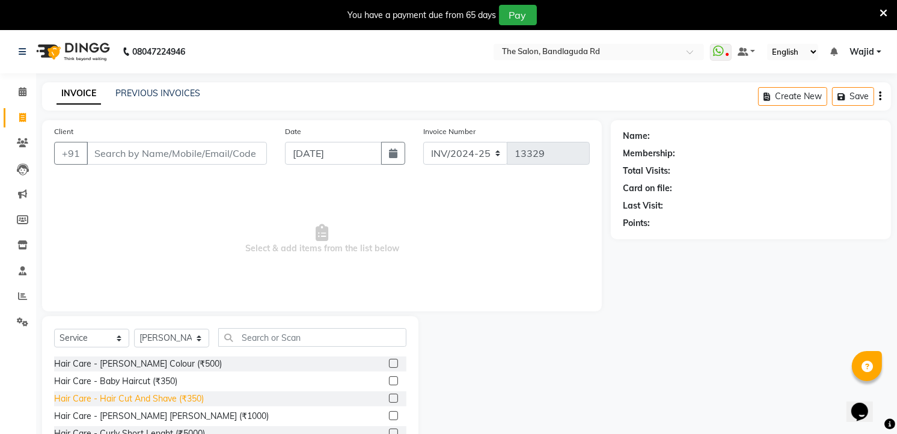
click at [189, 397] on div "Hair Care - Hair Cut And Shave (₹350)" at bounding box center [129, 399] width 150 height 13
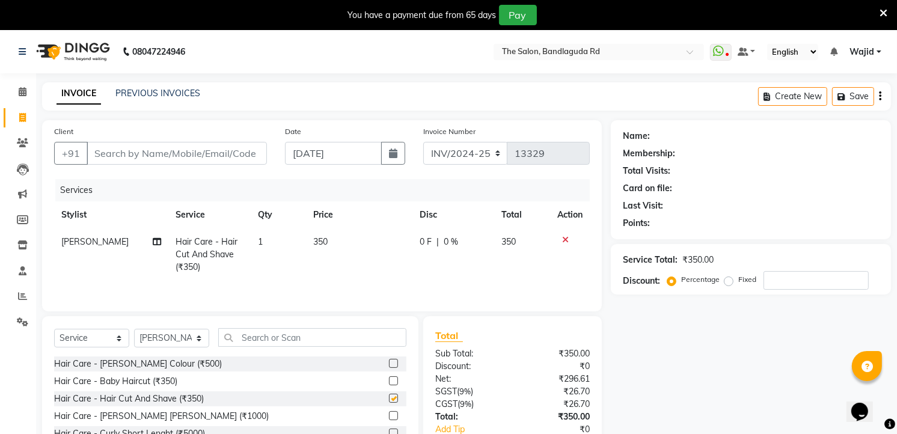
checkbox input "false"
click at [197, 155] on input "Client" at bounding box center [177, 153] width 180 height 23
type input "9"
type input "0"
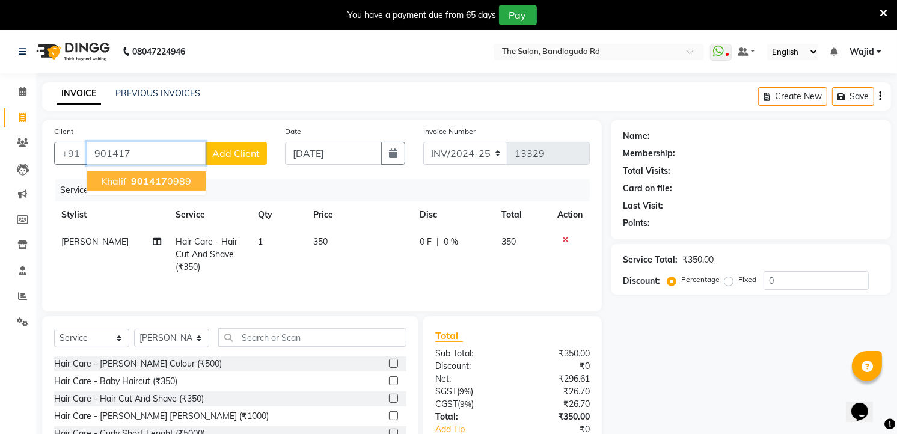
click at [175, 185] on ngb-highlight "901417 0989" at bounding box center [160, 181] width 63 height 12
type input "9014170989"
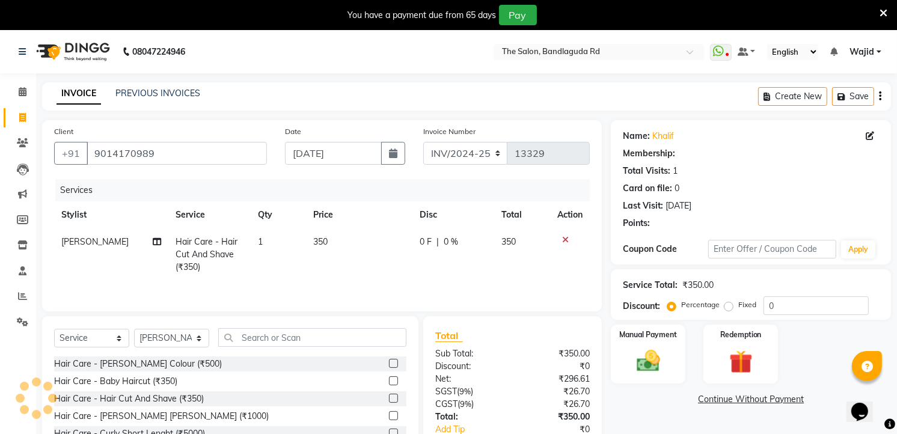
select select "1: Object"
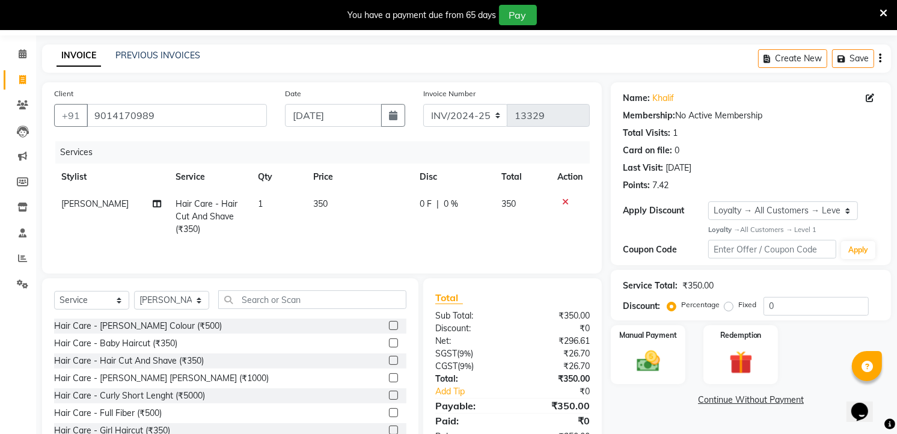
scroll to position [79, 0]
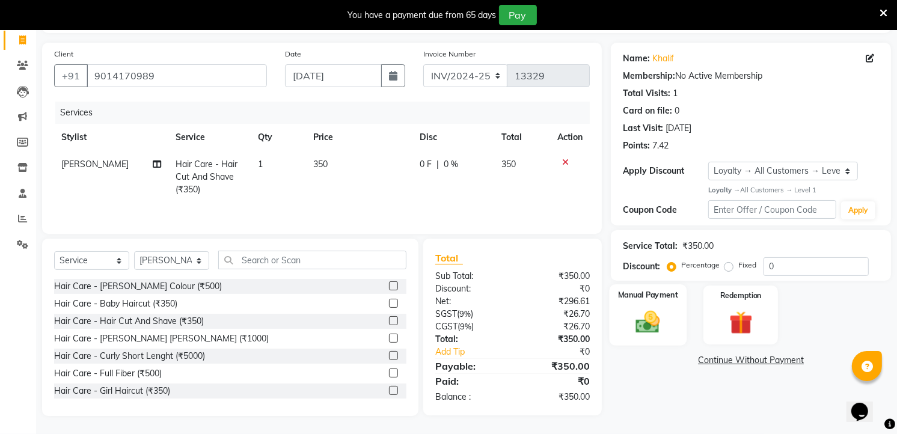
click at [659, 329] on img at bounding box center [648, 322] width 39 height 28
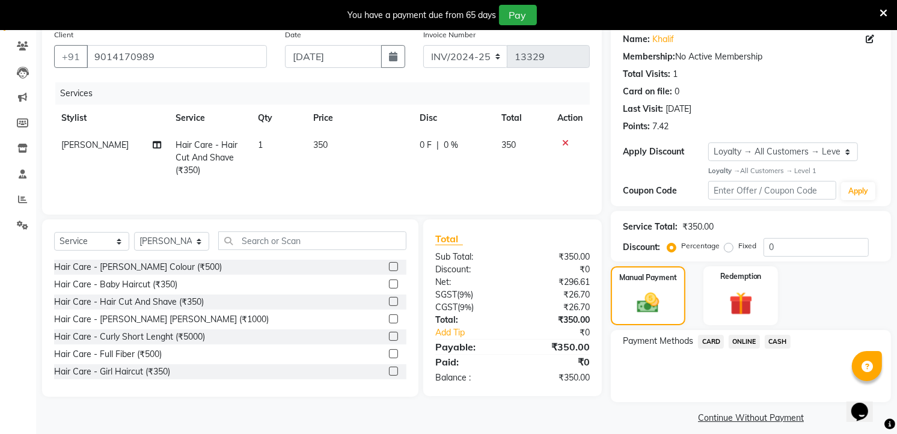
scroll to position [106, 0]
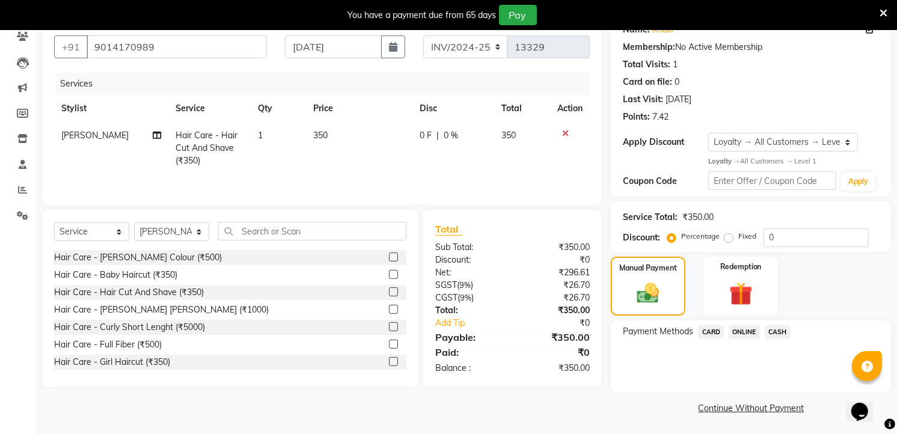
click at [747, 329] on span "ONLINE" at bounding box center [744, 332] width 31 height 14
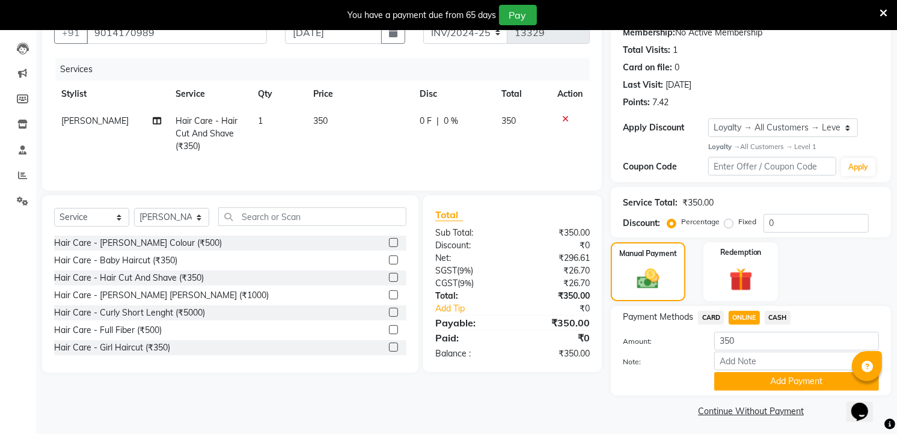
scroll to position [125, 0]
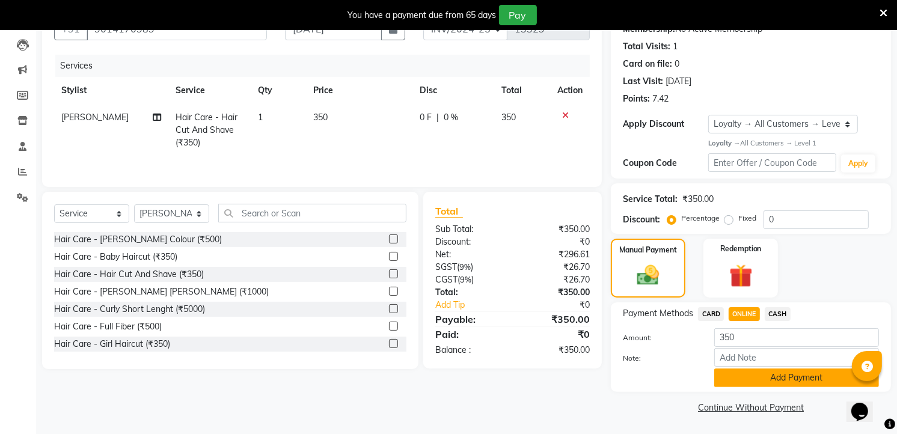
click at [754, 377] on button "Add Payment" at bounding box center [797, 378] width 165 height 19
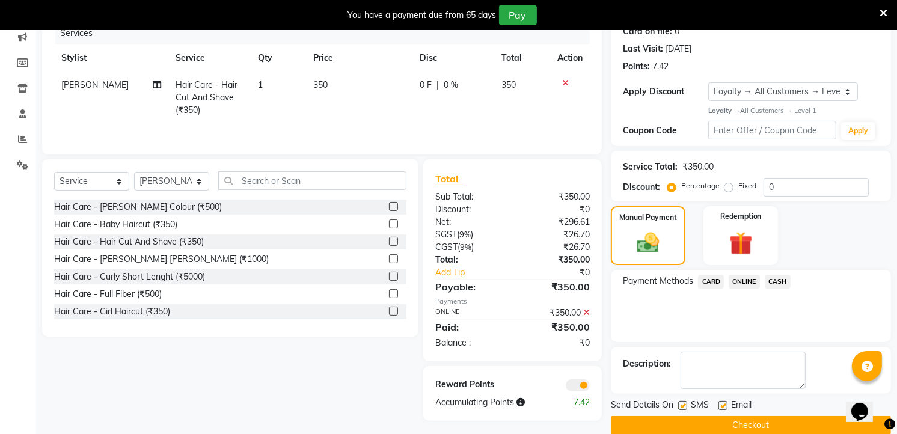
scroll to position [175, 0]
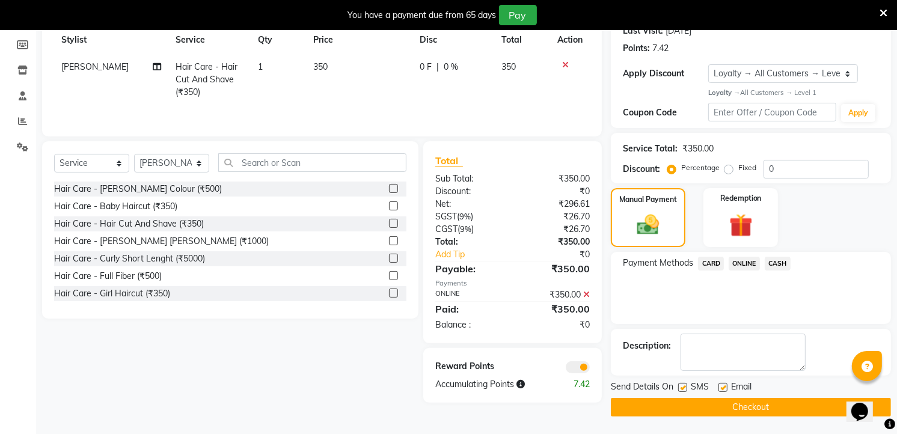
click at [726, 402] on button "Checkout" at bounding box center [751, 407] width 280 height 19
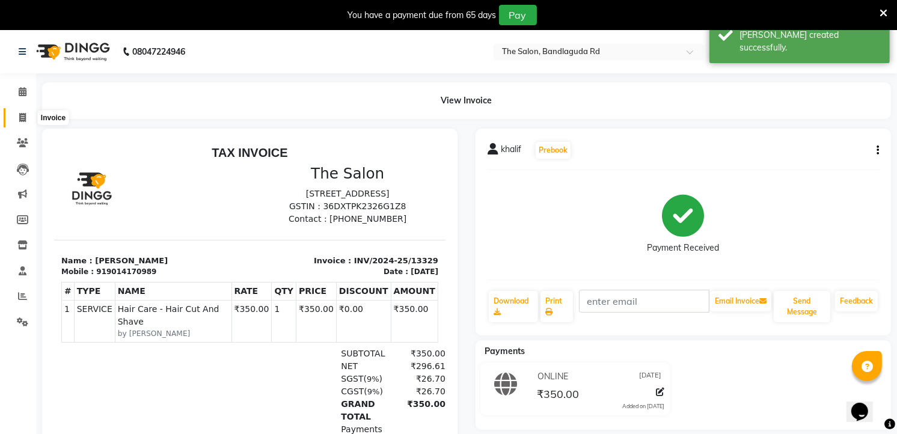
click at [26, 112] on span at bounding box center [22, 118] width 21 height 14
select select "service"
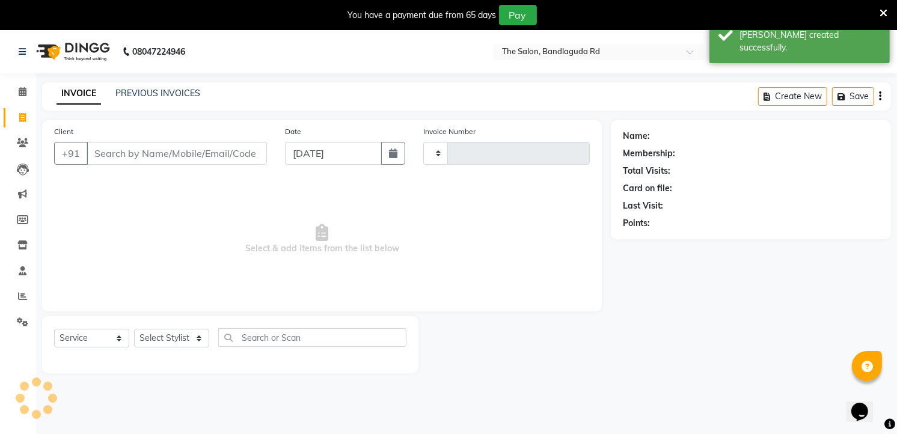
type input "13330"
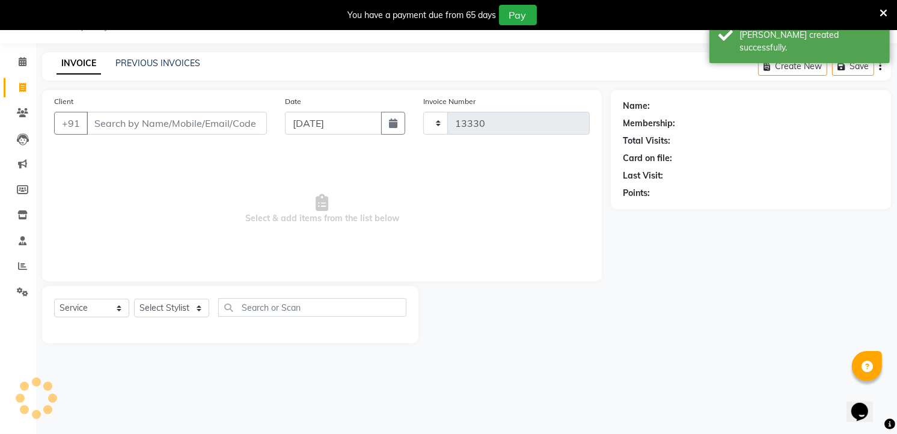
select select "5198"
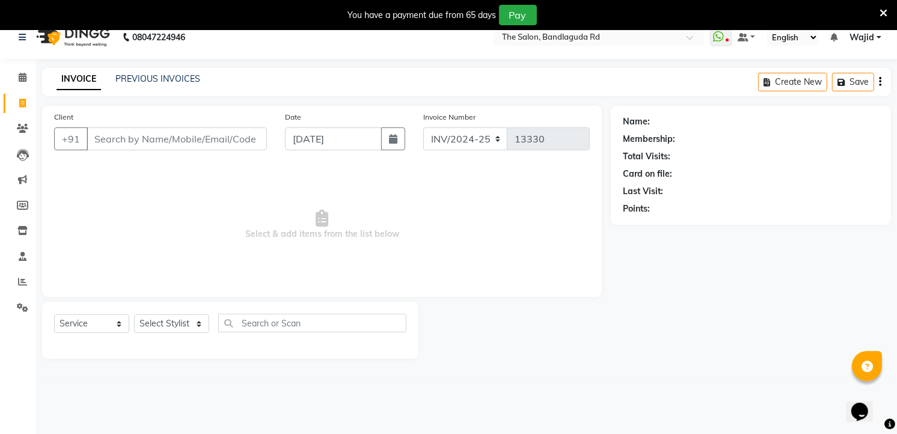
scroll to position [0, 0]
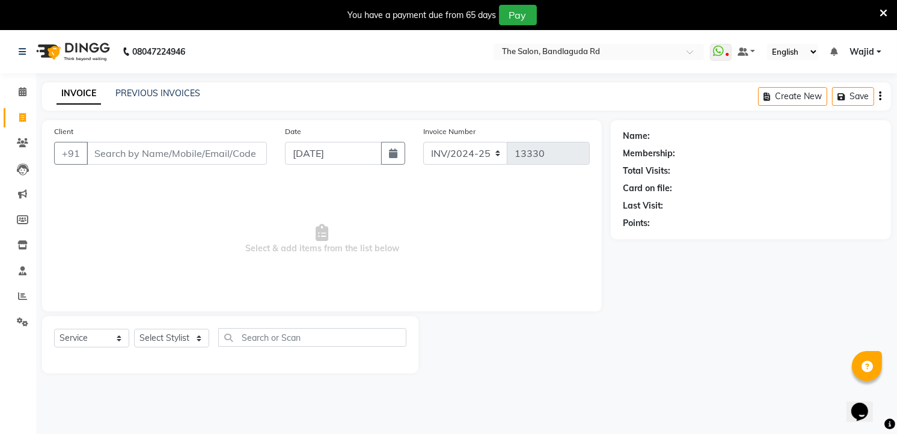
click at [882, 13] on icon at bounding box center [884, 13] width 8 height 11
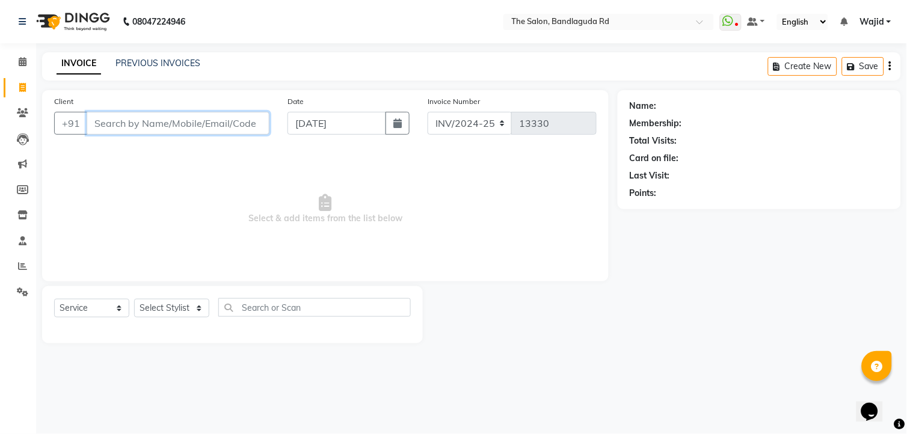
click at [97, 122] on input "Client" at bounding box center [178, 123] width 183 height 23
click at [131, 146] on div "Client +91 Date 03-09-2025 Invoice Number INV/2024-25 V/2025 V/2025-26 13330 Se…" at bounding box center [325, 185] width 567 height 191
click at [147, 122] on input "Client" at bounding box center [178, 123] width 183 height 23
click at [165, 312] on select "Select Stylist [PERSON_NAME] [PERSON_NAME] [PERSON_NAME] [PERSON_NAME] TALIB [P…" at bounding box center [171, 308] width 75 height 19
select select "63353"
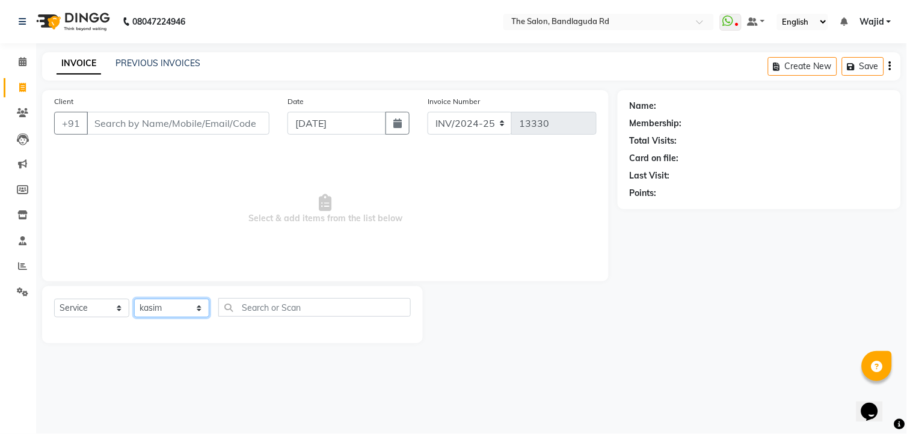
click at [134, 300] on select "Select Stylist [PERSON_NAME] [PERSON_NAME] [PERSON_NAME] [PERSON_NAME] TALIB [P…" at bounding box center [171, 308] width 75 height 19
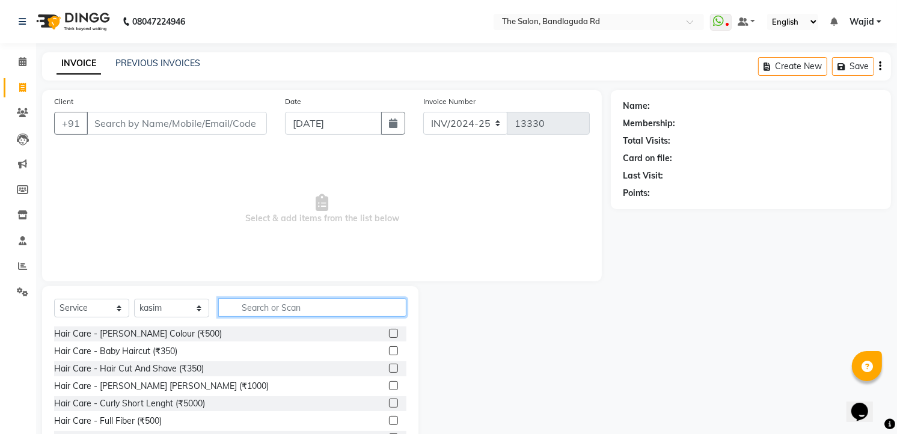
click at [269, 298] on input "text" at bounding box center [312, 307] width 188 height 19
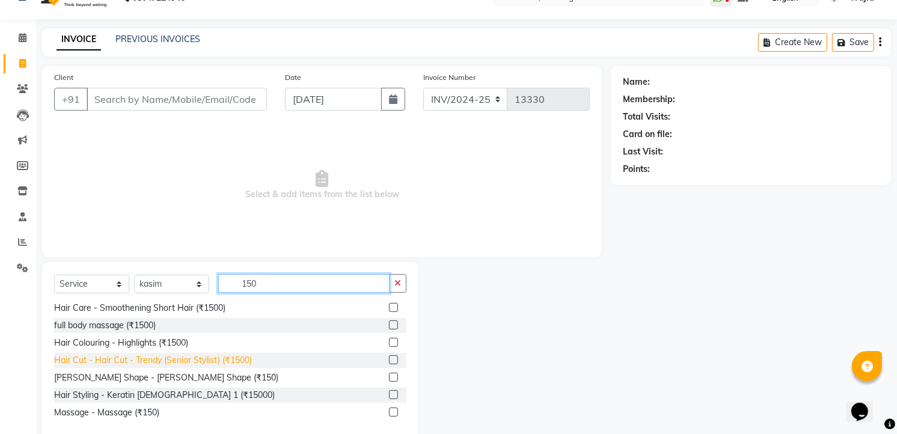
scroll to position [47, 0]
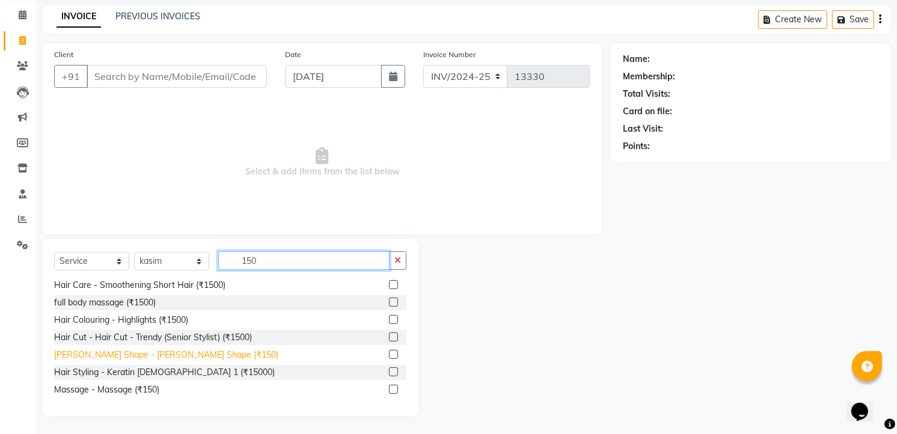
type input "150"
click at [96, 359] on div "[PERSON_NAME] Shape - [PERSON_NAME] Shape (₹150)" at bounding box center [166, 355] width 224 height 13
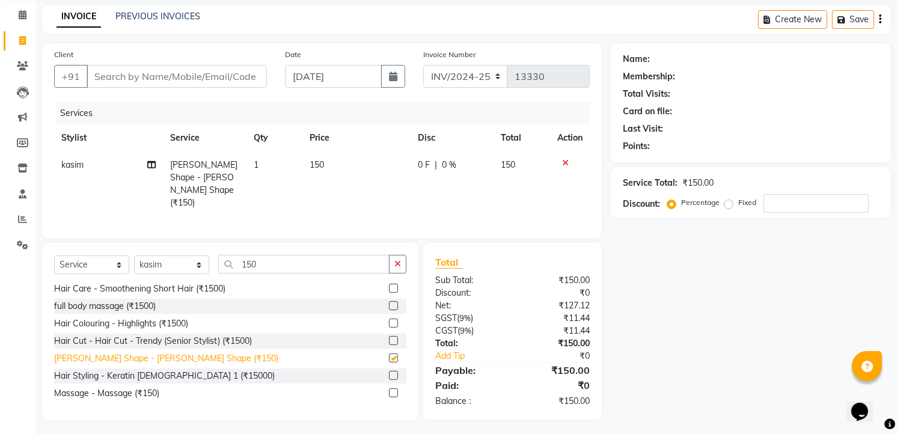
checkbox input "false"
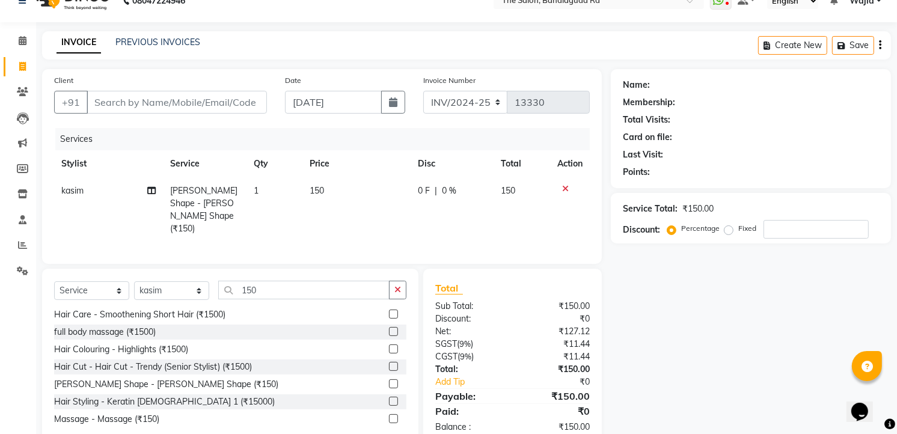
scroll to position [0, 0]
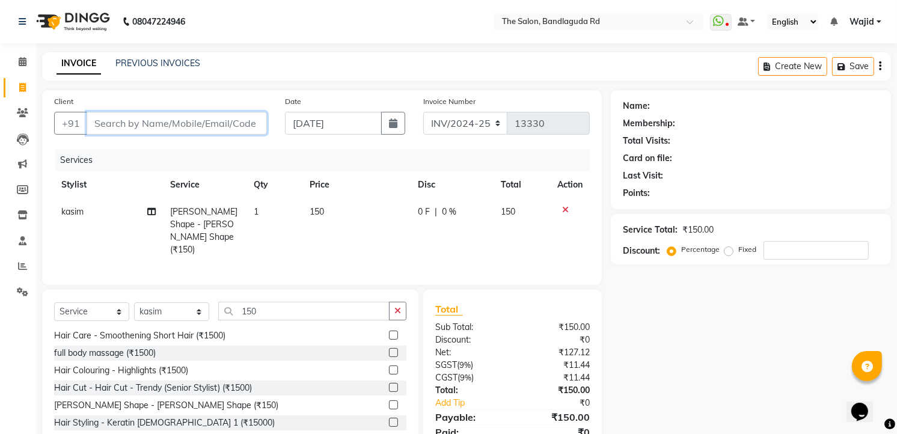
click at [215, 120] on input "Client" at bounding box center [177, 123] width 180 height 23
type input "9"
type input "0"
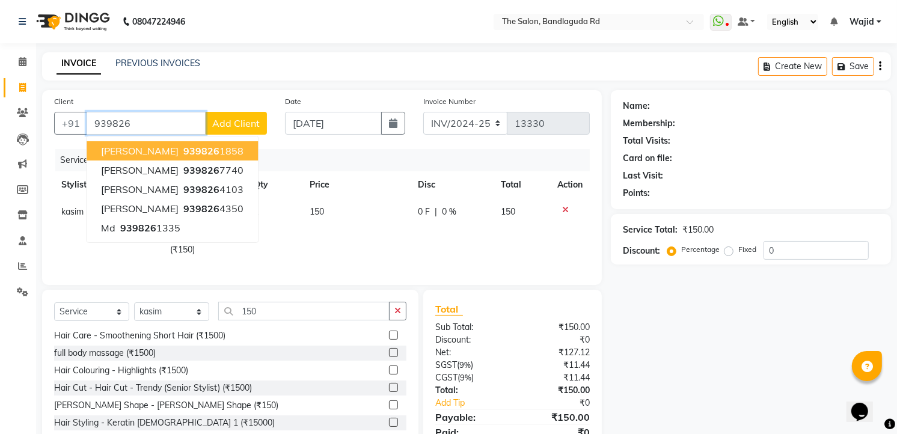
click at [211, 143] on button "Shahbaz 939826 1858" at bounding box center [172, 150] width 171 height 19
type input "9398261858"
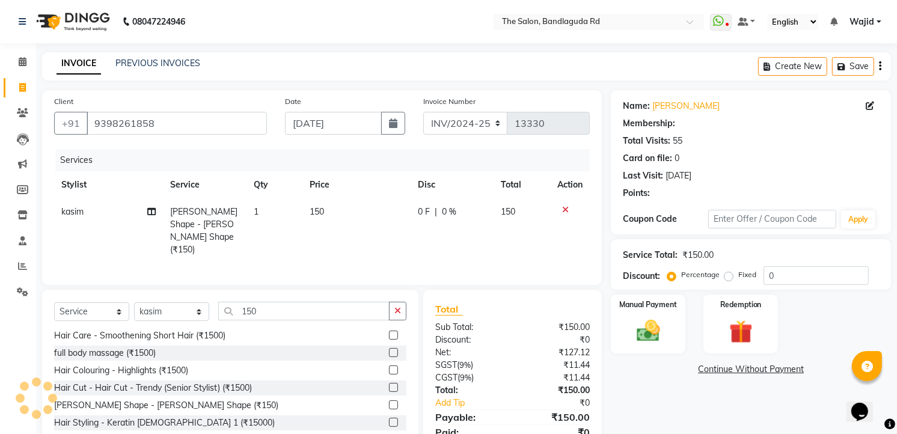
select select "1: Object"
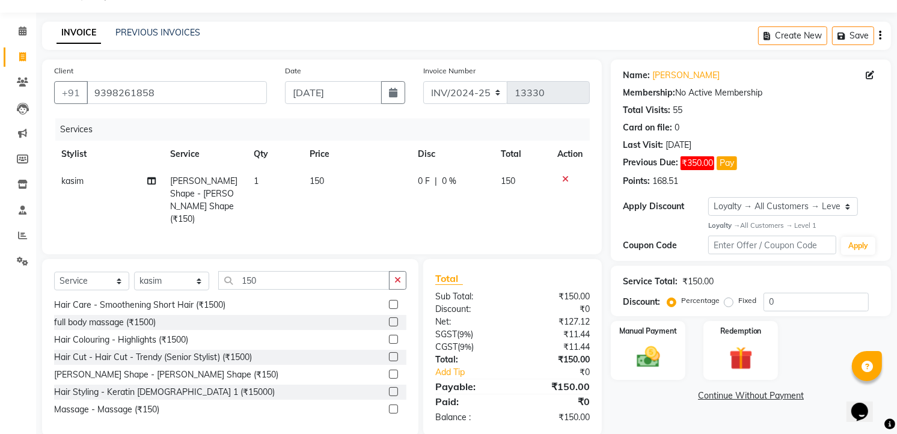
scroll to position [47, 0]
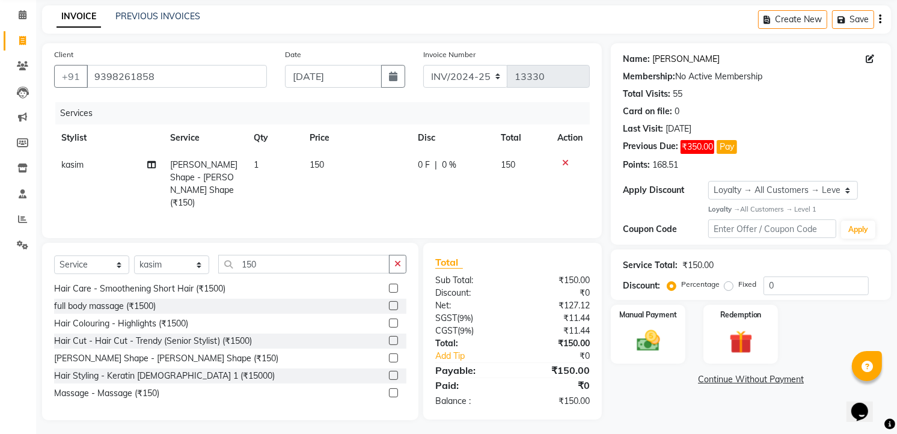
click at [665, 53] on link "Shahbaz" at bounding box center [686, 59] width 67 height 13
click at [728, 149] on button "Pay" at bounding box center [727, 147] width 20 height 14
select select "1"
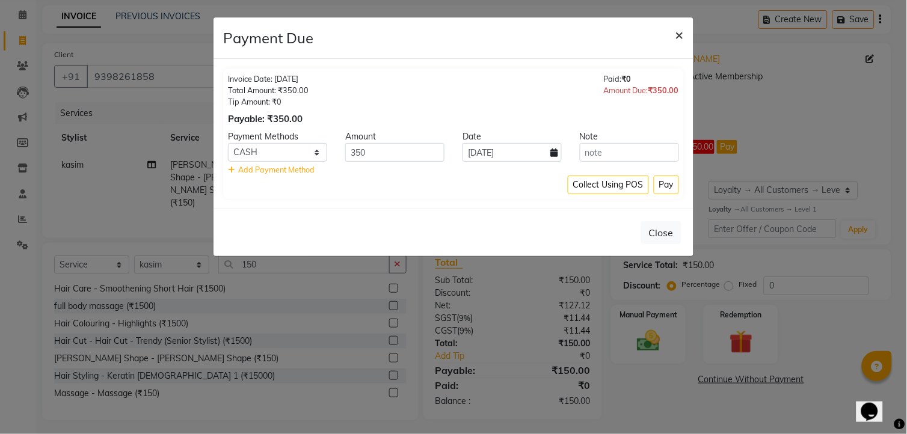
click at [684, 37] on button "×" at bounding box center [680, 34] width 28 height 34
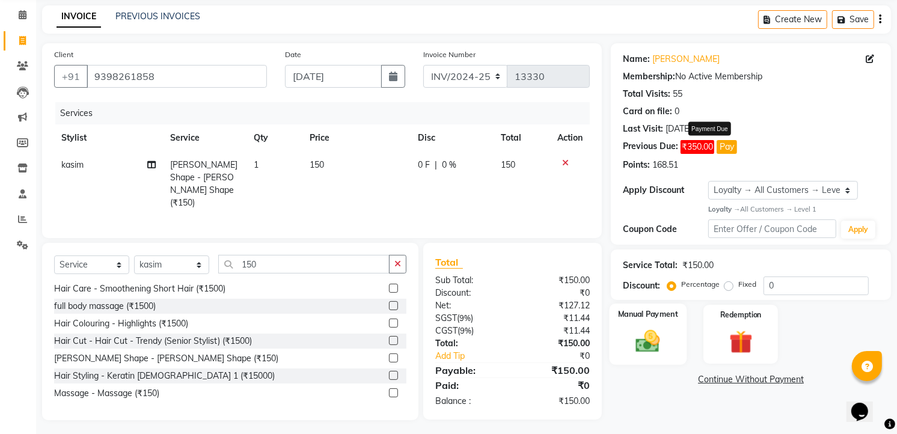
click at [636, 340] on img at bounding box center [648, 341] width 39 height 28
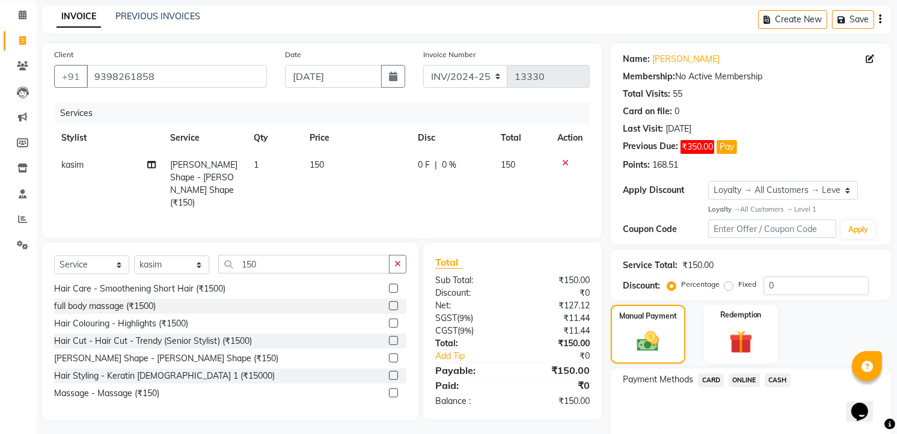
click at [783, 380] on span "CASH" at bounding box center [778, 381] width 26 height 14
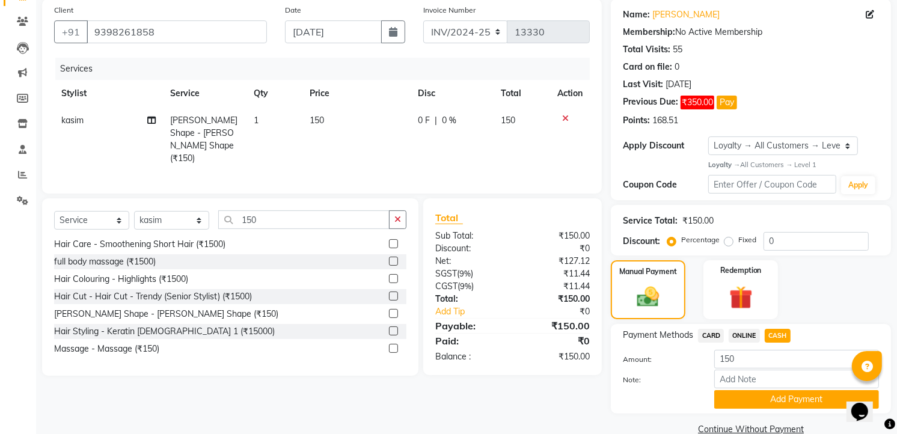
scroll to position [113, 0]
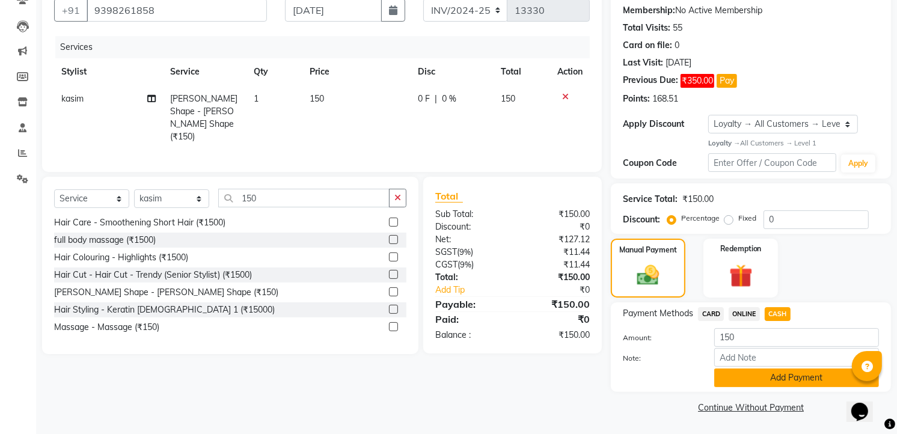
click at [790, 379] on button "Add Payment" at bounding box center [797, 378] width 165 height 19
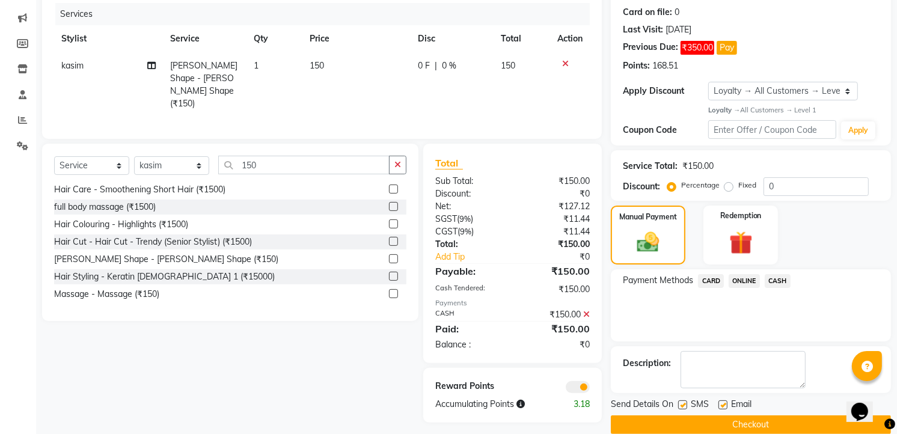
scroll to position [164, 0]
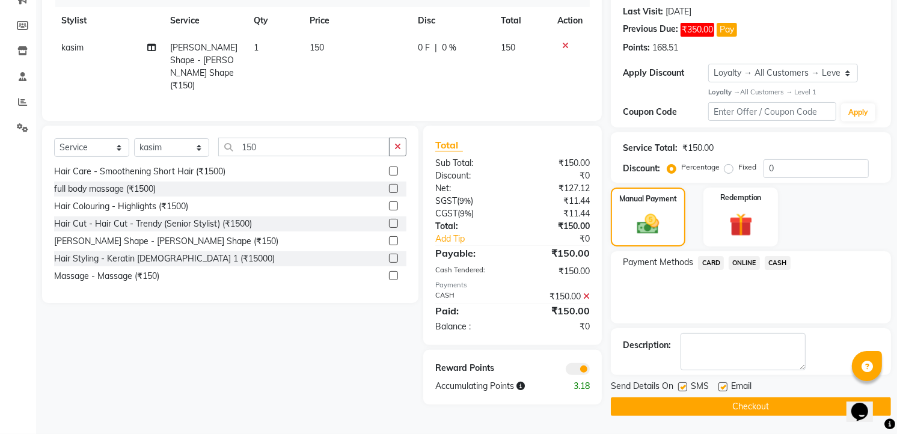
click at [744, 411] on button "Checkout" at bounding box center [751, 407] width 280 height 19
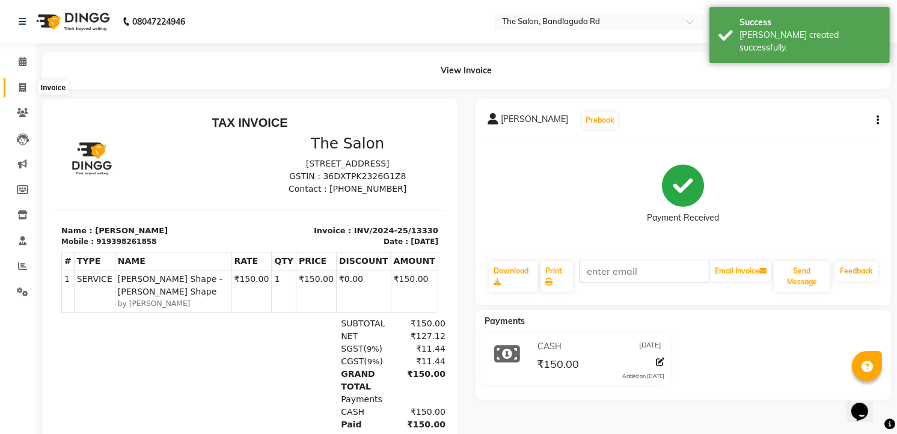
click at [28, 81] on span at bounding box center [22, 88] width 21 height 14
select select "service"
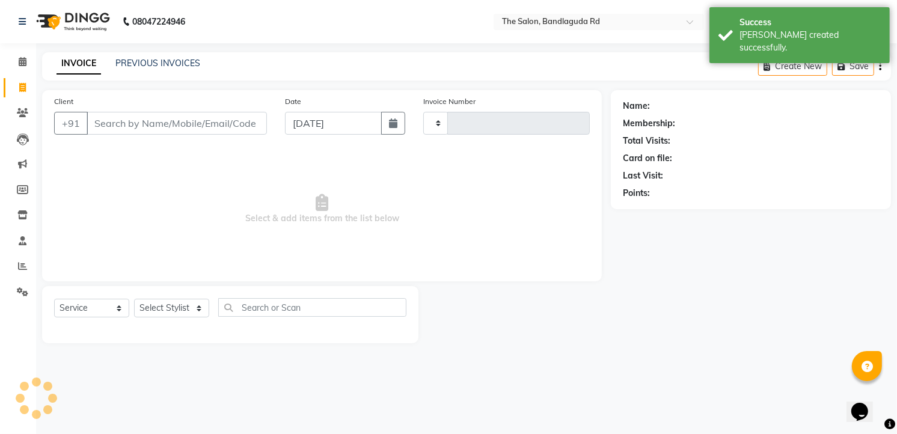
type input "13331"
select select "5198"
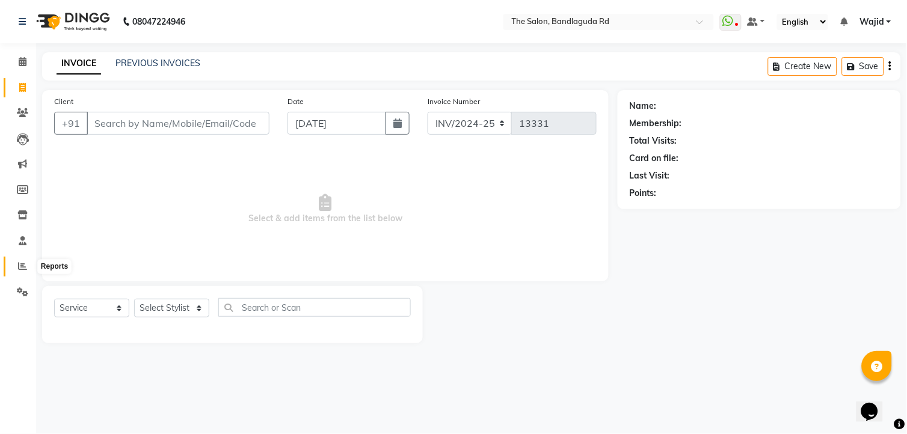
click at [25, 263] on icon at bounding box center [22, 266] width 9 height 9
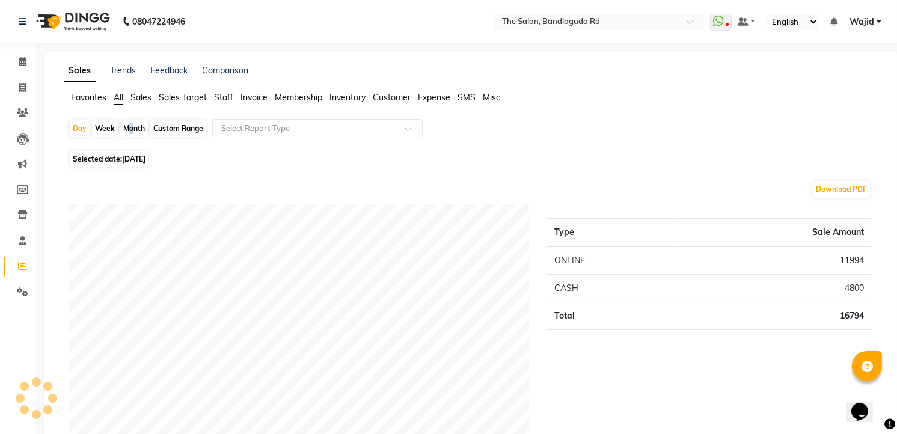
click at [126, 124] on div "Month" at bounding box center [134, 128] width 28 height 17
select select "9"
select select "2025"
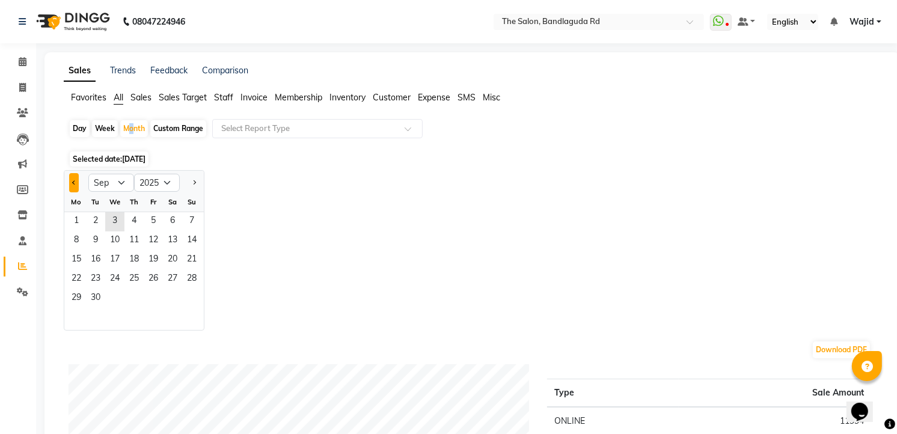
drag, startPoint x: 126, startPoint y: 124, endPoint x: 71, endPoint y: 182, distance: 80.4
click at [71, 182] on button "Previous month" at bounding box center [74, 182] width 10 height 19
select select "8"
click at [146, 221] on span "1" at bounding box center [153, 221] width 19 height 19
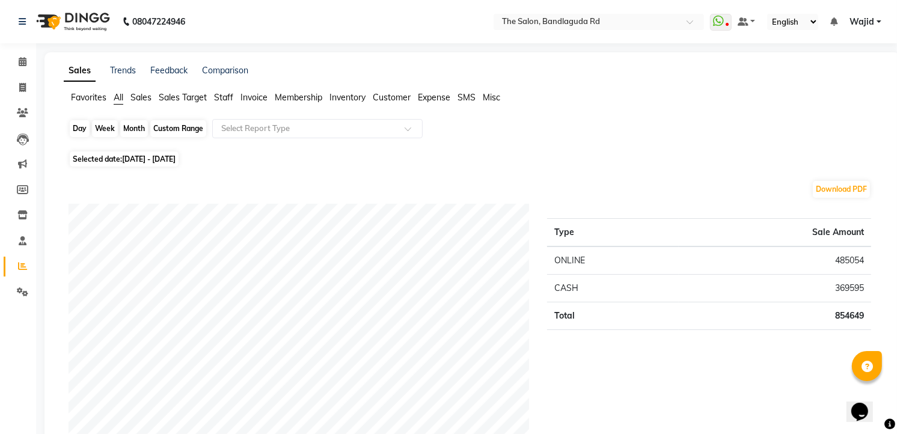
click at [133, 128] on div "Month" at bounding box center [134, 128] width 28 height 17
select select "8"
select select "2025"
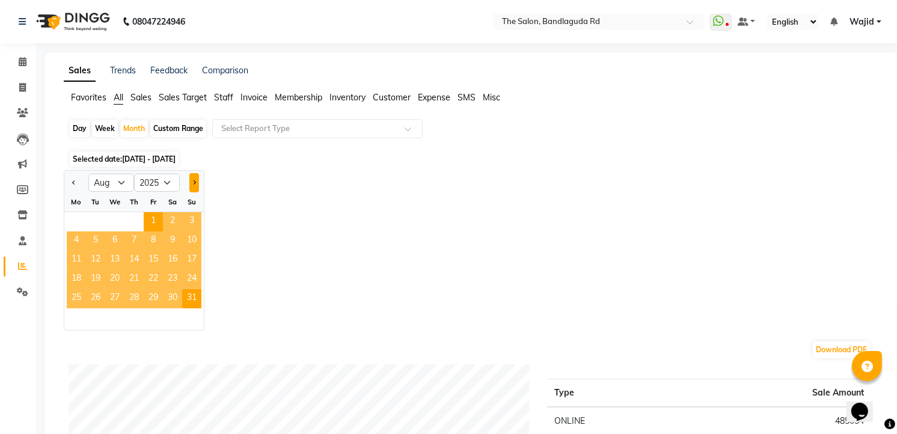
click at [192, 182] on span "Next month" at bounding box center [194, 182] width 4 height 4
select select "9"
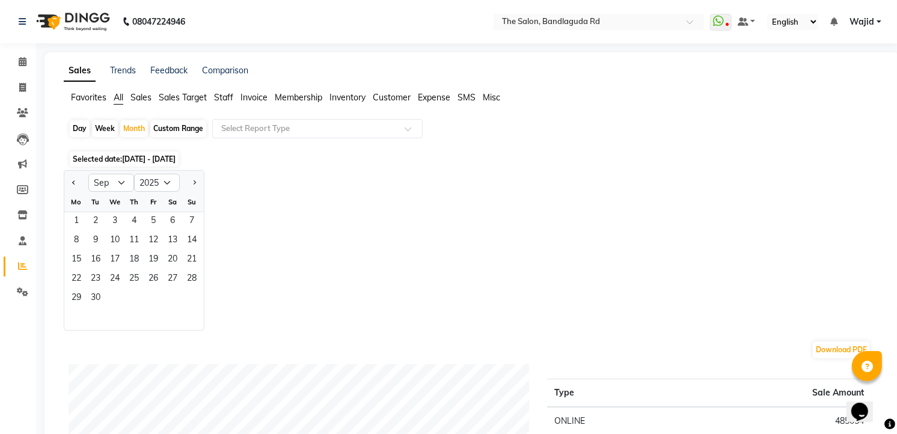
click at [83, 131] on div "Day" at bounding box center [80, 128] width 20 height 17
select select "8"
select select "2025"
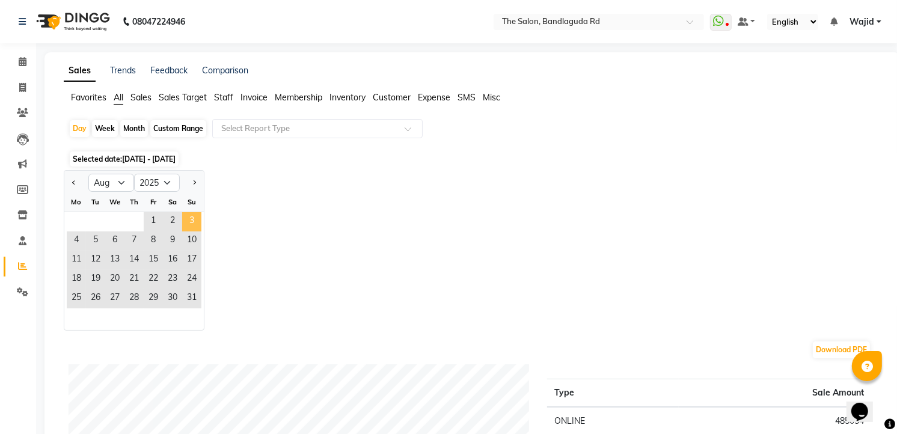
click at [197, 217] on span "3" at bounding box center [191, 221] width 19 height 19
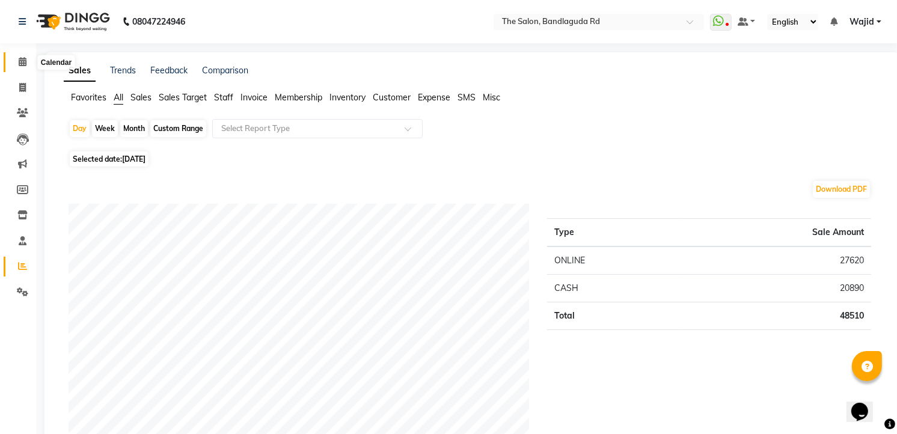
click at [21, 66] on icon at bounding box center [23, 61] width 8 height 9
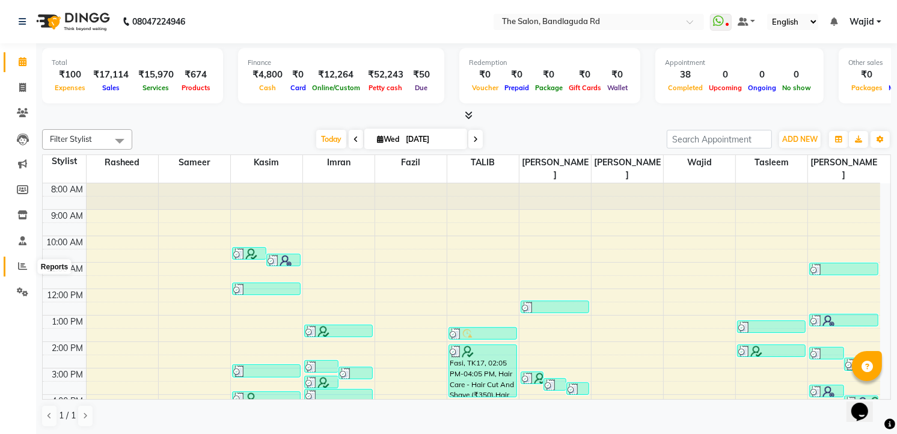
click at [20, 268] on icon at bounding box center [22, 266] width 9 height 9
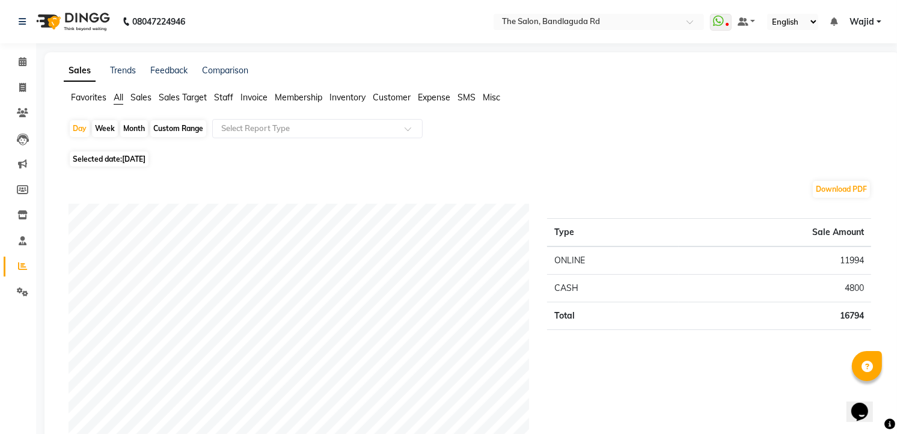
click at [99, 20] on img at bounding box center [72, 22] width 82 height 34
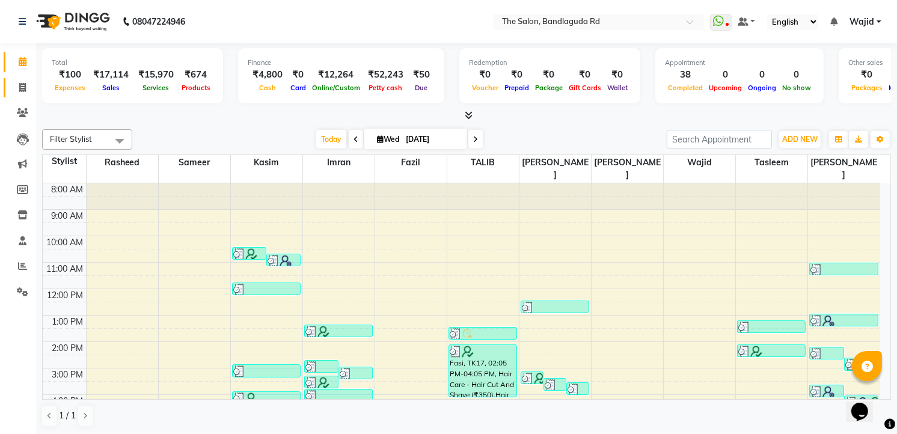
click at [21, 86] on icon at bounding box center [22, 87] width 7 height 9
select select "service"
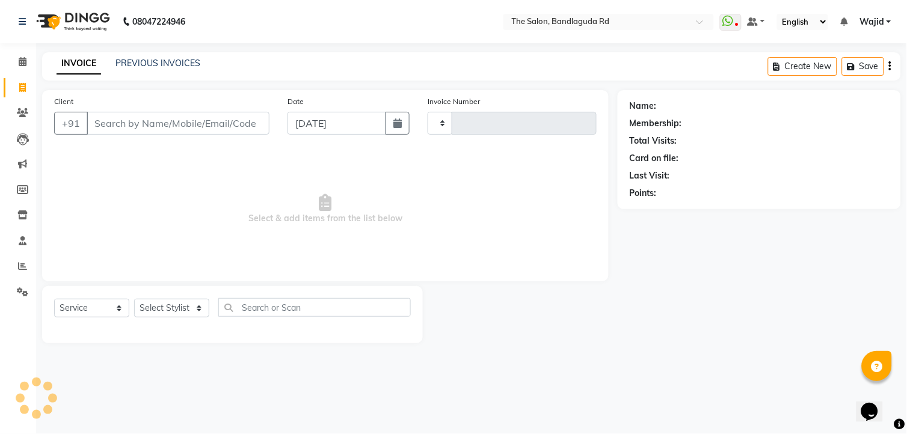
type input "13331"
select select "5198"
click at [106, 134] on input "Client" at bounding box center [178, 123] width 183 height 23
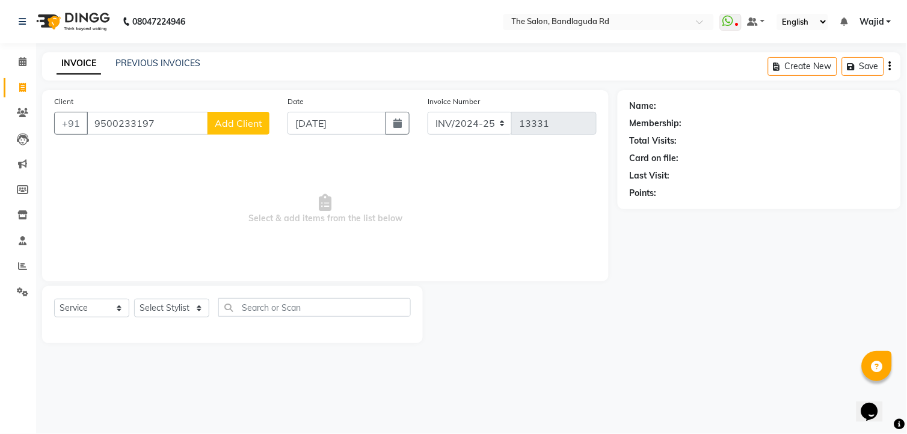
click at [102, 121] on input "9500233197" at bounding box center [148, 123] width 122 height 23
type input "8500233197"
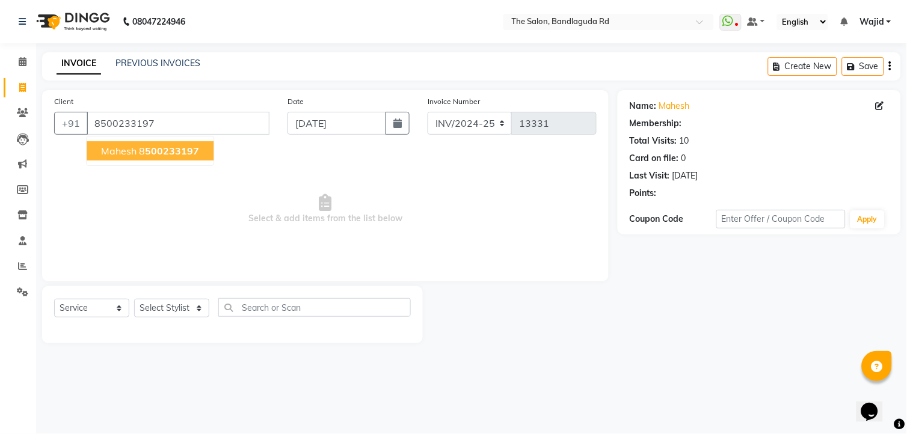
select select "2: Object"
click at [188, 155] on span "500233197" at bounding box center [172, 151] width 54 height 12
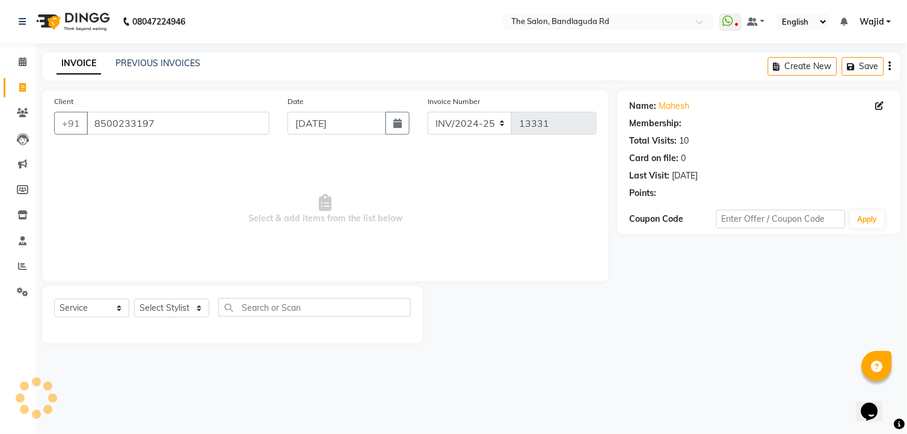
select select "2: Object"
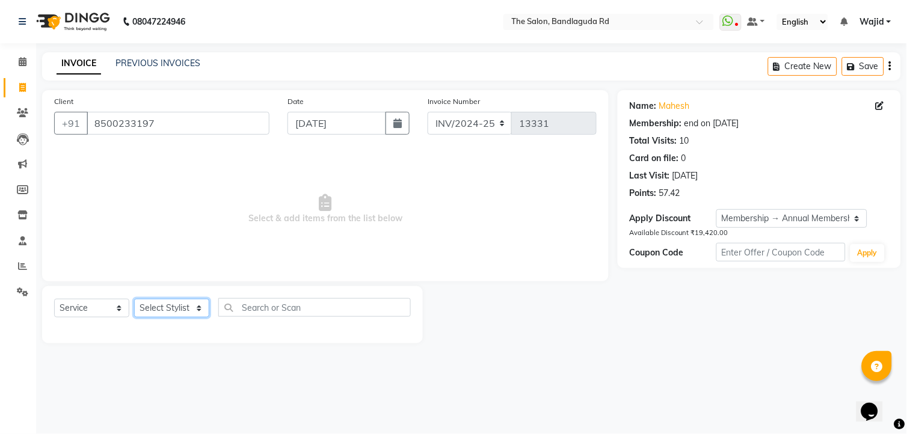
click at [150, 313] on select "Select Stylist [PERSON_NAME] [PERSON_NAME] [PERSON_NAME] [PERSON_NAME] TALIB [P…" at bounding box center [171, 308] width 75 height 19
select select "86723"
click at [134, 300] on select "Select Stylist [PERSON_NAME] [PERSON_NAME] [PERSON_NAME] [PERSON_NAME] TALIB [P…" at bounding box center [171, 308] width 75 height 19
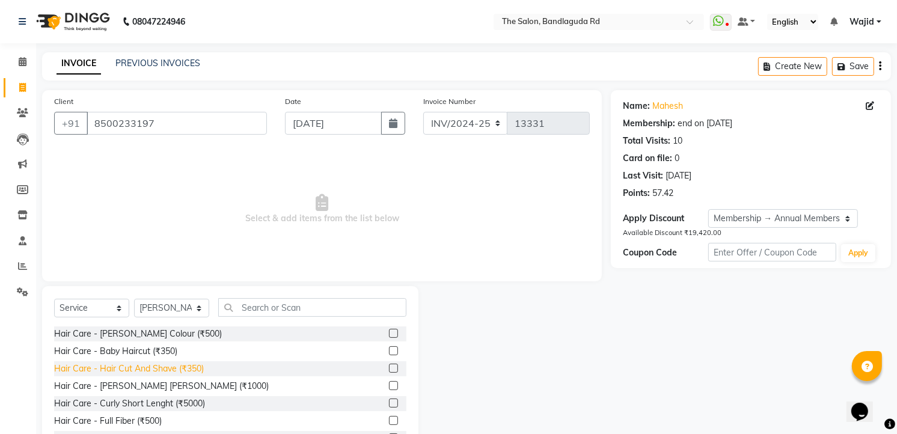
click at [159, 364] on div "Hair Care - Hair Cut And Shave (₹350)" at bounding box center [129, 369] width 150 height 13
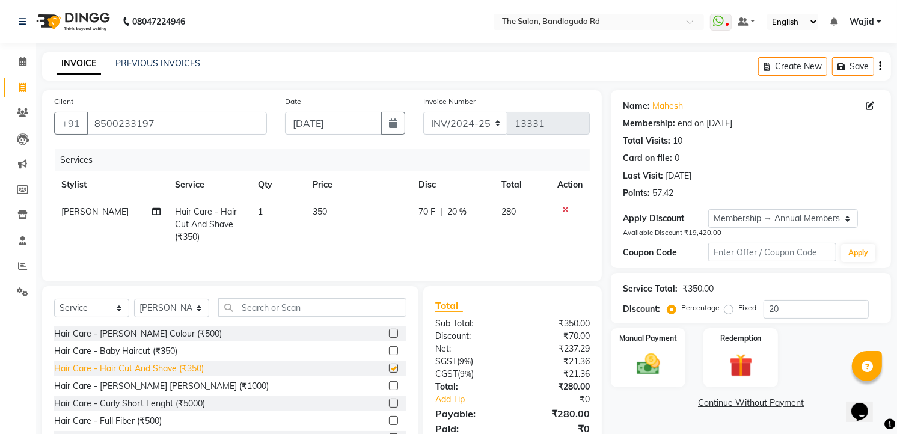
checkbox input "false"
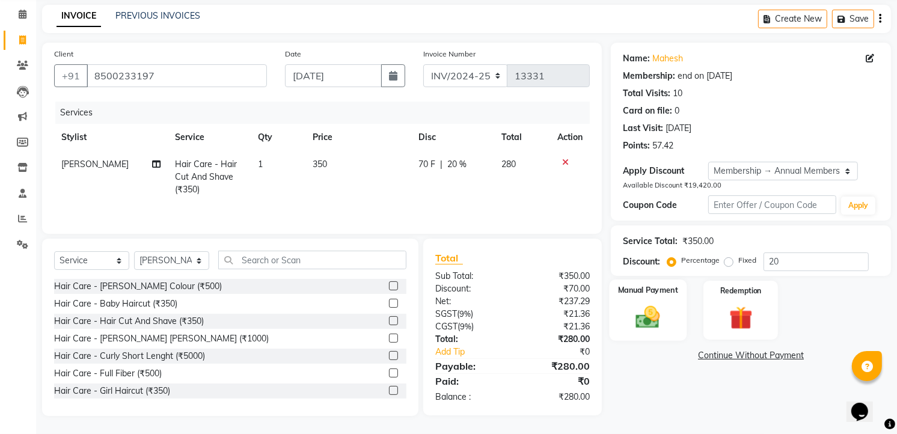
click at [618, 322] on div "Manual Payment" at bounding box center [649, 310] width 78 height 61
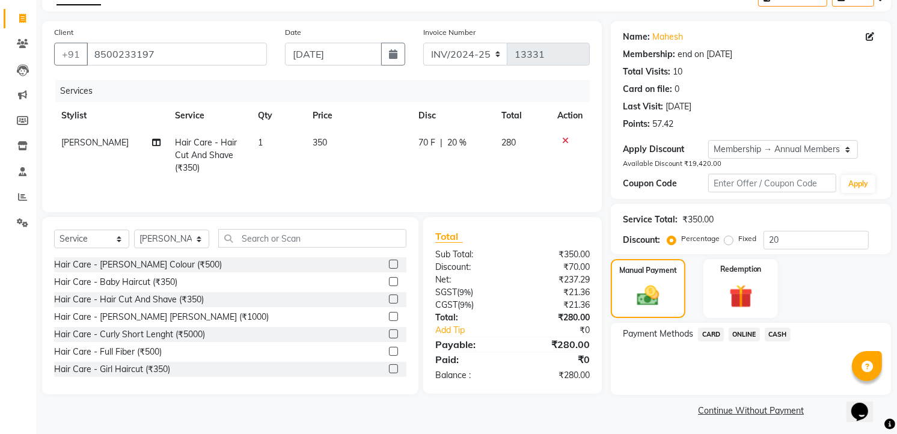
scroll to position [72, 0]
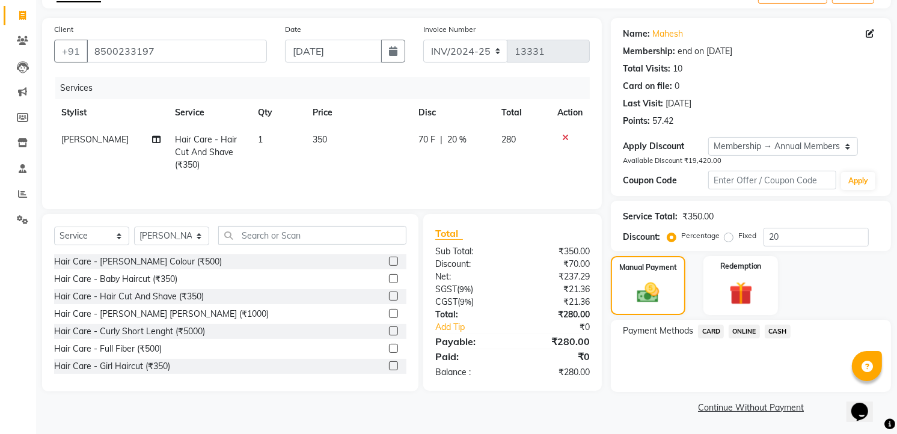
click at [750, 334] on span "ONLINE" at bounding box center [744, 332] width 31 height 14
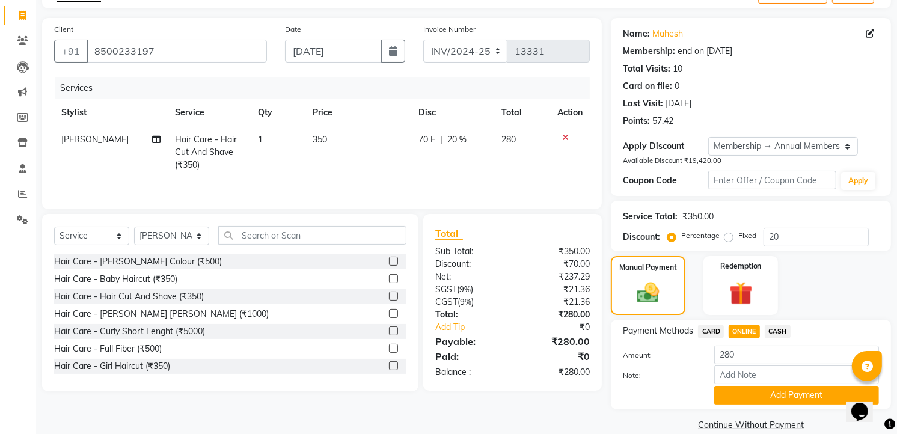
scroll to position [90, 0]
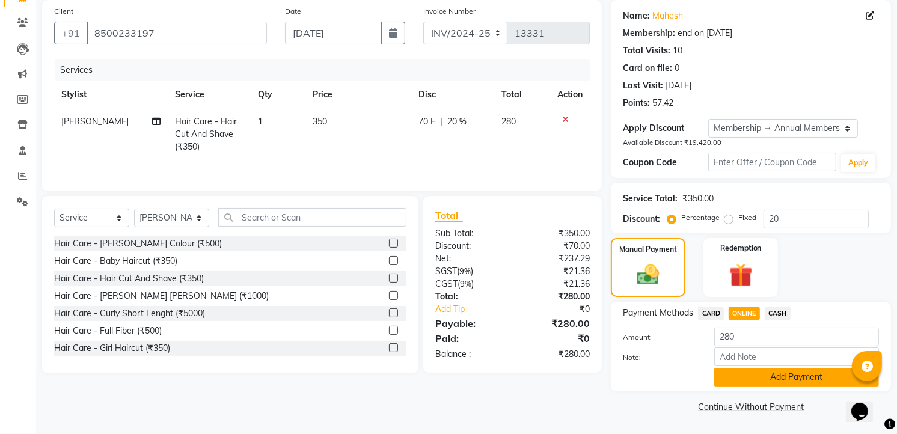
click at [784, 377] on button "Add Payment" at bounding box center [797, 377] width 165 height 19
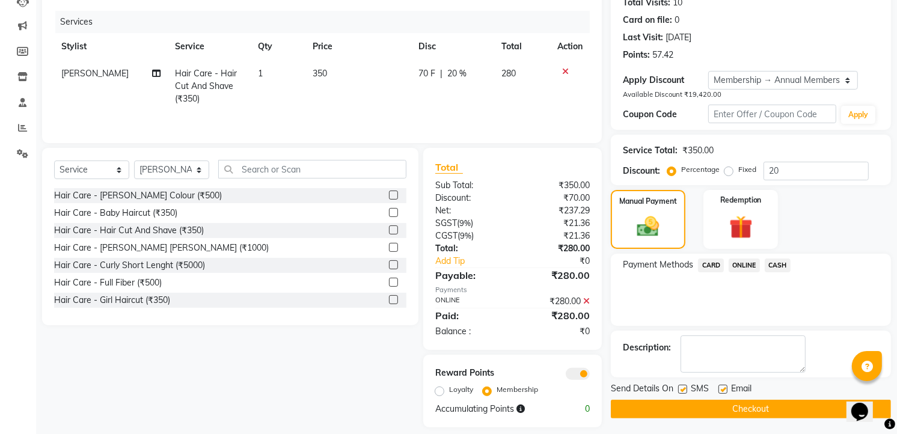
scroll to position [151, 0]
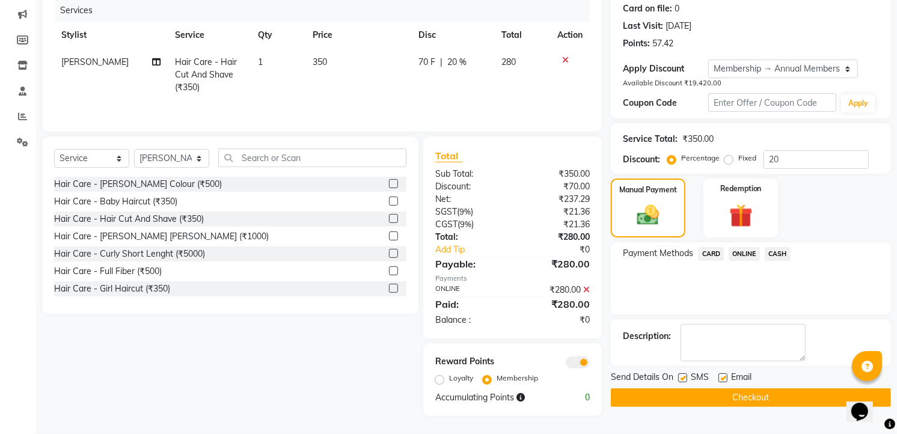
click at [760, 403] on button "Checkout" at bounding box center [751, 398] width 280 height 19
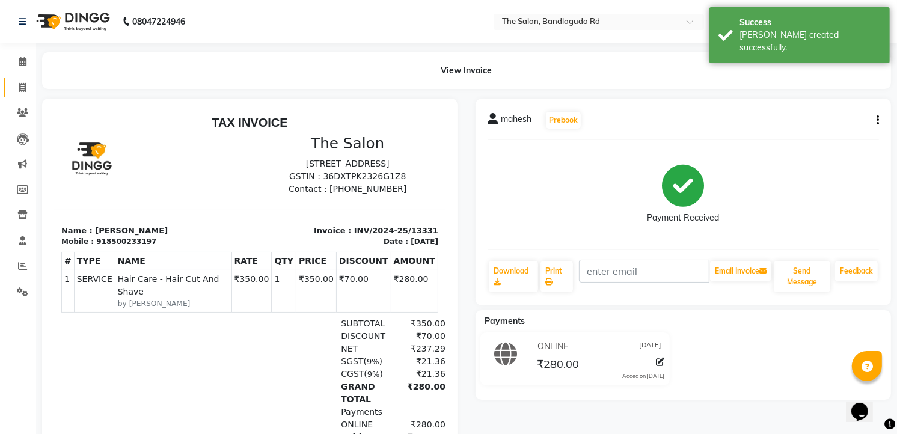
click at [25, 94] on link "Invoice" at bounding box center [18, 88] width 29 height 20
select select "service"
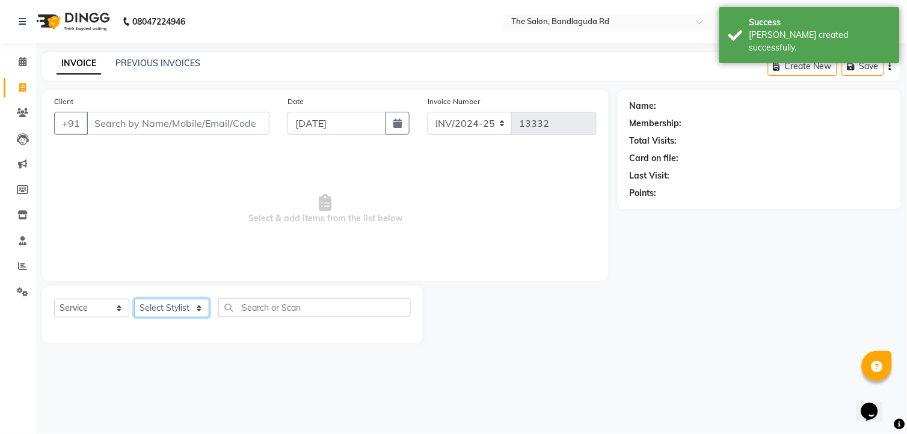
click at [179, 310] on select "Select Stylist [PERSON_NAME] [PERSON_NAME] [PERSON_NAME] [PERSON_NAME] TALIB [P…" at bounding box center [171, 308] width 75 height 19
select select "63354"
click at [134, 300] on select "Select Stylist [PERSON_NAME] [PERSON_NAME] [PERSON_NAME] [PERSON_NAME] TALIB [P…" at bounding box center [171, 308] width 75 height 19
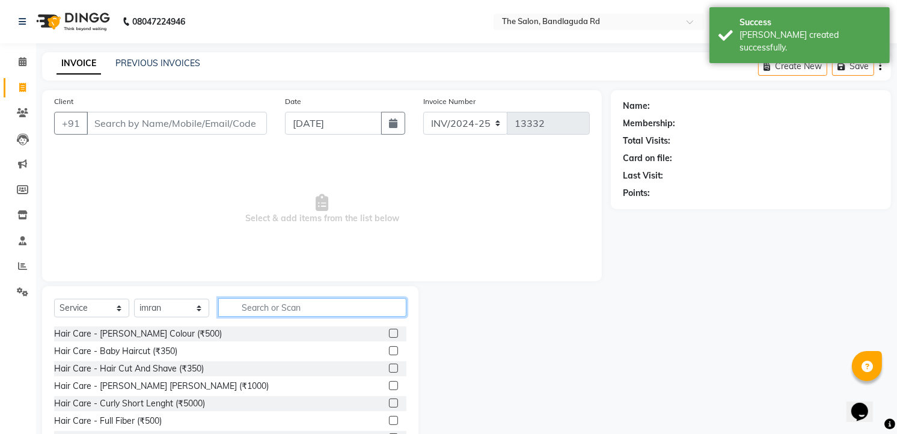
click at [259, 316] on input "text" at bounding box center [312, 307] width 188 height 19
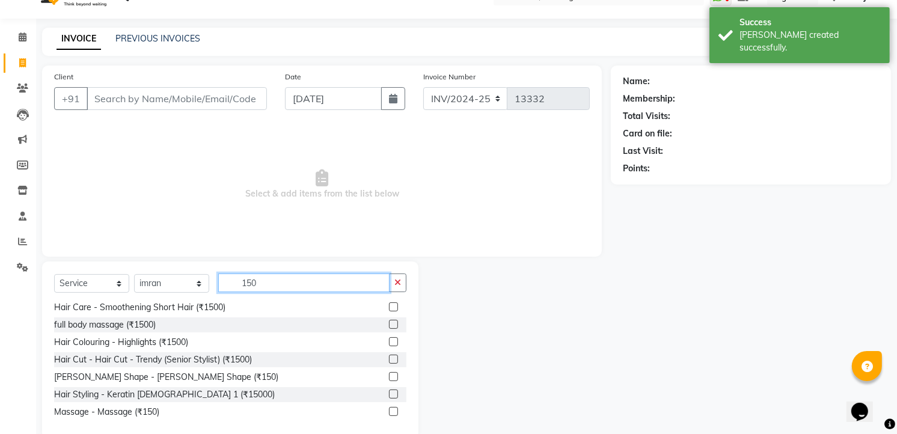
scroll to position [47, 0]
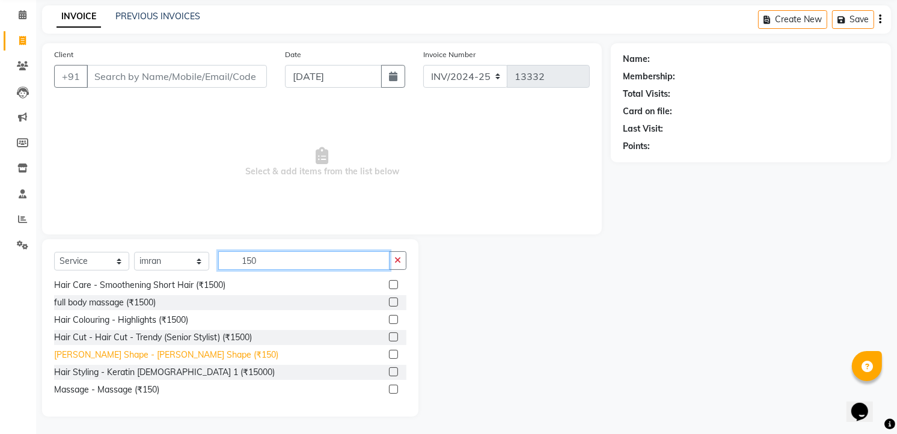
type input "150"
click at [181, 354] on div "[PERSON_NAME] Shape - [PERSON_NAME] Shape (₹150)" at bounding box center [166, 355] width 224 height 13
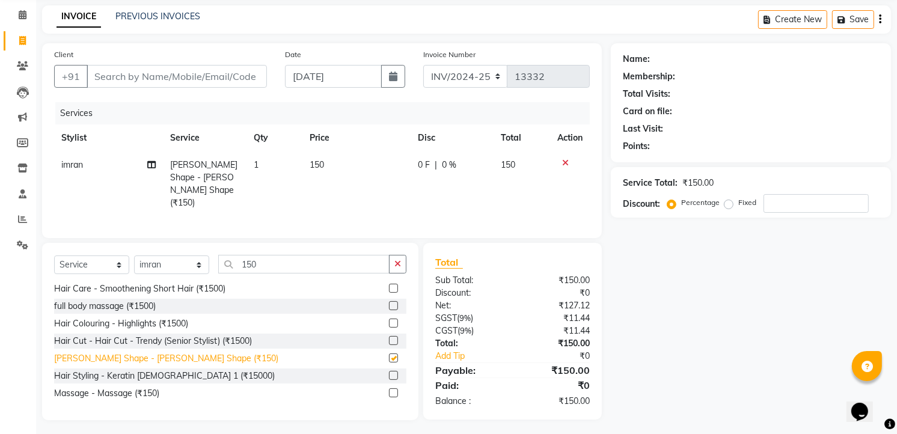
checkbox input "false"
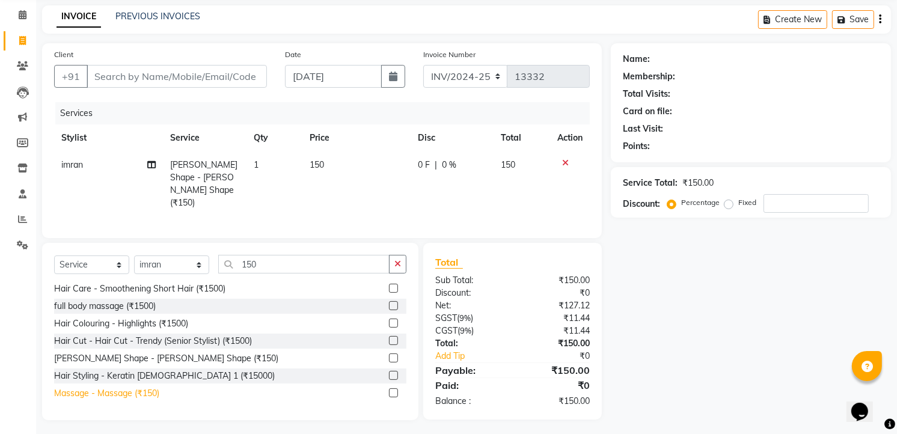
click at [143, 390] on div "Massage - Massage (₹150)" at bounding box center [106, 393] width 105 height 13
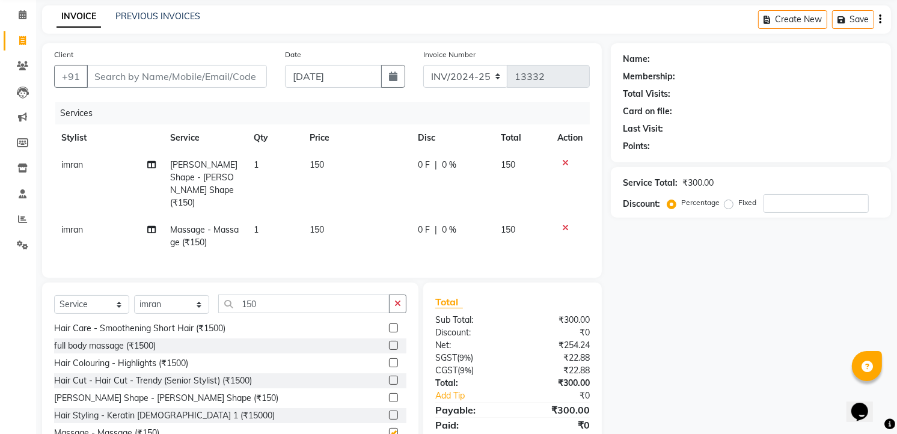
checkbox input "false"
click at [220, 79] on input "Client" at bounding box center [177, 76] width 180 height 23
type input "7"
type input "0"
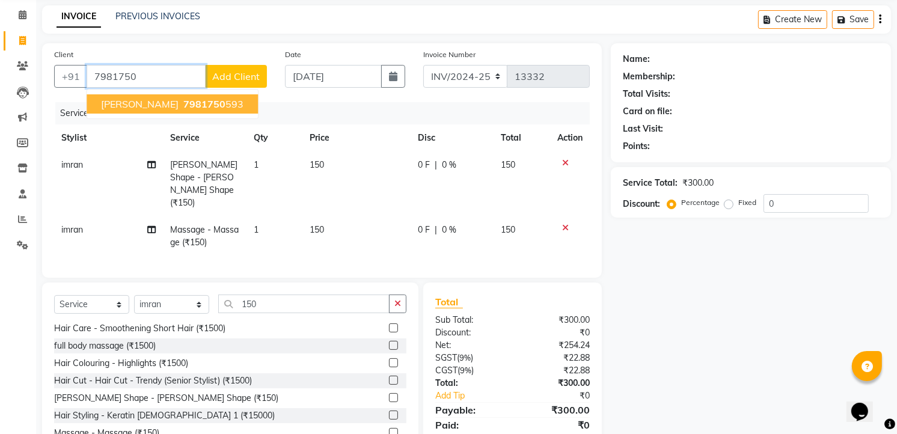
click at [211, 96] on button "Mohd imran 7981750 593" at bounding box center [172, 103] width 171 height 19
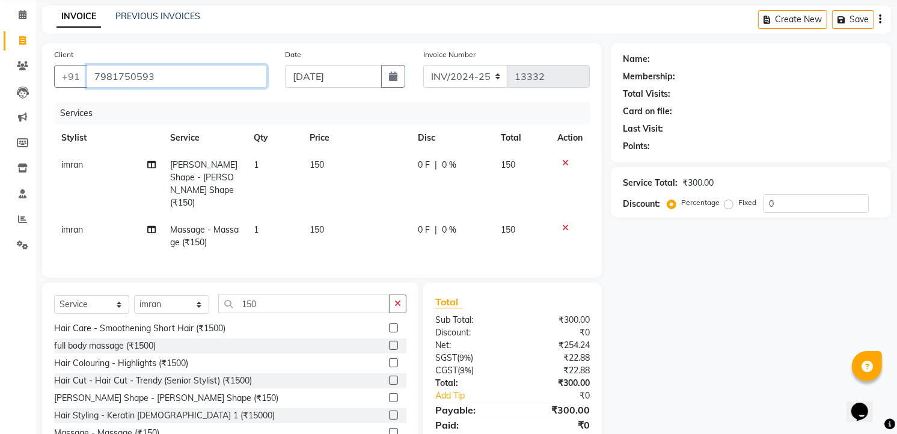
type input "7981750593"
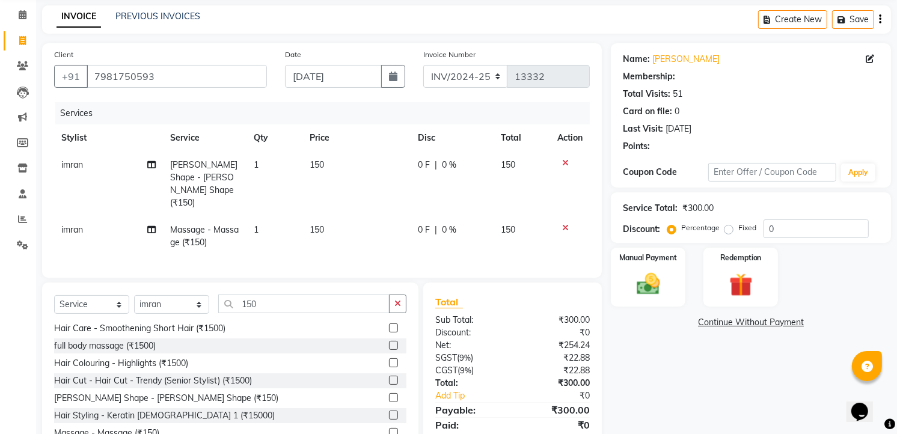
type input "20"
select select "2: Object"
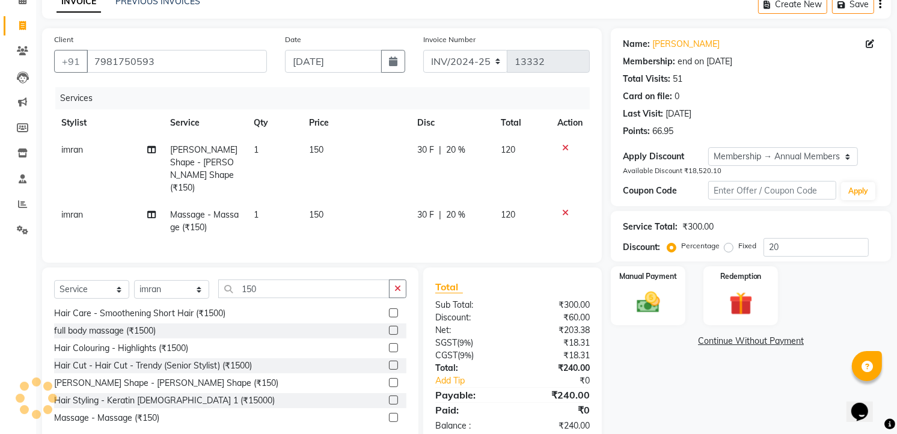
scroll to position [75, 0]
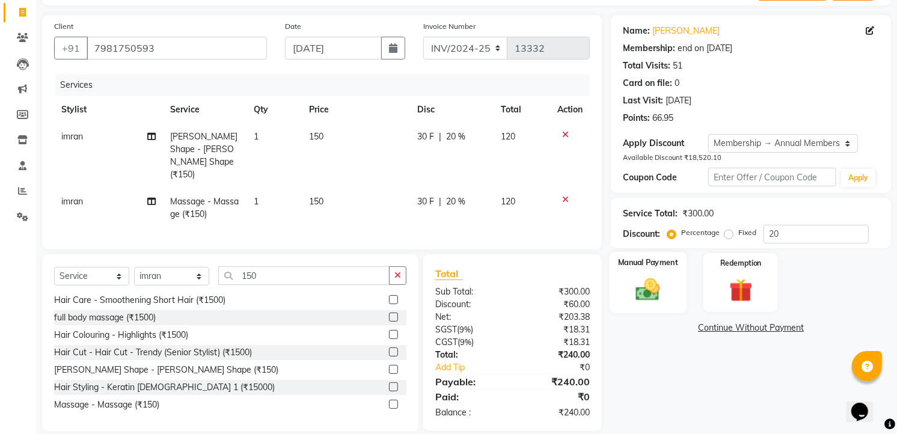
click at [674, 290] on div "Manual Payment" at bounding box center [649, 282] width 78 height 61
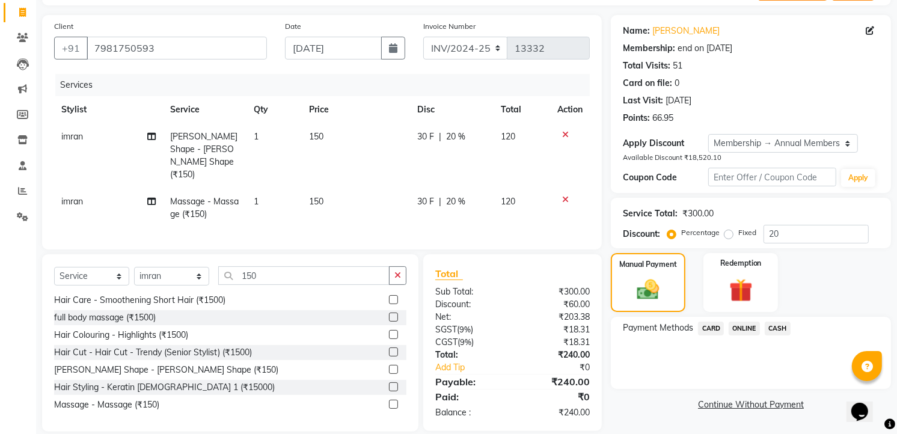
click at [744, 322] on span "ONLINE" at bounding box center [744, 329] width 31 height 14
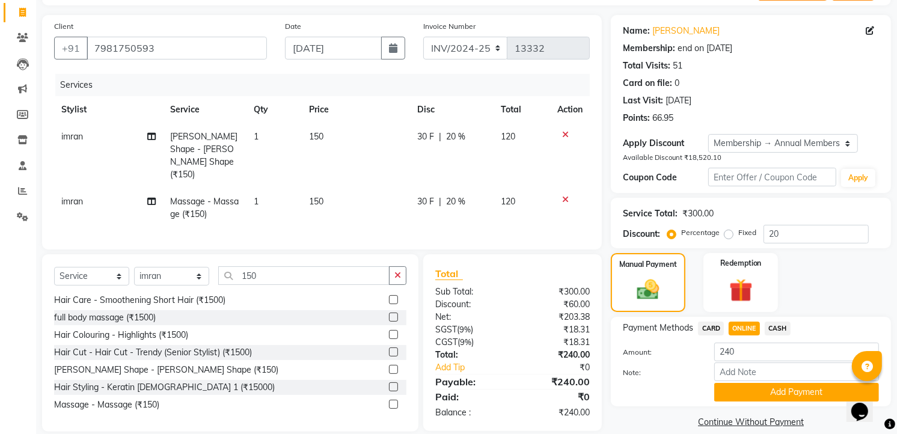
scroll to position [90, 0]
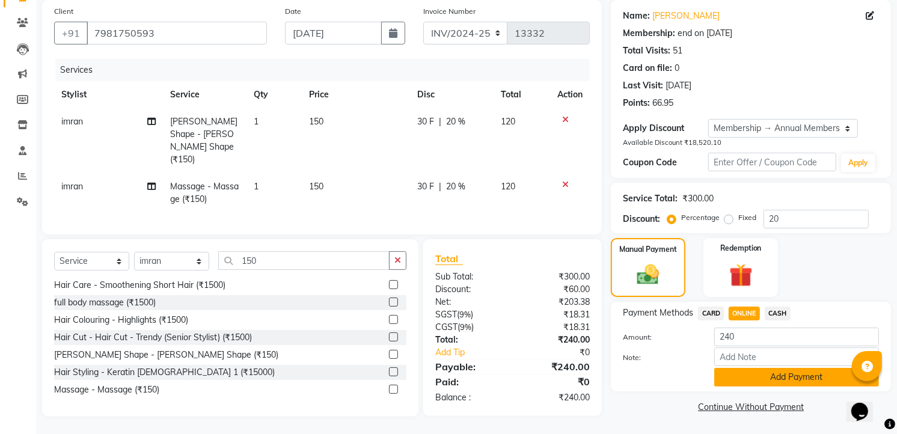
click at [768, 374] on button "Add Payment" at bounding box center [797, 377] width 165 height 19
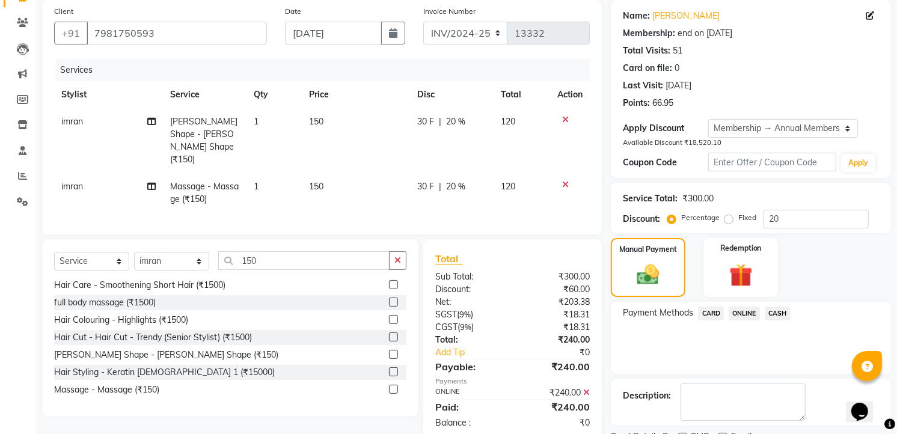
scroll to position [177, 0]
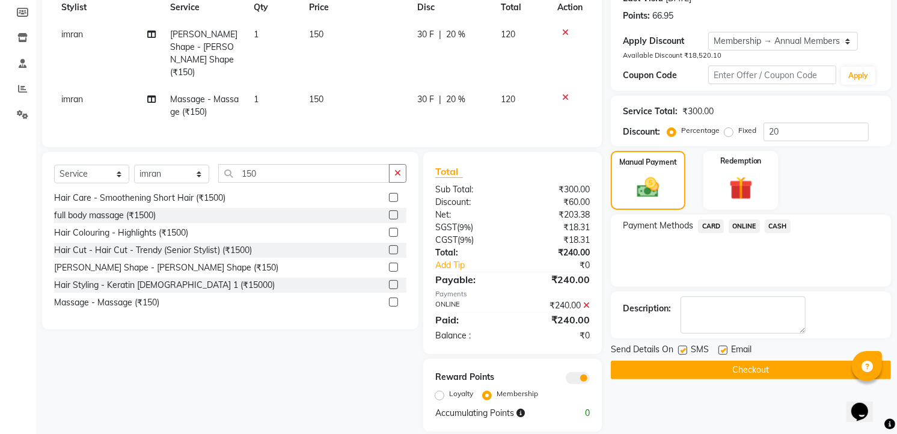
click at [762, 377] on button "Checkout" at bounding box center [751, 370] width 280 height 19
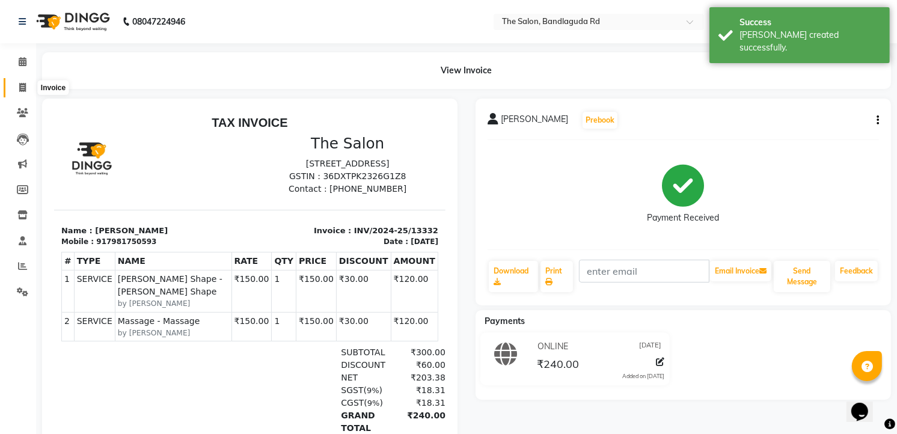
click at [24, 86] on span at bounding box center [22, 88] width 21 height 14
select select "service"
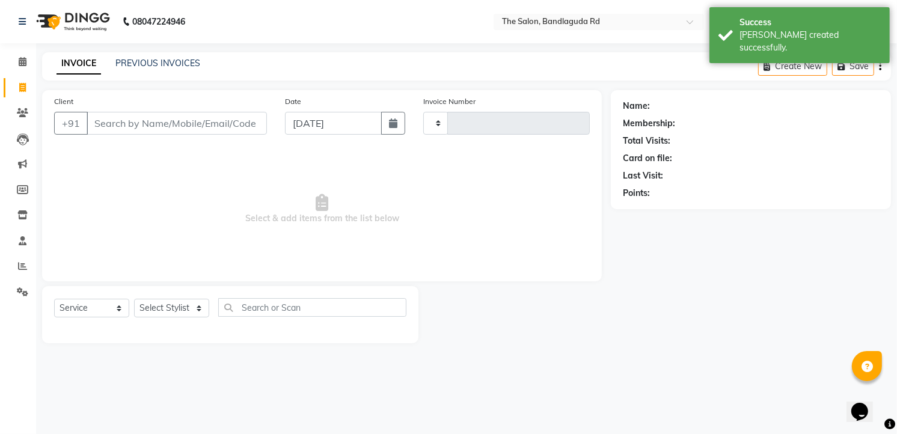
type input "13333"
select select "5198"
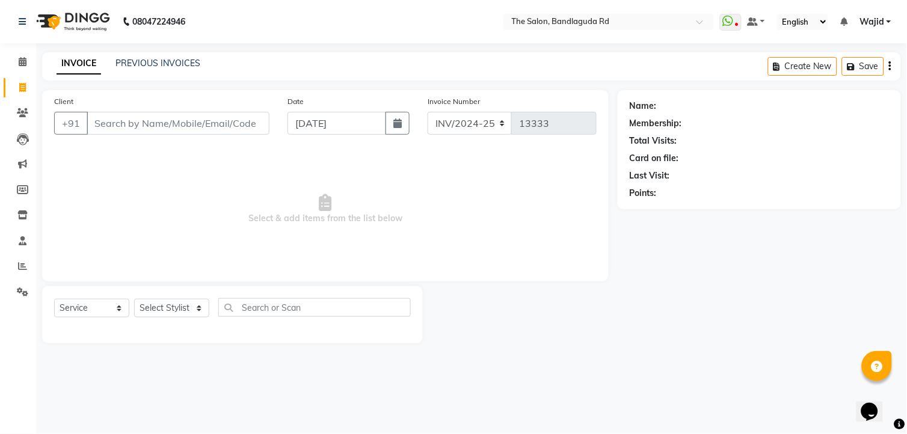
click at [133, 122] on input "Client" at bounding box center [178, 123] width 183 height 23
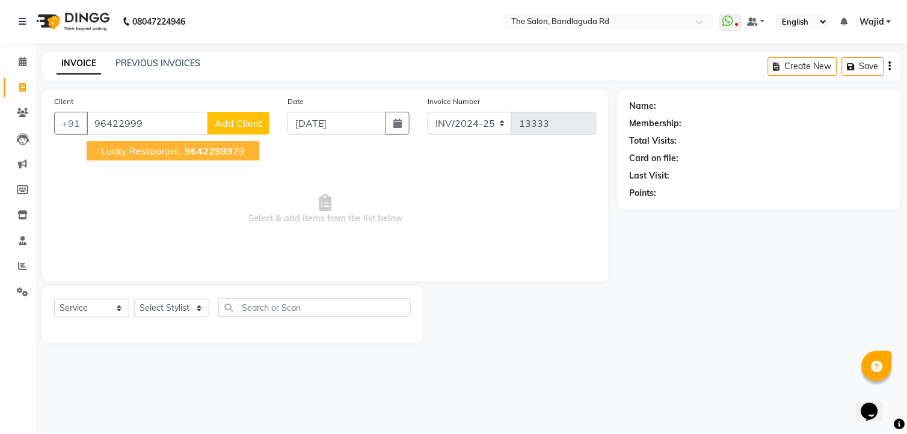
click at [226, 146] on span "96422999" at bounding box center [209, 151] width 48 height 12
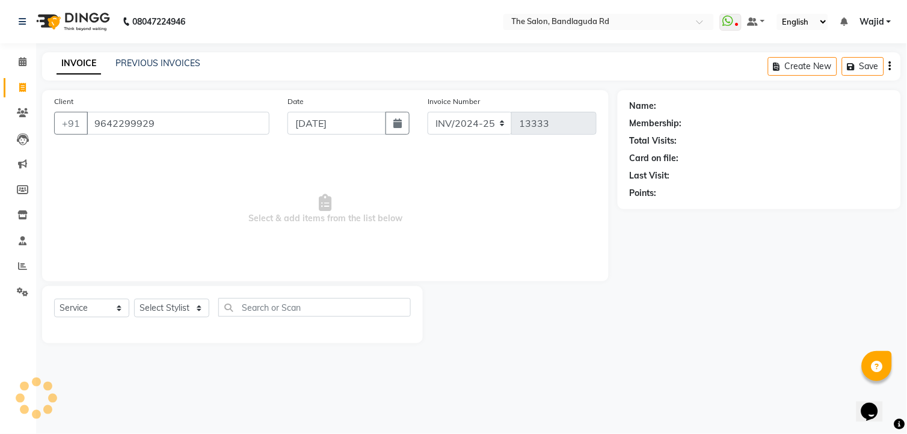
type input "9642299929"
select select "1: Object"
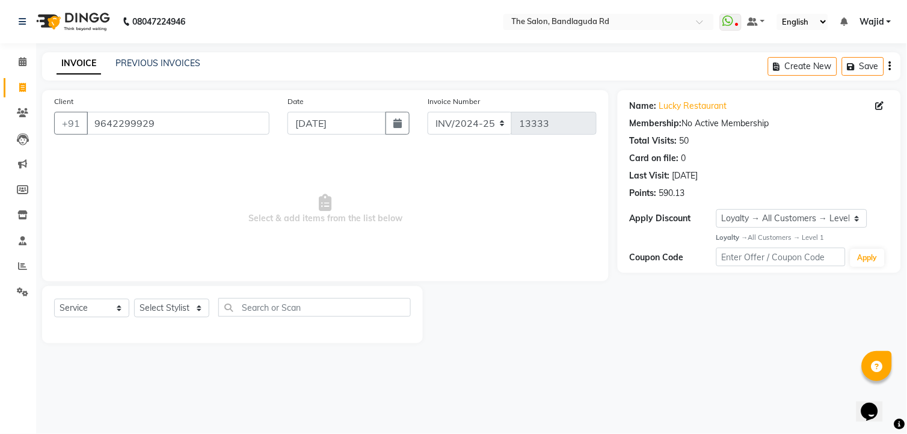
click at [170, 292] on div "Select Service Product Membership Package Voucher Prepaid Gift Card Select Styl…" at bounding box center [232, 314] width 381 height 57
click at [165, 303] on select "Select Stylist [PERSON_NAME] [PERSON_NAME] [PERSON_NAME] [PERSON_NAME] TALIB [P…" at bounding box center [171, 308] width 75 height 19
select select "65400"
click at [134, 300] on select "Select Stylist [PERSON_NAME] [PERSON_NAME] [PERSON_NAME] [PERSON_NAME] TALIB [P…" at bounding box center [171, 308] width 75 height 19
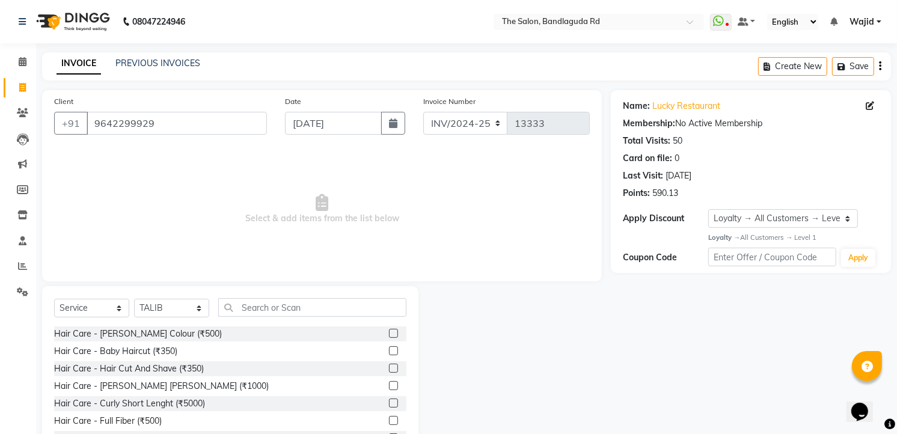
click at [366, 319] on div "Select Service Product Membership Package Voucher Prepaid Gift Card Select Styl…" at bounding box center [230, 312] width 353 height 28
click at [362, 304] on input "text" at bounding box center [312, 307] width 188 height 19
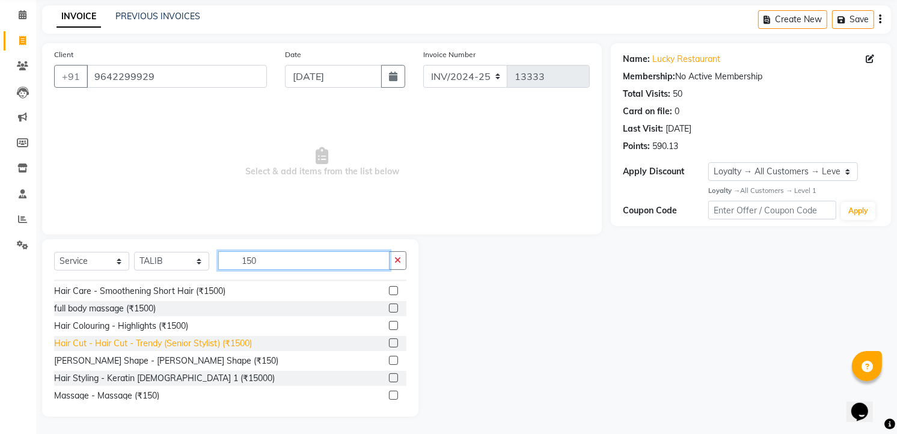
scroll to position [19, 0]
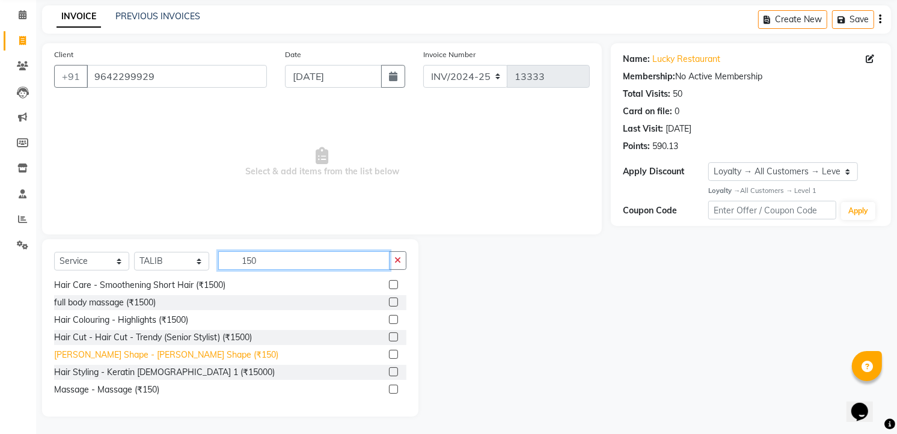
type input "150"
click at [185, 353] on div "[PERSON_NAME] Shape - [PERSON_NAME] Shape (₹150)" at bounding box center [166, 355] width 224 height 13
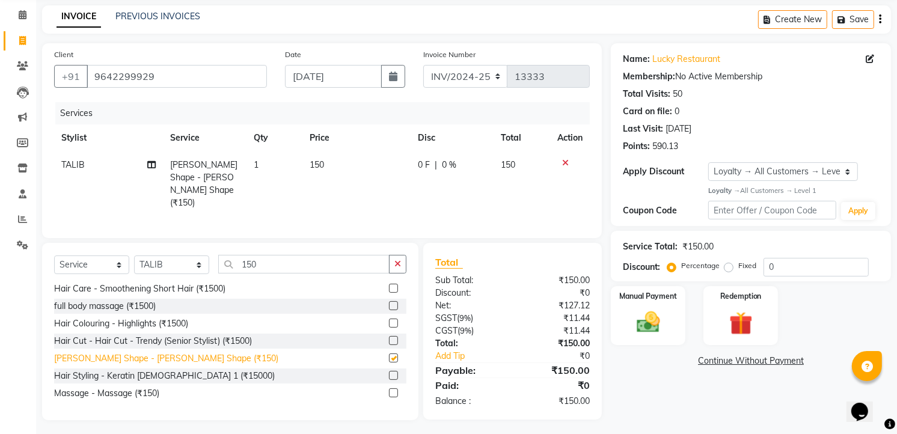
checkbox input "false"
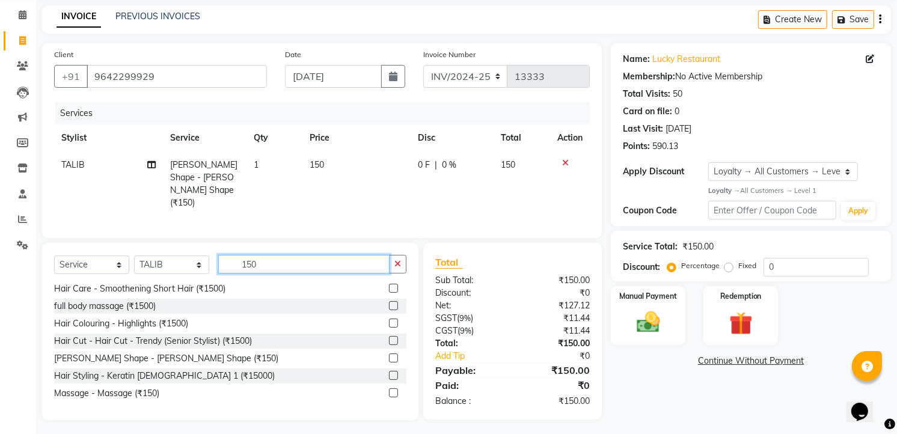
click at [314, 255] on input "150" at bounding box center [303, 264] width 171 height 19
type input "1"
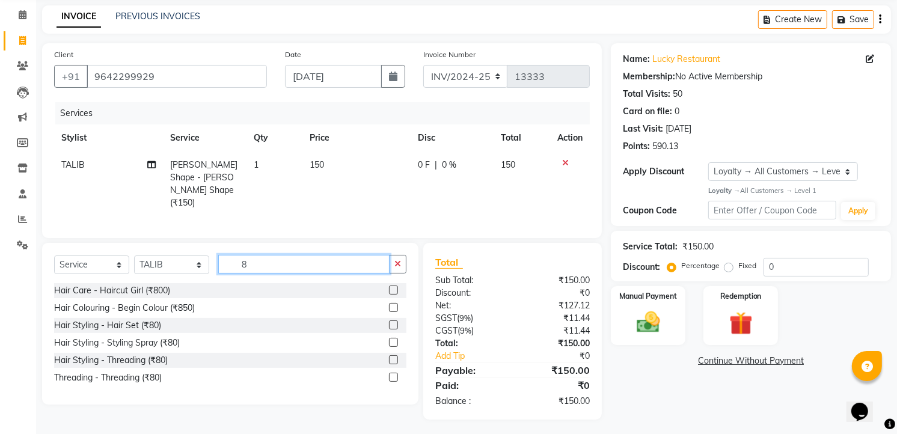
scroll to position [46, 0]
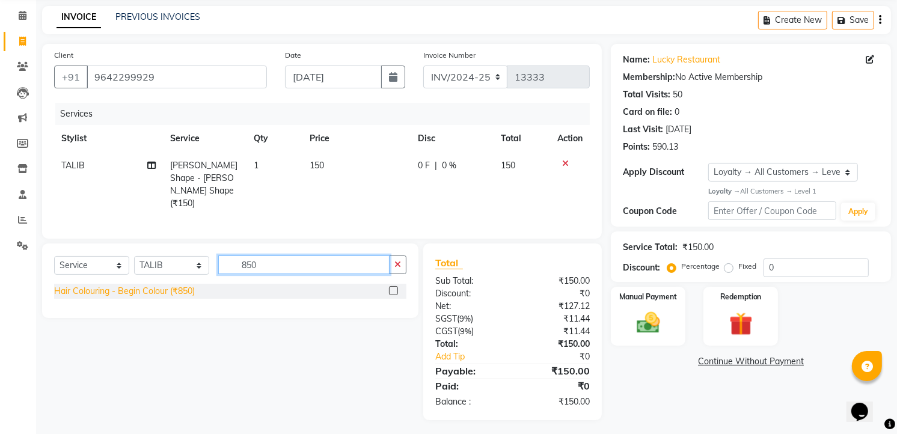
type input "850"
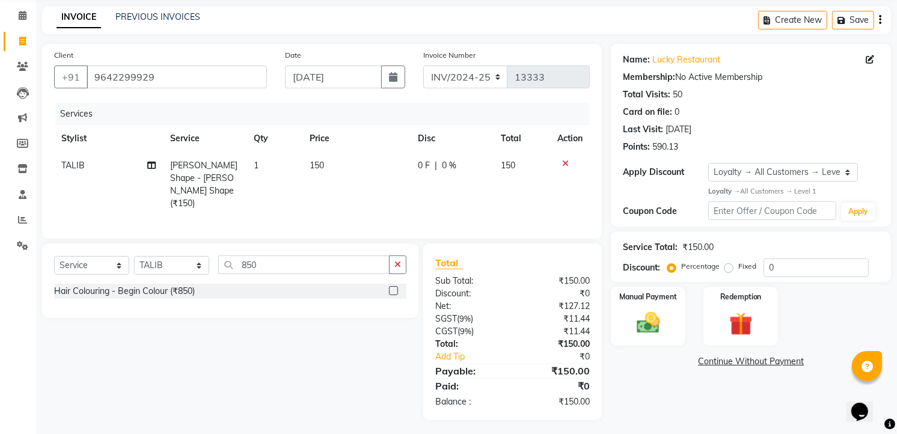
click at [187, 286] on div "Hair Colouring - Begin Colour (₹850)" at bounding box center [124, 291] width 141 height 13
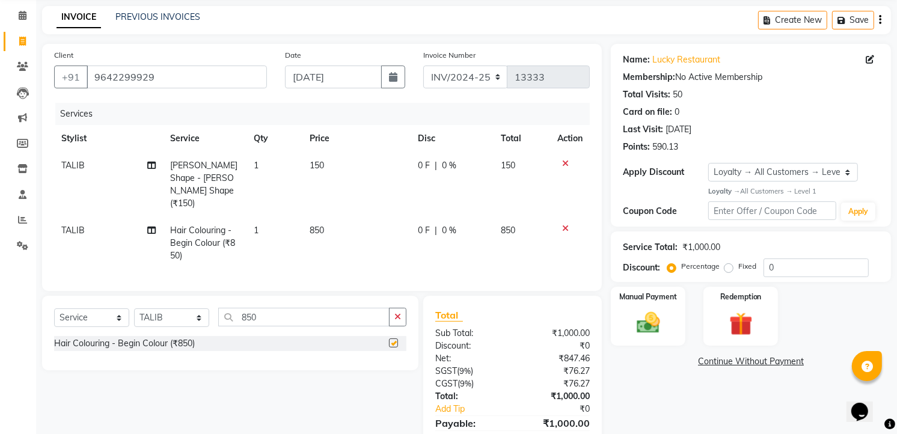
checkbox input "false"
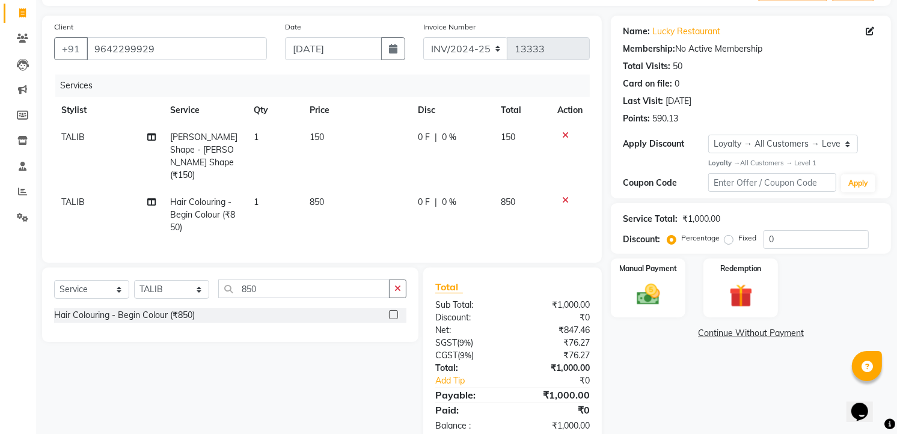
scroll to position [87, 0]
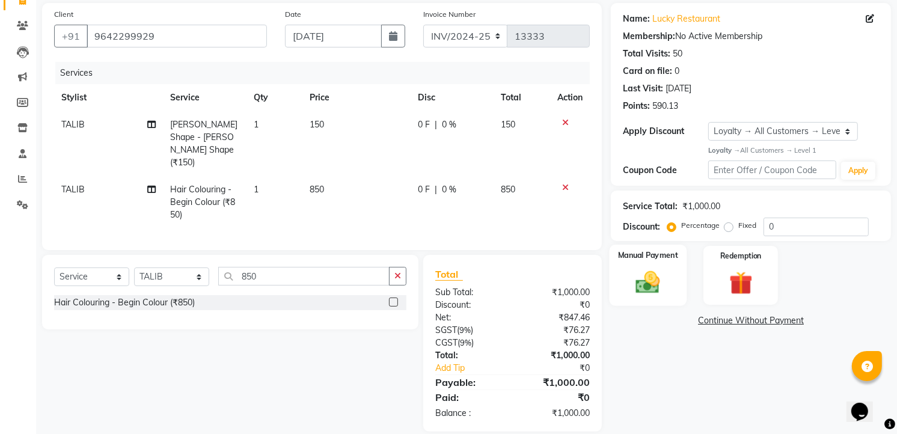
click at [650, 274] on img at bounding box center [648, 282] width 39 height 28
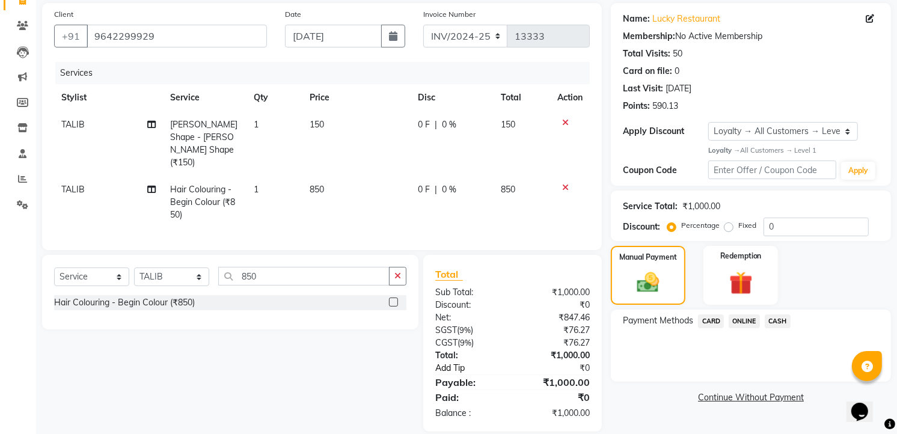
click at [451, 362] on link "Add Tip" at bounding box center [476, 368] width 101 height 13
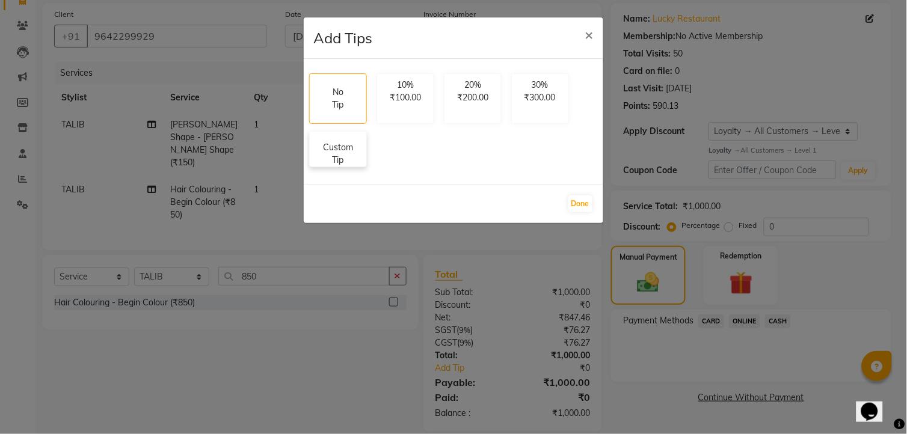
click at [346, 161] on p "Custom Tip" at bounding box center [338, 153] width 42 height 25
select select "65400"
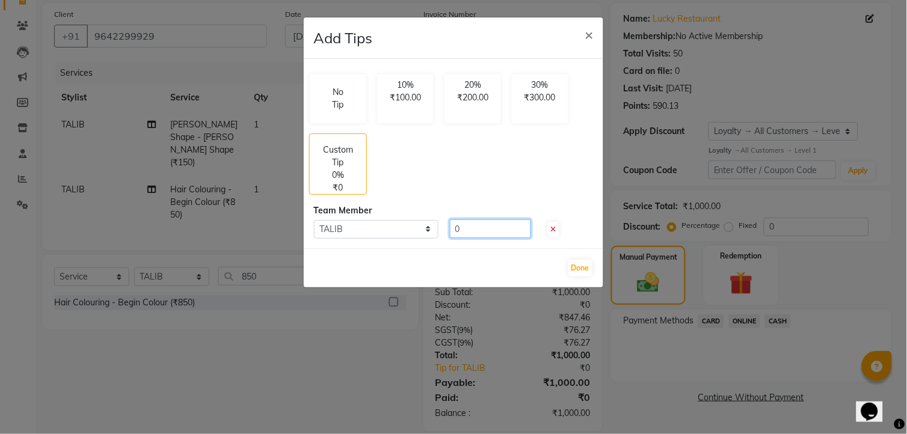
click at [485, 236] on input "0" at bounding box center [490, 229] width 81 height 19
type input "50"
click at [592, 266] on button "Done" at bounding box center [580, 268] width 24 height 17
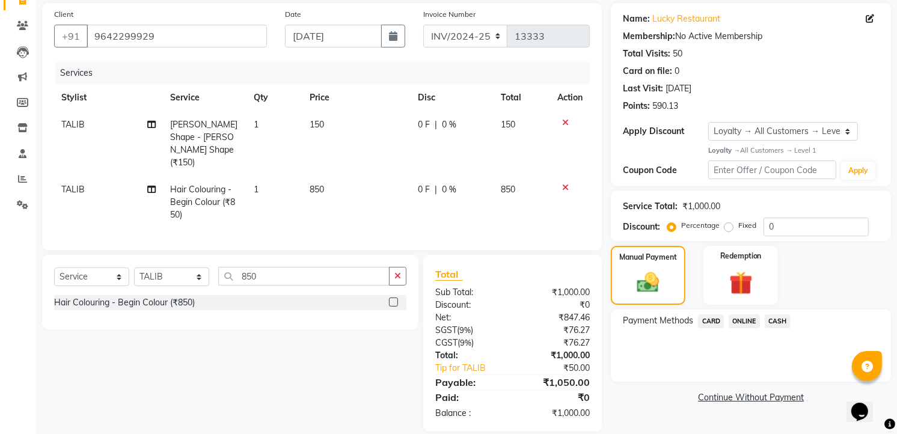
click at [739, 319] on span "ONLINE" at bounding box center [744, 322] width 31 height 14
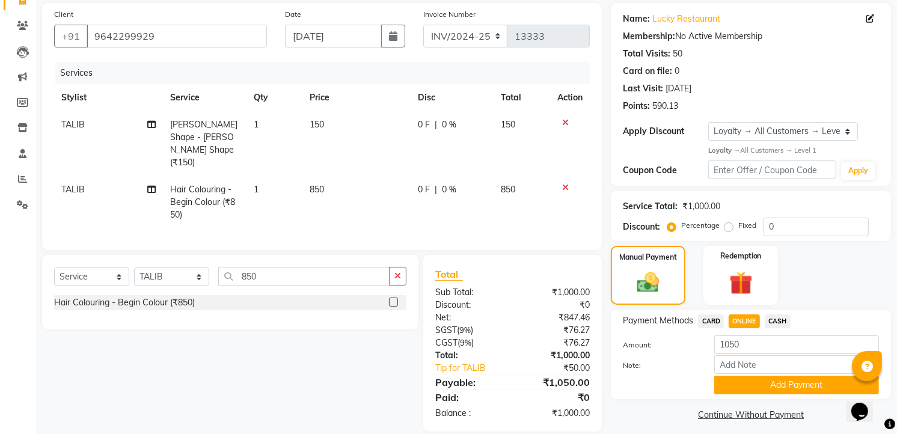
scroll to position [94, 0]
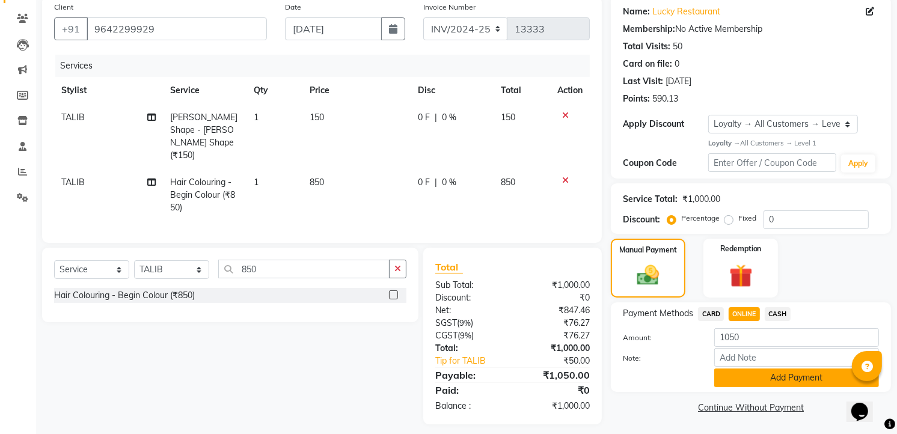
click at [747, 373] on button "Add Payment" at bounding box center [797, 378] width 165 height 19
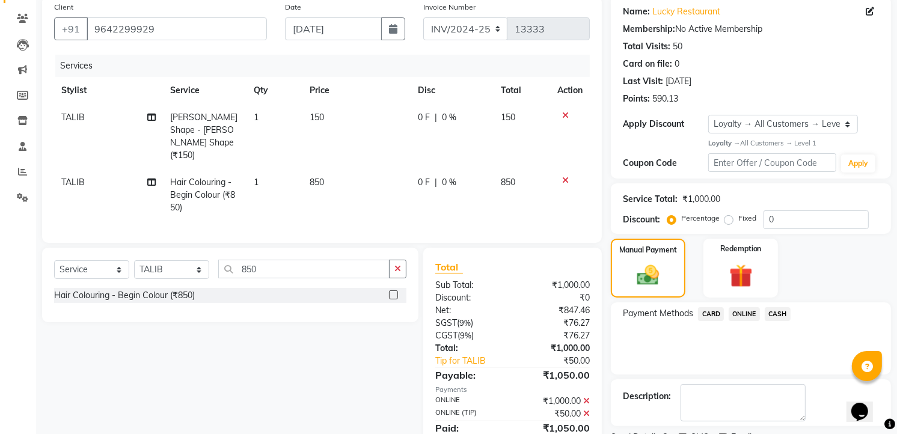
scroll to position [185, 0]
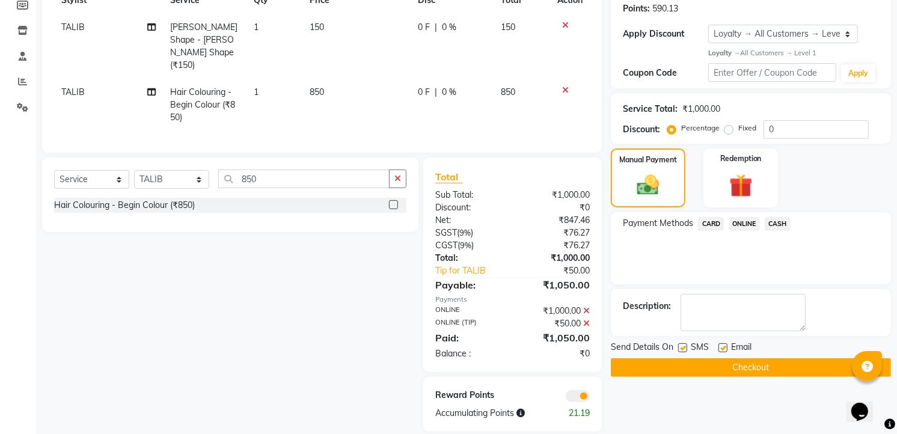
click at [748, 375] on button "Checkout" at bounding box center [751, 368] width 280 height 19
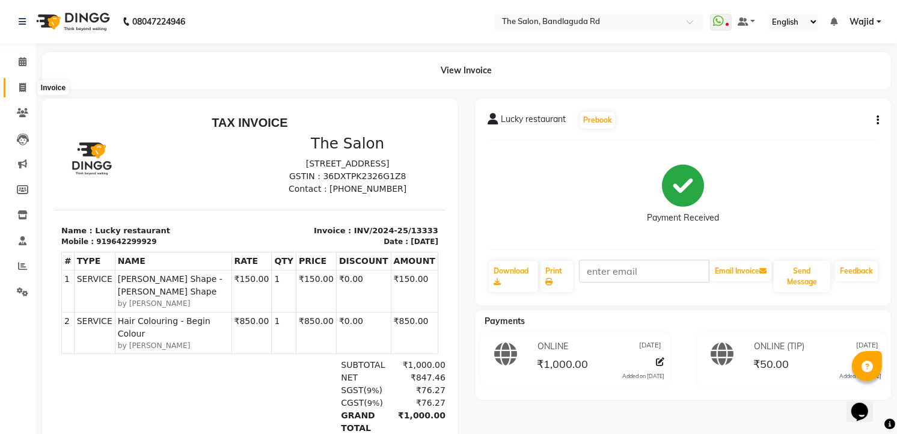
drag, startPoint x: 19, startPoint y: 83, endPoint x: 46, endPoint y: 96, distance: 30.7
click at [19, 83] on icon at bounding box center [22, 87] width 7 height 9
select select "service"
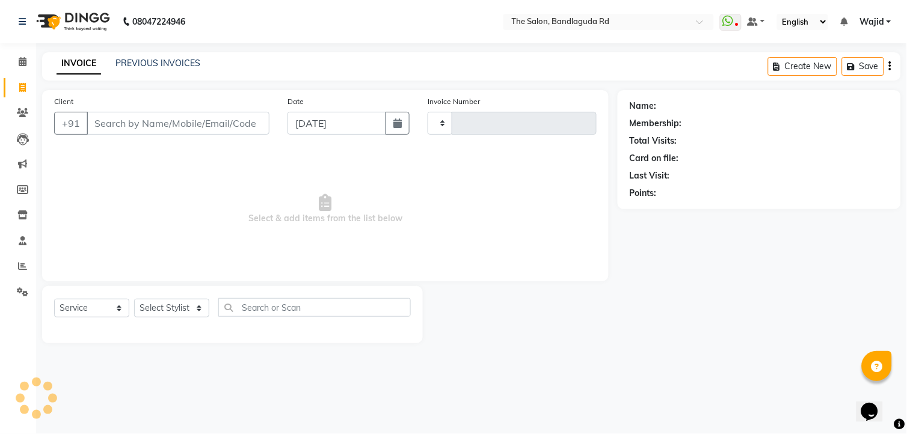
type input "13334"
select select "5198"
drag, startPoint x: 123, startPoint y: 123, endPoint x: 129, endPoint y: 122, distance: 6.9
click at [125, 123] on input "Client" at bounding box center [178, 123] width 183 height 23
click at [157, 310] on select "Select Stylist [PERSON_NAME] [PERSON_NAME] [PERSON_NAME] [PERSON_NAME] TALIB [P…" at bounding box center [171, 308] width 75 height 19
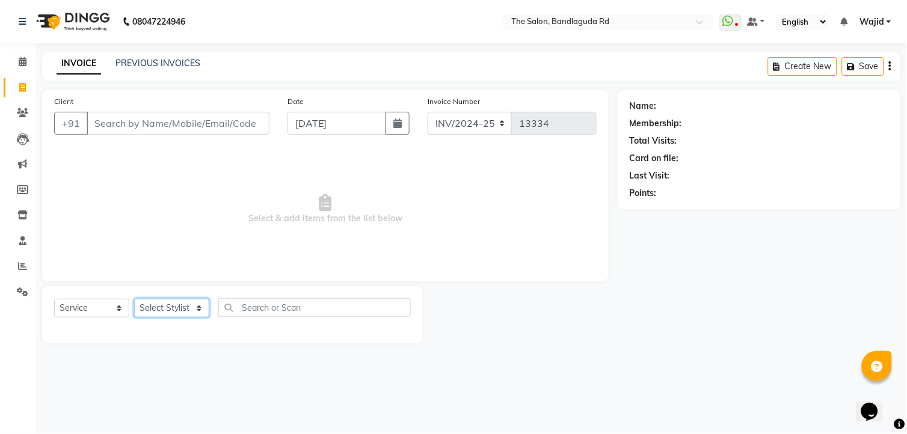
select select "65400"
click at [134, 300] on select "Select Stylist [PERSON_NAME] [PERSON_NAME] [PERSON_NAME] [PERSON_NAME] TALIB [P…" at bounding box center [171, 308] width 75 height 19
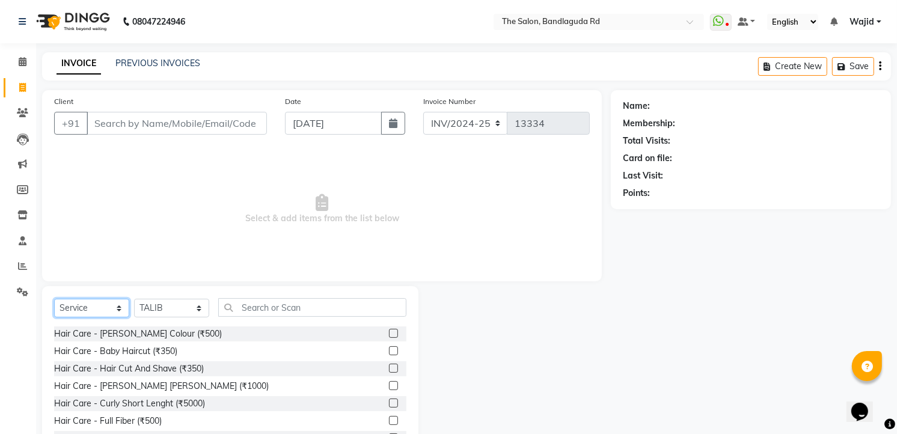
click at [95, 307] on select "Select Service Product Membership Package Voucher Prepaid Gift Card" at bounding box center [91, 308] width 75 height 19
select select "product"
click at [54, 300] on select "Select Service Product Membership Package Voucher Prepaid Gift Card" at bounding box center [91, 308] width 75 height 19
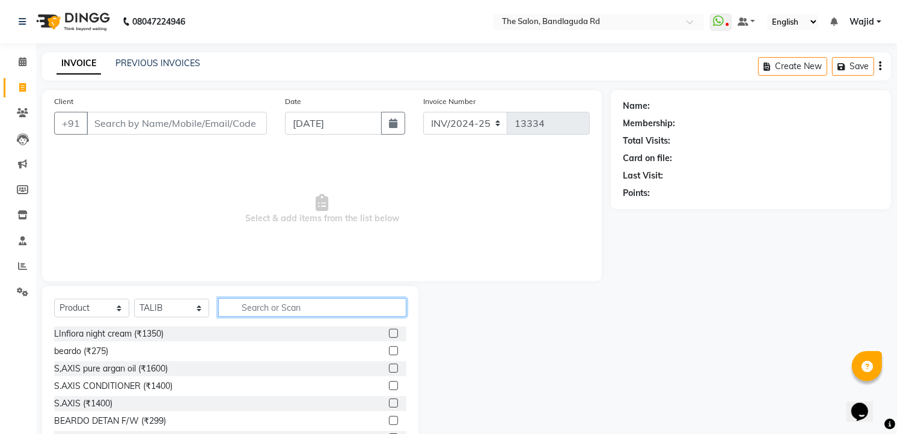
click at [289, 306] on input "text" at bounding box center [312, 307] width 188 height 19
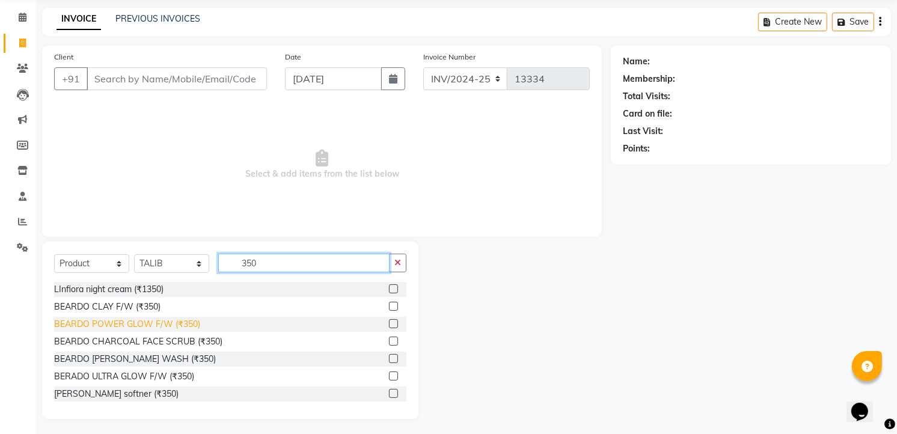
scroll to position [47, 0]
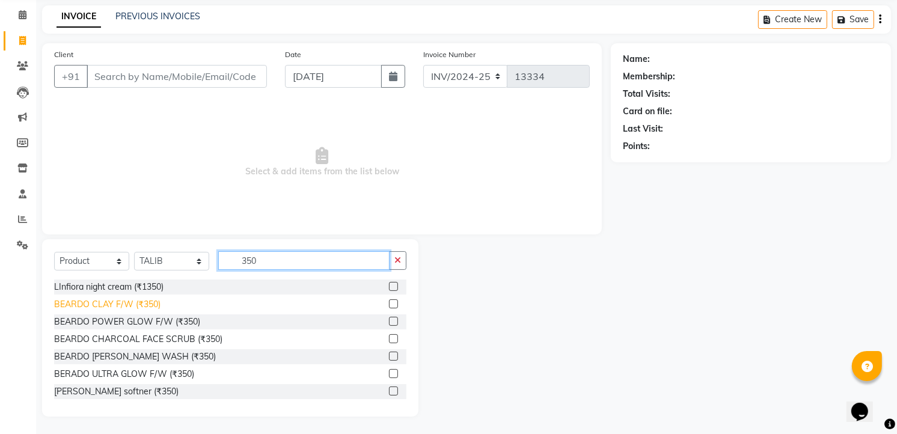
type input "350"
click at [142, 302] on div "BEARDO CLAY F/W (₹350)" at bounding box center [107, 304] width 106 height 13
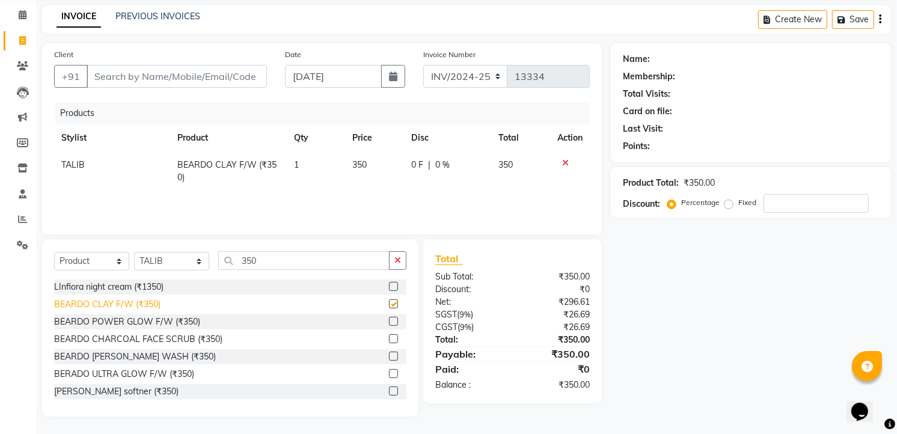
checkbox input "false"
click at [139, 74] on input "Client" at bounding box center [177, 76] width 180 height 23
type input "9"
type input "0"
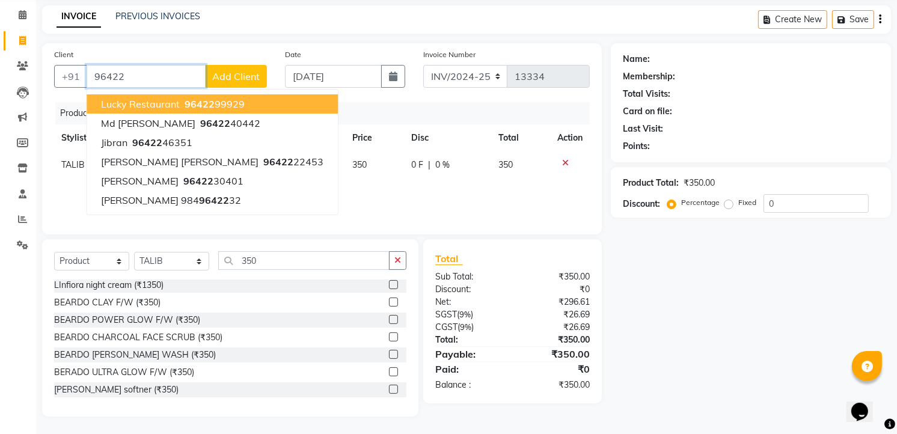
click at [220, 95] on button "Lucky restaurant 96422 99929" at bounding box center [212, 103] width 251 height 19
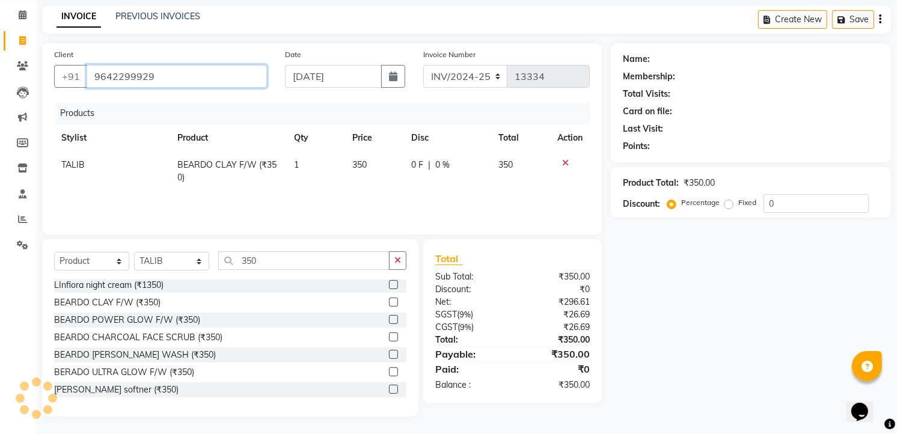
type input "9642299929"
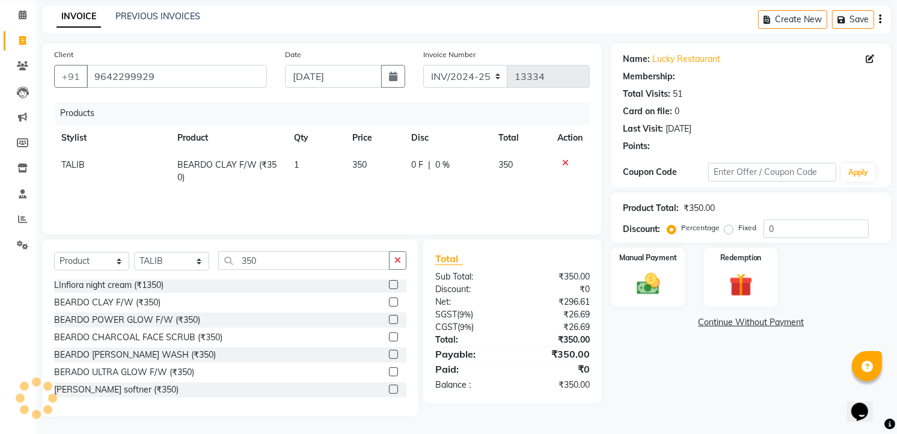
select select "1: Object"
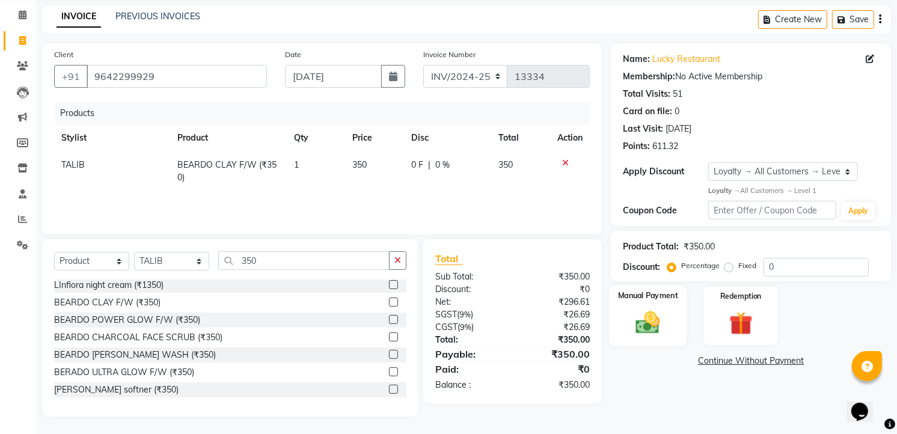
click at [642, 312] on img at bounding box center [648, 323] width 39 height 28
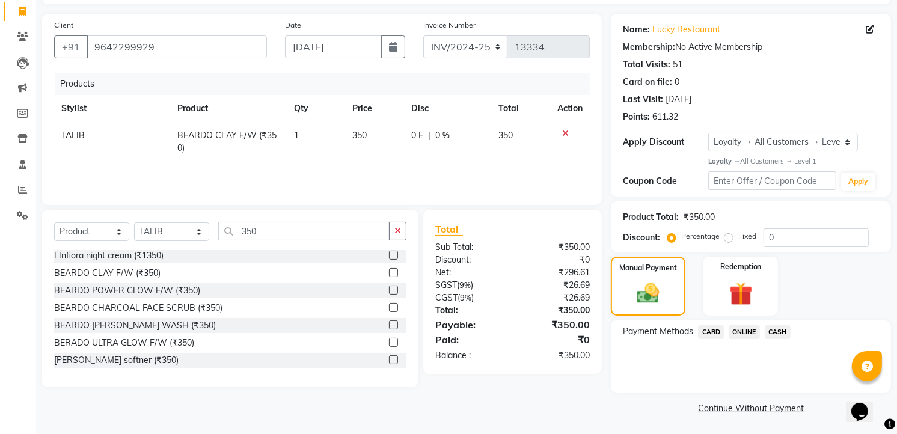
click at [737, 328] on span "ONLINE" at bounding box center [744, 332] width 31 height 14
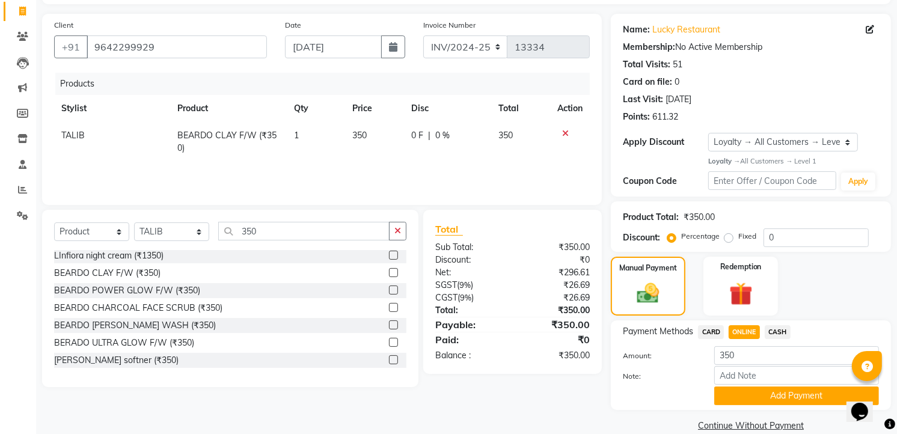
click at [777, 332] on span "CASH" at bounding box center [778, 332] width 26 height 14
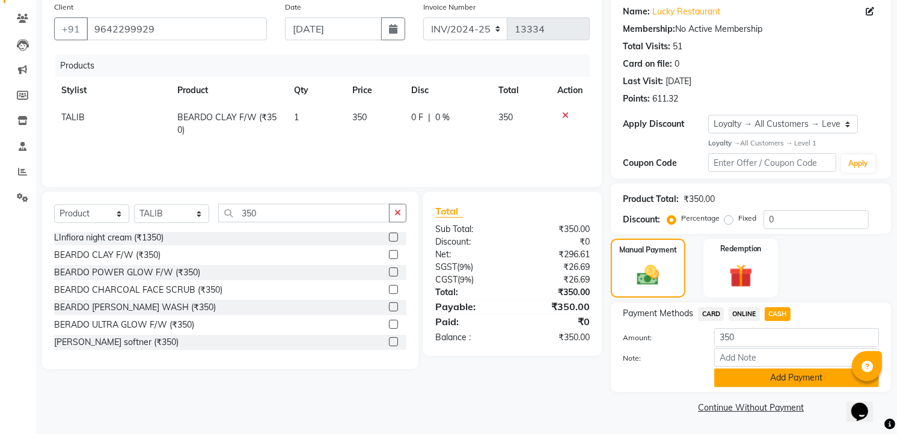
click at [777, 383] on button "Add Payment" at bounding box center [797, 378] width 165 height 19
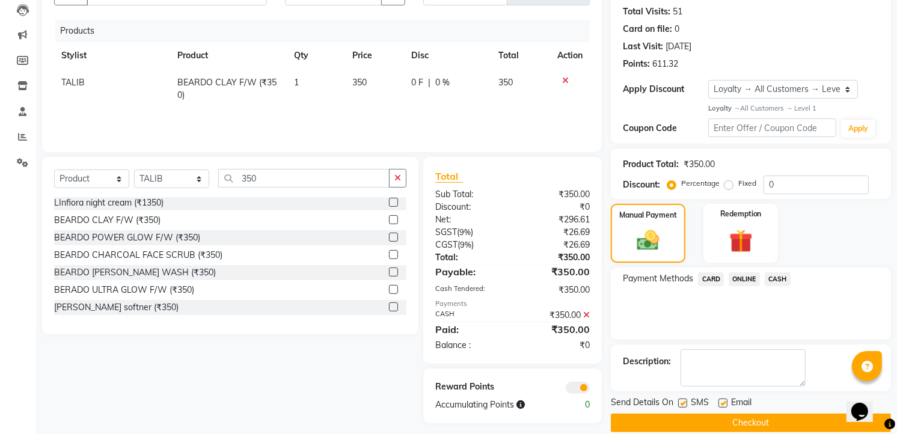
scroll to position [145, 0]
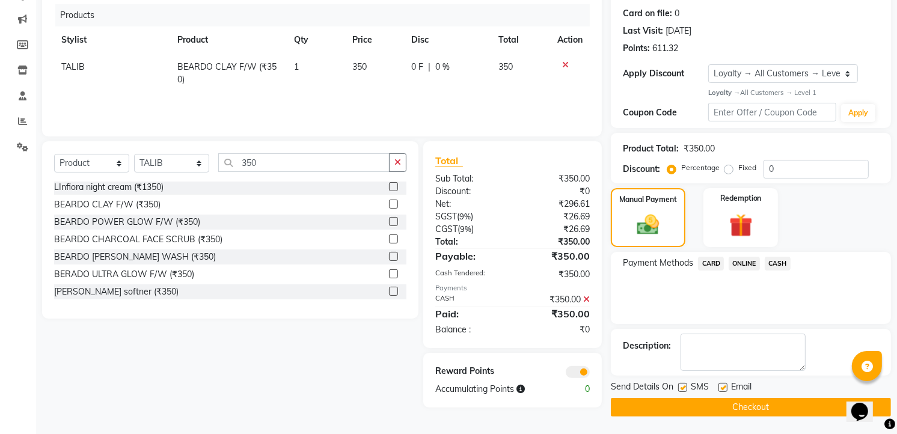
click at [755, 410] on button "Checkout" at bounding box center [751, 407] width 280 height 19
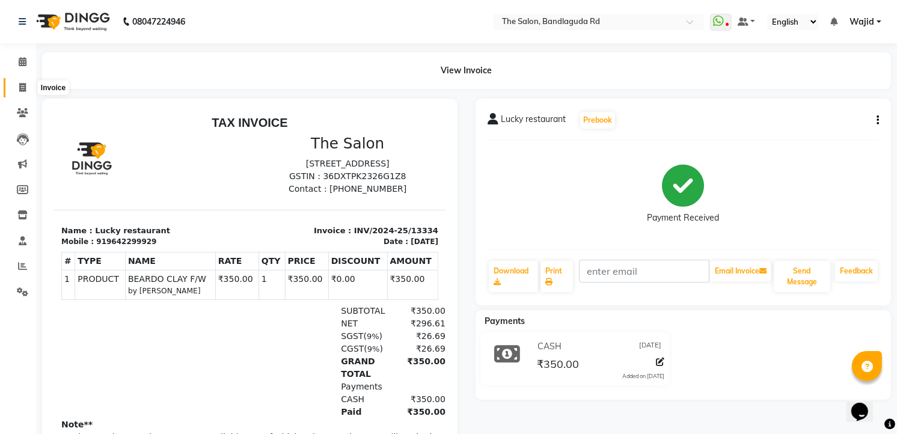
click at [17, 87] on span at bounding box center [22, 88] width 21 height 14
select select "service"
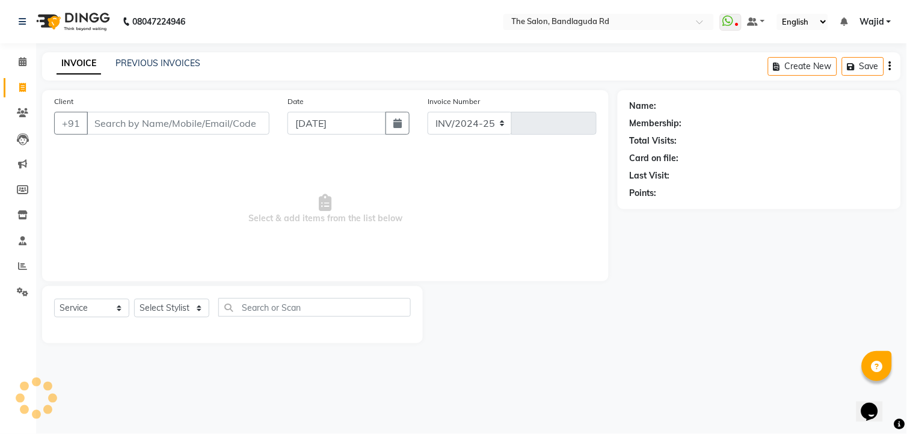
select select "5198"
type input "13335"
click at [20, 259] on link "Reports" at bounding box center [18, 267] width 29 height 20
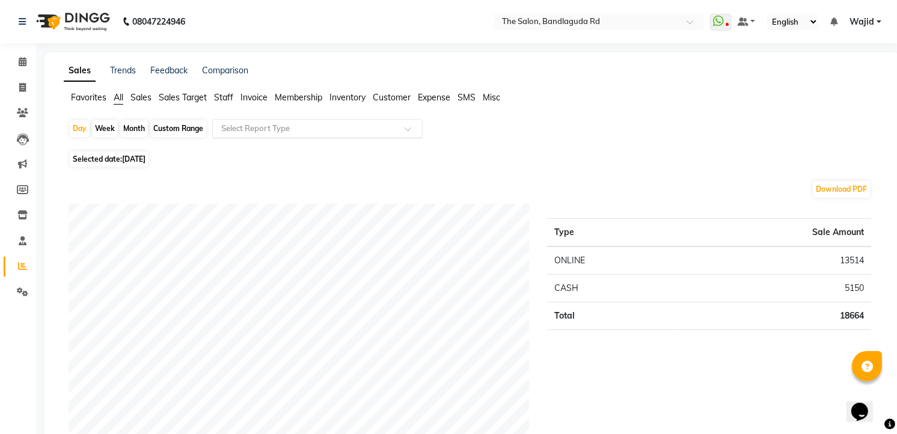
click at [280, 129] on input "text" at bounding box center [305, 129] width 173 height 12
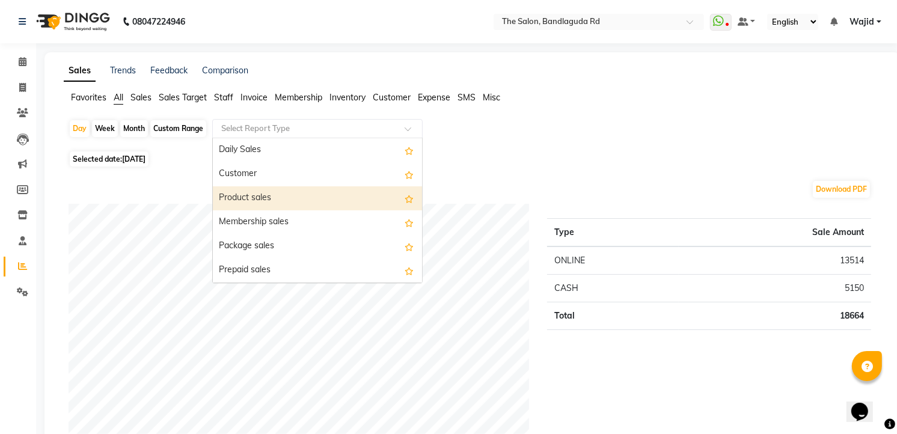
click at [268, 208] on div "Product sales" at bounding box center [317, 198] width 209 height 24
select select "full_report"
select select "csv"
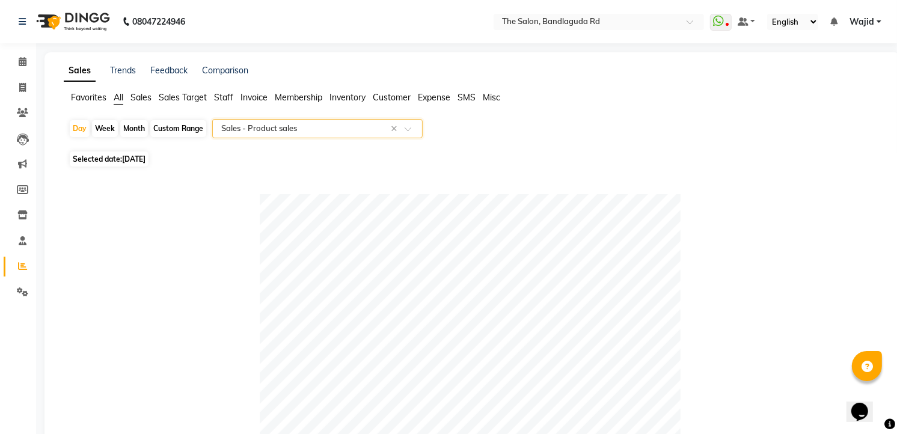
click at [149, 164] on span "Selected date: 03-09-2025" at bounding box center [109, 159] width 79 height 15
select select "9"
select select "2025"
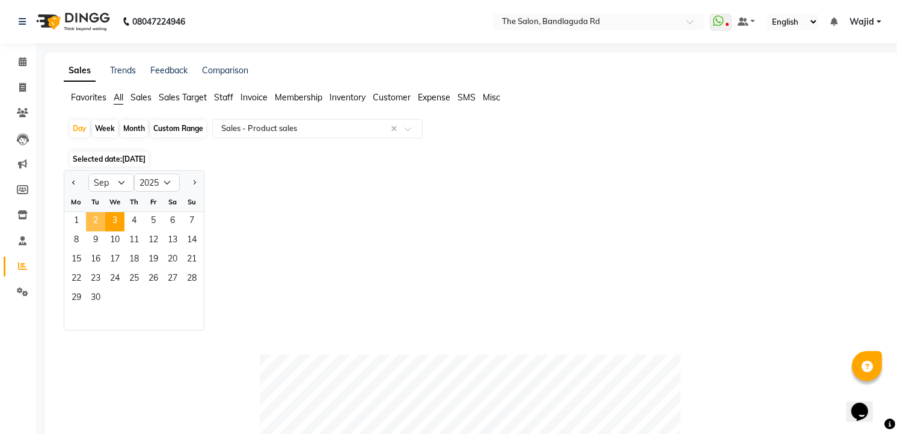
click at [97, 218] on span "2" at bounding box center [95, 221] width 19 height 19
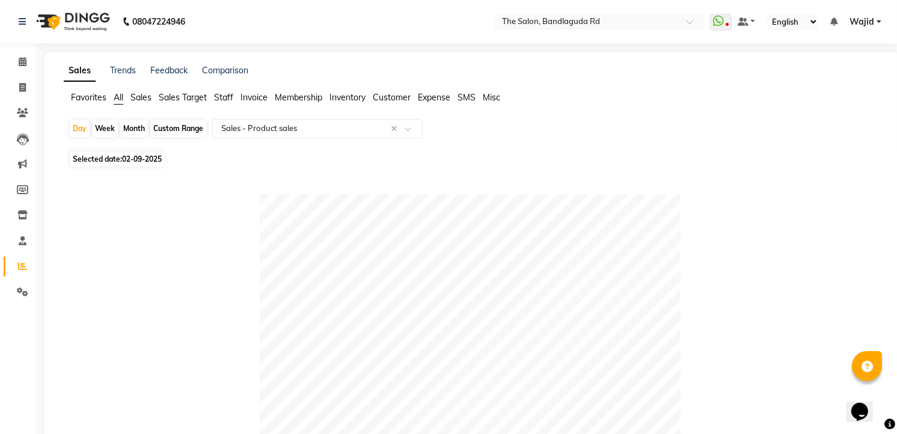
click at [131, 156] on span "02-09-2025" at bounding box center [142, 159] width 40 height 9
select select "9"
select select "2025"
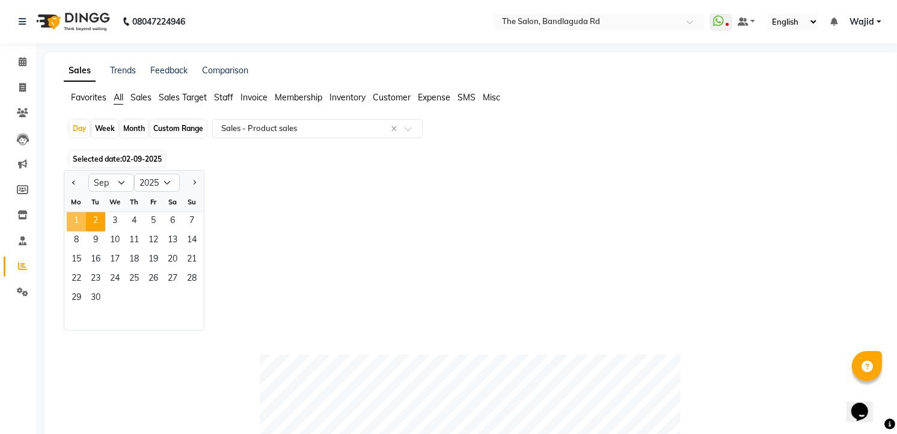
click at [75, 224] on span "1" at bounding box center [76, 221] width 19 height 19
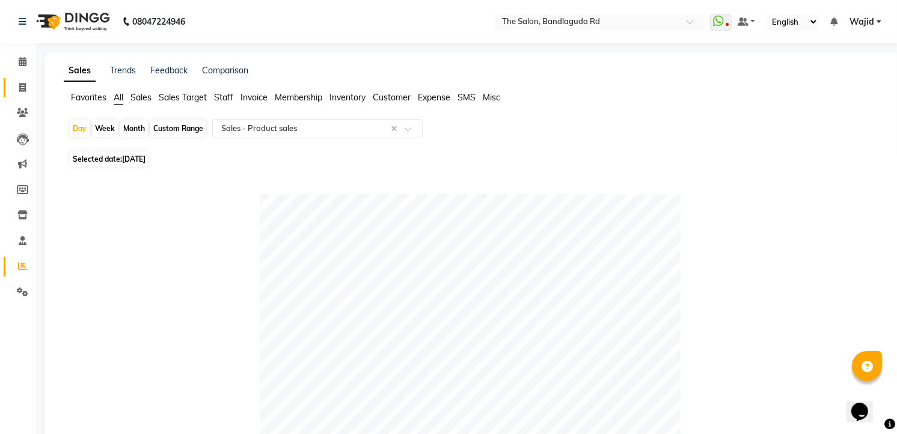
click at [27, 94] on link "Invoice" at bounding box center [18, 88] width 29 height 20
select select "service"
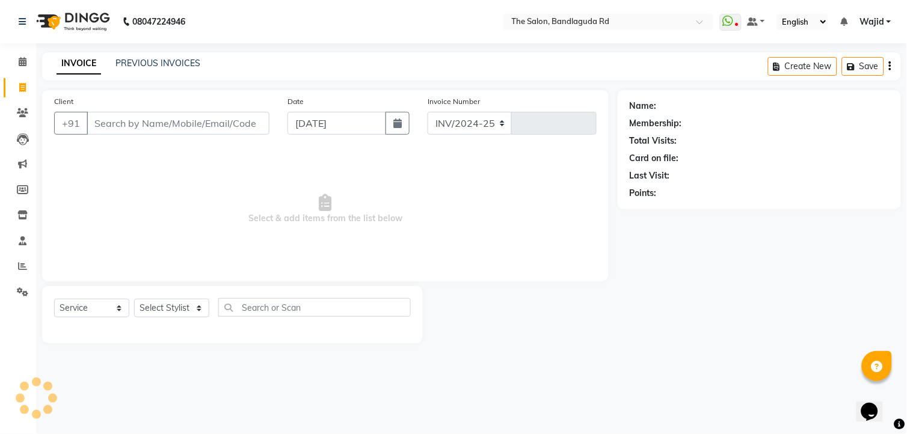
select select "5198"
type input "13335"
click at [26, 58] on span at bounding box center [22, 62] width 21 height 14
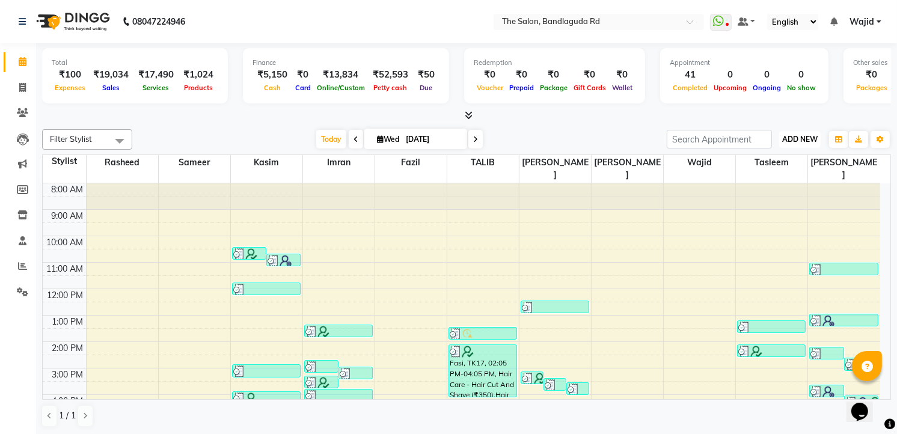
click at [795, 137] on span "ADD NEW" at bounding box center [800, 139] width 35 height 9
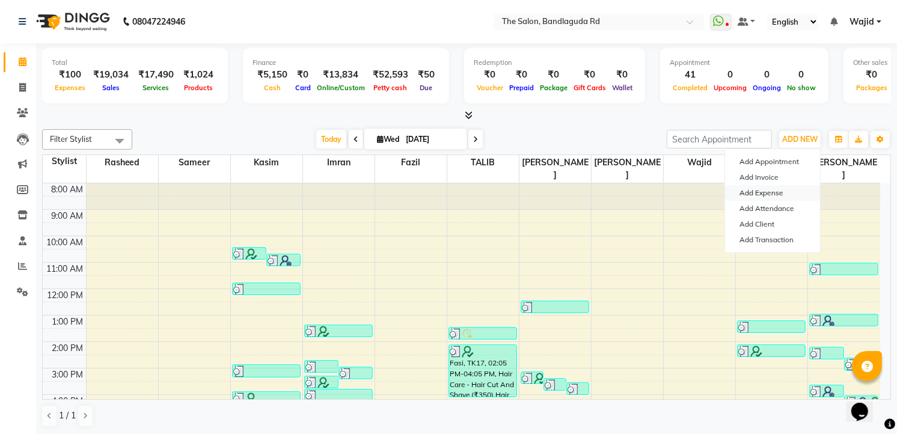
click at [780, 196] on link "Add Expense" at bounding box center [772, 193] width 95 height 16
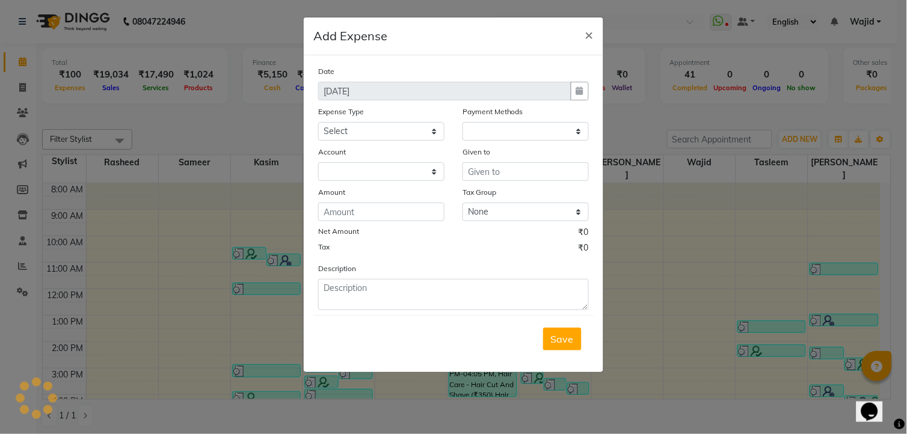
select select "1"
select select "3232"
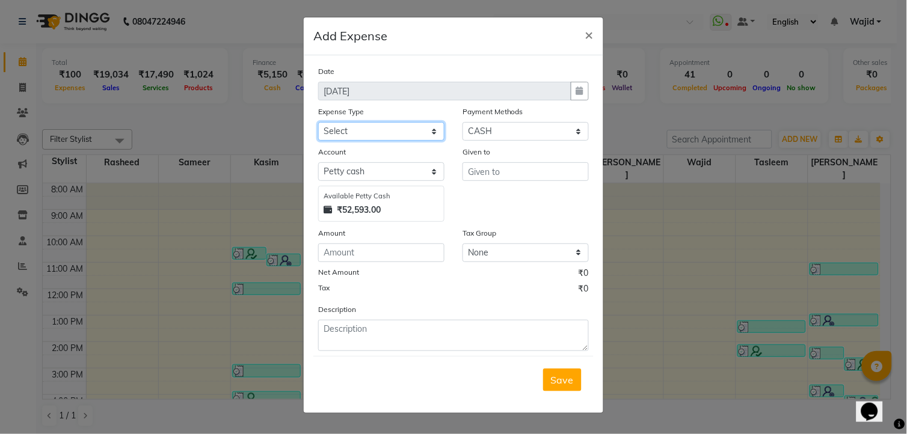
click at [399, 135] on select "Select Advance Salary [PERSON_NAME] bhai [PERSON_NAME] bhai chitti [DATE] Auto …" at bounding box center [381, 131] width 126 height 19
select select "17431"
click at [318, 122] on select "Select Advance Salary [PERSON_NAME] bhai [PERSON_NAME] bhai chitti [DATE] Auto …" at bounding box center [381, 131] width 126 height 19
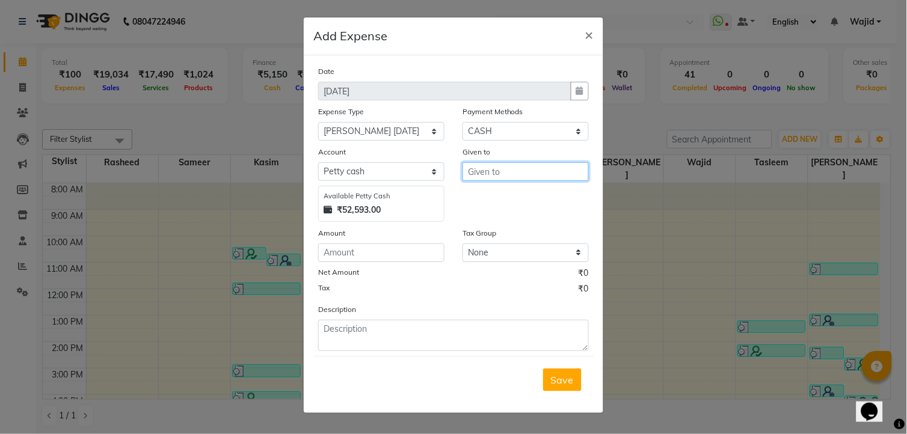
click at [485, 176] on input "text" at bounding box center [526, 171] width 126 height 19
type input "k"
type input "mohd"
click at [381, 253] on input "number" at bounding box center [381, 253] width 126 height 19
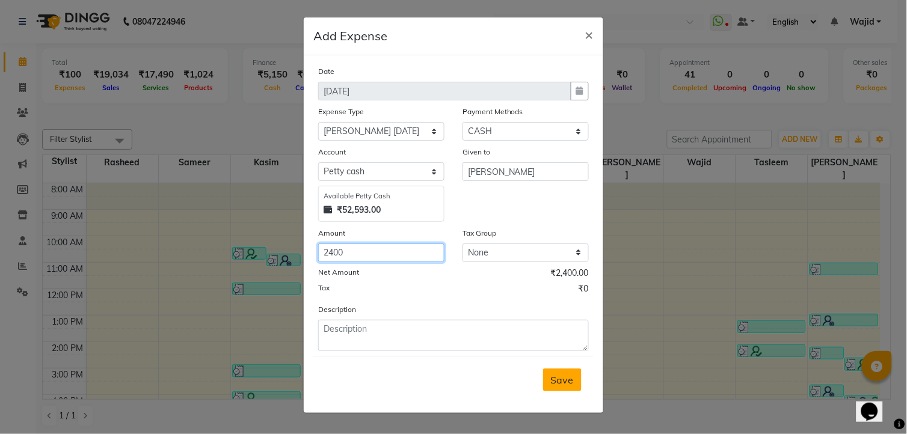
type input "2400"
click at [561, 380] on span "Save" at bounding box center [562, 380] width 23 height 12
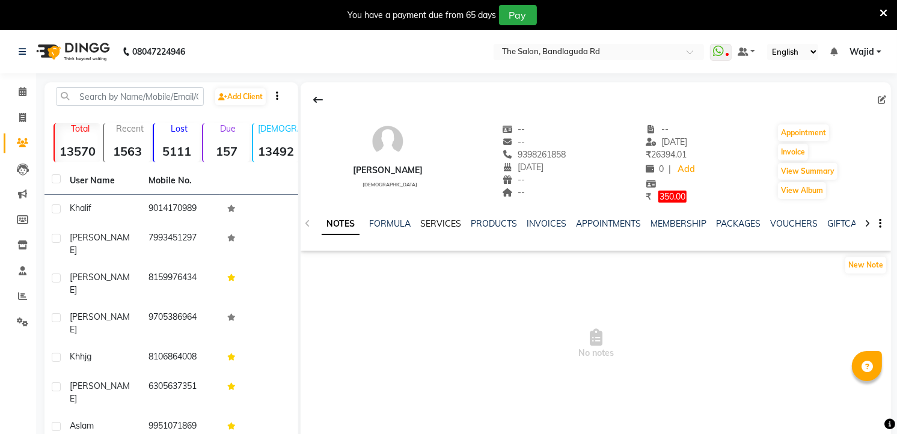
click at [434, 229] on link "SERVICES" at bounding box center [440, 223] width 41 height 11
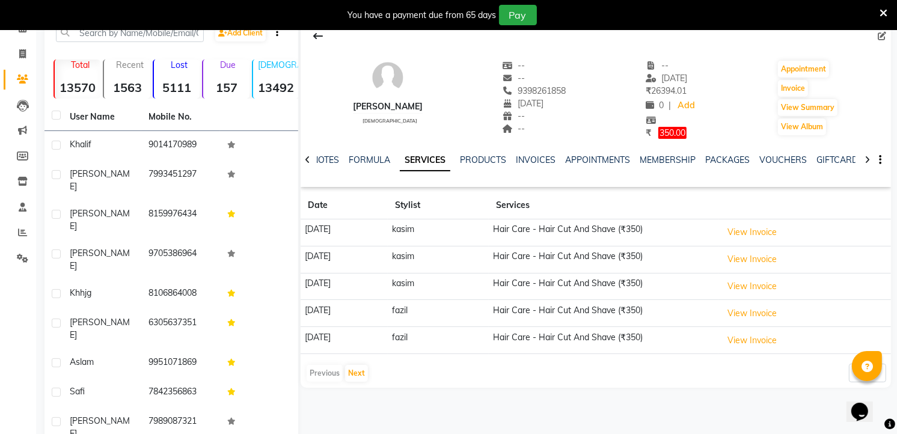
scroll to position [106, 0]
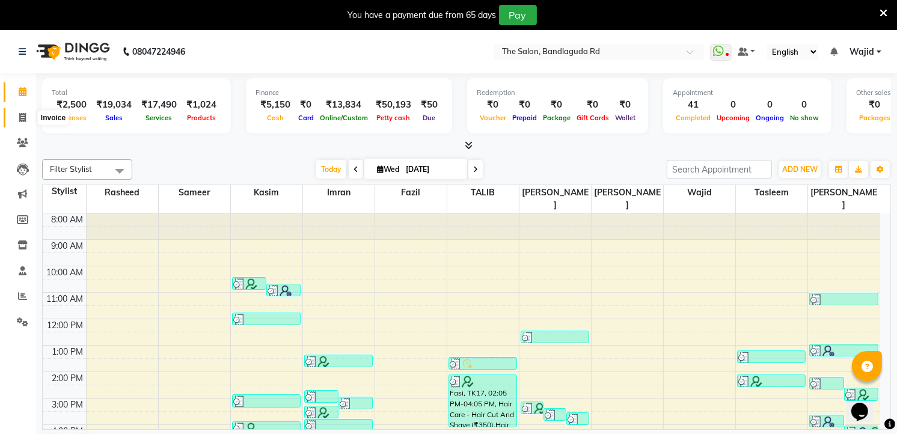
click at [19, 120] on icon at bounding box center [22, 117] width 7 height 9
select select "service"
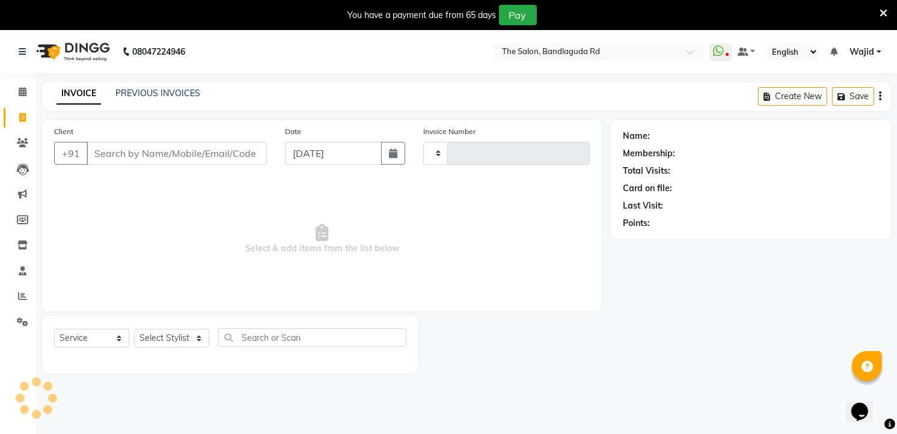
type input "13335"
select select "5198"
click at [229, 156] on input "Client" at bounding box center [177, 153] width 180 height 23
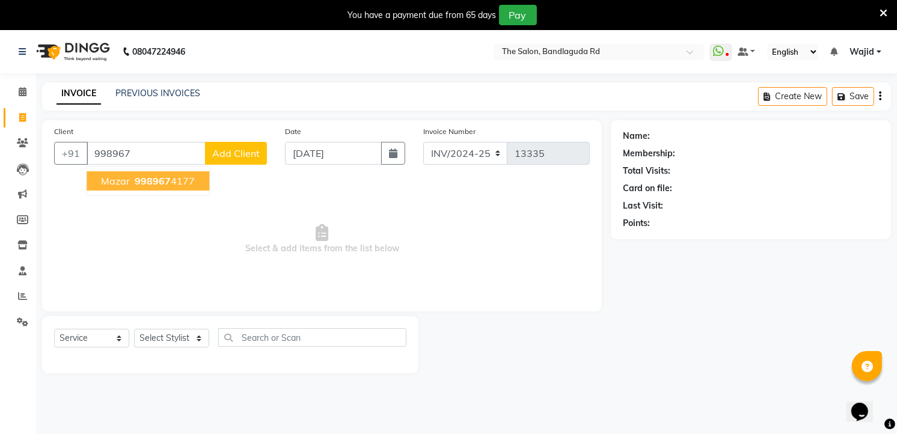
click at [194, 174] on button "Mazar 998967 4177" at bounding box center [148, 180] width 123 height 19
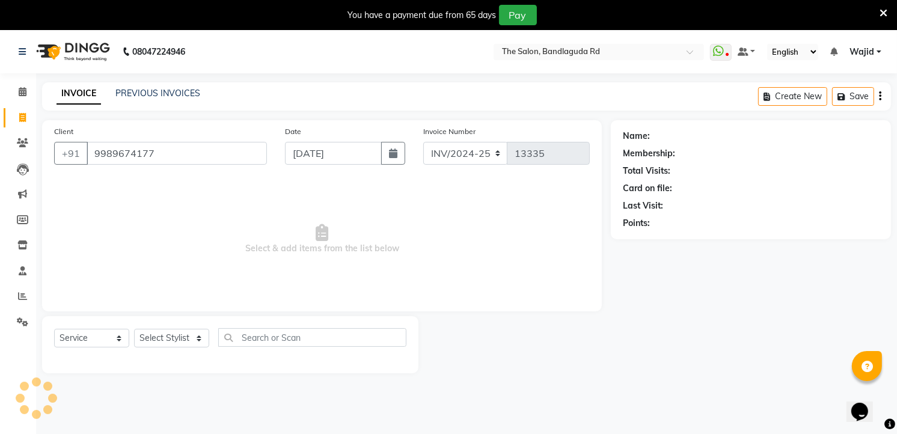
type input "9989674177"
select select "2: Object"
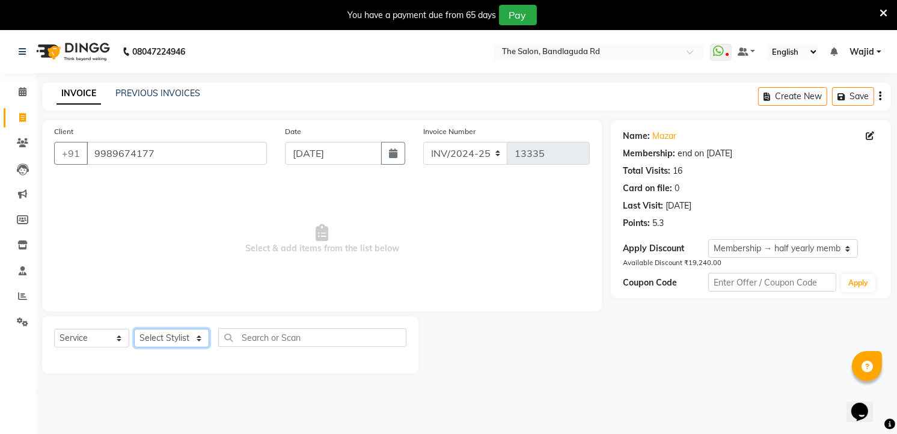
click at [161, 339] on select "Select Stylist [PERSON_NAME] [PERSON_NAME] [PERSON_NAME] [PERSON_NAME] TALIB [P…" at bounding box center [171, 338] width 75 height 19
select select "65400"
click at [134, 330] on select "Select Stylist [PERSON_NAME] [PERSON_NAME] [PERSON_NAME] [PERSON_NAME] TALIB [P…" at bounding box center [171, 338] width 75 height 19
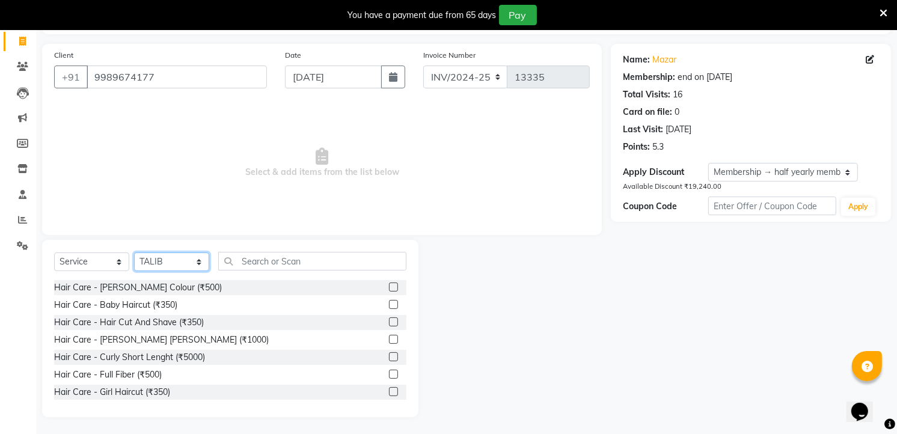
scroll to position [77, 0]
click at [272, 253] on input "text" at bounding box center [312, 260] width 188 height 19
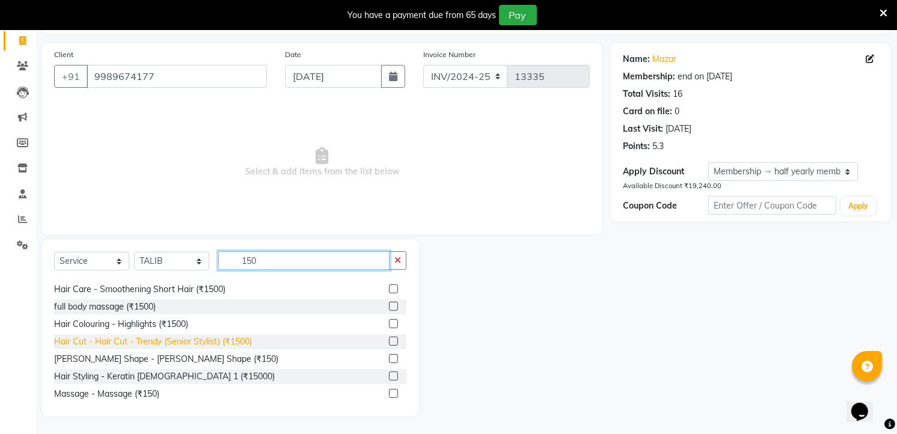
scroll to position [19, 0]
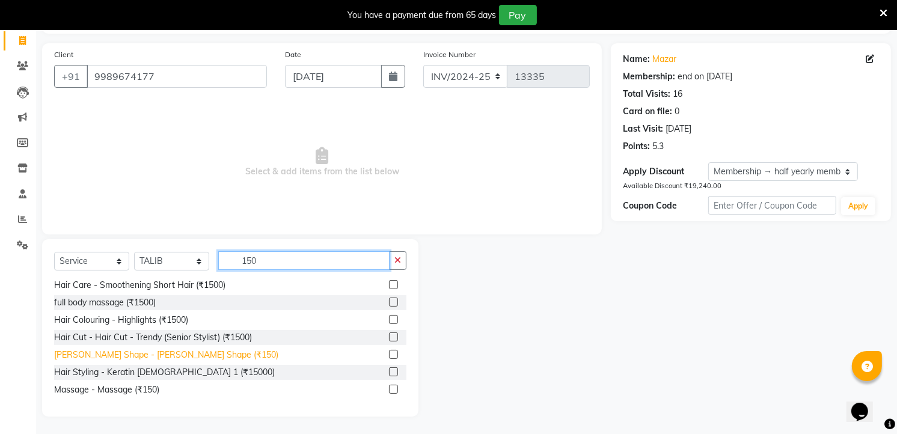
type input "150"
click at [170, 357] on div "[PERSON_NAME] Shape - [PERSON_NAME] Shape (₹150)" at bounding box center [166, 355] width 224 height 13
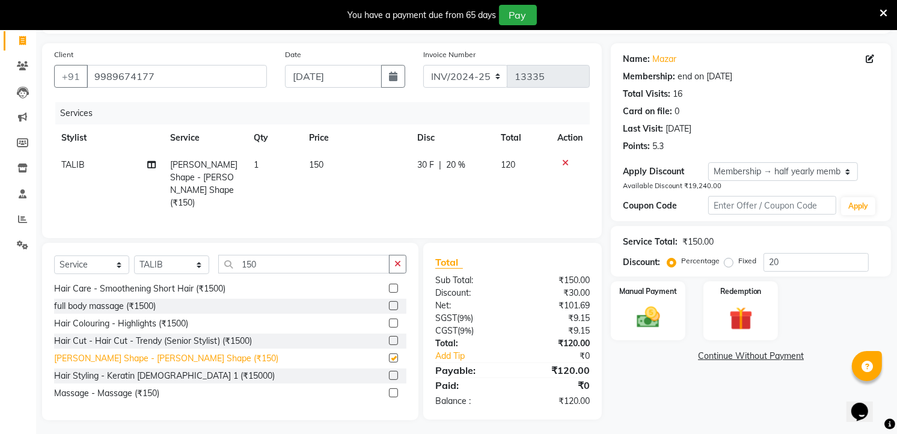
checkbox input "false"
click at [668, 297] on div "Manual Payment" at bounding box center [649, 310] width 78 height 61
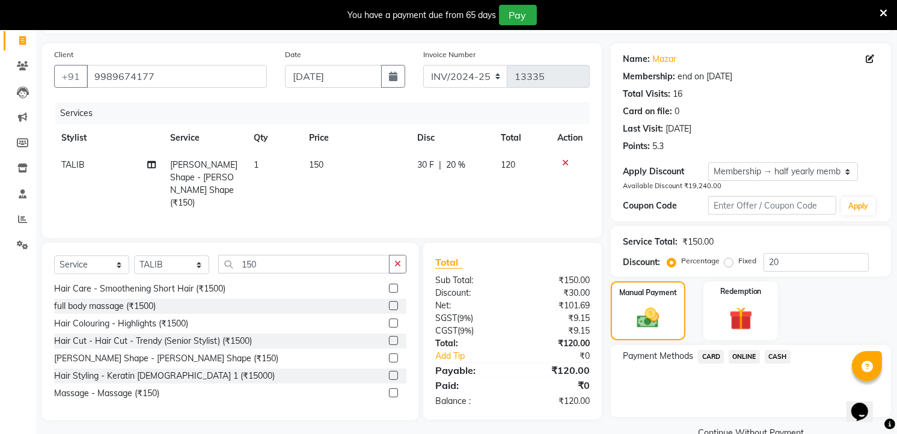
click at [750, 353] on span "ONLINE" at bounding box center [744, 357] width 31 height 14
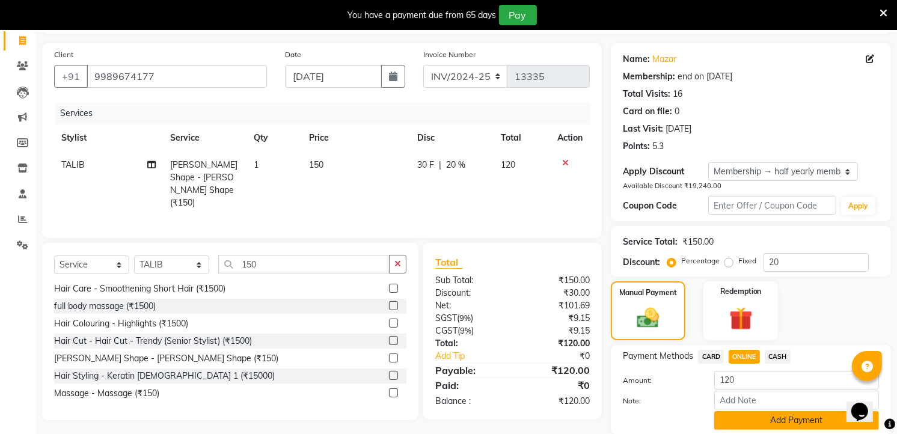
click at [789, 418] on button "Add Payment" at bounding box center [797, 420] width 165 height 19
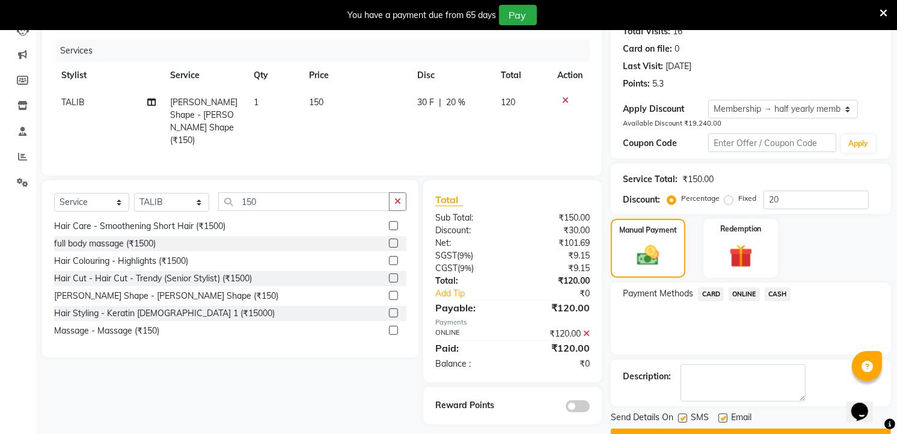
scroll to position [170, 0]
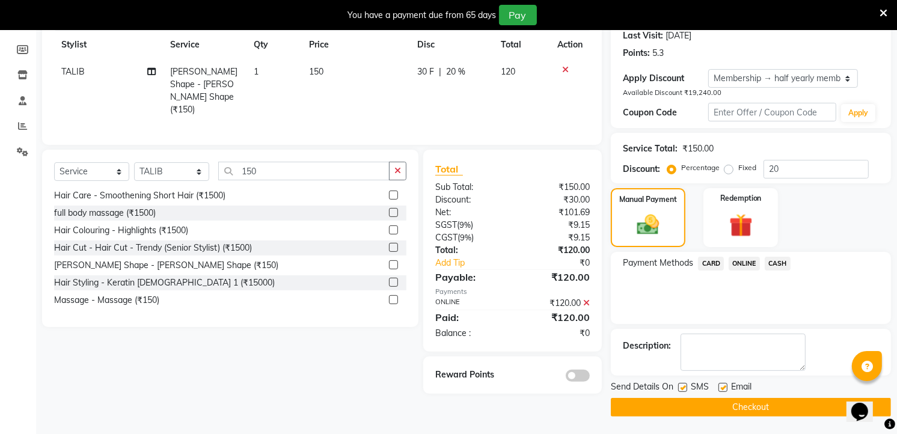
click at [728, 401] on button "Checkout" at bounding box center [751, 407] width 280 height 19
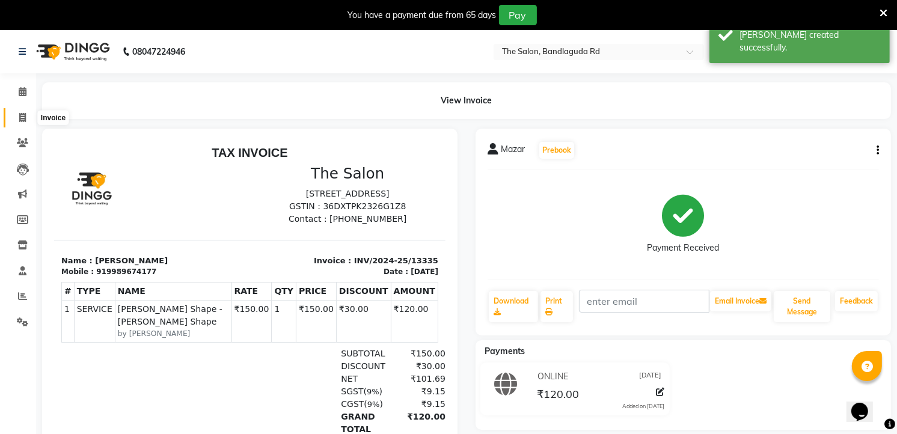
click at [14, 119] on span at bounding box center [22, 118] width 21 height 14
select select "service"
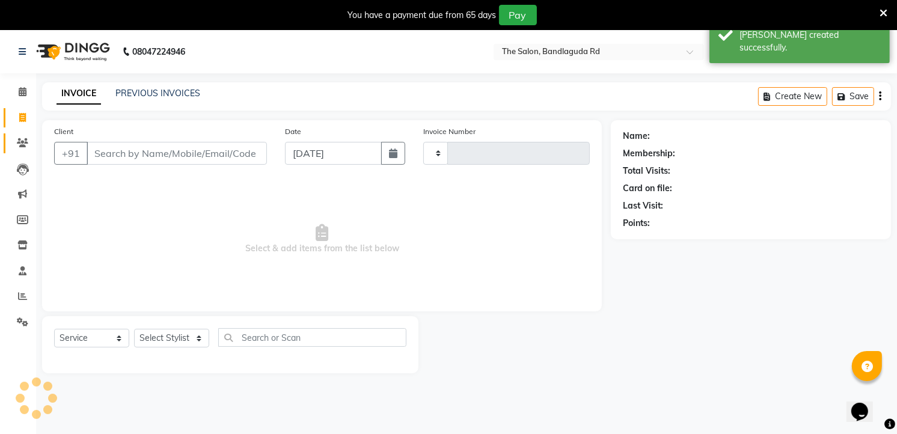
type input "13336"
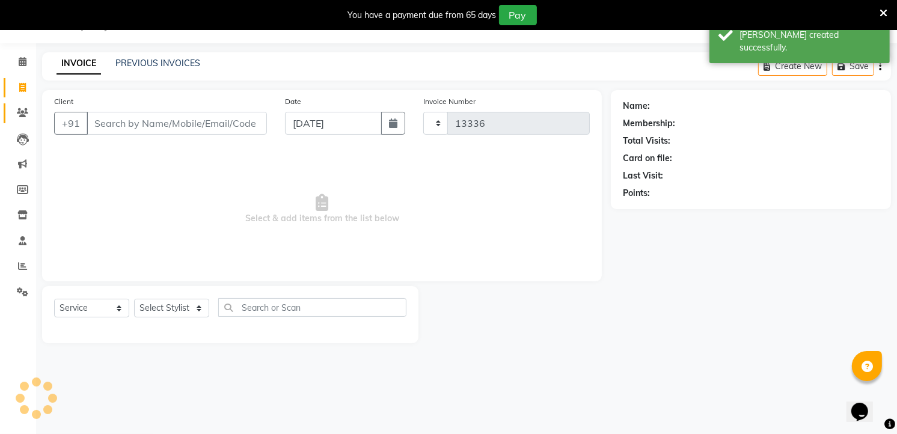
select select "5198"
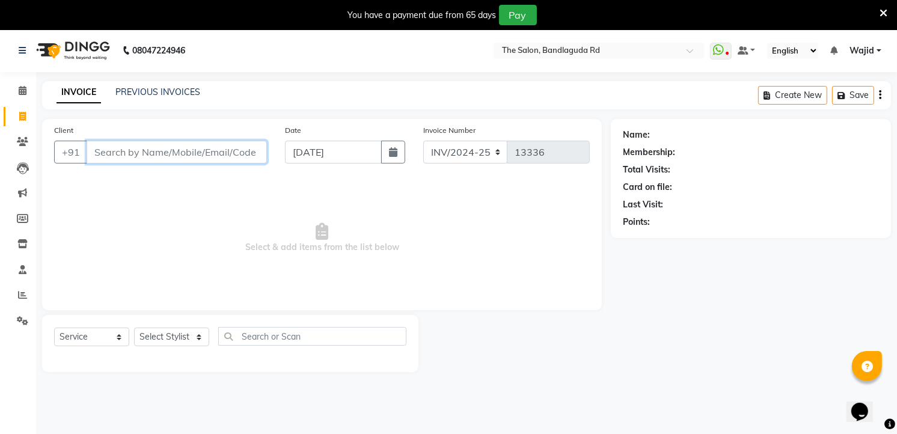
scroll to position [0, 0]
click at [14, 295] on span at bounding box center [22, 297] width 21 height 14
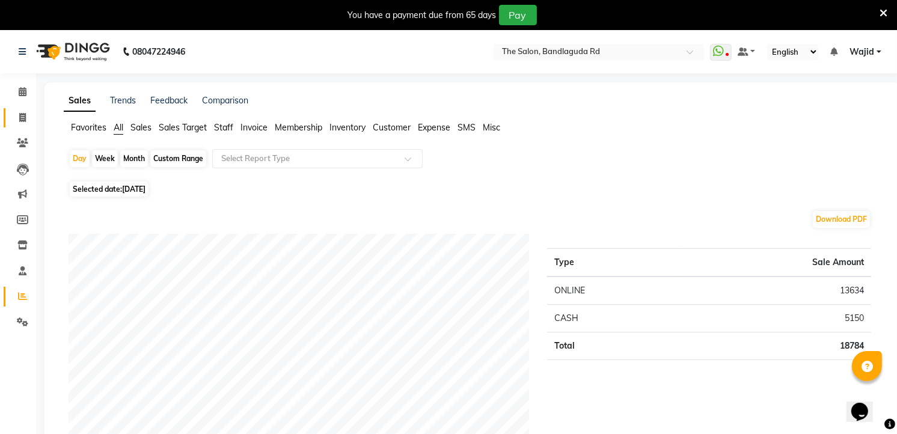
click at [31, 127] on link "Invoice" at bounding box center [18, 118] width 29 height 20
select select "service"
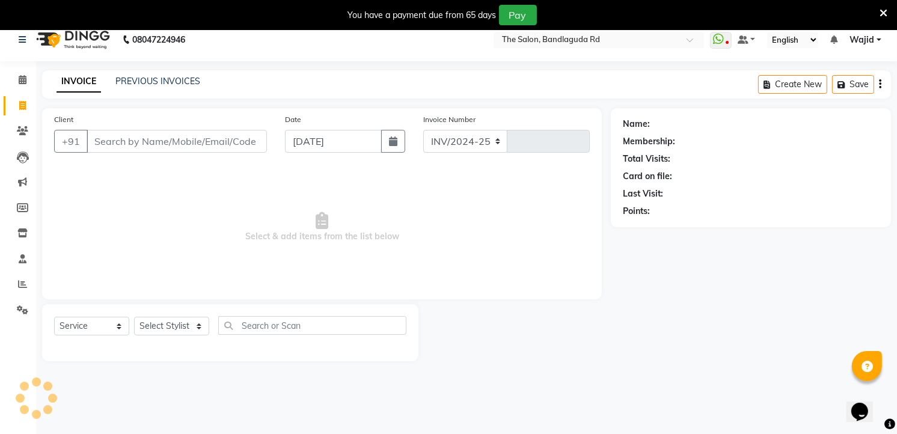
select select "5198"
type input "13336"
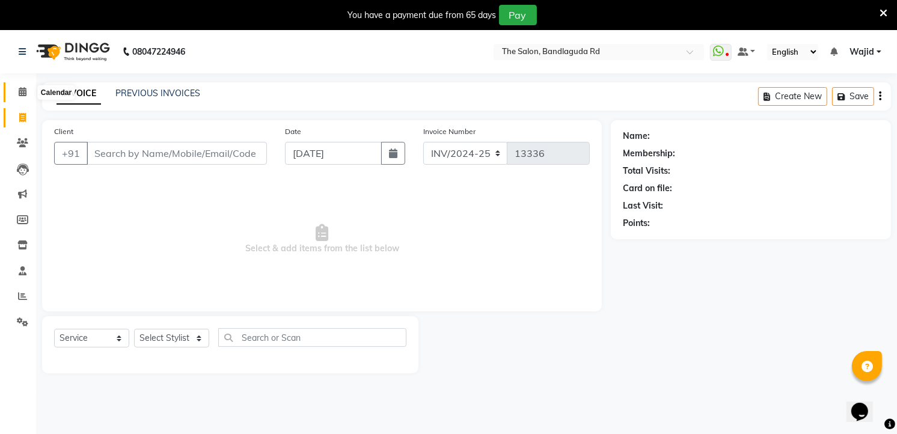
click at [28, 94] on span at bounding box center [22, 92] width 21 height 14
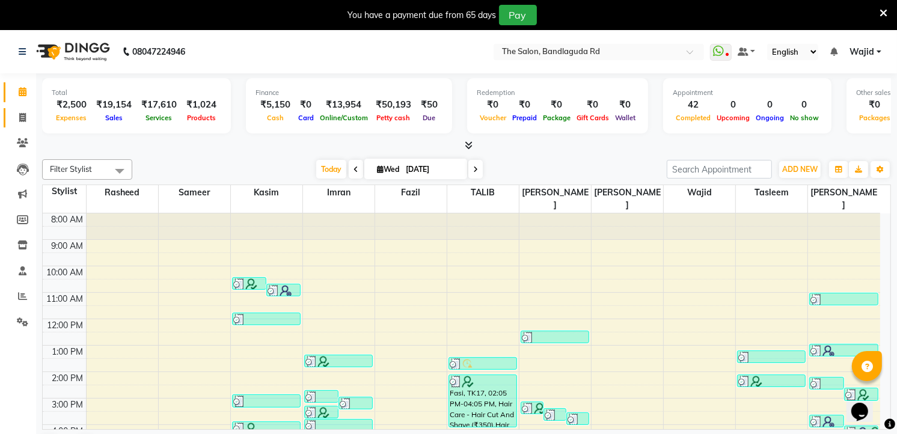
click at [22, 125] on link "Invoice" at bounding box center [18, 118] width 29 height 20
select select "service"
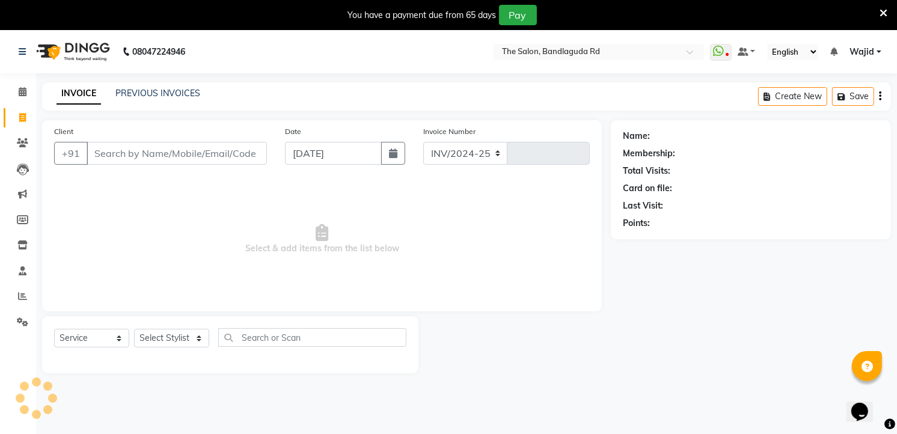
select select "5198"
type input "13336"
click at [191, 340] on select "Select Stylist [PERSON_NAME] [PERSON_NAME] [PERSON_NAME] [PERSON_NAME] TALIB [P…" at bounding box center [171, 338] width 75 height 19
select select "63353"
click at [134, 330] on select "Select Stylist [PERSON_NAME] [PERSON_NAME] [PERSON_NAME] [PERSON_NAME] TALIB [P…" at bounding box center [171, 338] width 75 height 19
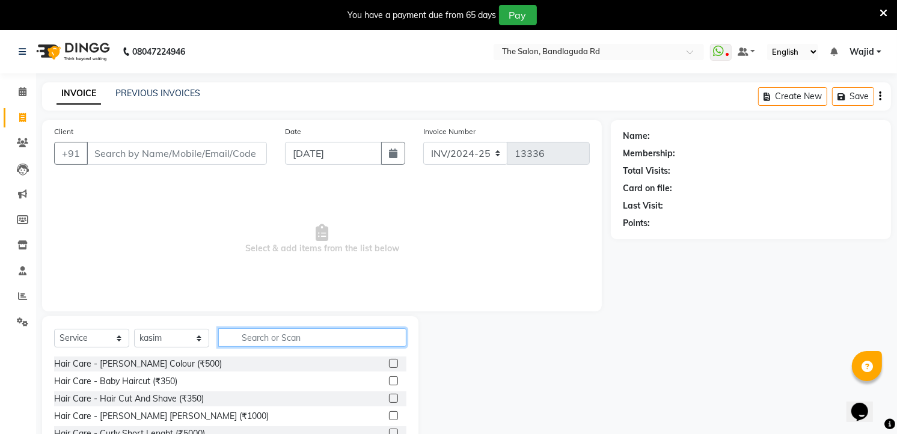
click at [254, 335] on input "text" at bounding box center [312, 337] width 188 height 19
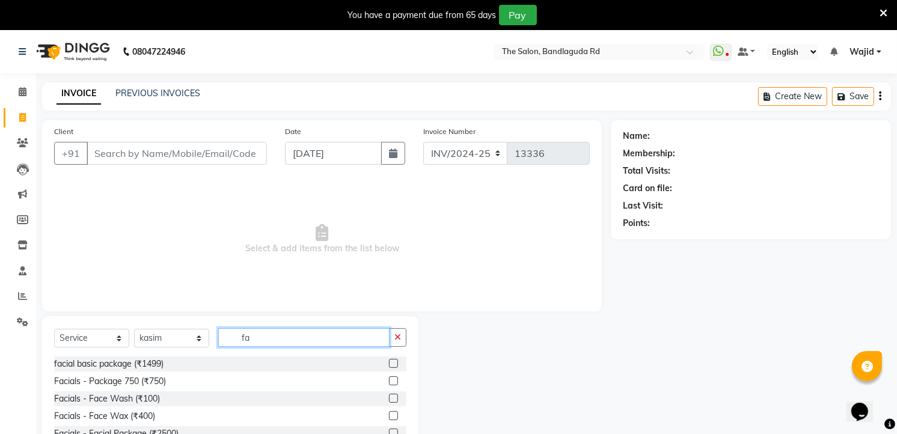
type input "f"
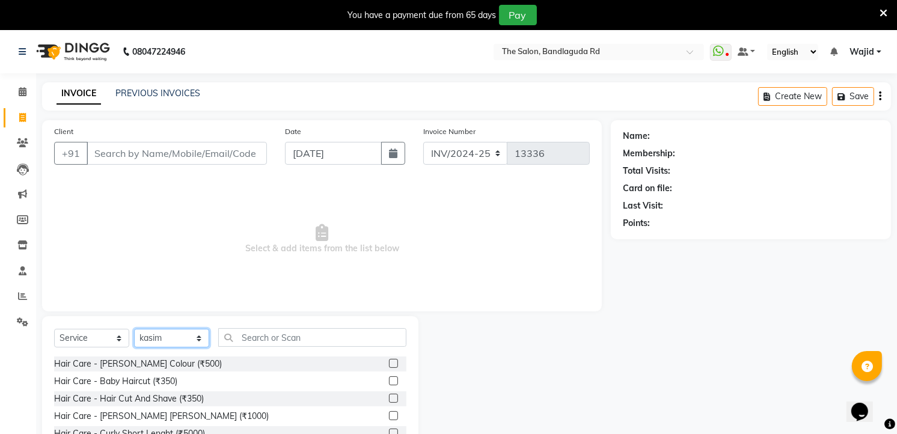
click at [160, 330] on select "Select Stylist [PERSON_NAME] [PERSON_NAME] [PERSON_NAME] [PERSON_NAME] TALIB [P…" at bounding box center [171, 338] width 75 height 19
select select "88752"
click at [134, 330] on select "Select Stylist [PERSON_NAME] [PERSON_NAME] [PERSON_NAME] [PERSON_NAME] TALIB [P…" at bounding box center [171, 338] width 75 height 19
click at [185, 393] on div "Hair Care - Hair Cut And Shave (₹350)" at bounding box center [129, 399] width 150 height 13
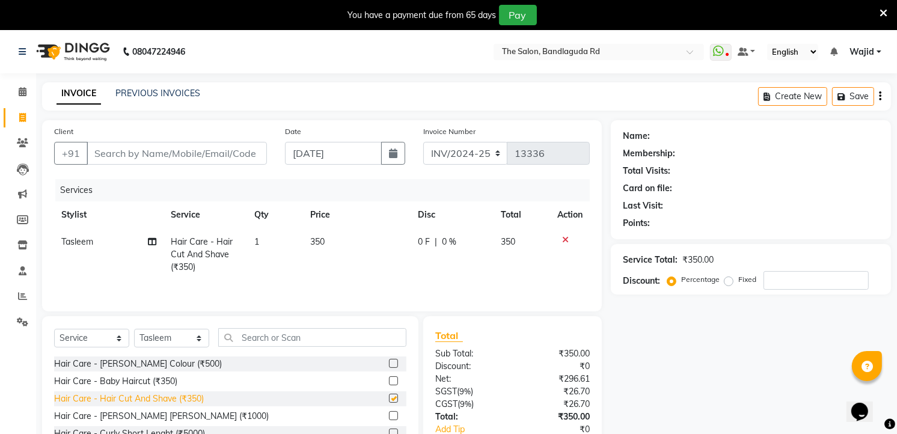
checkbox input "false"
click at [141, 145] on input "Client" at bounding box center [177, 153] width 180 height 23
type input "9"
type input "0"
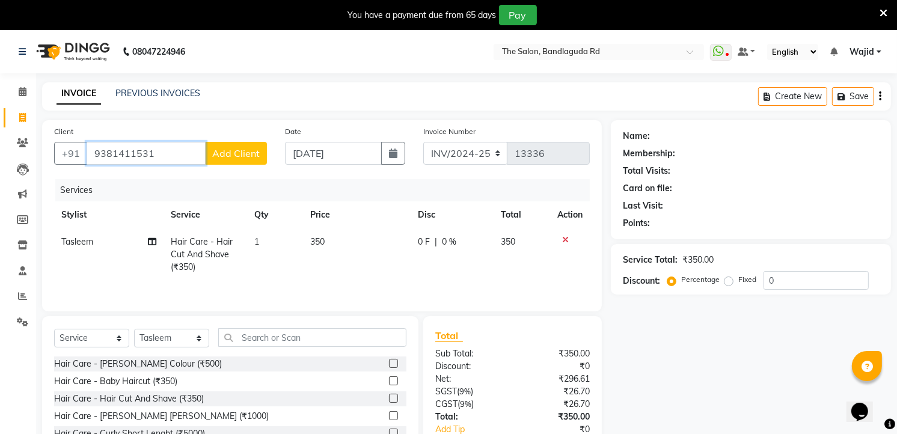
type input "9381411531"
click at [245, 146] on button "Add Client" at bounding box center [236, 153] width 62 height 23
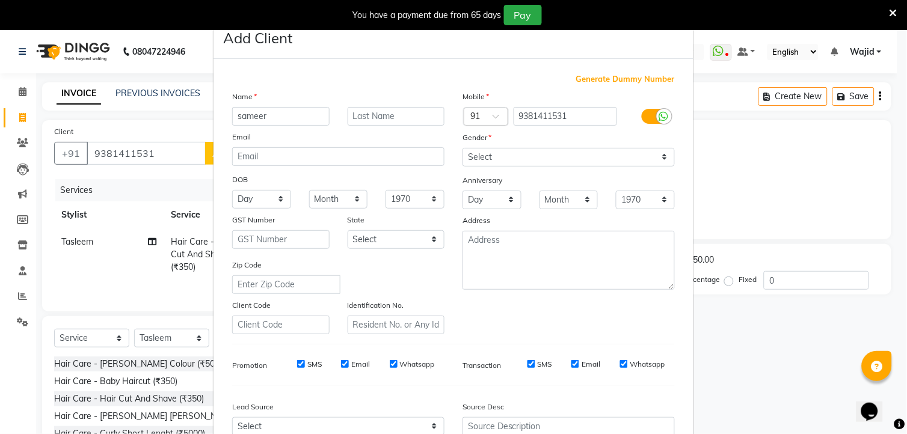
type input "sameer"
click at [483, 159] on select "Select [DEMOGRAPHIC_DATA] [DEMOGRAPHIC_DATA] Other Prefer Not To Say" at bounding box center [569, 157] width 212 height 19
select select "[DEMOGRAPHIC_DATA]"
click at [463, 148] on select "Select [DEMOGRAPHIC_DATA] [DEMOGRAPHIC_DATA] Other Prefer Not To Say" at bounding box center [569, 157] width 212 height 19
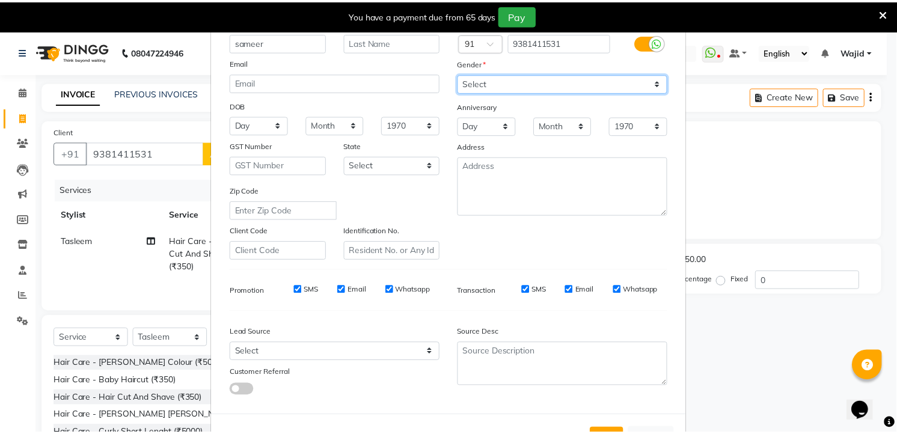
scroll to position [122, 0]
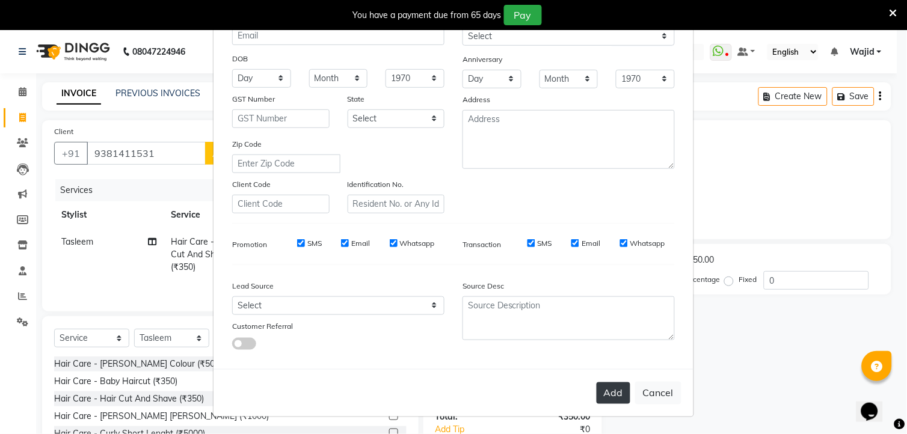
click at [608, 401] on button "Add" at bounding box center [614, 394] width 34 height 22
select select
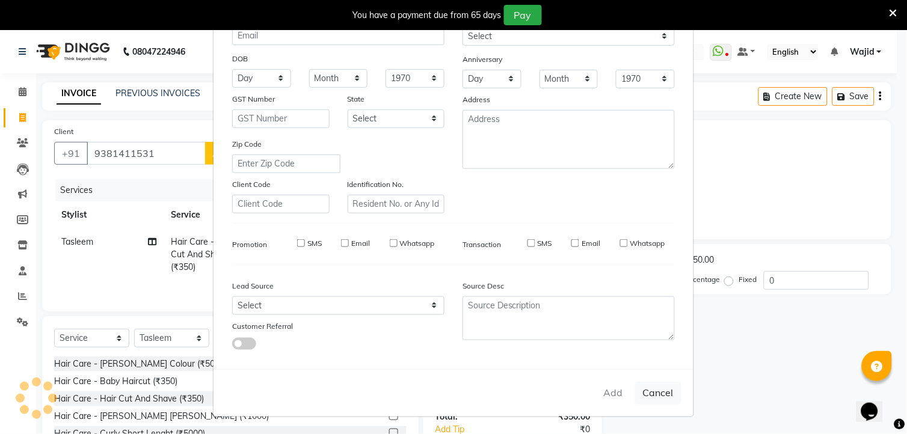
select select
checkbox input "false"
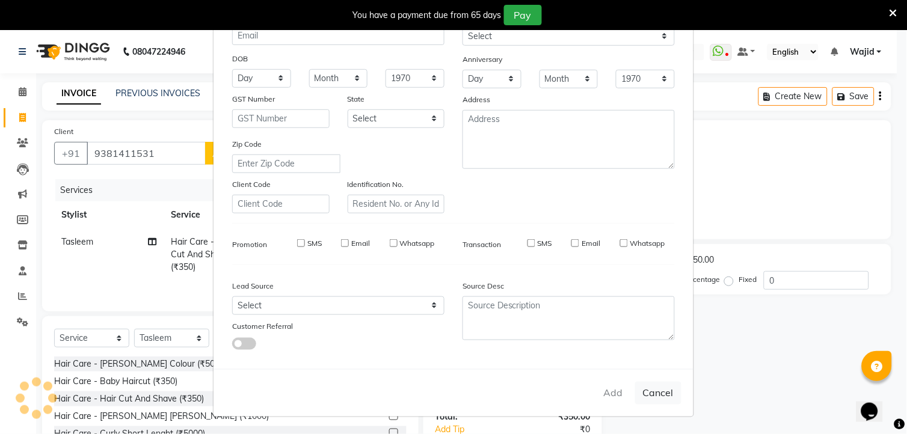
checkbox input "false"
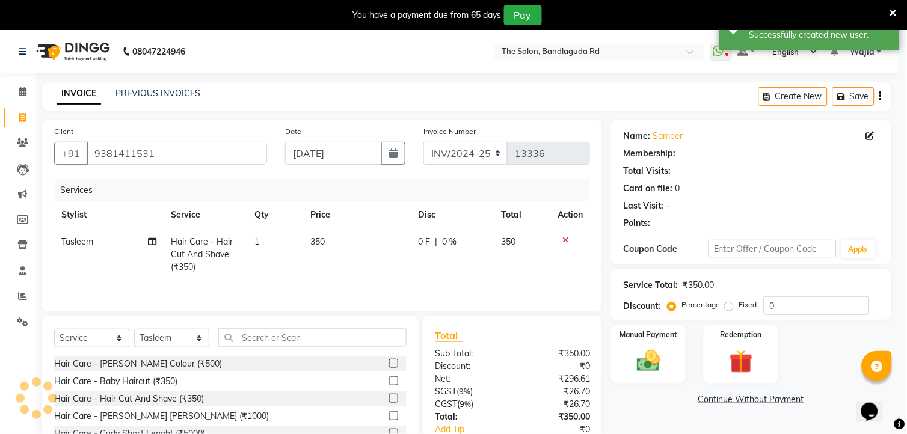
select select "1: Object"
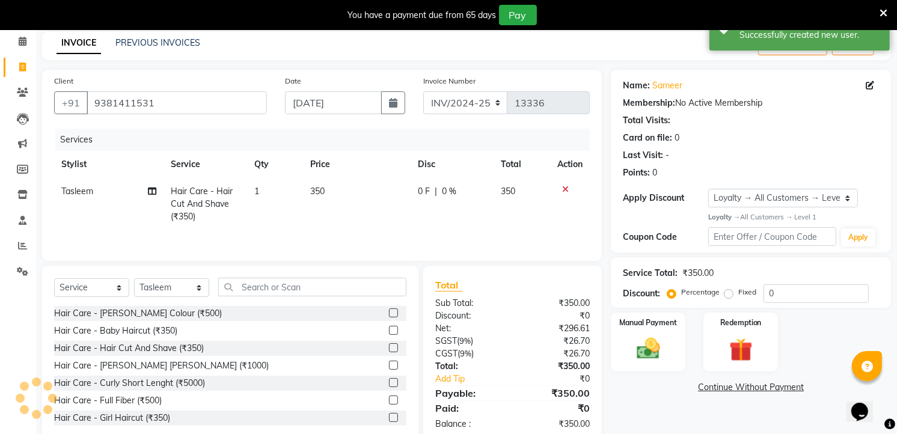
scroll to position [79, 0]
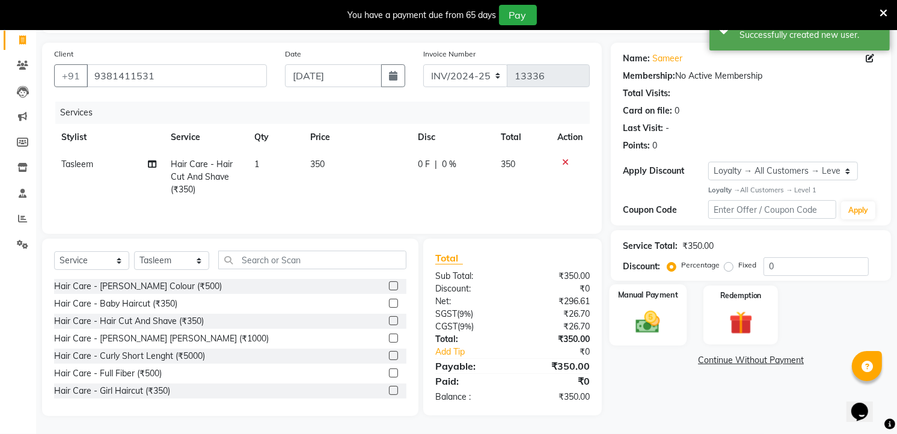
drag, startPoint x: 629, startPoint y: 303, endPoint x: 641, endPoint y: 314, distance: 16.2
click at [630, 303] on div "Manual Payment" at bounding box center [649, 315] width 78 height 61
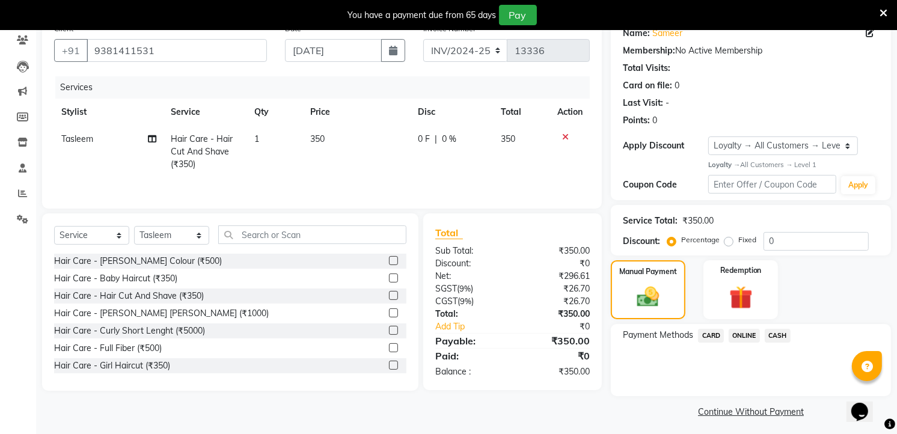
scroll to position [40, 0]
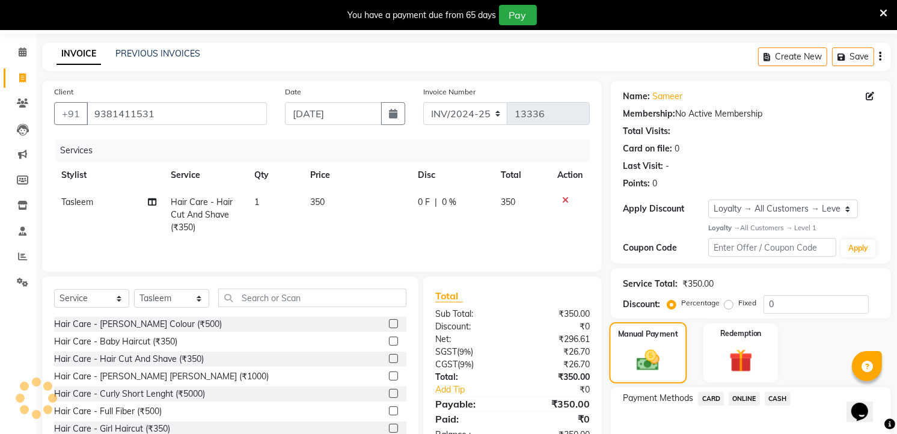
click at [657, 366] on img at bounding box center [648, 360] width 37 height 26
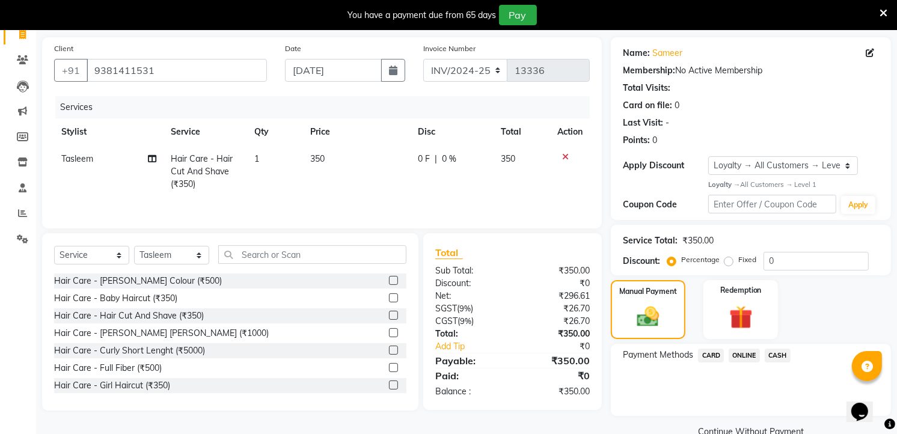
scroll to position [106, 0]
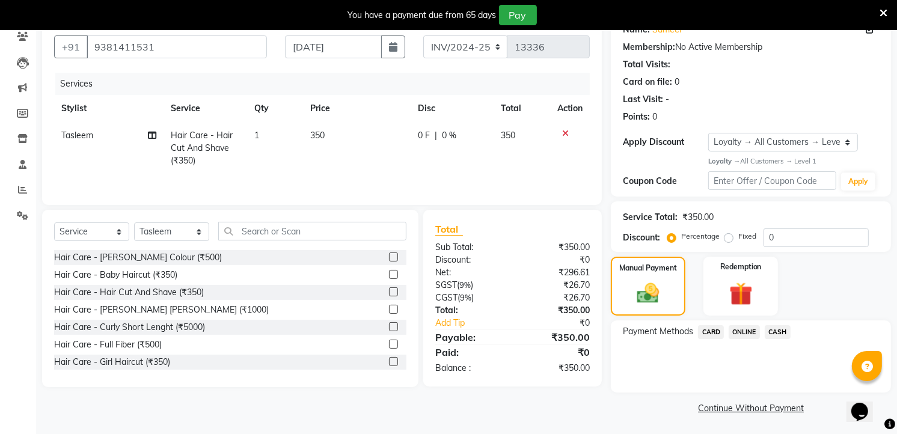
click at [745, 337] on span "ONLINE" at bounding box center [744, 332] width 31 height 14
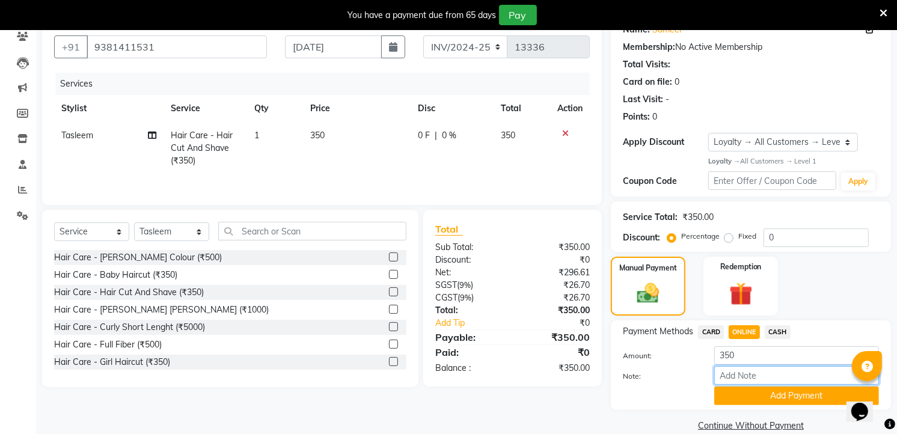
click at [742, 366] on input "Note:" at bounding box center [797, 375] width 165 height 19
click at [675, 360] on label "Amount:" at bounding box center [659, 356] width 91 height 11
click at [759, 368] on input "Note:" at bounding box center [797, 375] width 165 height 19
click at [642, 387] on div at bounding box center [659, 396] width 91 height 19
click at [745, 359] on input "350" at bounding box center [797, 355] width 165 height 19
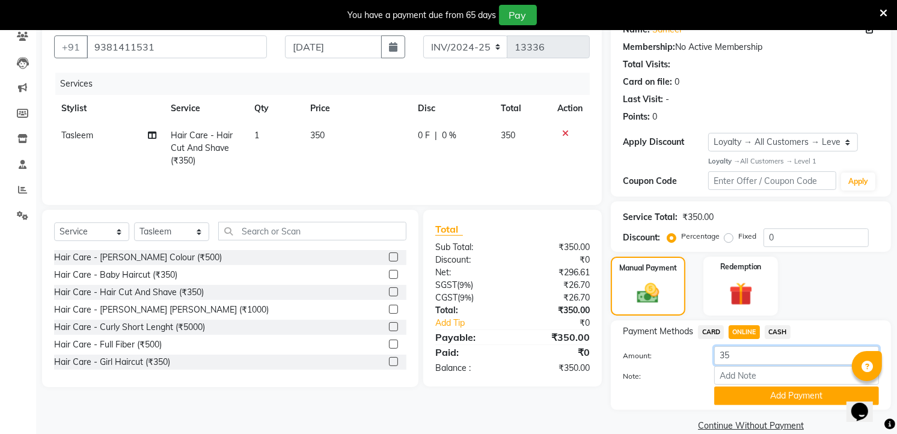
type input "3"
type input "50"
click at [746, 395] on button "Add Payment" at bounding box center [797, 396] width 165 height 19
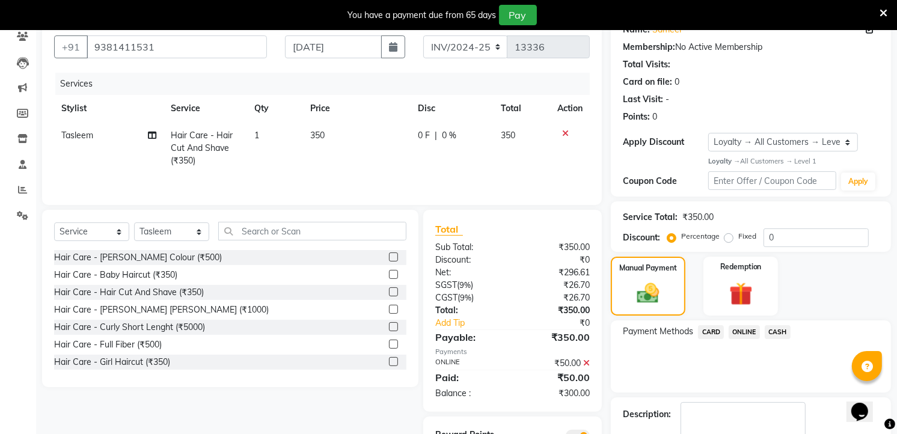
click at [777, 334] on span "CASH" at bounding box center [778, 332] width 26 height 14
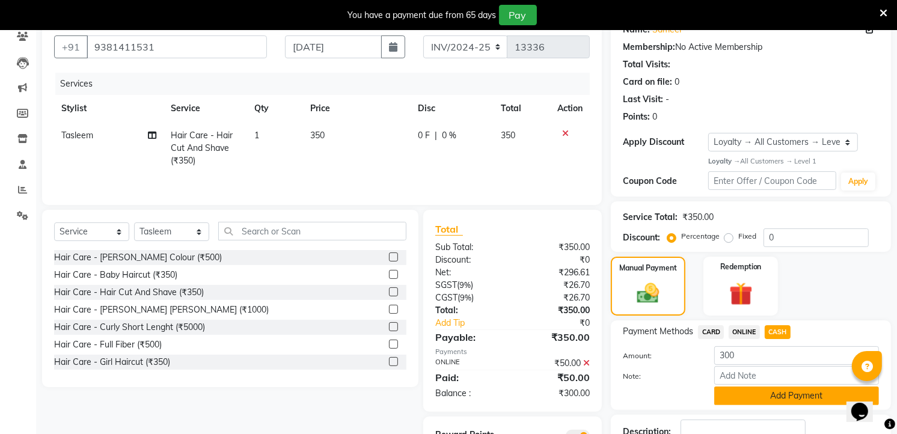
drag, startPoint x: 757, startPoint y: 387, endPoint x: 762, endPoint y: 393, distance: 8.1
click at [759, 389] on button "Add Payment" at bounding box center [797, 396] width 165 height 19
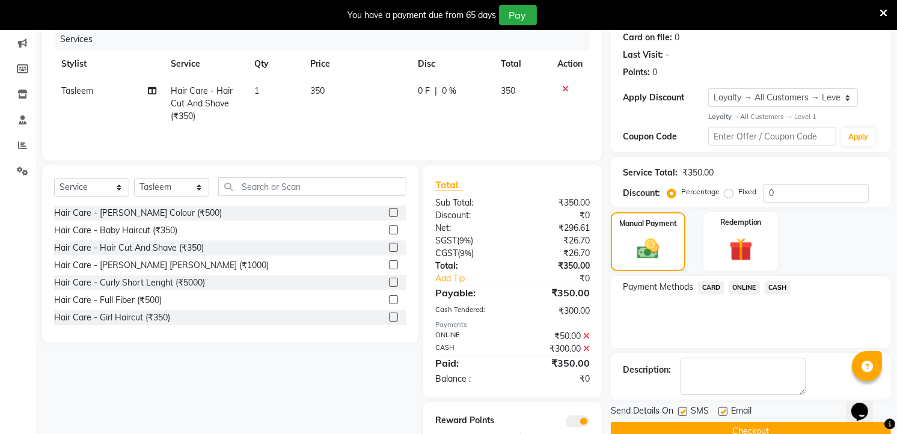
scroll to position [193, 0]
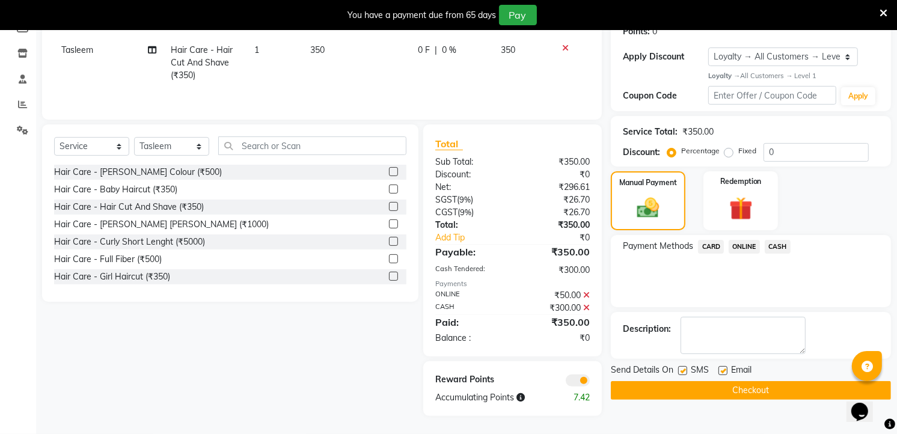
click at [762, 393] on button "Checkout" at bounding box center [751, 390] width 280 height 19
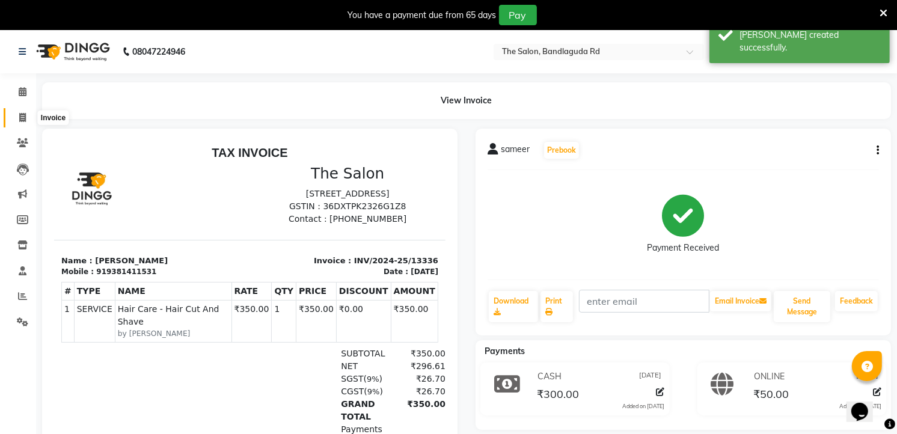
click at [25, 123] on span at bounding box center [22, 118] width 21 height 14
select select "service"
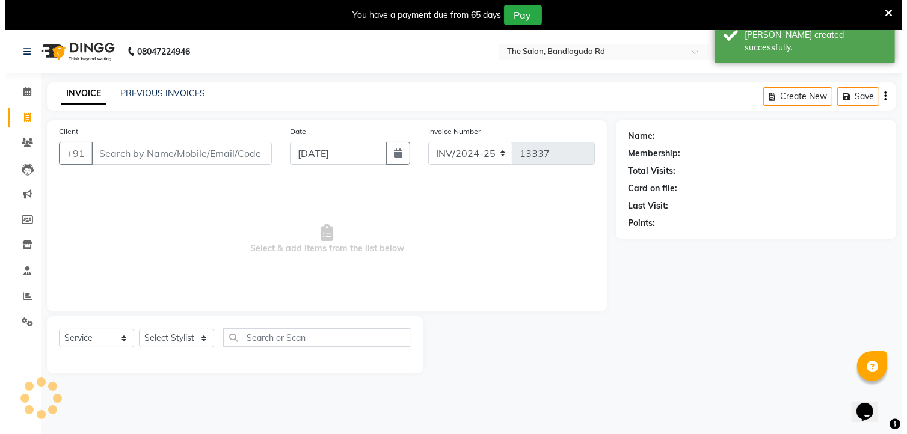
scroll to position [30, 0]
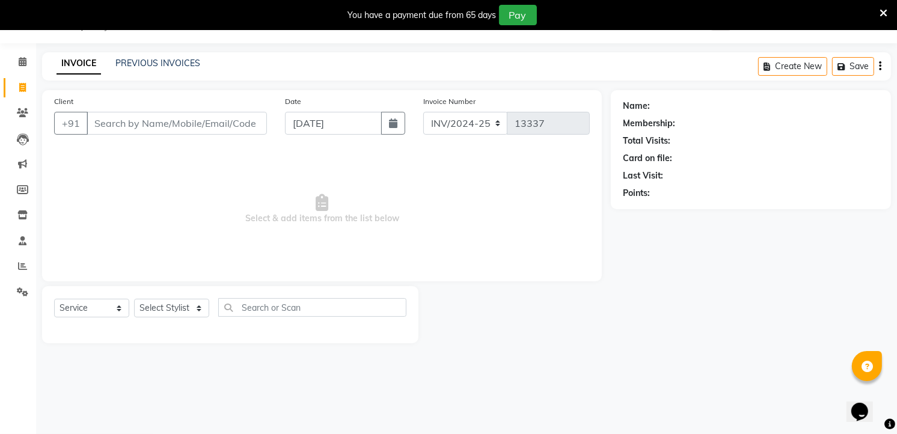
click at [185, 118] on input "Client" at bounding box center [177, 123] width 180 height 23
click at [146, 131] on input "Client" at bounding box center [177, 123] width 180 height 23
type input "9986741061"
click at [226, 127] on span "Add Client" at bounding box center [236, 123] width 48 height 12
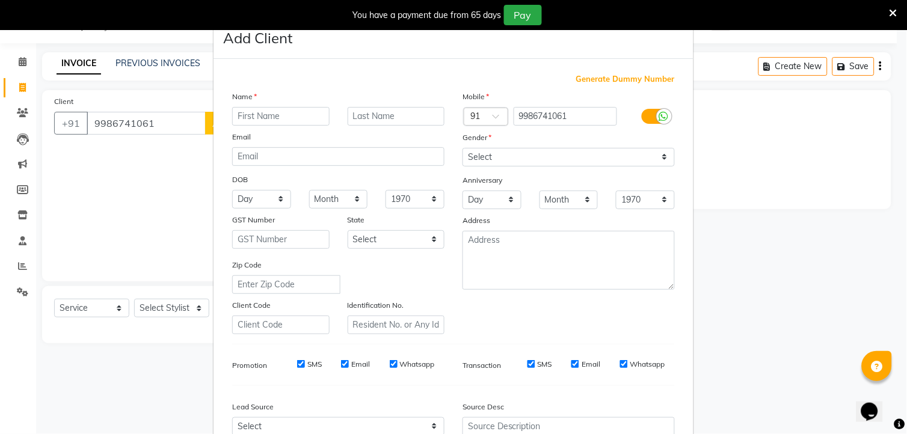
click at [271, 117] on input "text" at bounding box center [280, 116] width 97 height 19
type input "[PERSON_NAME]"
click at [475, 165] on select "Select [DEMOGRAPHIC_DATA] [DEMOGRAPHIC_DATA] Other Prefer Not To Say" at bounding box center [569, 157] width 212 height 19
select select "[DEMOGRAPHIC_DATA]"
click at [463, 148] on select "Select [DEMOGRAPHIC_DATA] [DEMOGRAPHIC_DATA] Other Prefer Not To Say" at bounding box center [569, 157] width 212 height 19
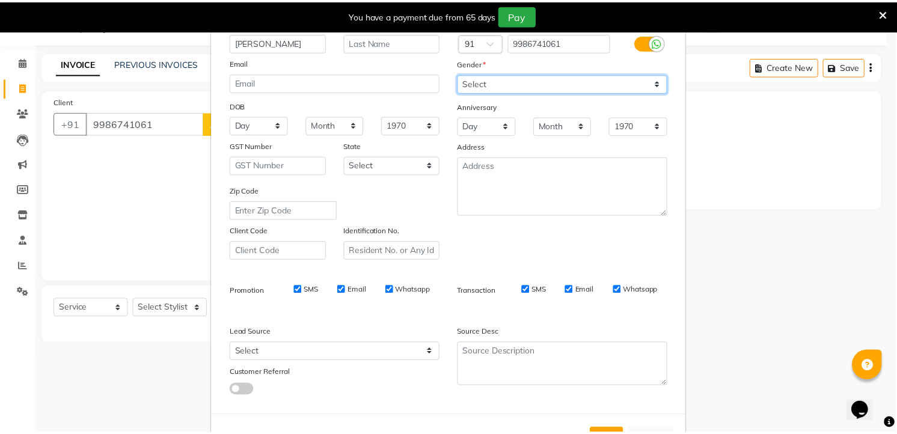
scroll to position [122, 0]
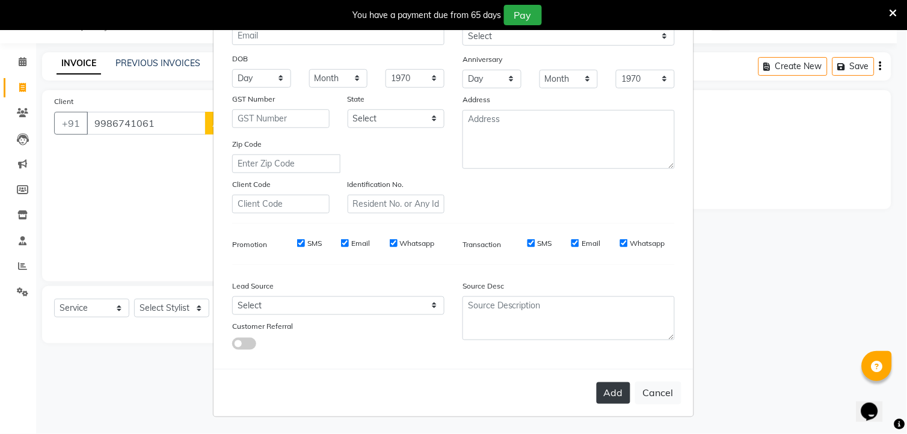
click at [616, 394] on button "Add" at bounding box center [614, 394] width 34 height 22
select select
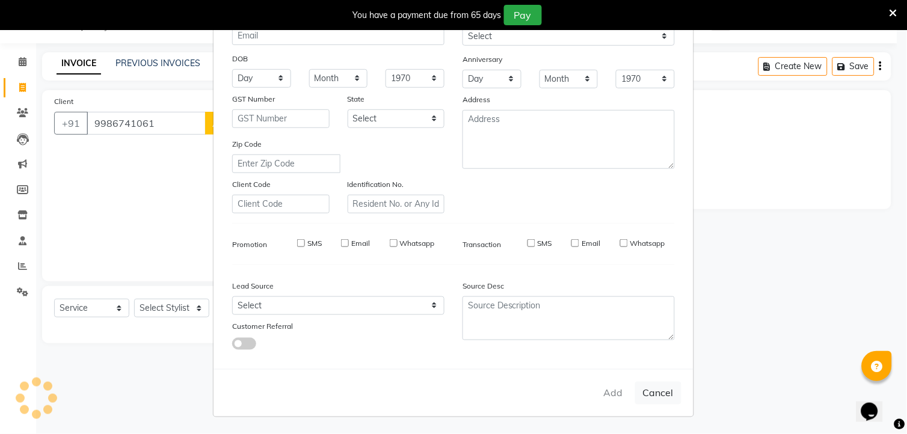
select select
checkbox input "false"
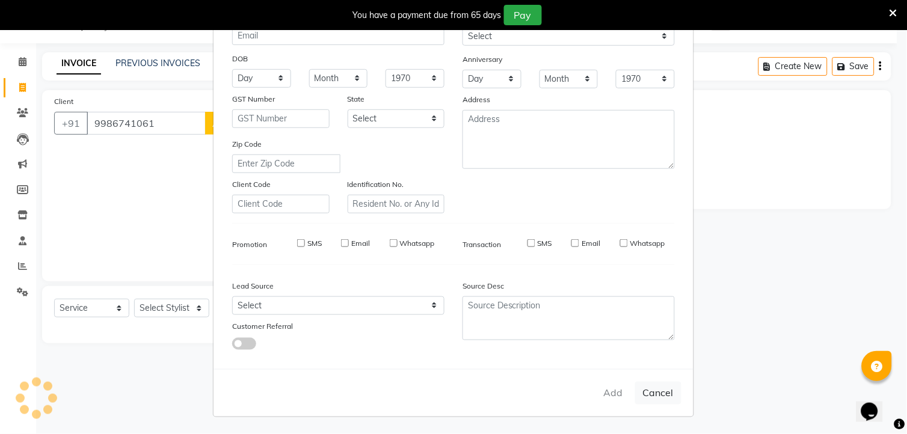
checkbox input "false"
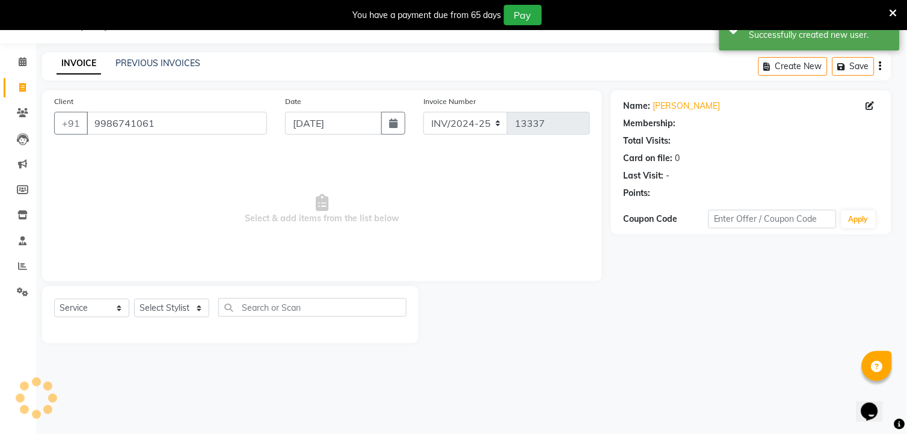
select select "1: Object"
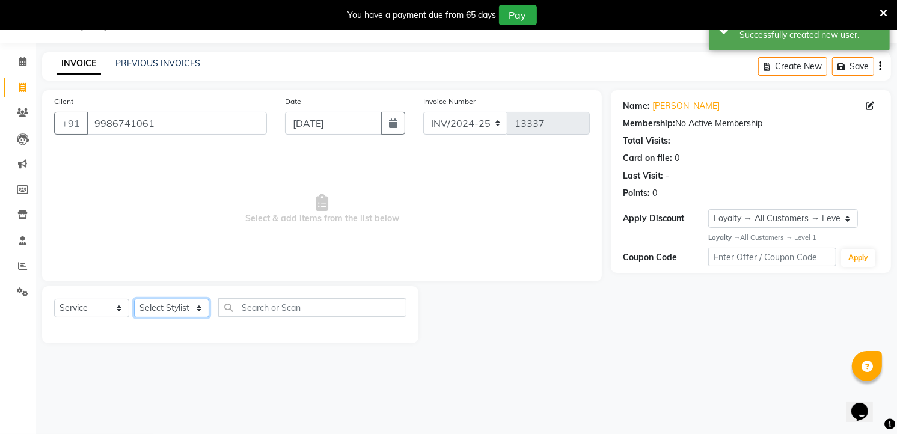
click at [184, 301] on select "Select Stylist [PERSON_NAME] [PERSON_NAME] [PERSON_NAME] [PERSON_NAME] TALIB [P…" at bounding box center [171, 308] width 75 height 19
select select "88754"
click at [134, 300] on select "Select Stylist [PERSON_NAME] [PERSON_NAME] [PERSON_NAME] [PERSON_NAME] TALIB [P…" at bounding box center [171, 308] width 75 height 19
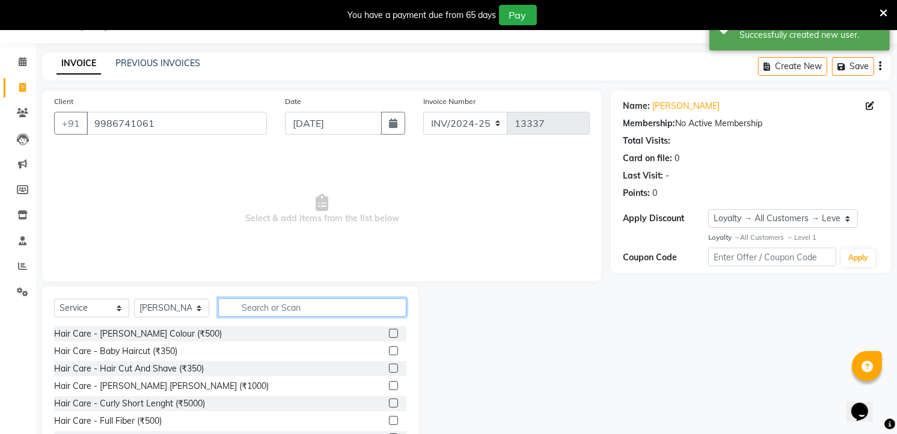
click at [272, 313] on input "text" at bounding box center [312, 307] width 188 height 19
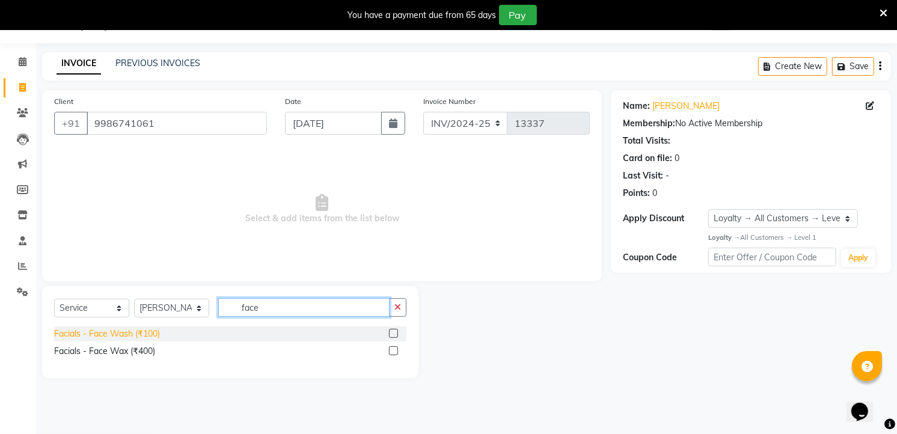
type input "face"
click at [152, 329] on div "Facials - Face Wash (₹100)" at bounding box center [107, 334] width 106 height 13
checkbox input "false"
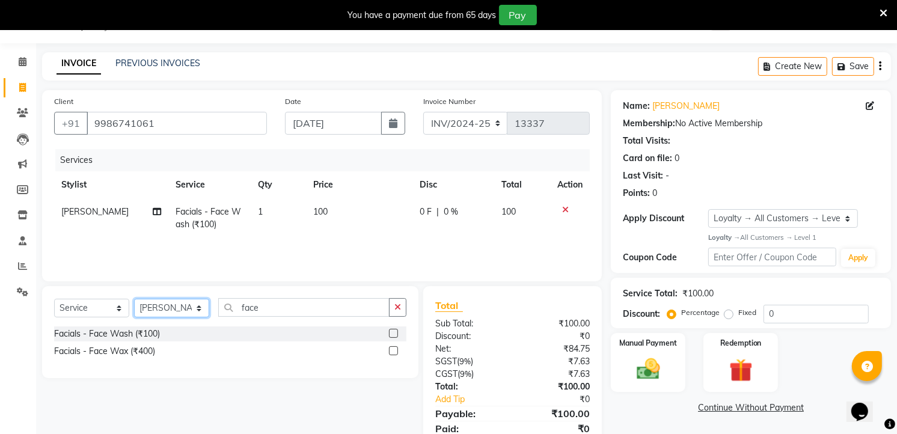
click at [181, 304] on select "Select Stylist [PERSON_NAME] [PERSON_NAME] [PERSON_NAME] [PERSON_NAME] TALIB [P…" at bounding box center [171, 308] width 75 height 19
select select "63353"
click at [134, 300] on select "Select Stylist [PERSON_NAME] [PERSON_NAME] [PERSON_NAME] [PERSON_NAME] TALIB [P…" at bounding box center [171, 308] width 75 height 19
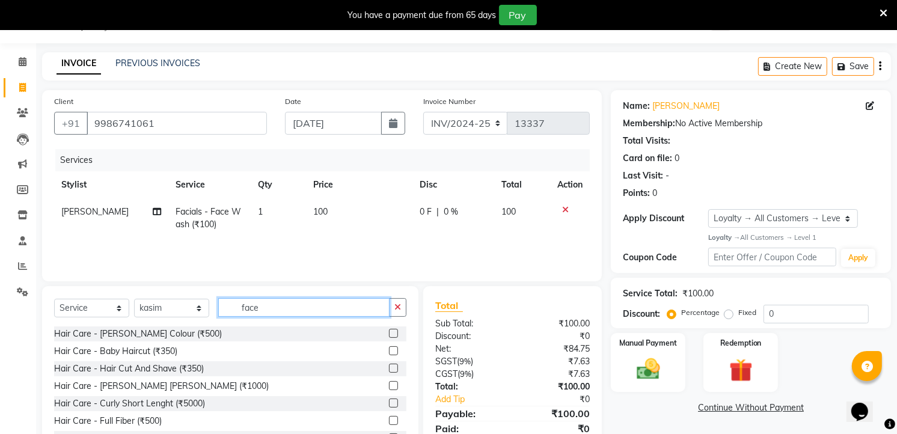
click at [262, 316] on input "face" at bounding box center [303, 307] width 171 height 19
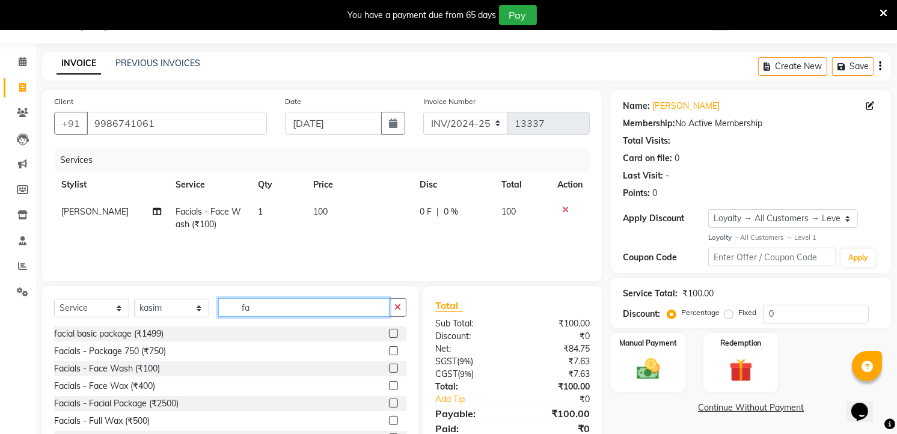
type input "f"
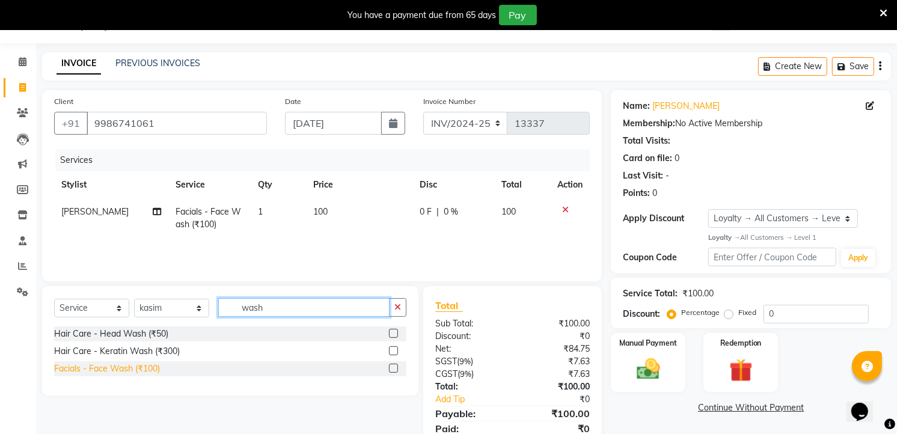
type input "wash"
click at [142, 367] on div "Facials - Face Wash (₹100)" at bounding box center [107, 369] width 106 height 13
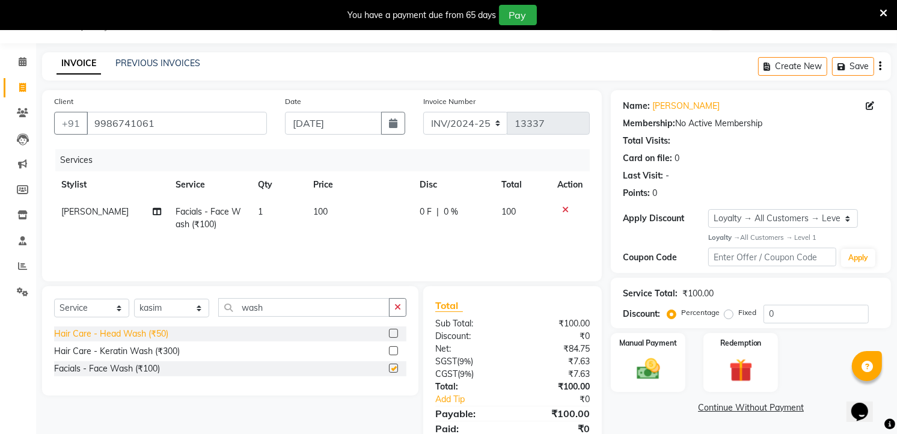
checkbox input "false"
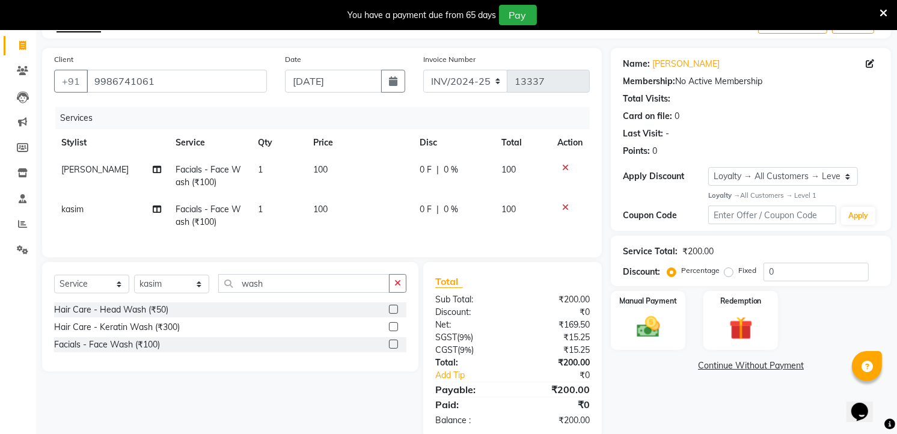
scroll to position [105, 0]
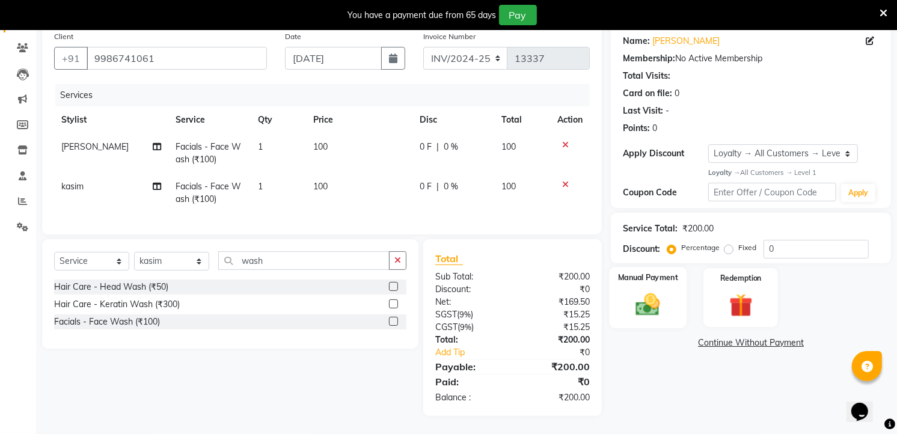
click at [635, 303] on img at bounding box center [648, 305] width 39 height 28
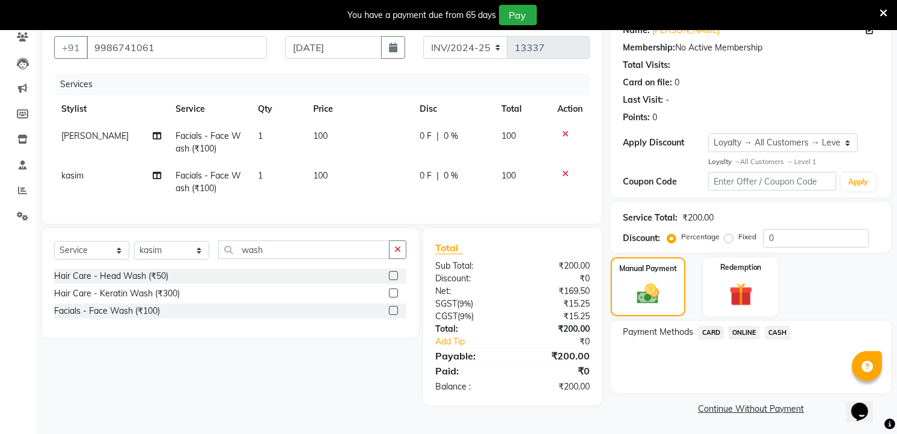
scroll to position [106, 0]
click at [778, 329] on span "CASH" at bounding box center [778, 332] width 26 height 14
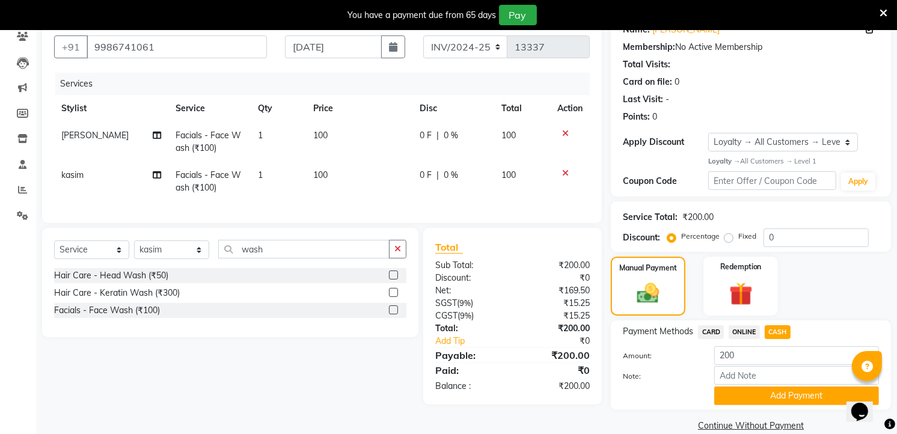
scroll to position [125, 0]
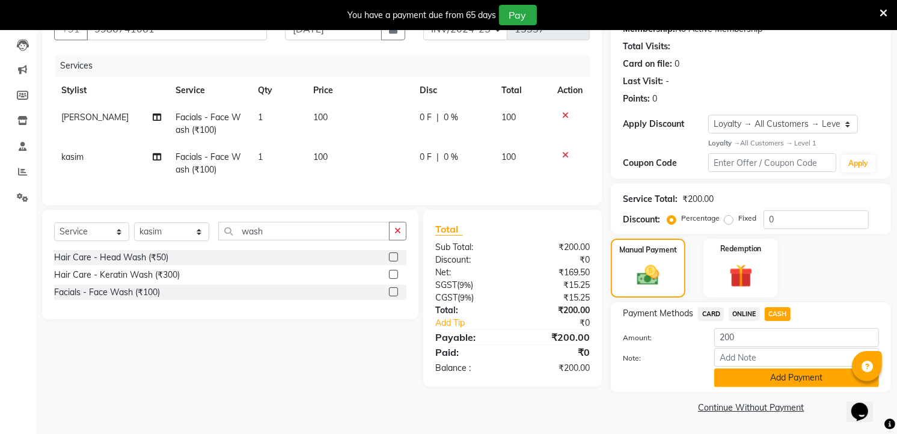
click at [801, 369] on button "Add Payment" at bounding box center [797, 378] width 165 height 19
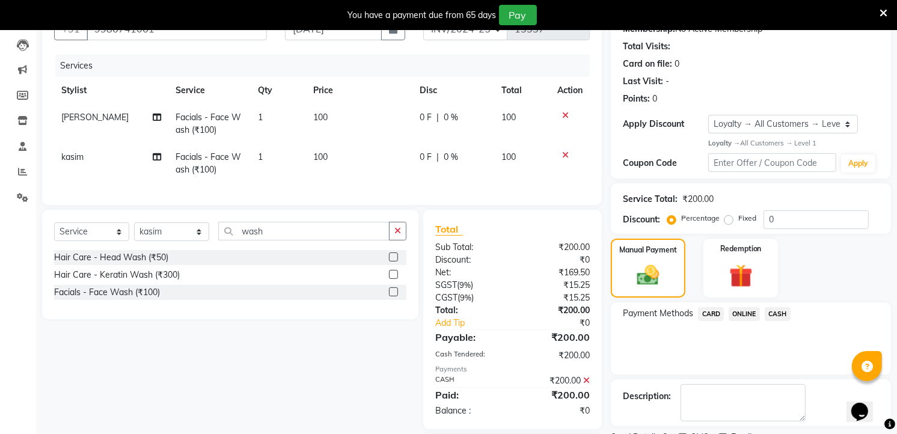
click at [786, 310] on span "CASH" at bounding box center [778, 314] width 26 height 14
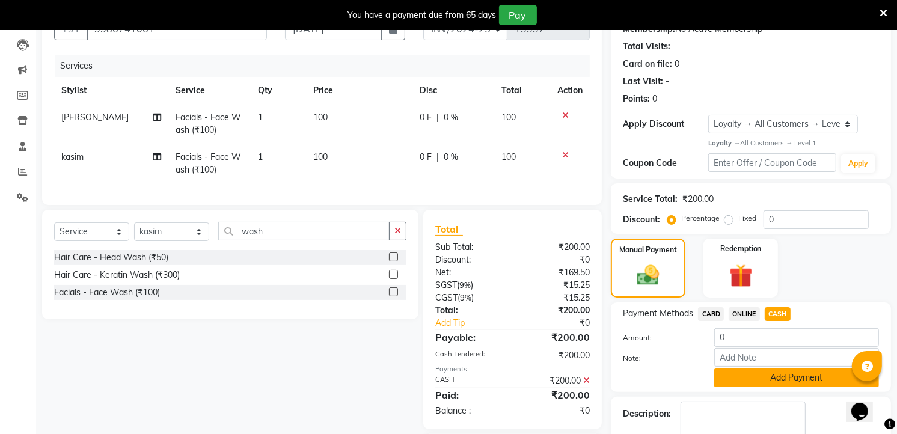
click at [822, 384] on button "Add Payment" at bounding box center [797, 378] width 165 height 19
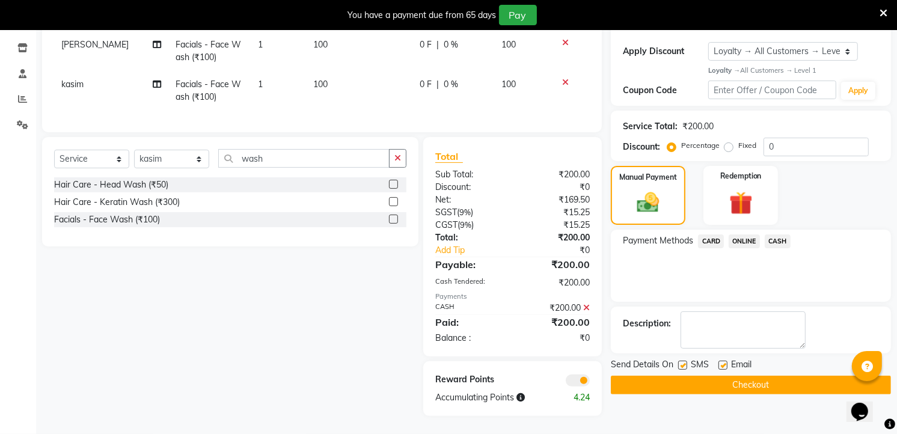
scroll to position [207, 0]
click at [722, 377] on button "Checkout" at bounding box center [751, 385] width 280 height 19
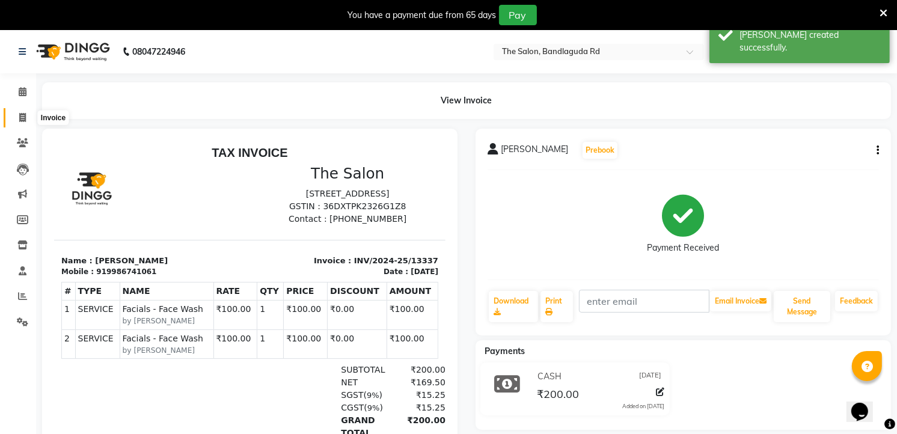
click at [26, 123] on span at bounding box center [22, 118] width 21 height 14
select select "service"
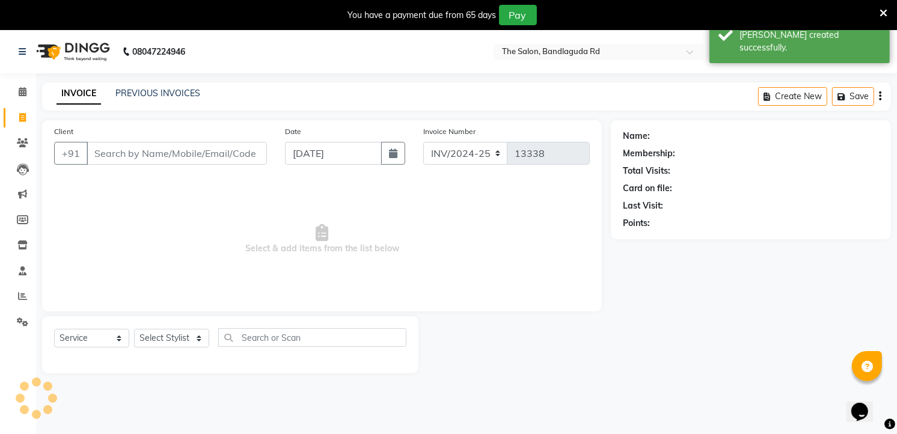
scroll to position [30, 0]
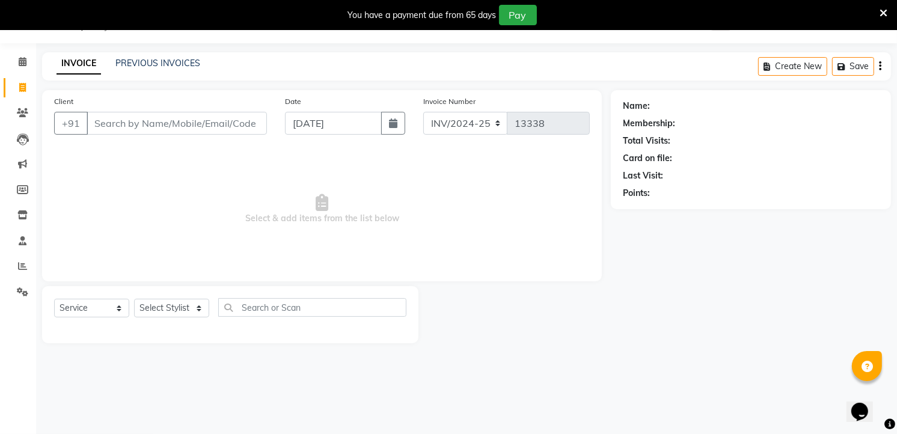
click at [229, 179] on span "Select & add items from the list below" at bounding box center [322, 209] width 536 height 120
drag, startPoint x: 765, startPoint y: 67, endPoint x: 757, endPoint y: 54, distance: 15.2
click at [463, 225] on span "Select & add items from the list below" at bounding box center [322, 209] width 536 height 120
click at [18, 269] on icon at bounding box center [22, 266] width 9 height 9
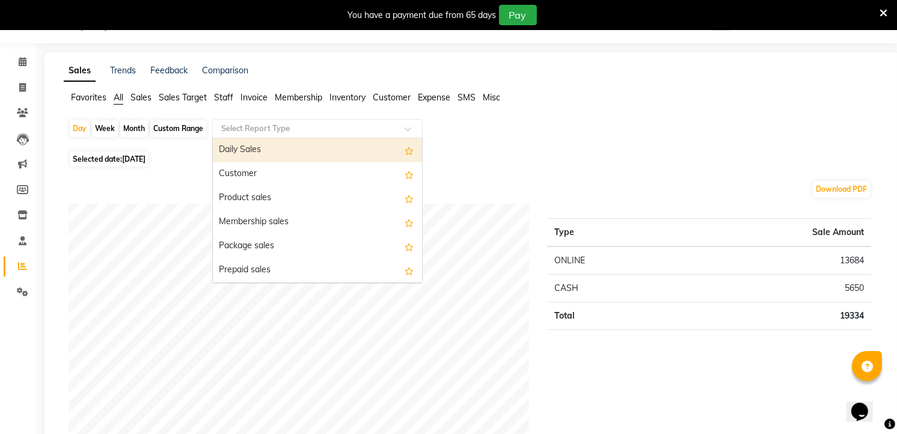
click at [291, 134] on input "text" at bounding box center [305, 129] width 173 height 12
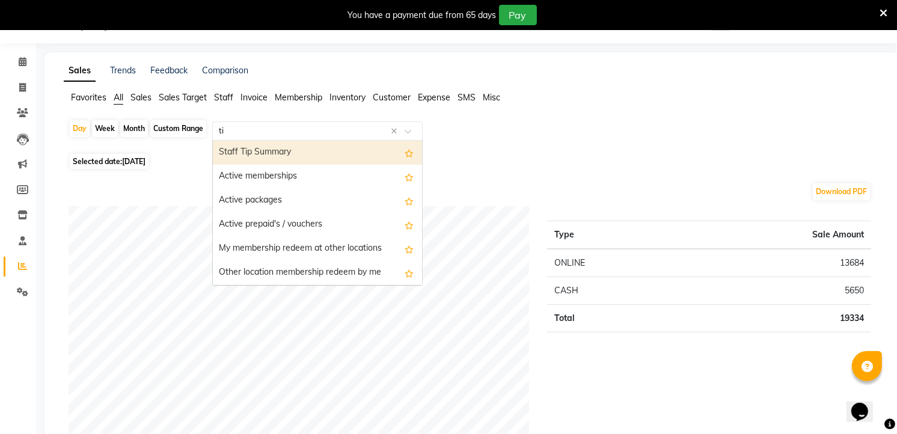
type input "tip"
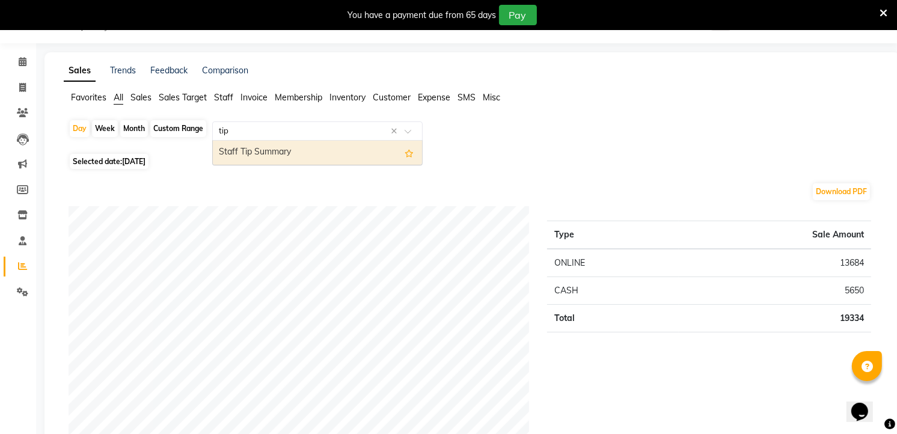
click at [280, 150] on div "Staff Tip Summary" at bounding box center [317, 153] width 209 height 24
select select "full_report"
select select "csv"
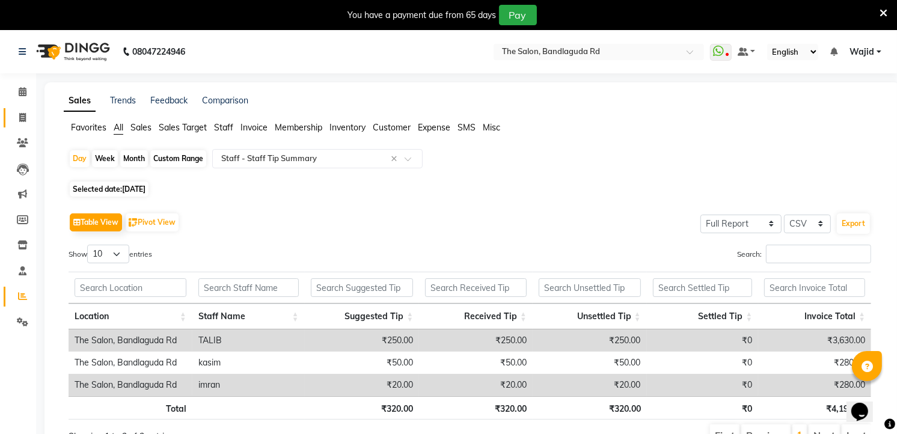
click at [32, 126] on li "Invoice" at bounding box center [18, 118] width 36 height 26
click at [24, 118] on icon at bounding box center [22, 117] width 7 height 9
select select "service"
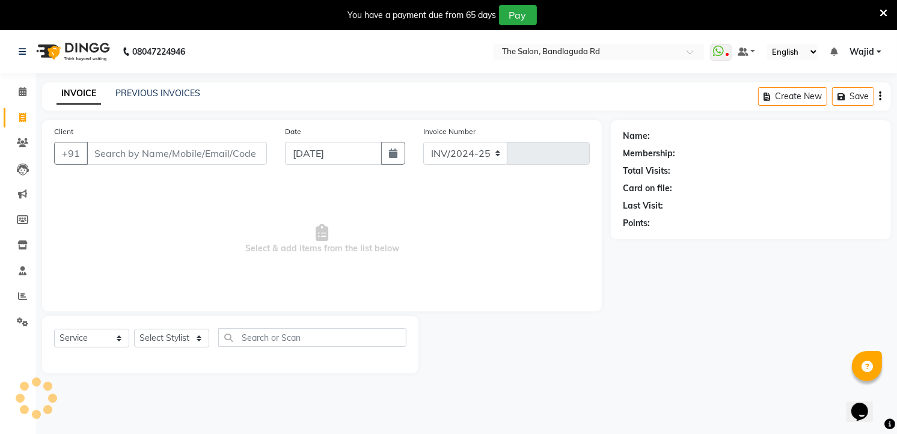
select select "5198"
type input "13338"
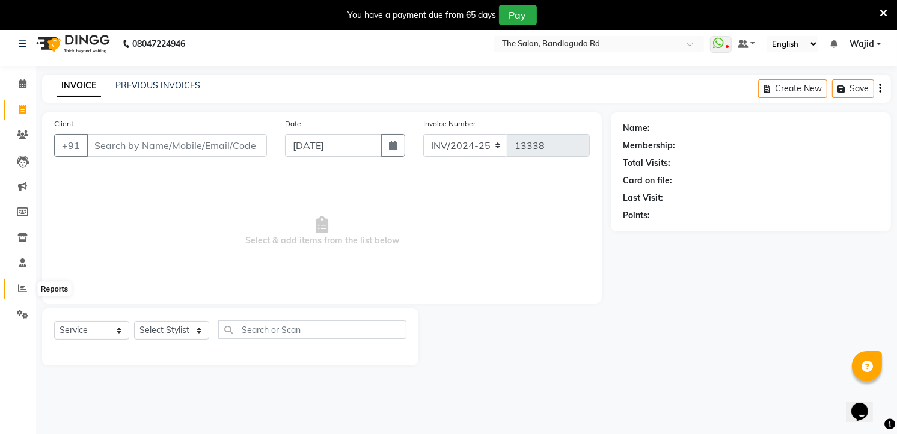
click at [23, 288] on icon at bounding box center [22, 288] width 9 height 9
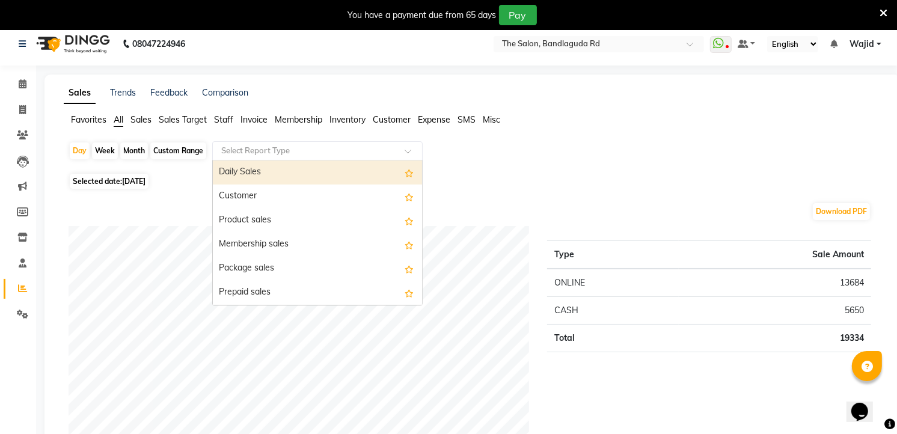
click at [298, 145] on input "text" at bounding box center [305, 151] width 173 height 12
type input "t"
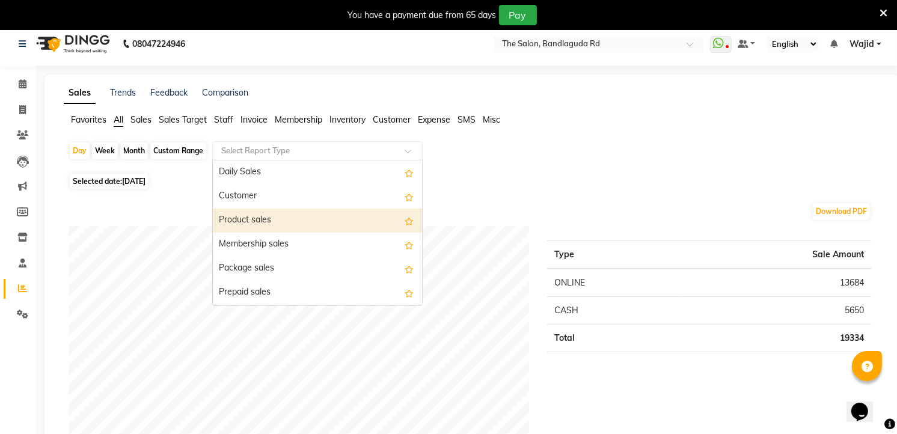
click at [273, 211] on div "Product sales" at bounding box center [317, 221] width 209 height 24
select select "full_report"
select select "csv"
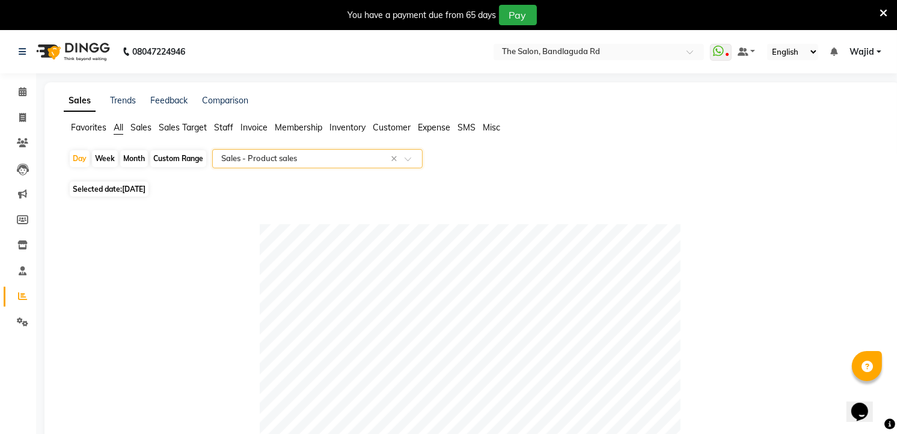
click at [146, 187] on span "[DATE]" at bounding box center [133, 189] width 23 height 9
select select "9"
select select "2025"
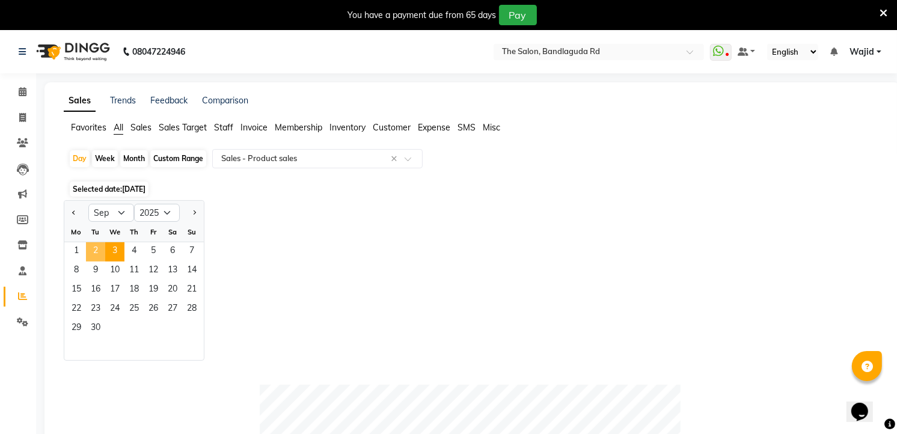
click at [100, 247] on span "2" at bounding box center [95, 251] width 19 height 19
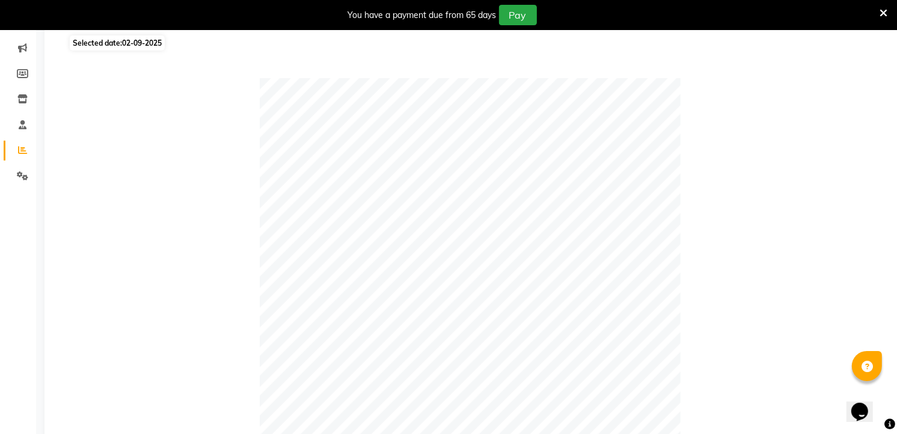
scroll to position [97, 0]
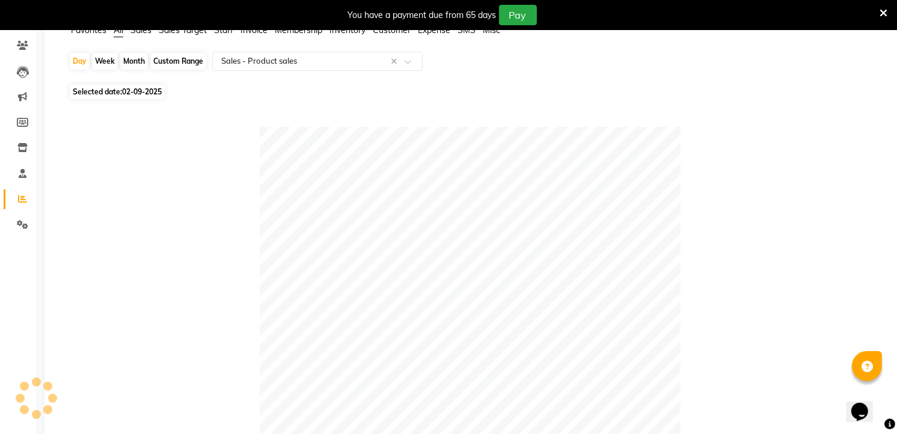
click at [132, 96] on span "02-09-2025" at bounding box center [142, 91] width 40 height 9
select select "9"
select select "2025"
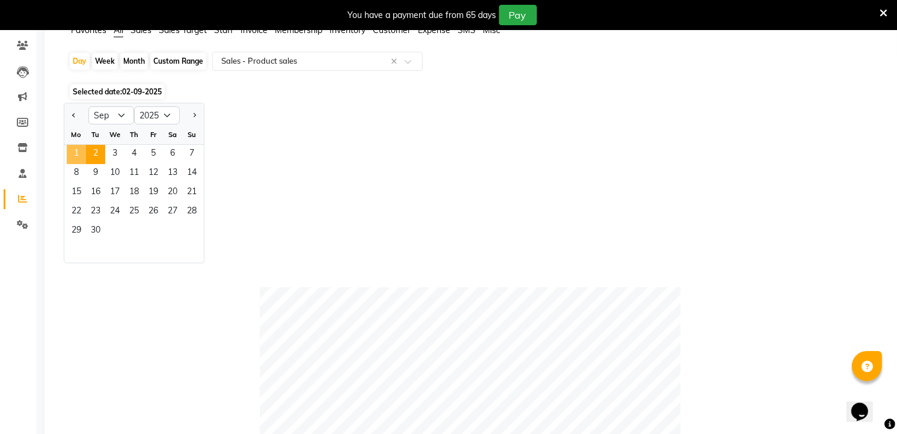
click at [81, 159] on span "1" at bounding box center [76, 154] width 19 height 19
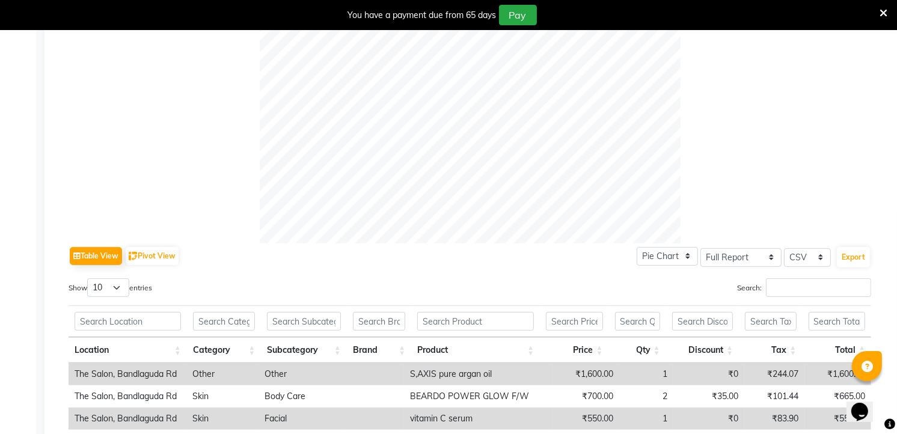
scroll to position [142, 0]
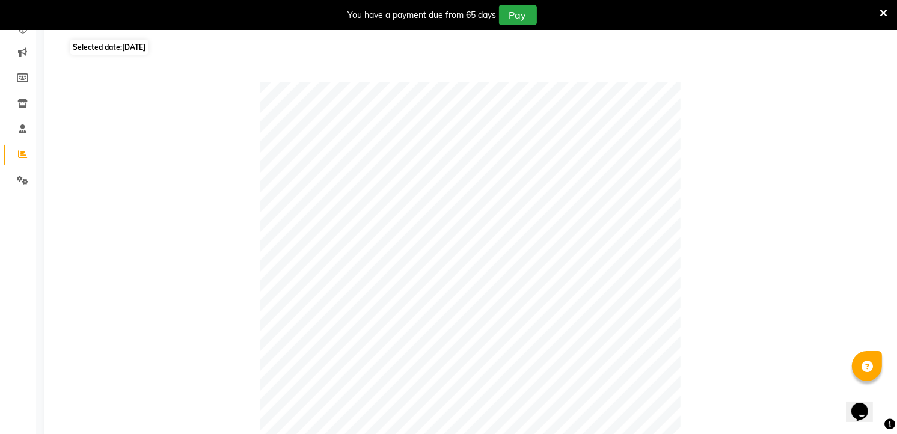
click at [136, 52] on span "Selected date: [DATE]" at bounding box center [109, 47] width 79 height 15
select select "9"
select select "2025"
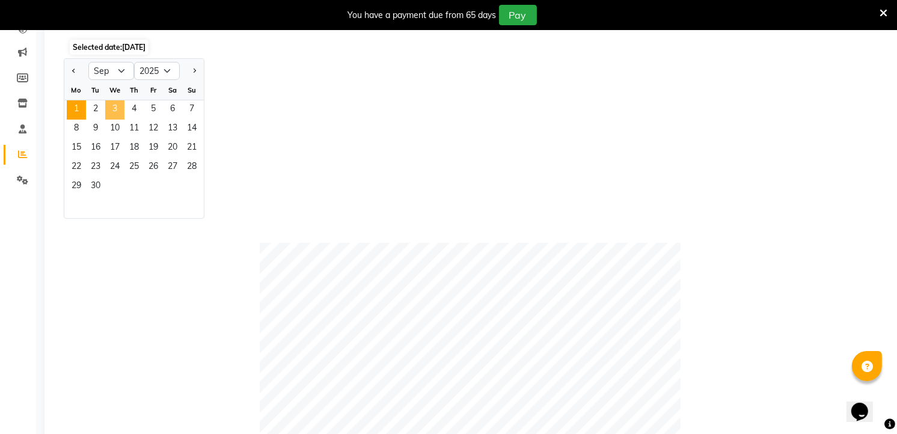
click at [109, 107] on span "3" at bounding box center [114, 109] width 19 height 19
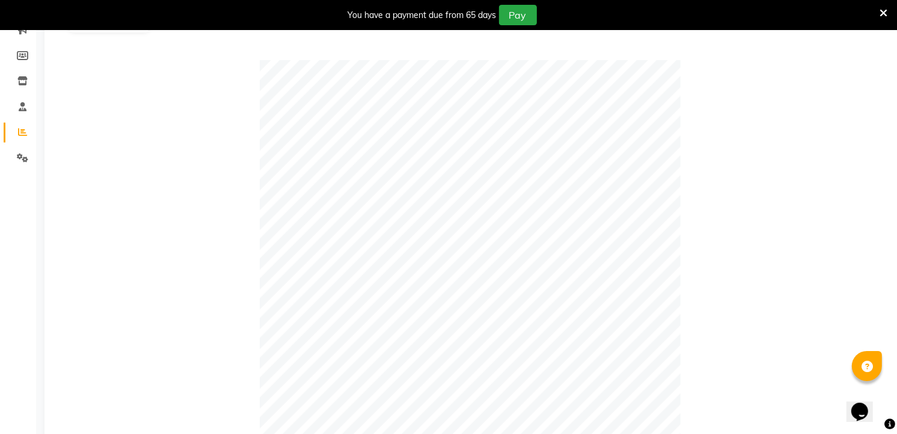
scroll to position [0, 0]
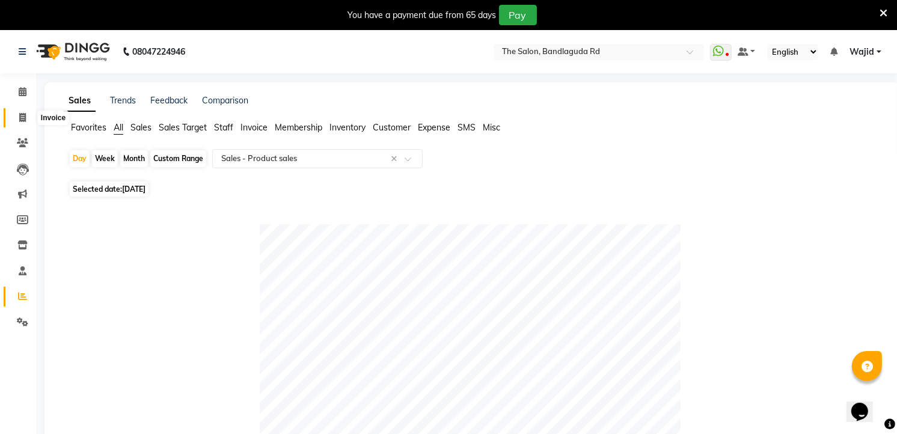
click at [26, 112] on span at bounding box center [22, 118] width 21 height 14
select select "service"
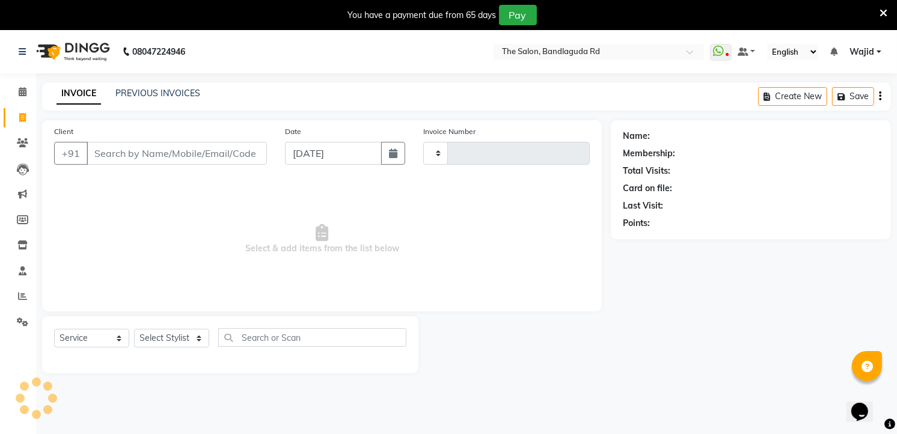
scroll to position [30, 0]
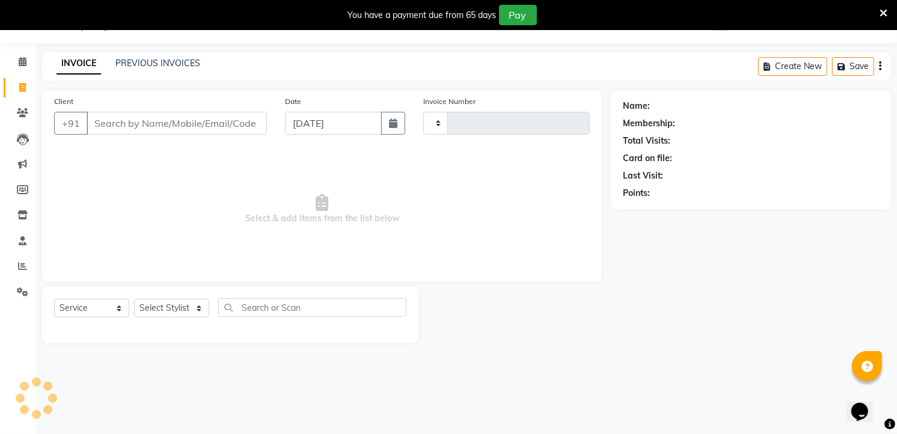
type input "13338"
select select "5198"
click at [20, 267] on icon at bounding box center [22, 266] width 9 height 9
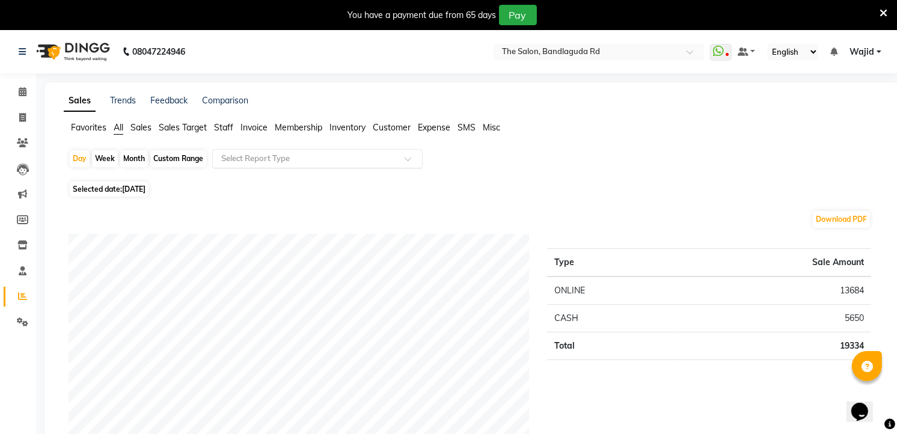
click at [336, 154] on input "text" at bounding box center [305, 159] width 173 height 12
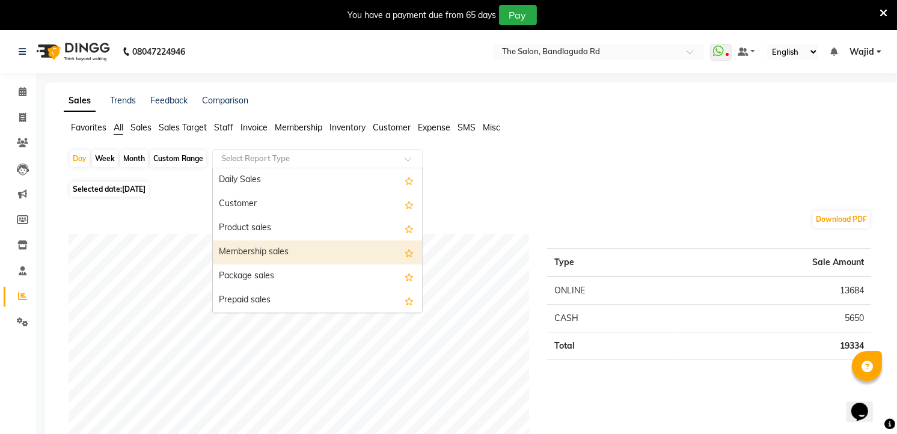
click at [241, 253] on div "Membership sales" at bounding box center [317, 253] width 209 height 24
select select "full_report"
select select "csv"
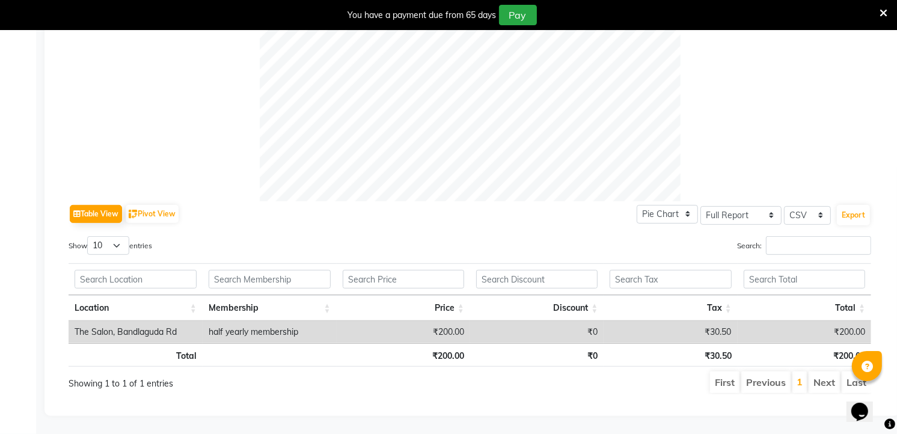
scroll to position [53, 0]
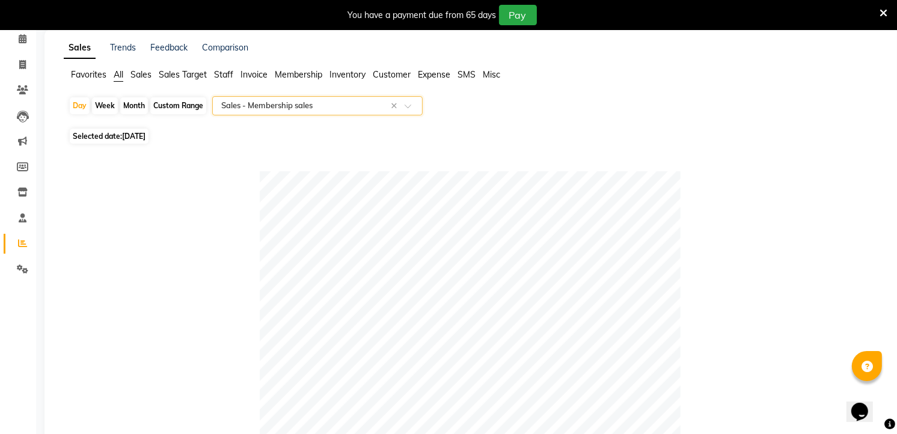
click at [237, 110] on input "text" at bounding box center [305, 106] width 173 height 12
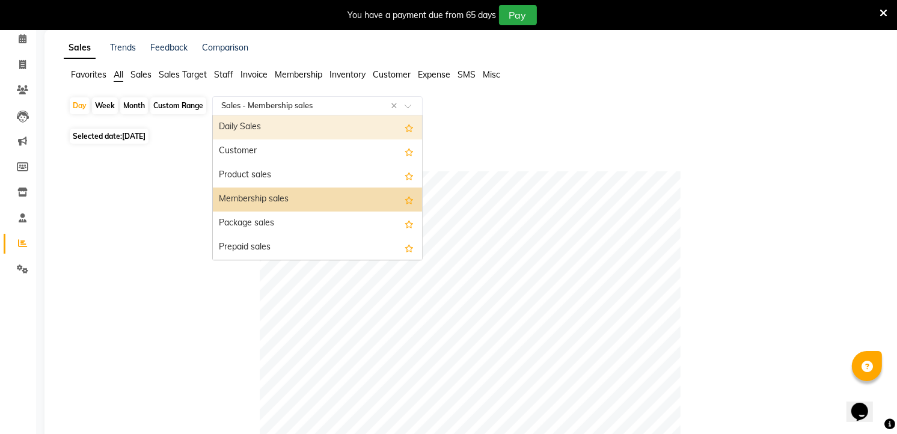
click at [238, 131] on div "Daily Sales" at bounding box center [317, 127] width 209 height 24
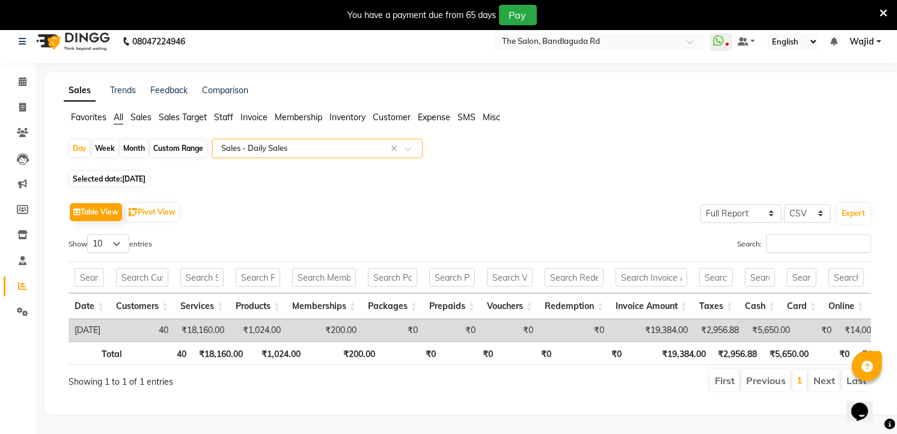
scroll to position [0, 0]
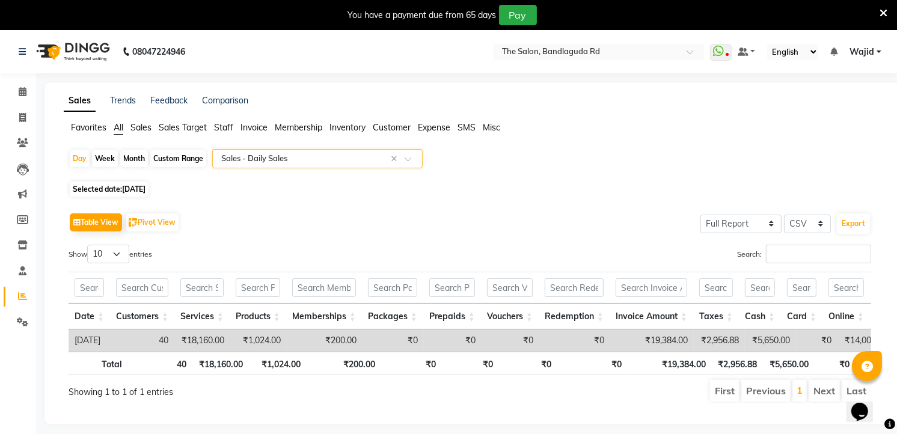
click at [263, 153] on input "text" at bounding box center [305, 159] width 173 height 12
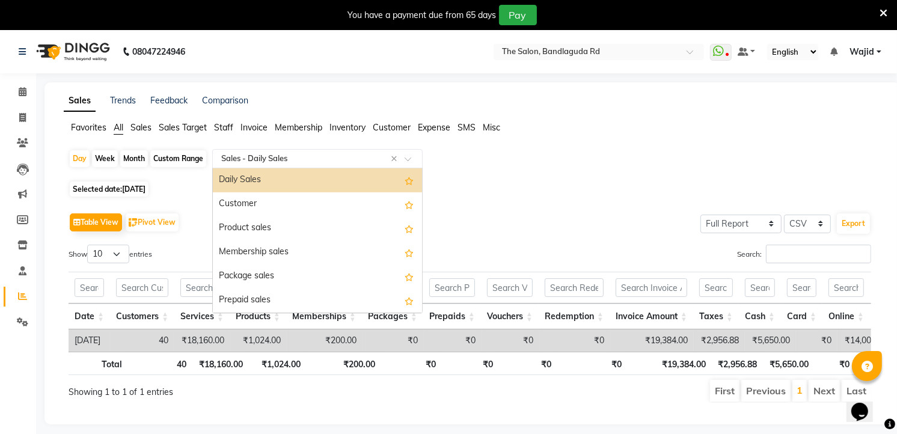
click at [256, 174] on div "Daily Sales" at bounding box center [317, 180] width 209 height 24
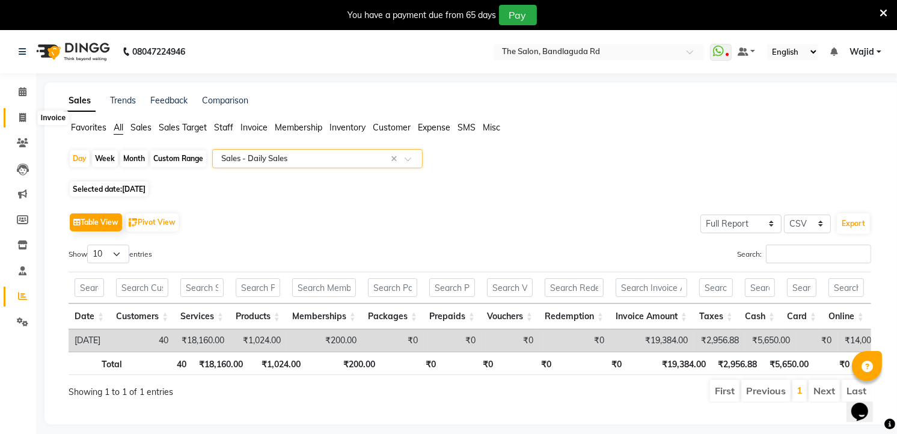
click at [27, 121] on span at bounding box center [22, 118] width 21 height 14
select select "service"
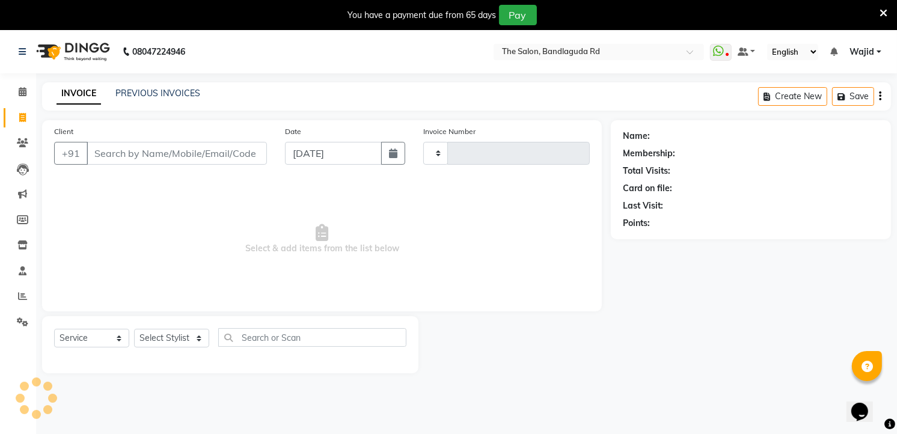
scroll to position [8, 0]
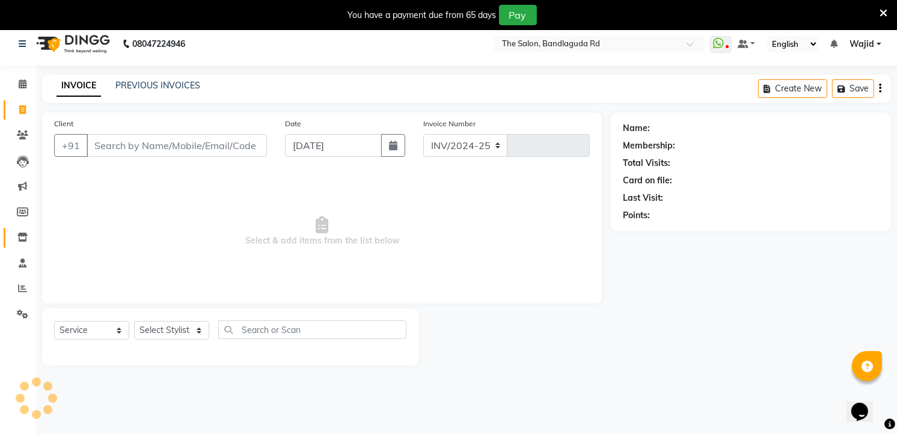
select select "5198"
type input "13338"
click at [16, 286] on span at bounding box center [22, 289] width 21 height 14
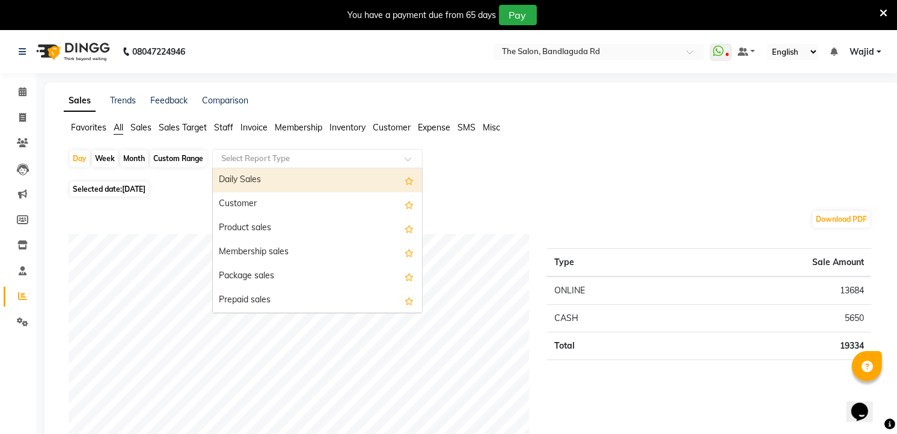
click at [272, 154] on input "text" at bounding box center [305, 159] width 173 height 12
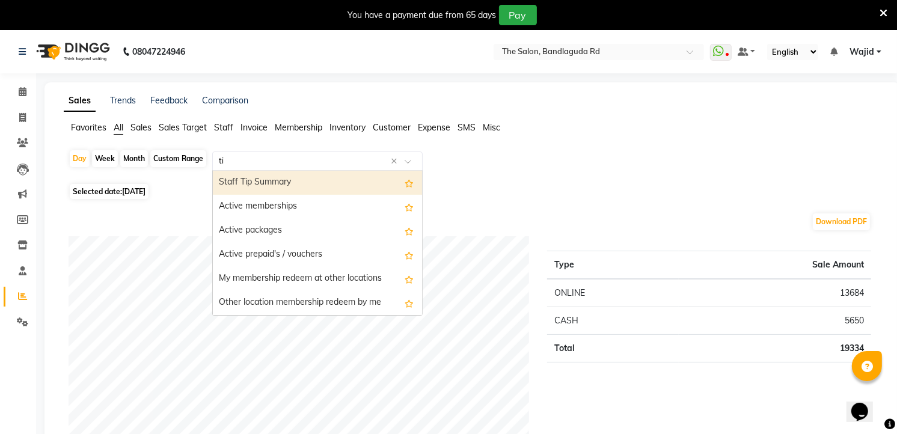
type input "tip"
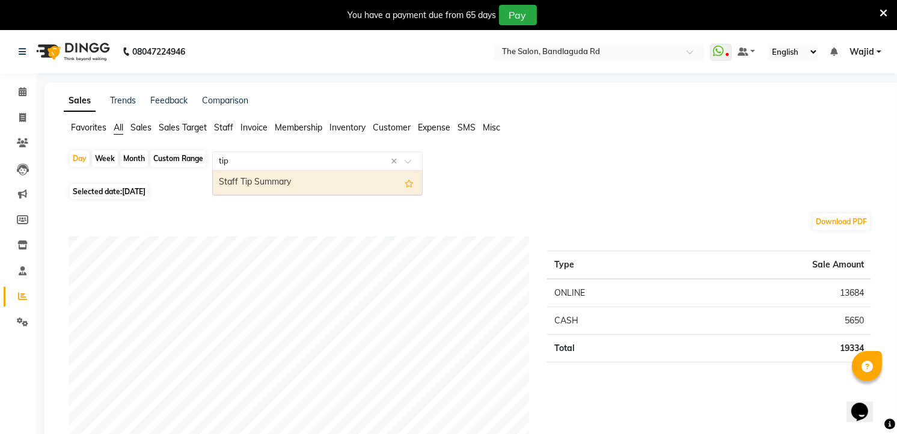
click at [307, 188] on div "Staff Tip Summary" at bounding box center [317, 183] width 209 height 24
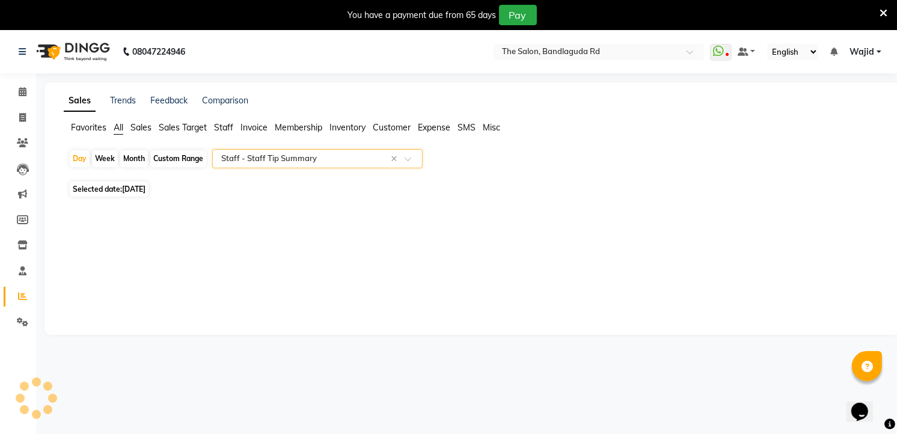
select select "full_report"
select select "csv"
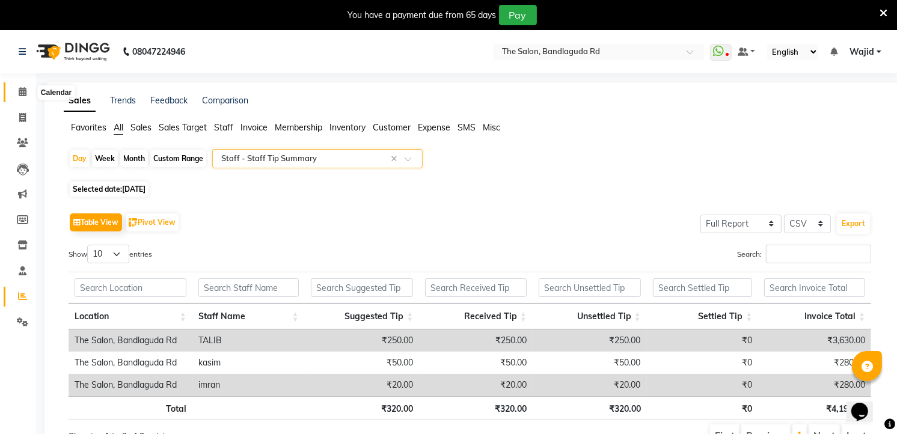
click at [20, 93] on icon at bounding box center [23, 91] width 8 height 9
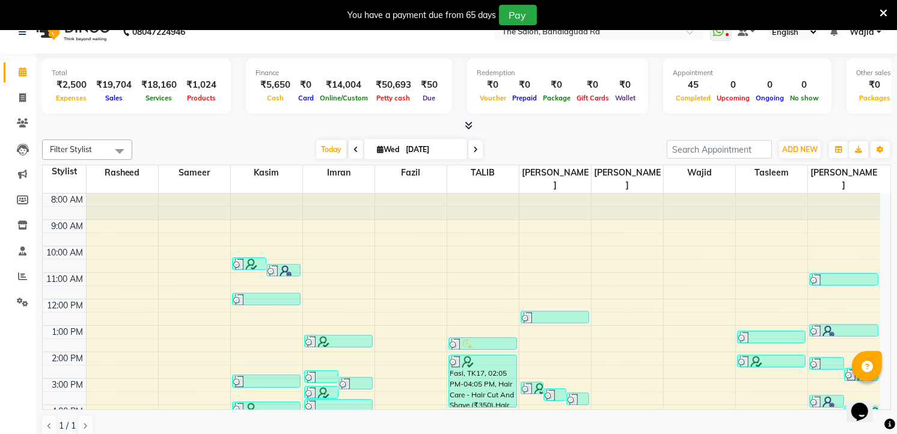
scroll to position [31, 0]
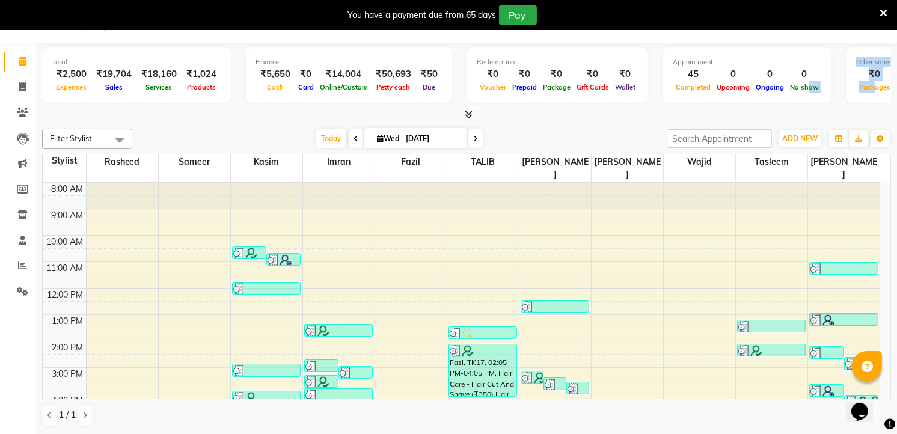
drag, startPoint x: 863, startPoint y: 81, endPoint x: 796, endPoint y: 86, distance: 66.3
click at [796, 86] on div "Total ₹2,500 Expenses ₹19,704 Sales ₹18,160 Services ₹1,024 Products Finance ₹5…" at bounding box center [466, 77] width 849 height 59
click at [623, 109] on div at bounding box center [466, 115] width 849 height 13
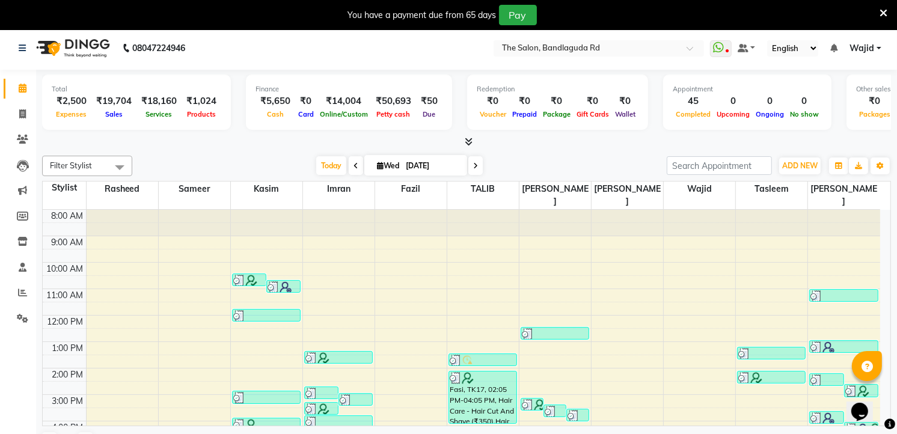
scroll to position [0, 0]
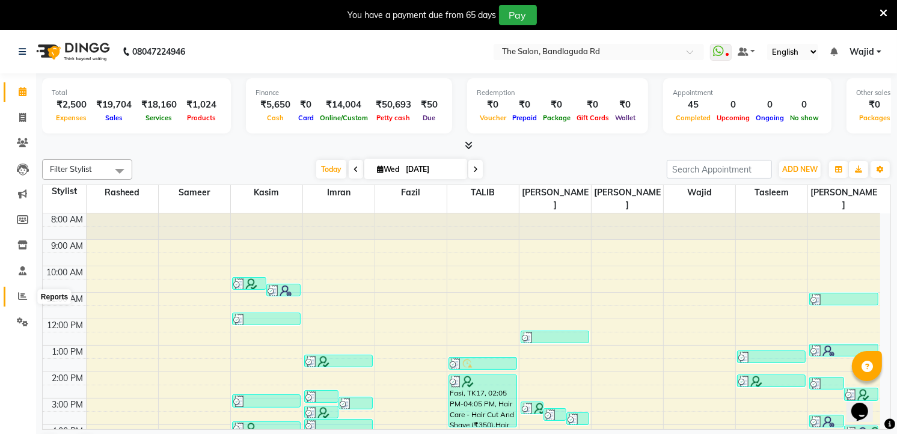
click at [20, 299] on icon at bounding box center [22, 296] width 9 height 9
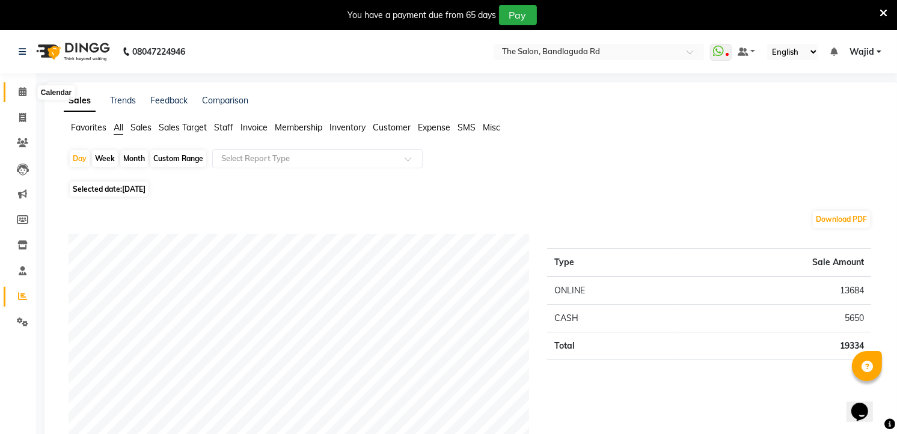
click at [25, 94] on icon at bounding box center [23, 91] width 8 height 9
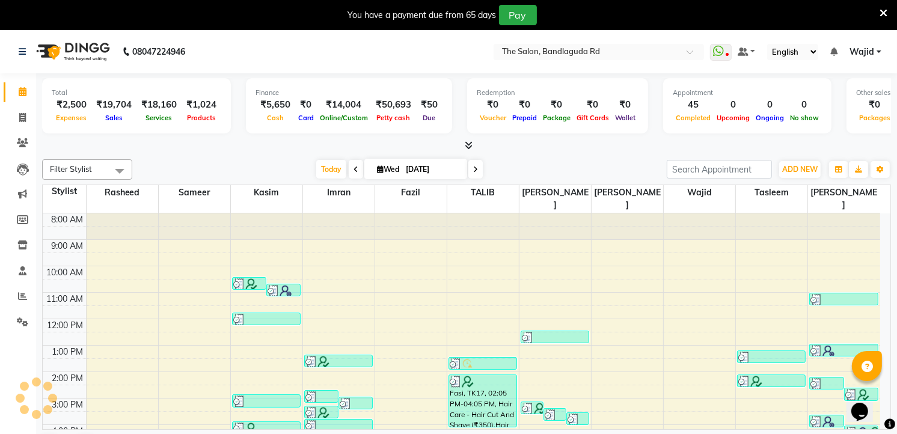
scroll to position [94, 0]
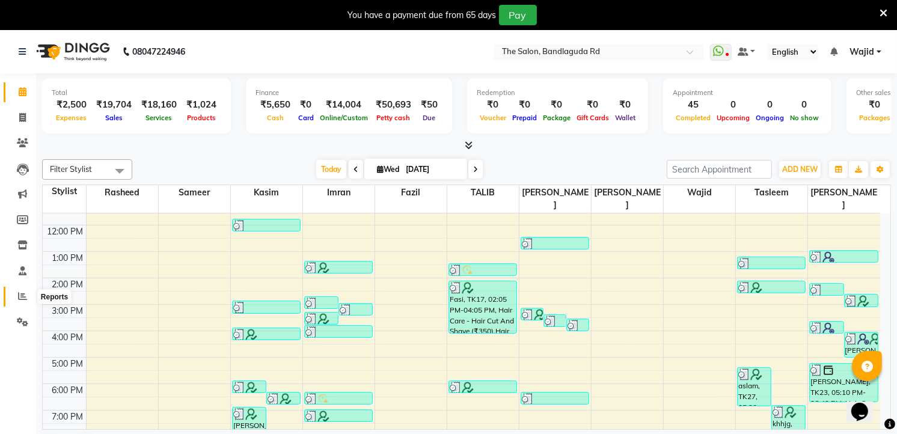
click at [23, 303] on span at bounding box center [22, 297] width 21 height 14
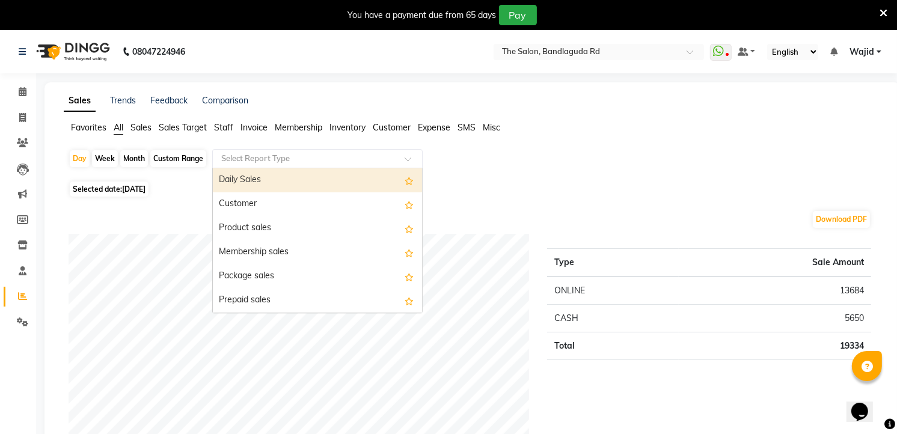
drag, startPoint x: 286, startPoint y: 152, endPoint x: 241, endPoint y: 158, distance: 45.6
click at [241, 158] on input "text" at bounding box center [305, 159] width 173 height 12
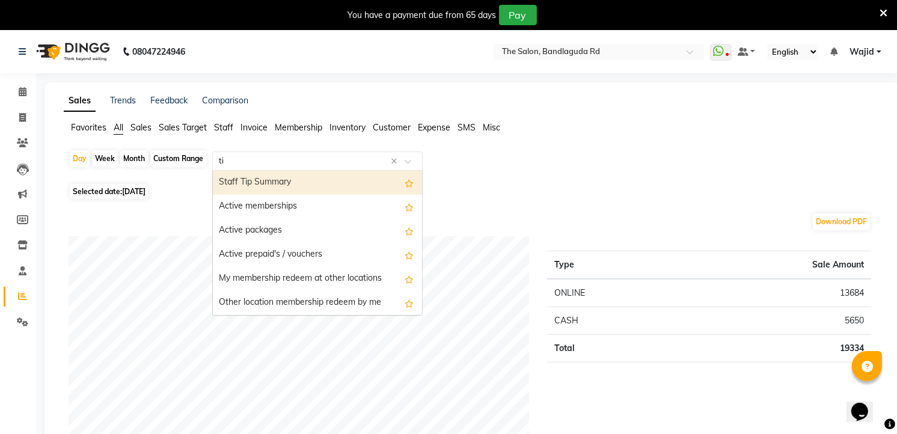
type input "tip"
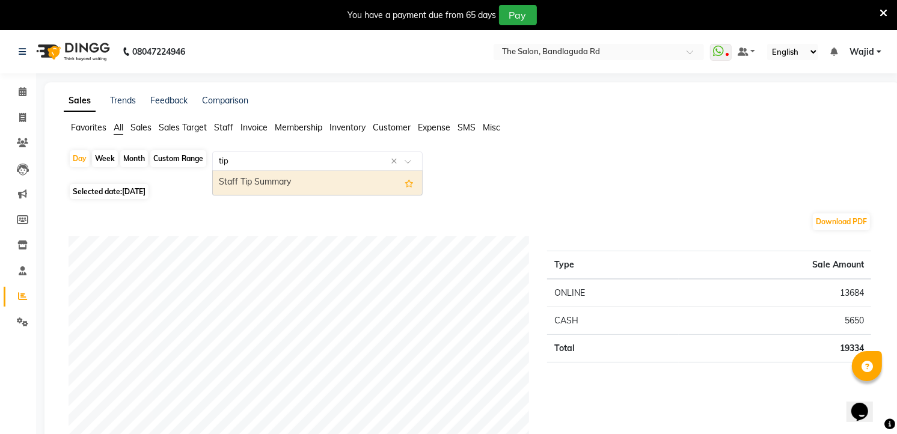
click at [248, 179] on div "Staff Tip Summary" at bounding box center [317, 183] width 209 height 24
select select "full_report"
select select "csv"
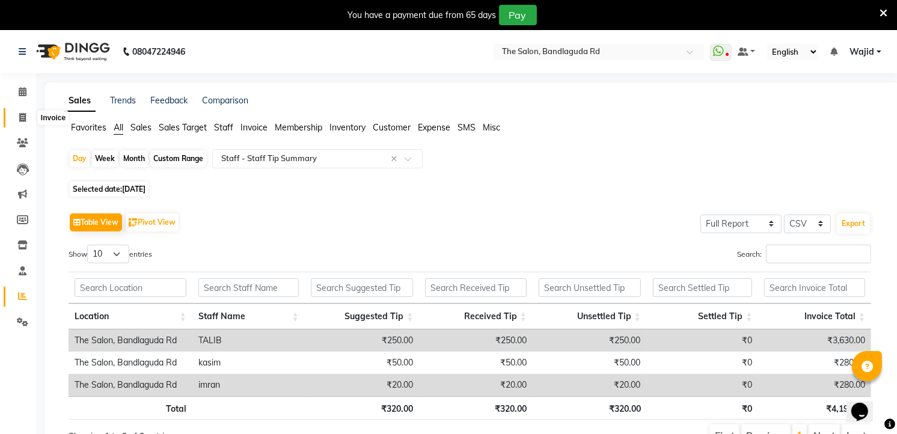
click at [20, 122] on icon at bounding box center [22, 117] width 7 height 9
select select "service"
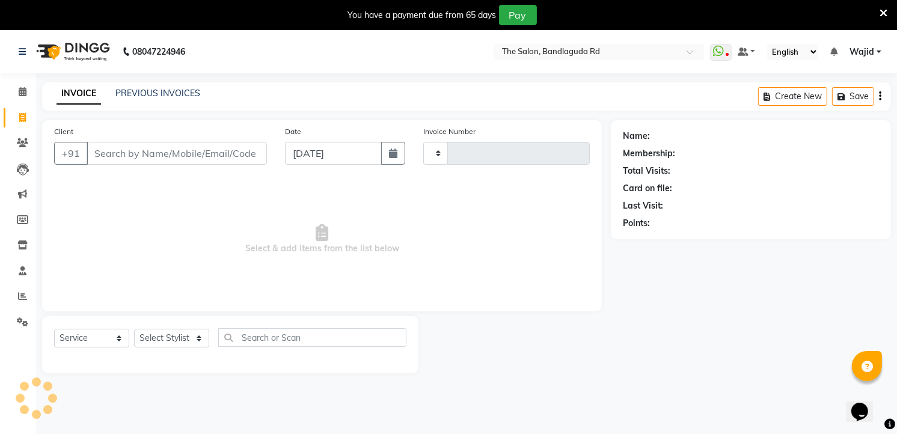
scroll to position [8, 0]
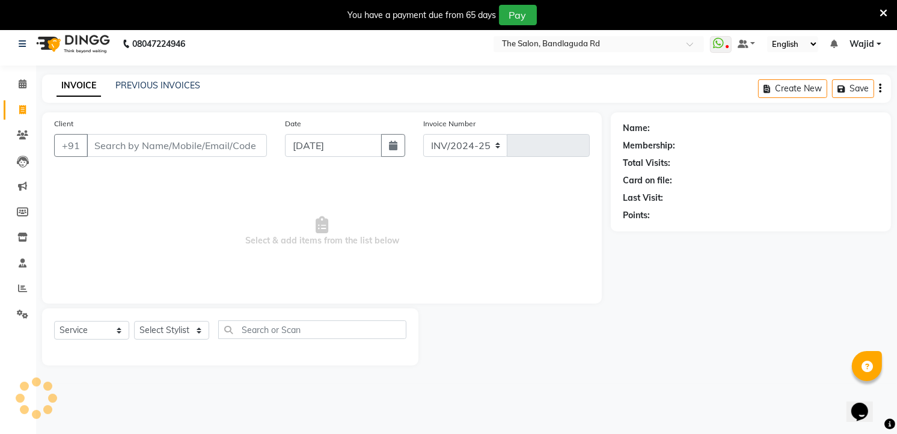
select select "5198"
type input "13338"
click at [131, 141] on input "Client" at bounding box center [177, 145] width 180 height 23
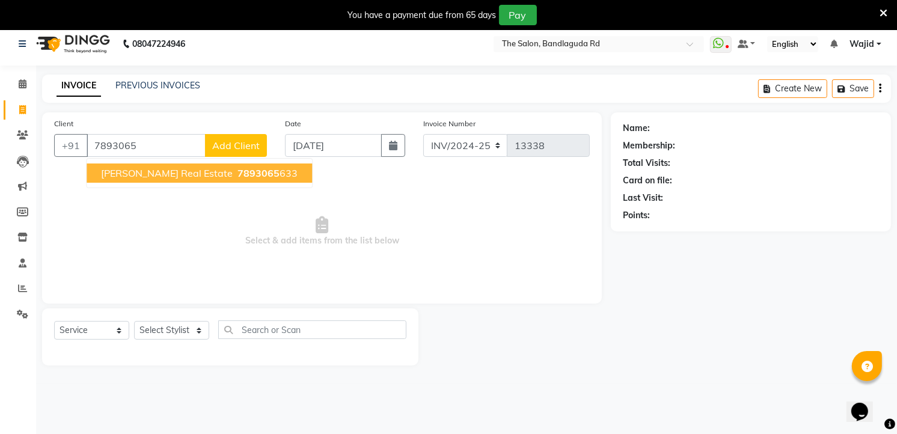
click at [120, 167] on span "Syed ishaq real estate" at bounding box center [167, 173] width 132 height 12
type input "7893065633"
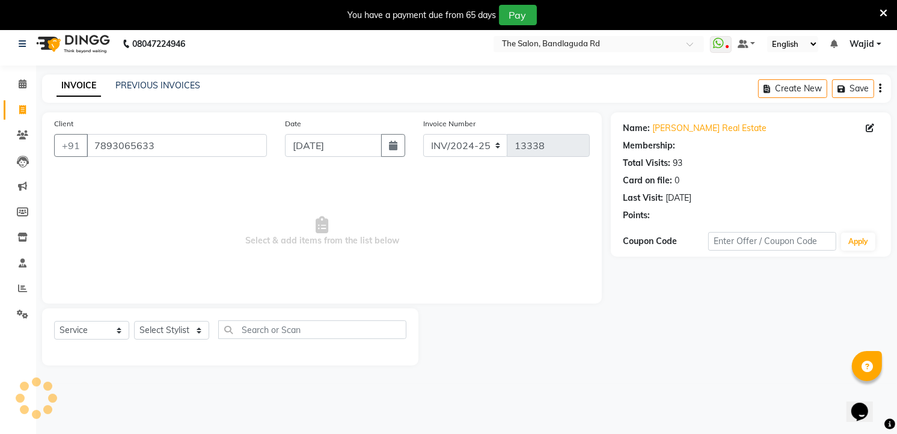
select select "2: Object"
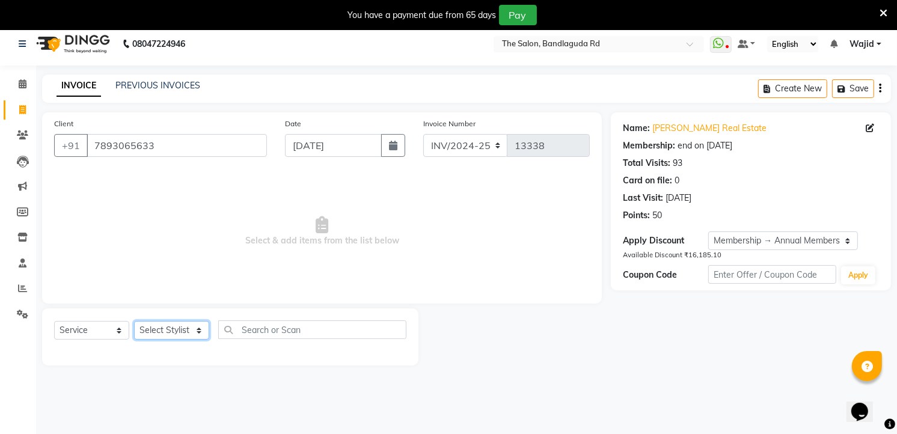
click at [177, 328] on select "Select Stylist AIJAZ fazil imran kasim mohsin rasheed sameer Shadab TALIB Tasle…" at bounding box center [171, 330] width 75 height 19
click at [134, 321] on select "Select Stylist AIJAZ fazil imran kasim mohsin rasheed sameer Shadab TALIB Tasle…" at bounding box center [171, 330] width 75 height 19
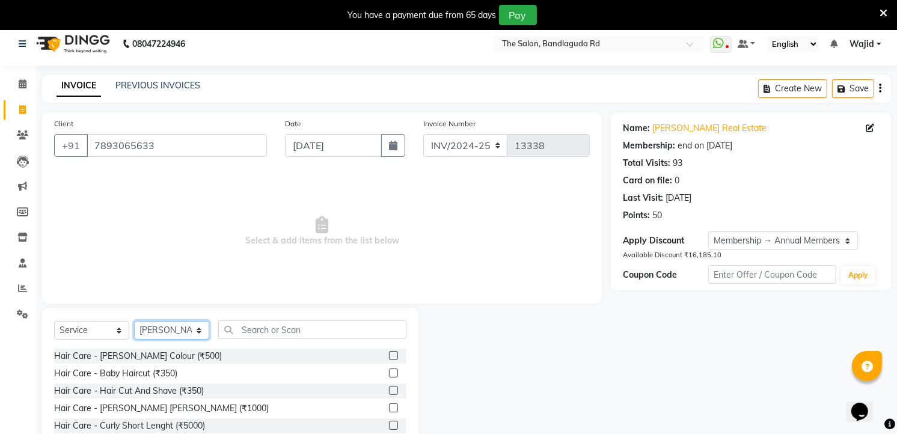
click at [182, 326] on select "Select Stylist AIJAZ fazil imran kasim mohsin rasheed sameer Shadab TALIB Tasle…" at bounding box center [171, 330] width 75 height 19
select select "65400"
click at [134, 321] on select "Select Stylist AIJAZ fazil imran kasim mohsin rasheed sameer Shadab TALIB Tasle…" at bounding box center [171, 330] width 75 height 19
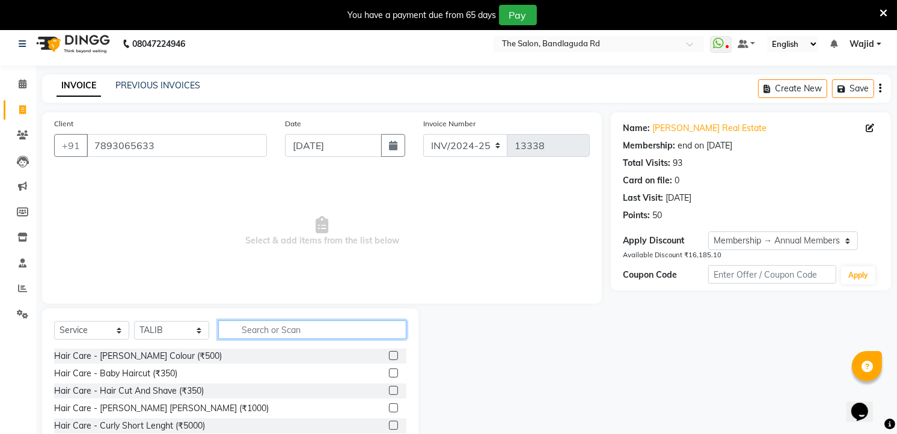
click at [271, 327] on input "text" at bounding box center [312, 330] width 188 height 19
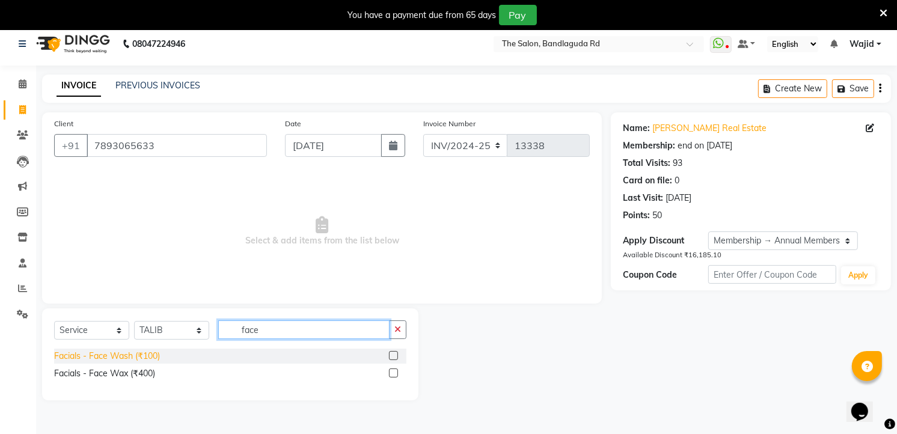
type input "face"
click at [94, 359] on div "Facials - Face Wash (₹100)" at bounding box center [107, 356] width 106 height 13
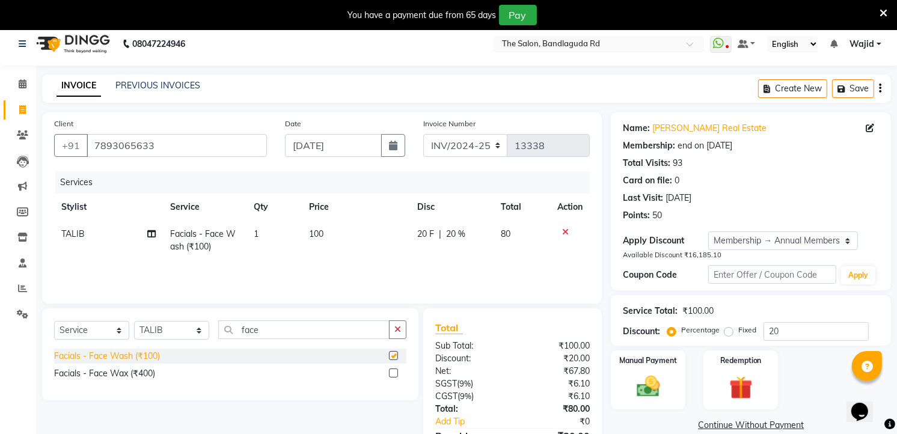
checkbox input "false"
drag, startPoint x: 301, startPoint y: 327, endPoint x: 295, endPoint y: 331, distance: 7.0
click at [300, 327] on input "face" at bounding box center [303, 330] width 171 height 19
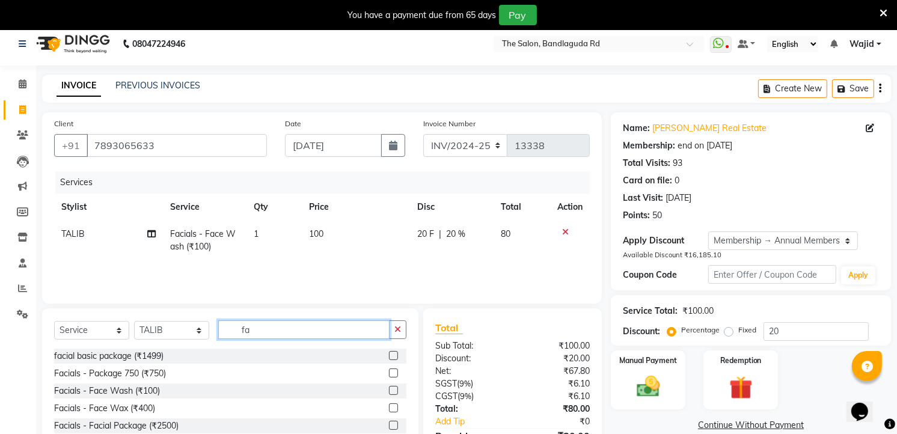
type input "f"
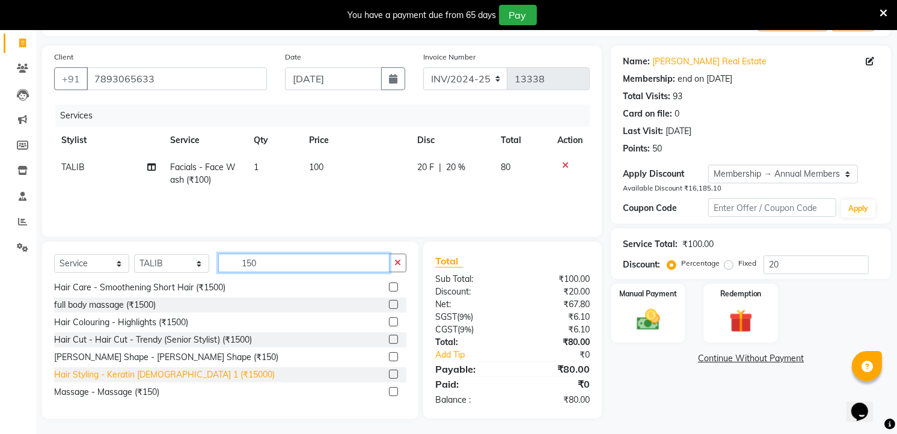
scroll to position [77, 0]
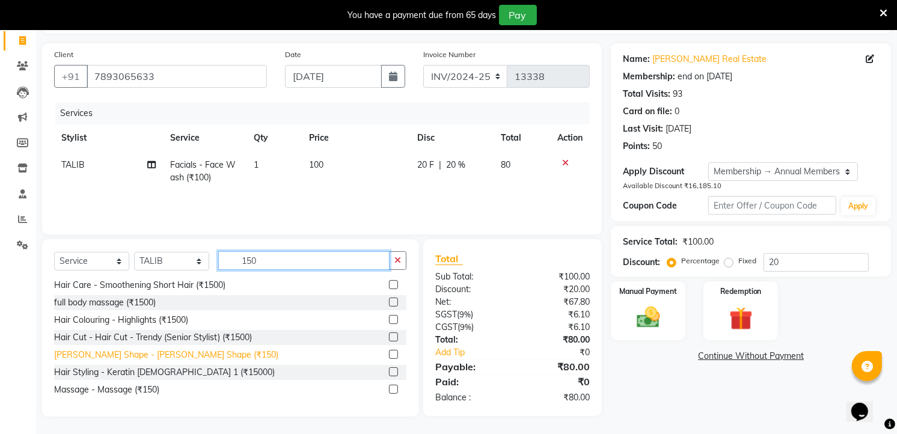
type input "150"
click at [165, 360] on div "Beard Shape - Beard Shape (₹150)" at bounding box center [166, 355] width 224 height 13
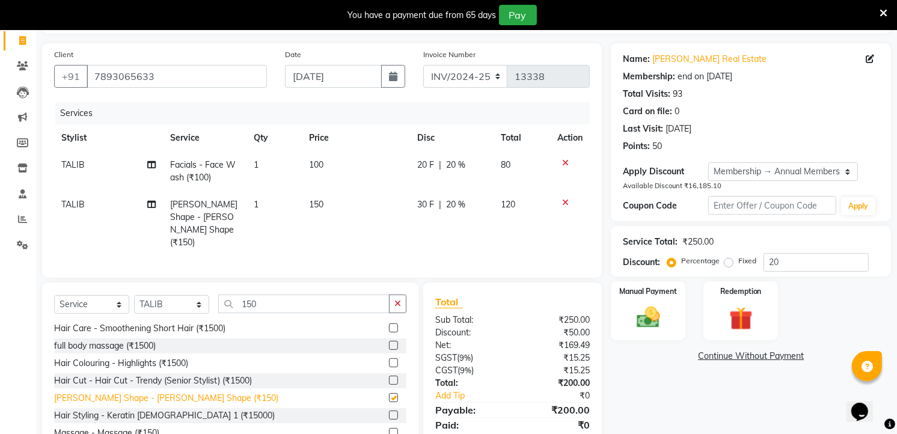
checkbox input "false"
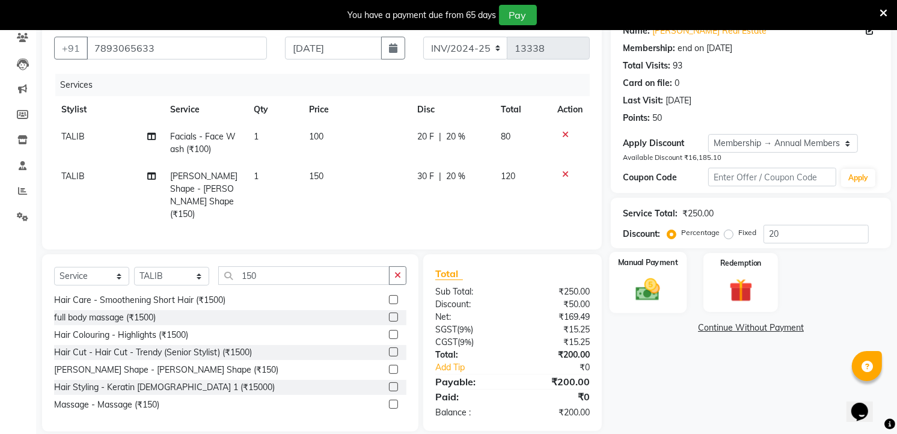
drag, startPoint x: 654, startPoint y: 304, endPoint x: 647, endPoint y: 295, distance: 11.7
click at [652, 300] on div "Manual Payment" at bounding box center [649, 282] width 78 height 61
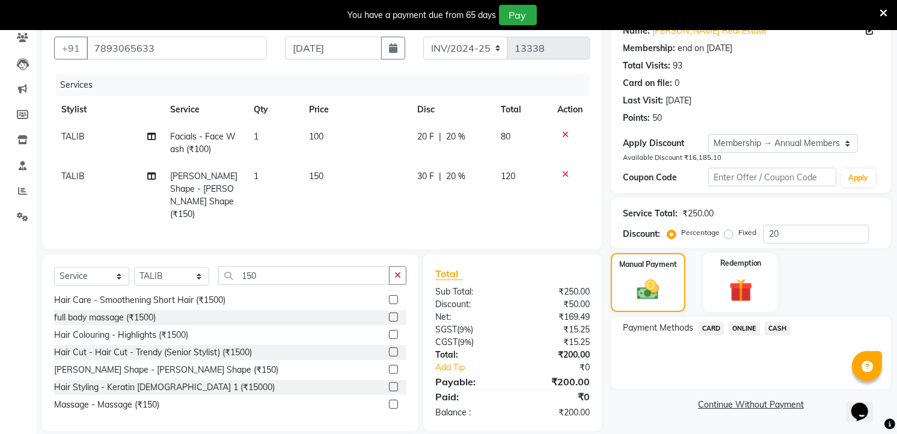
drag, startPoint x: 647, startPoint y: 295, endPoint x: 738, endPoint y: 333, distance: 98.4
click at [738, 333] on span "ONLINE" at bounding box center [744, 329] width 31 height 14
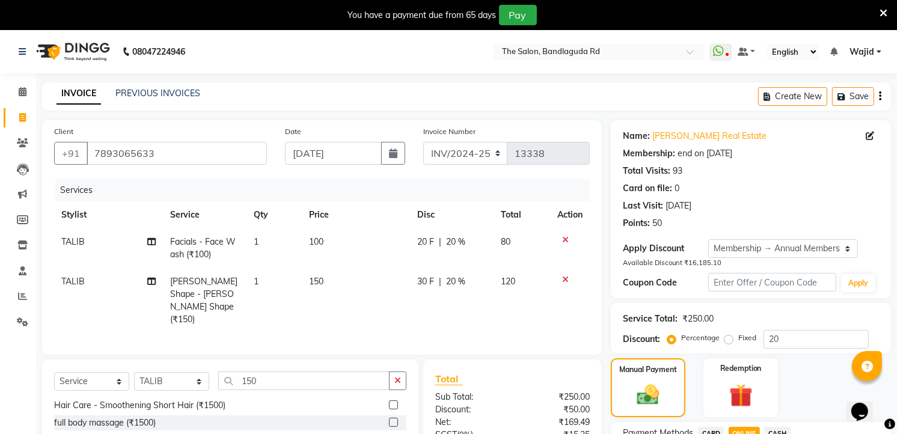
scroll to position [120, 0]
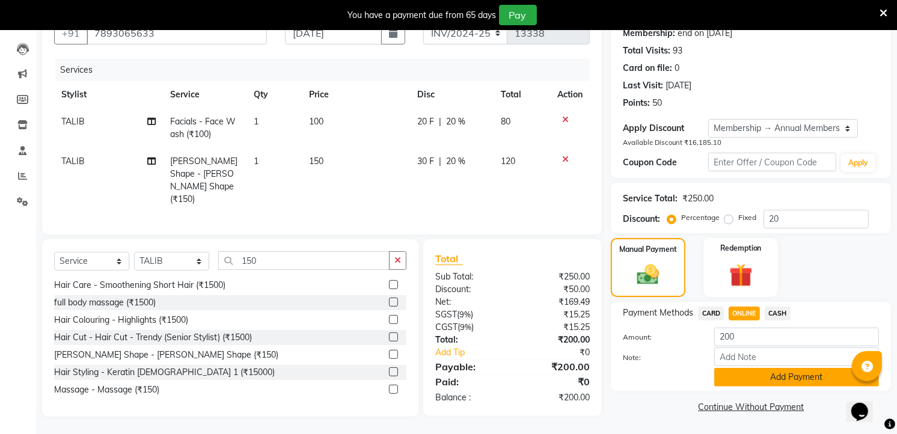
click at [748, 374] on button "Add Payment" at bounding box center [797, 377] width 165 height 19
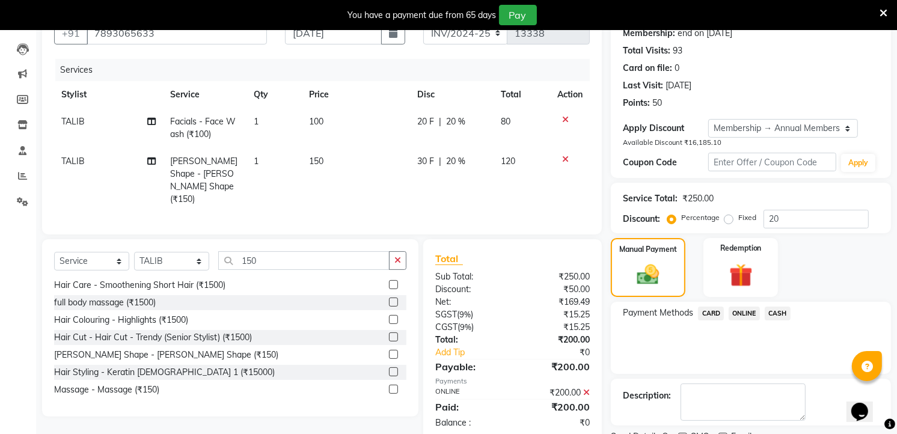
scroll to position [208, 0]
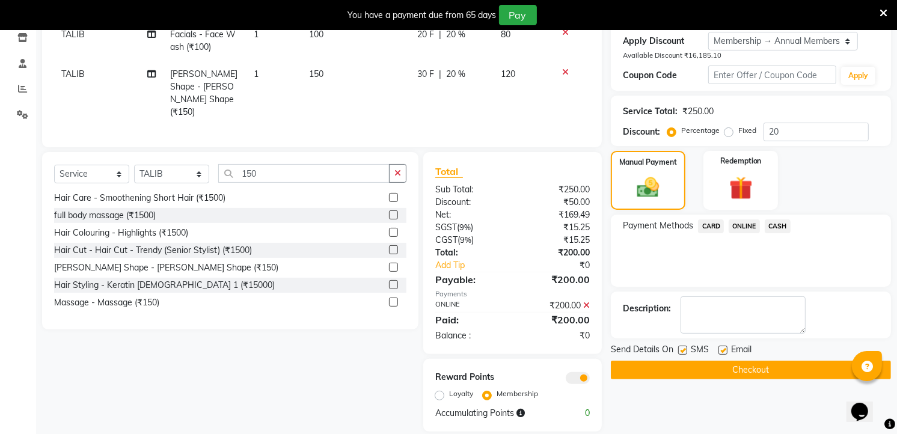
click at [725, 370] on button "Checkout" at bounding box center [751, 370] width 280 height 19
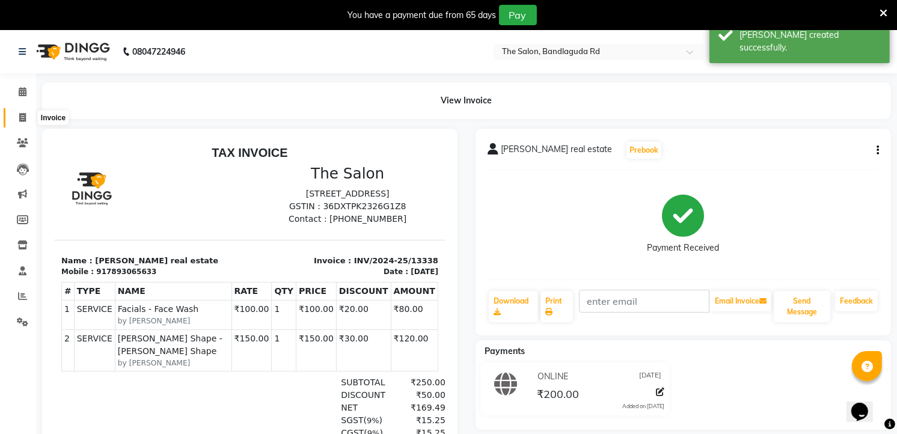
click at [20, 113] on icon at bounding box center [22, 117] width 7 height 9
select select "service"
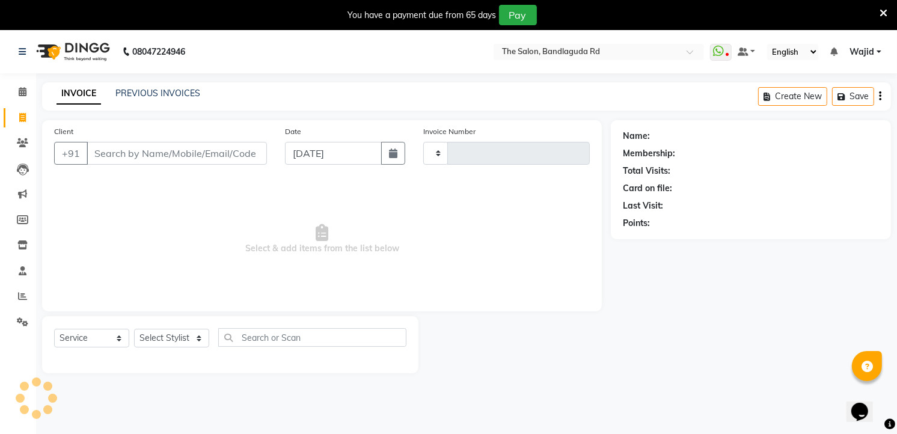
type input "13339"
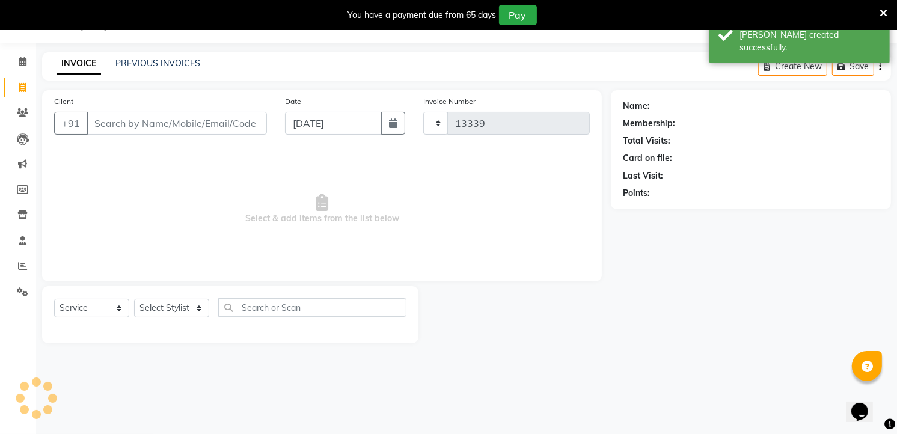
select select "5198"
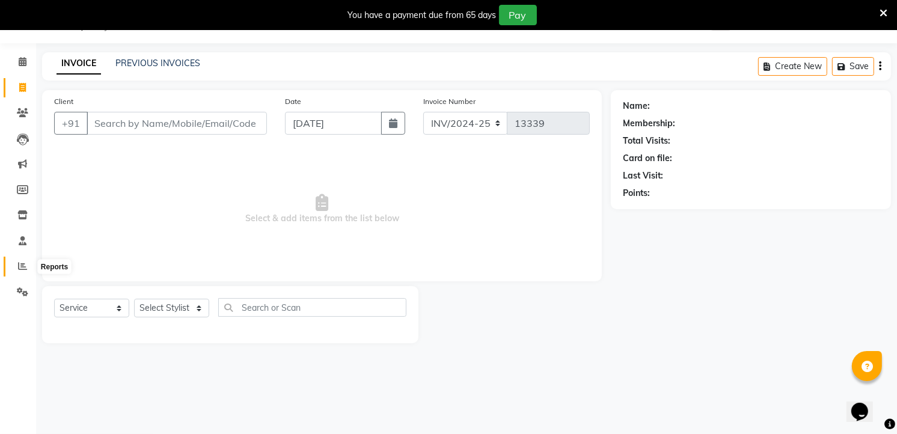
click at [23, 269] on icon at bounding box center [22, 266] width 9 height 9
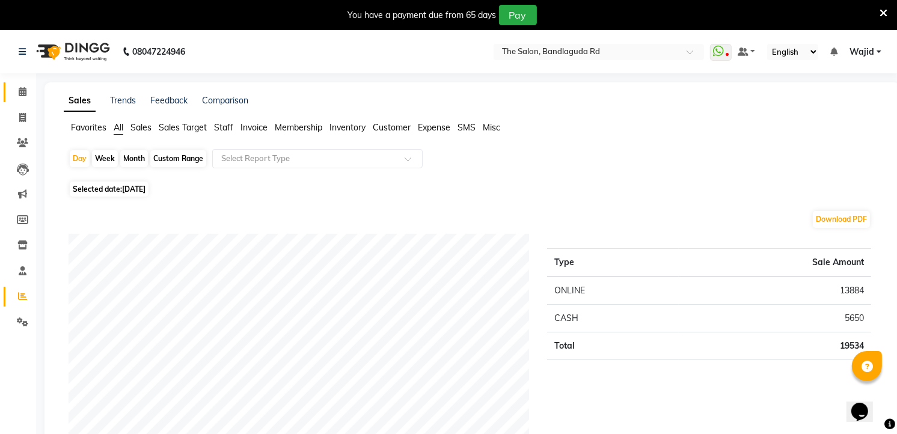
click at [13, 83] on link "Calendar" at bounding box center [18, 92] width 29 height 20
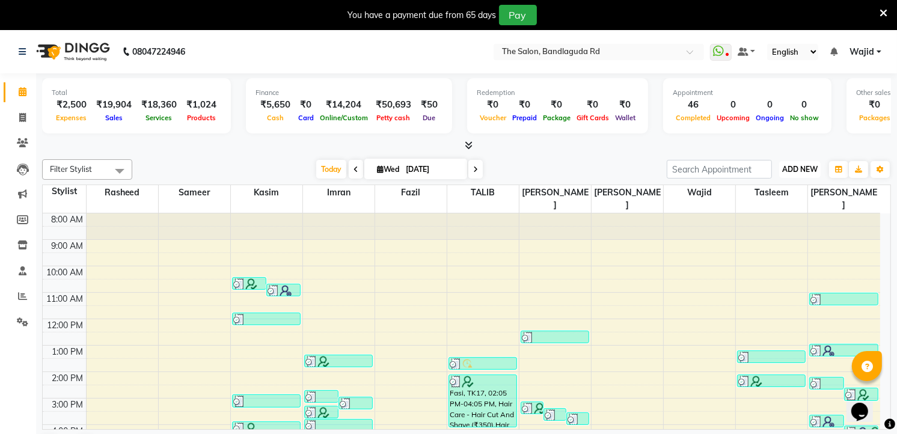
click at [803, 162] on button "ADD NEW Toggle Dropdown" at bounding box center [801, 169] width 42 height 17
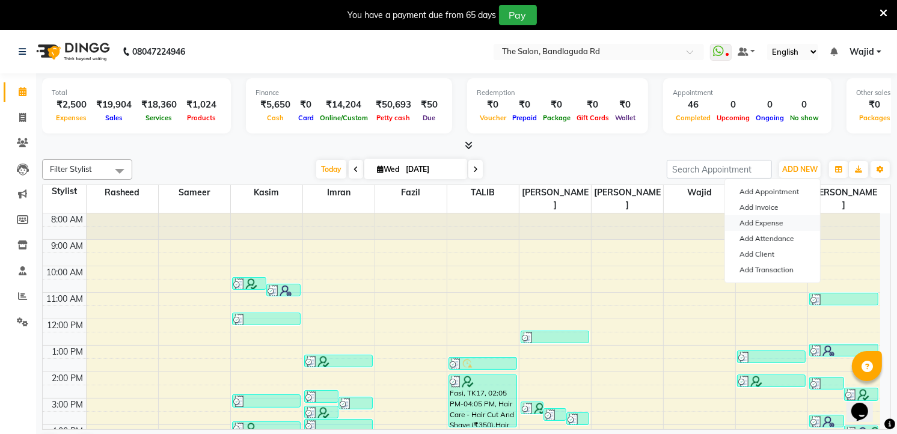
click at [778, 223] on link "Add Expense" at bounding box center [772, 223] width 95 height 16
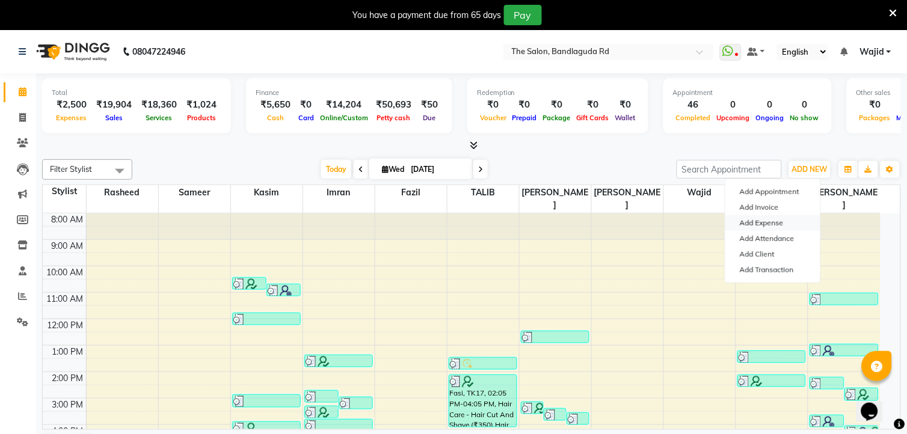
select select "1"
select select "3232"
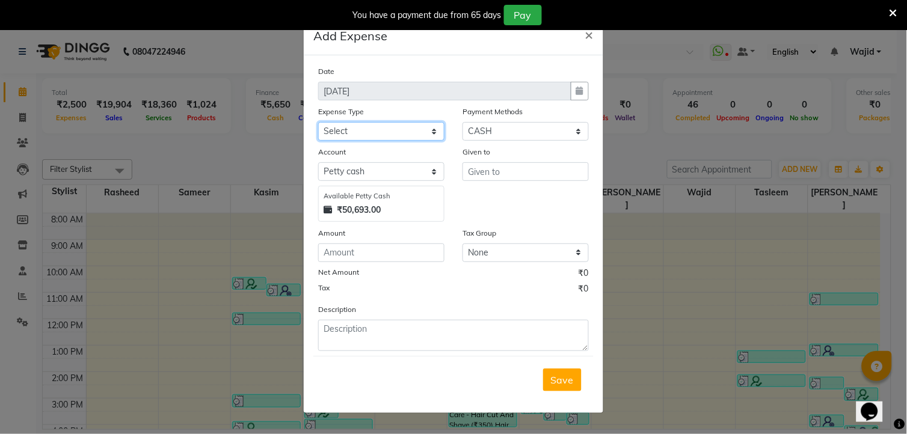
click at [397, 134] on select "Select Advance Salary aijaz bhai aijaz bhai chitti 10april Auto - Iqbal Bhai Ba…" at bounding box center [381, 131] width 126 height 19
select select "21370"
click at [318, 122] on select "Select Advance Salary aijaz bhai aijaz bhai chitti 10april Auto - Iqbal Bhai Ba…" at bounding box center [381, 131] width 126 height 19
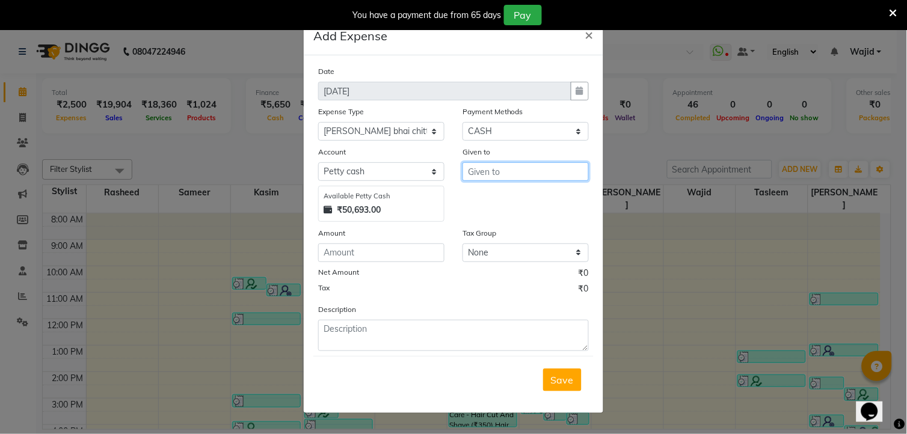
click at [485, 175] on input "text" at bounding box center [526, 171] width 126 height 19
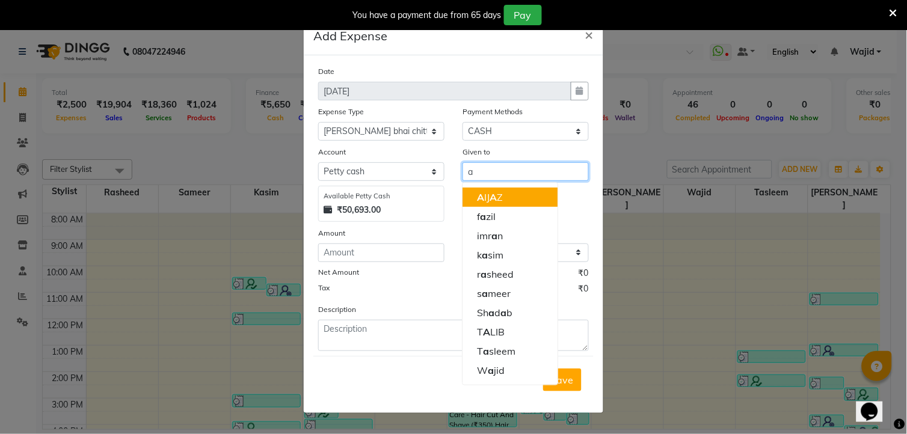
click at [517, 197] on button "A IJ A Z" at bounding box center [510, 197] width 95 height 19
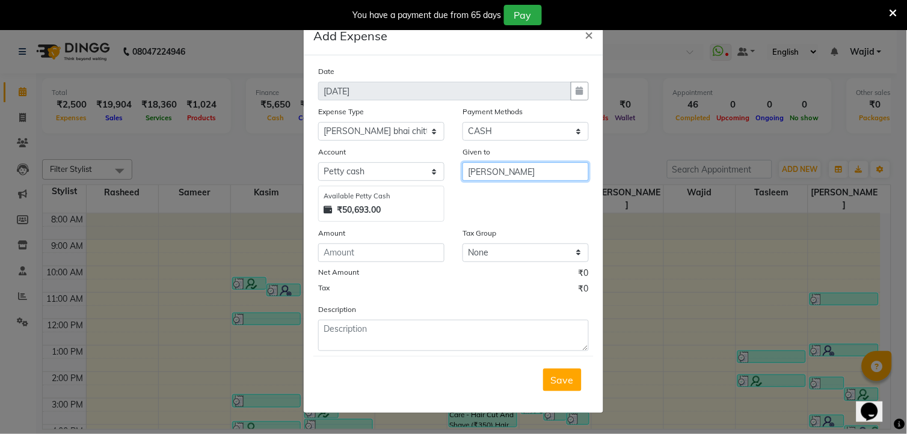
type input "[PERSON_NAME]"
click at [374, 251] on input "number" at bounding box center [381, 253] width 126 height 19
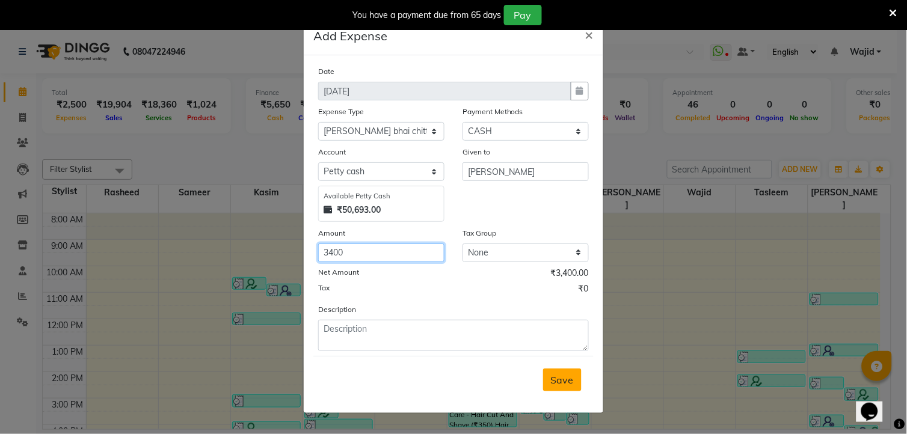
type input "3400"
click at [563, 380] on span "Save" at bounding box center [562, 380] width 23 height 12
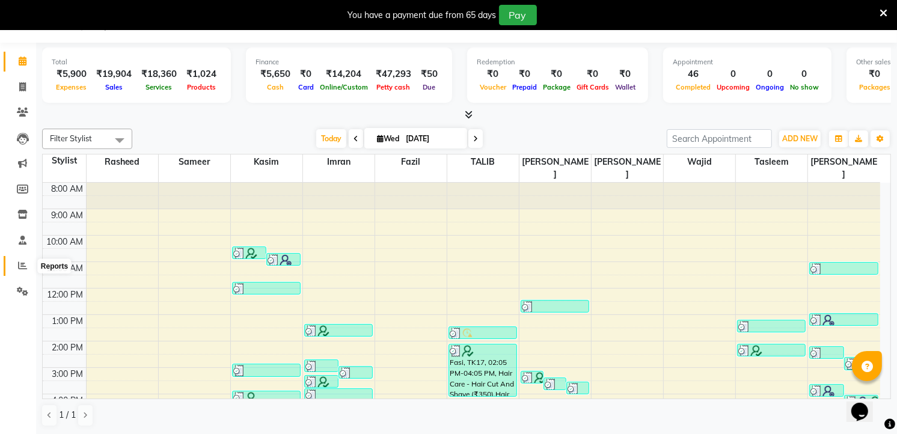
click at [21, 262] on icon at bounding box center [22, 265] width 9 height 9
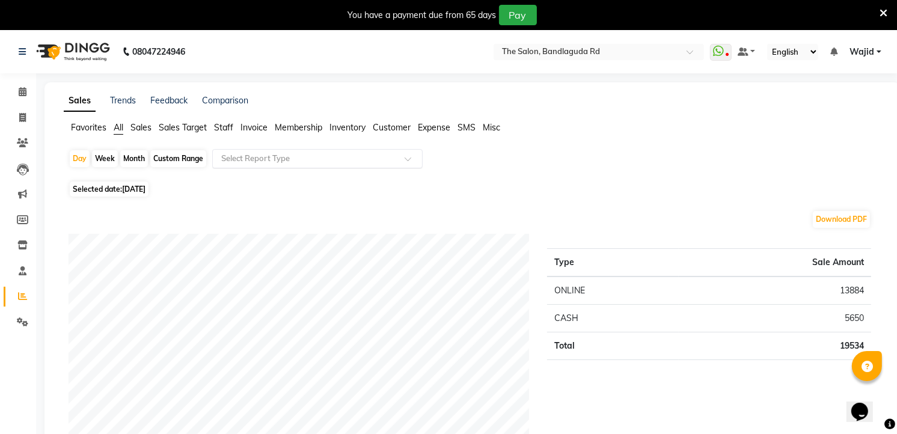
click at [254, 161] on input "text" at bounding box center [305, 159] width 173 height 12
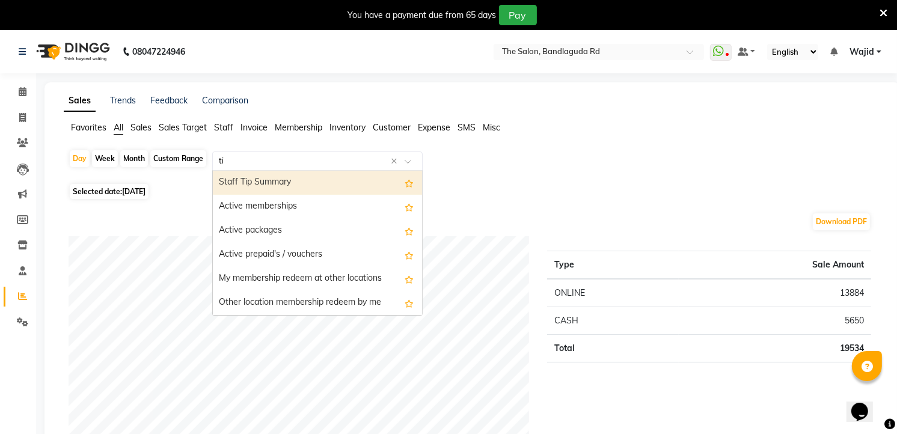
type input "tip"
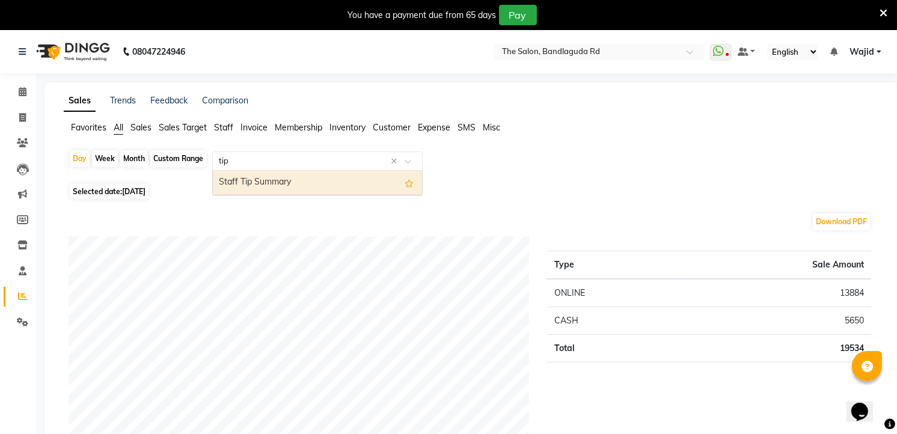
click at [260, 189] on div "Staff Tip Summary" at bounding box center [317, 183] width 209 height 24
select select "full_report"
select select "csv"
